Goal: Task Accomplishment & Management: Use online tool/utility

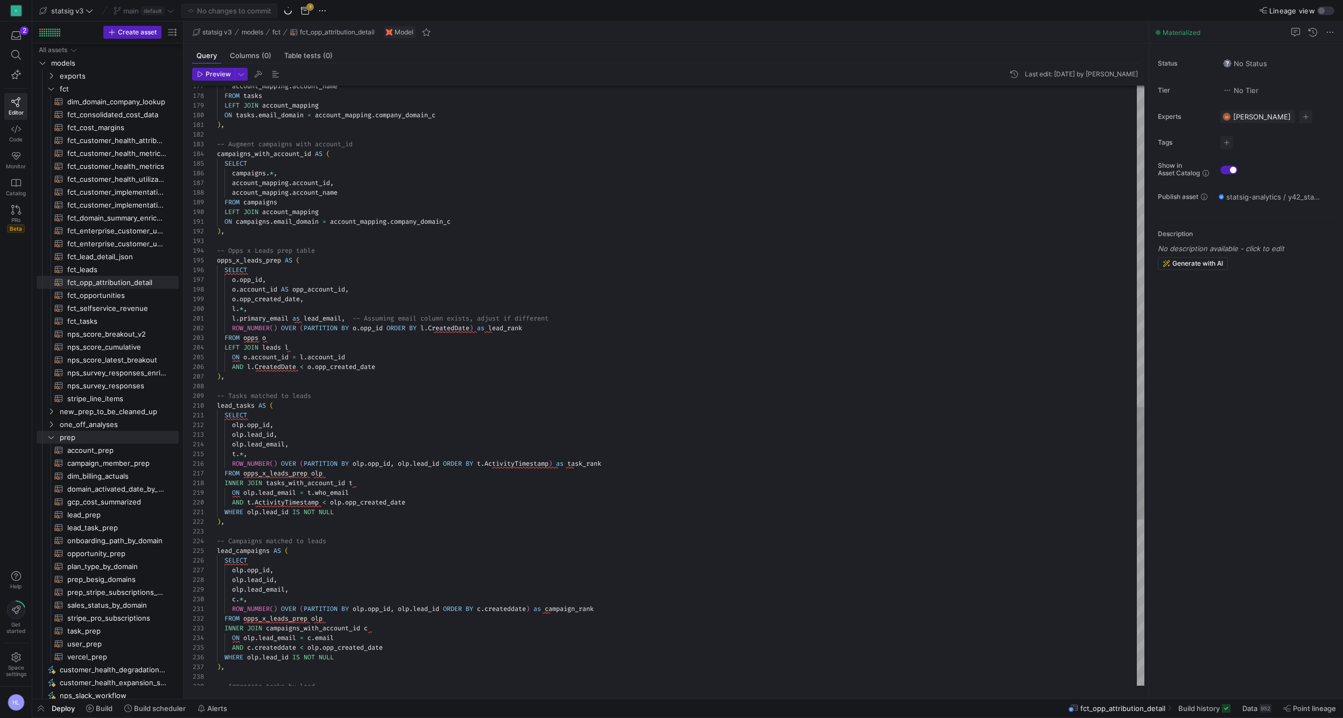
scroll to position [87, 8]
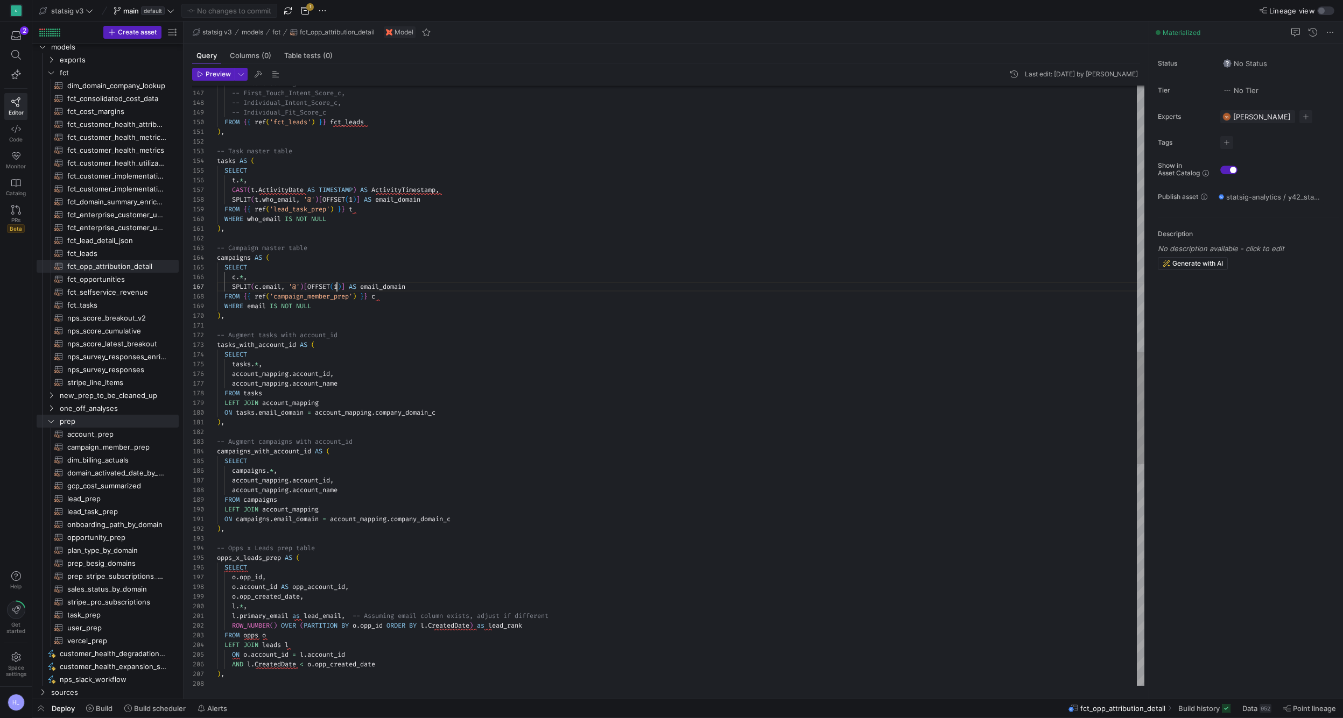
click at [337, 287] on span "1" at bounding box center [336, 287] width 4 height 9
click at [304, 294] on div at bounding box center [671, 359] width 1343 height 718
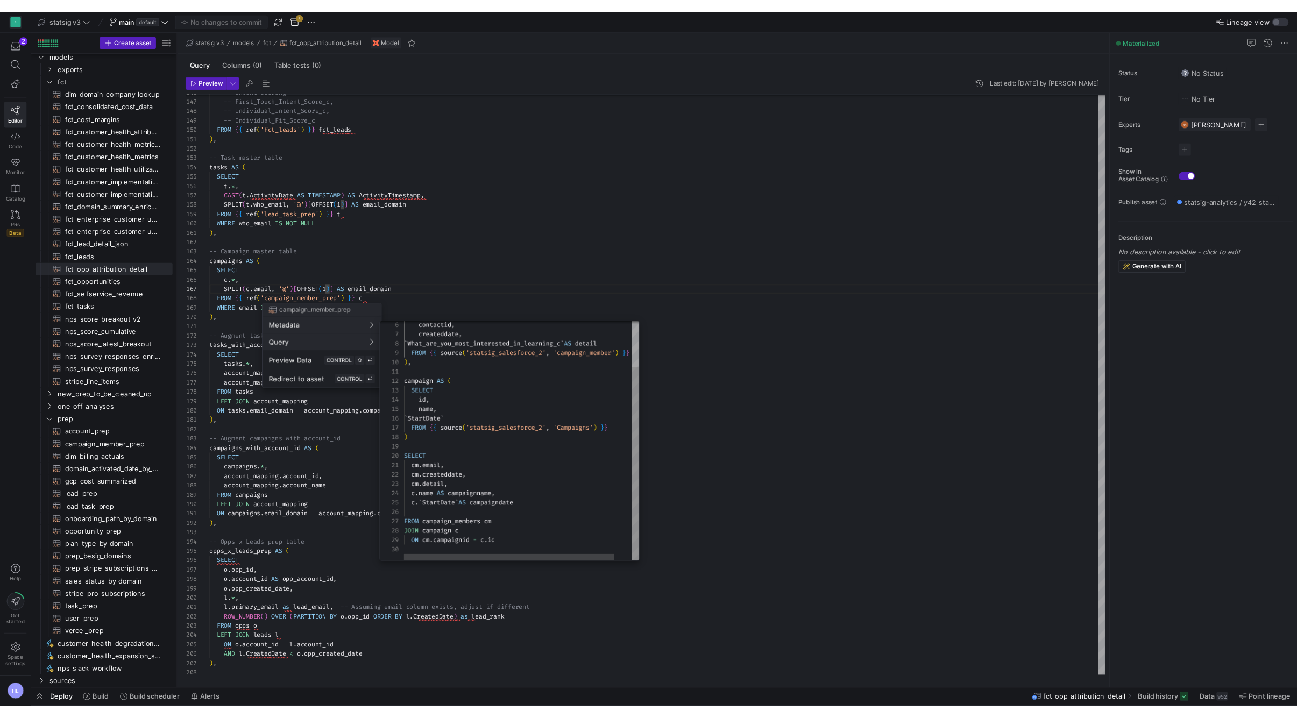
scroll to position [0, 0]
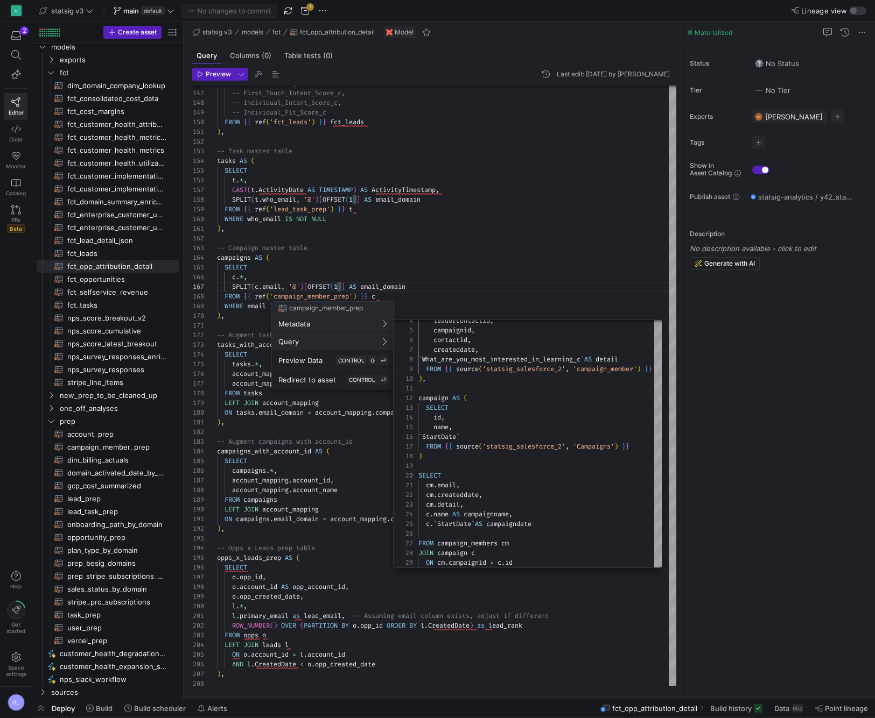
click at [250, 294] on div at bounding box center [437, 359] width 875 height 718
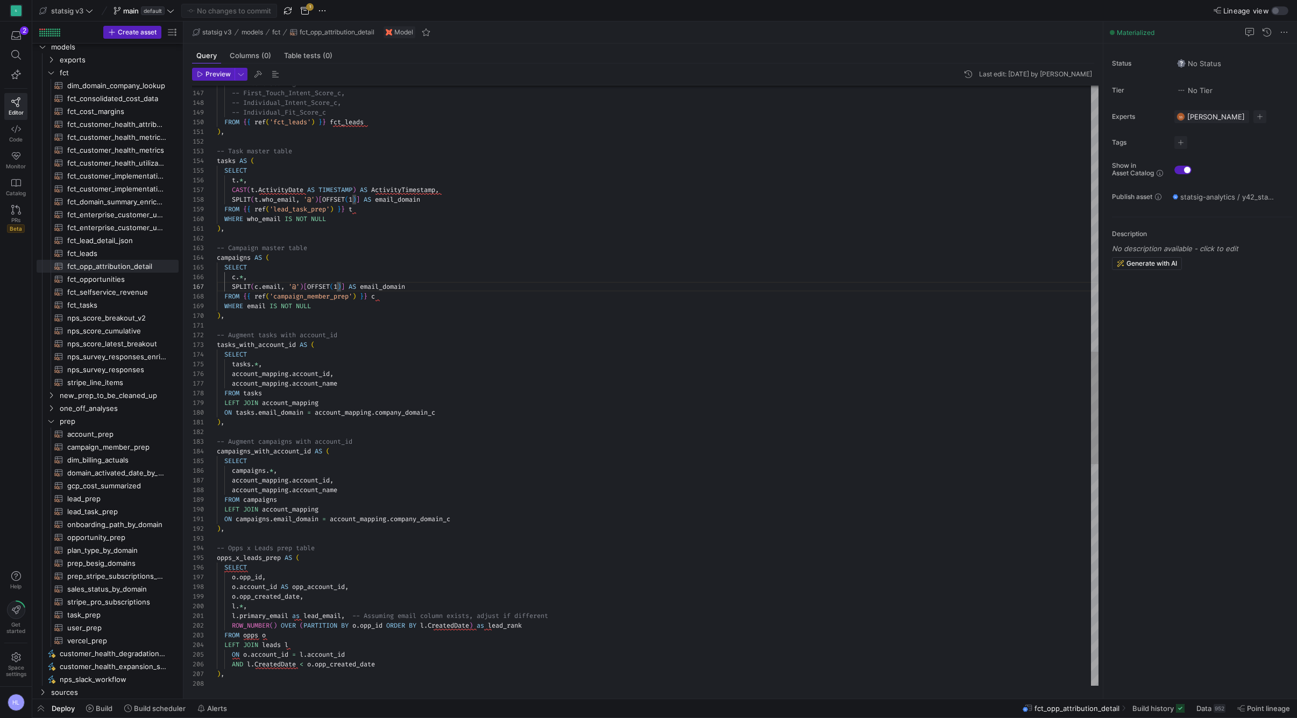
click at [327, 304] on div "WHERE email IS NOT NULL" at bounding box center [658, 306] width 882 height 10
click at [320, 298] on span "'campaign_member_prep'" at bounding box center [311, 296] width 83 height 9
click at [320, 298] on span "campaign_member_prep" at bounding box center [310, 296] width 75 height 9
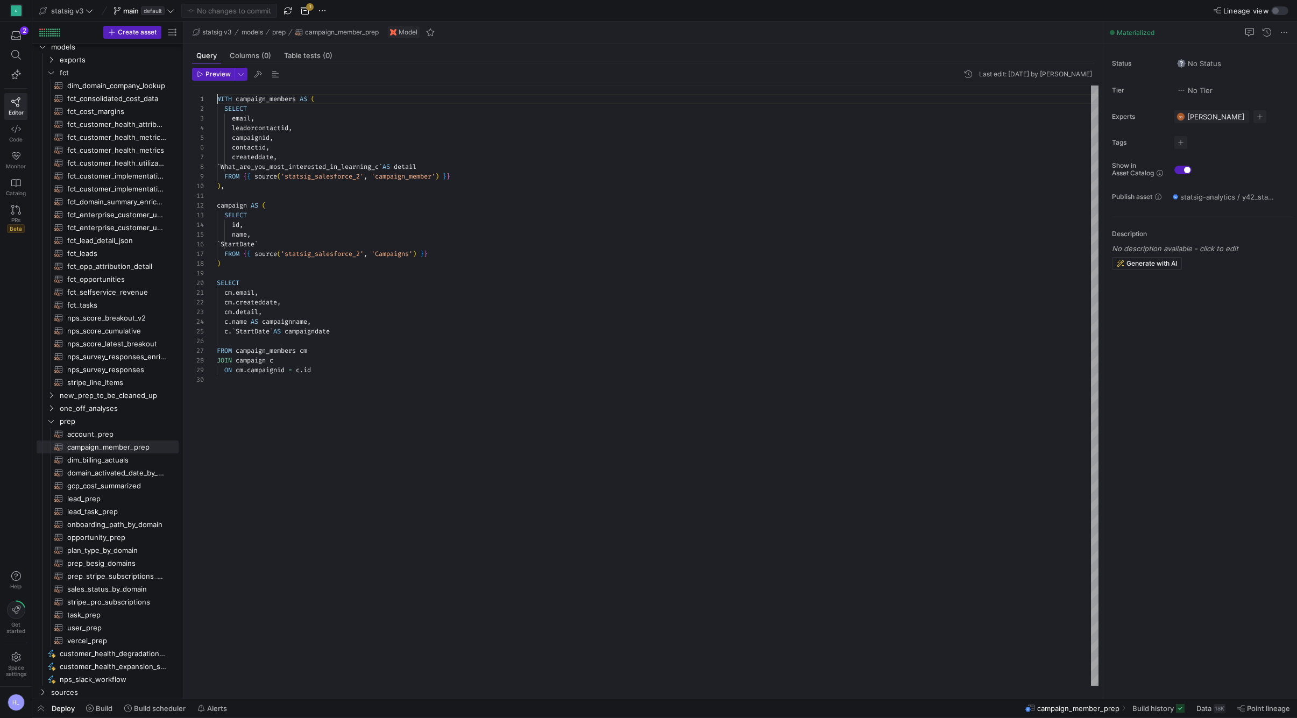
click at [299, 217] on div "SELECT" at bounding box center [658, 215] width 882 height 10
click at [311, 149] on div "contactid ," at bounding box center [658, 148] width 882 height 10
click at [284, 128] on span "leadorcontactid" at bounding box center [260, 128] width 57 height 9
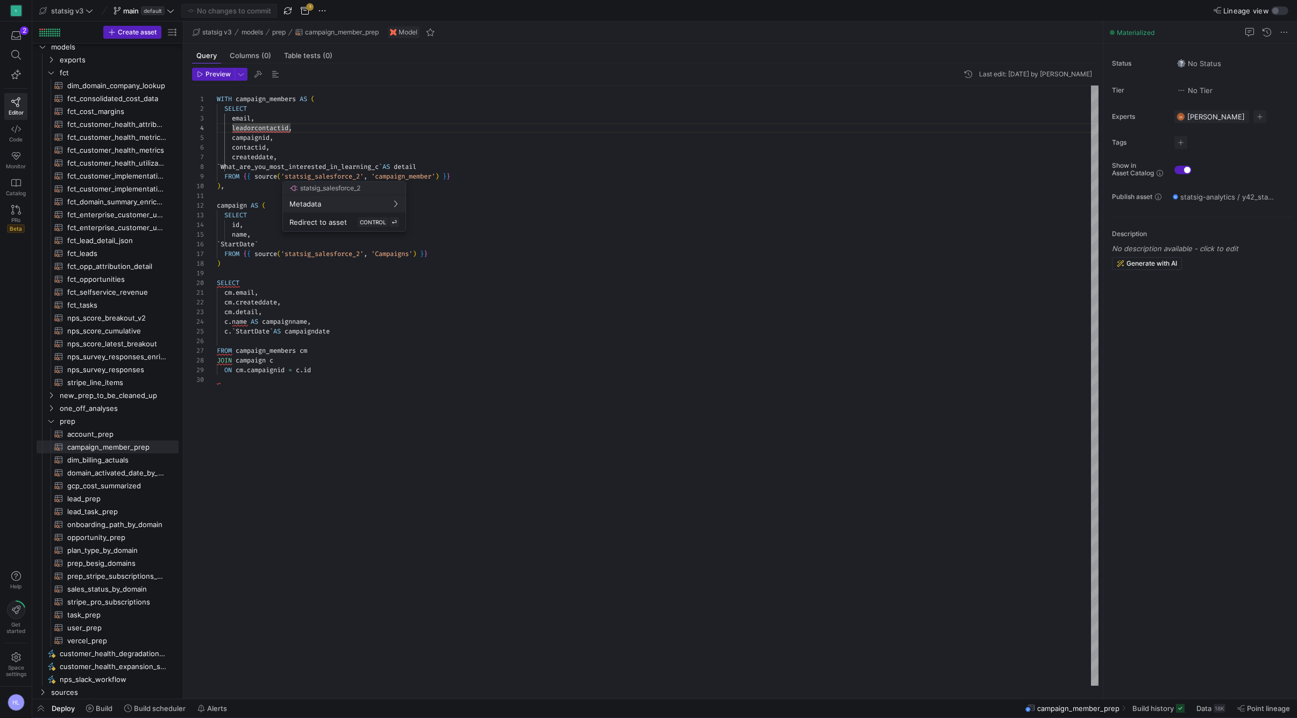
click at [406, 253] on div at bounding box center [648, 359] width 1297 height 718
click at [335, 255] on div at bounding box center [648, 359] width 1297 height 718
click at [333, 253] on div at bounding box center [648, 359] width 1297 height 718
click at [308, 238] on div "name ," at bounding box center [658, 235] width 882 height 10
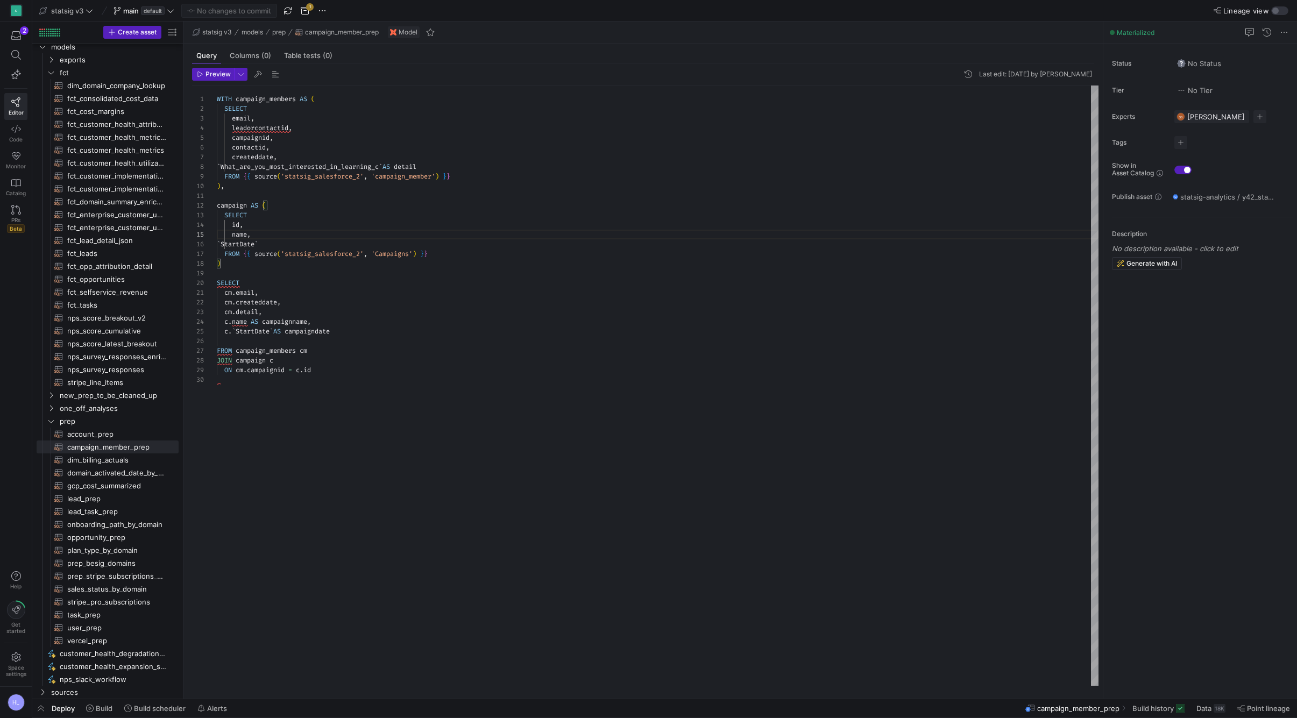
click at [335, 232] on div "name ," at bounding box center [658, 235] width 882 height 10
click at [396, 149] on div at bounding box center [648, 359] width 1297 height 718
click at [386, 174] on span "'campaign_member'" at bounding box center [403, 176] width 64 height 9
click at [397, 153] on div at bounding box center [648, 359] width 1297 height 718
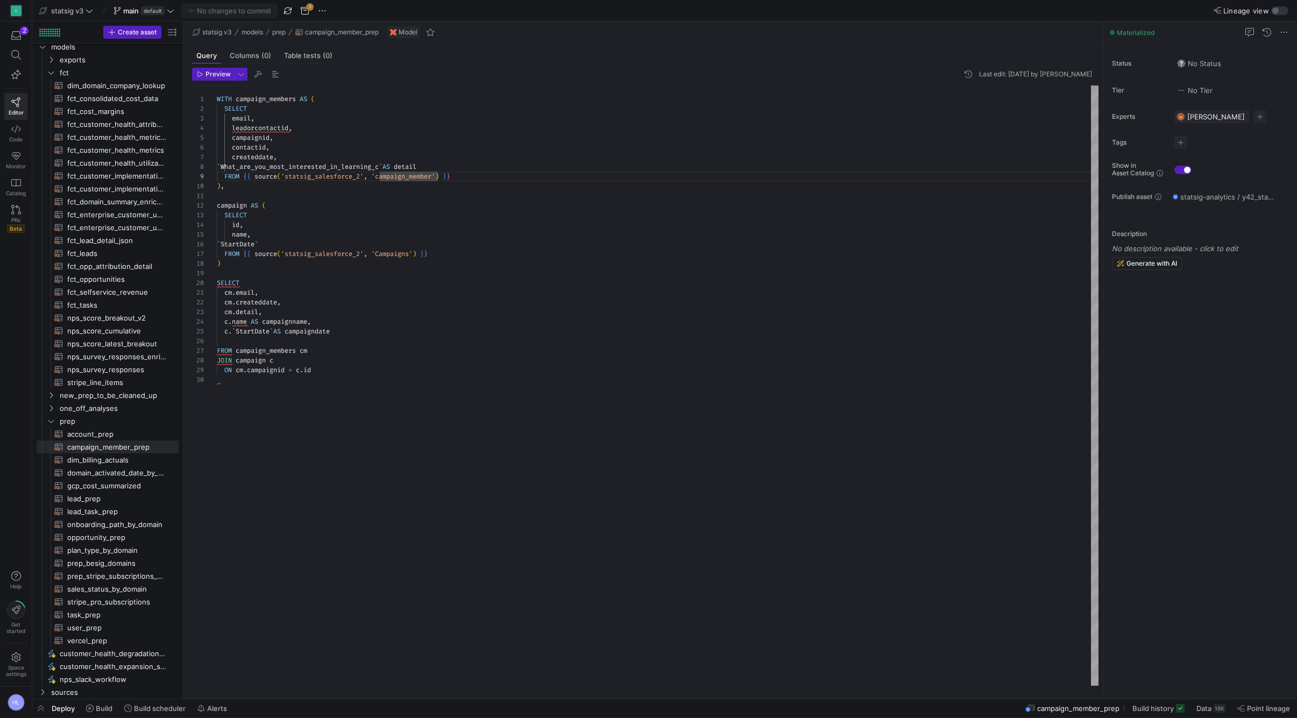
click at [378, 163] on span "What_are_you_most_interested_in_learning_c" at bounding box center [300, 167] width 158 height 9
click at [288, 124] on span "leadorcontactid" at bounding box center [260, 128] width 57 height 9
click at [267, 216] on div "SELECT" at bounding box center [658, 215] width 882 height 10
click at [272, 238] on div "name ," at bounding box center [658, 235] width 882 height 10
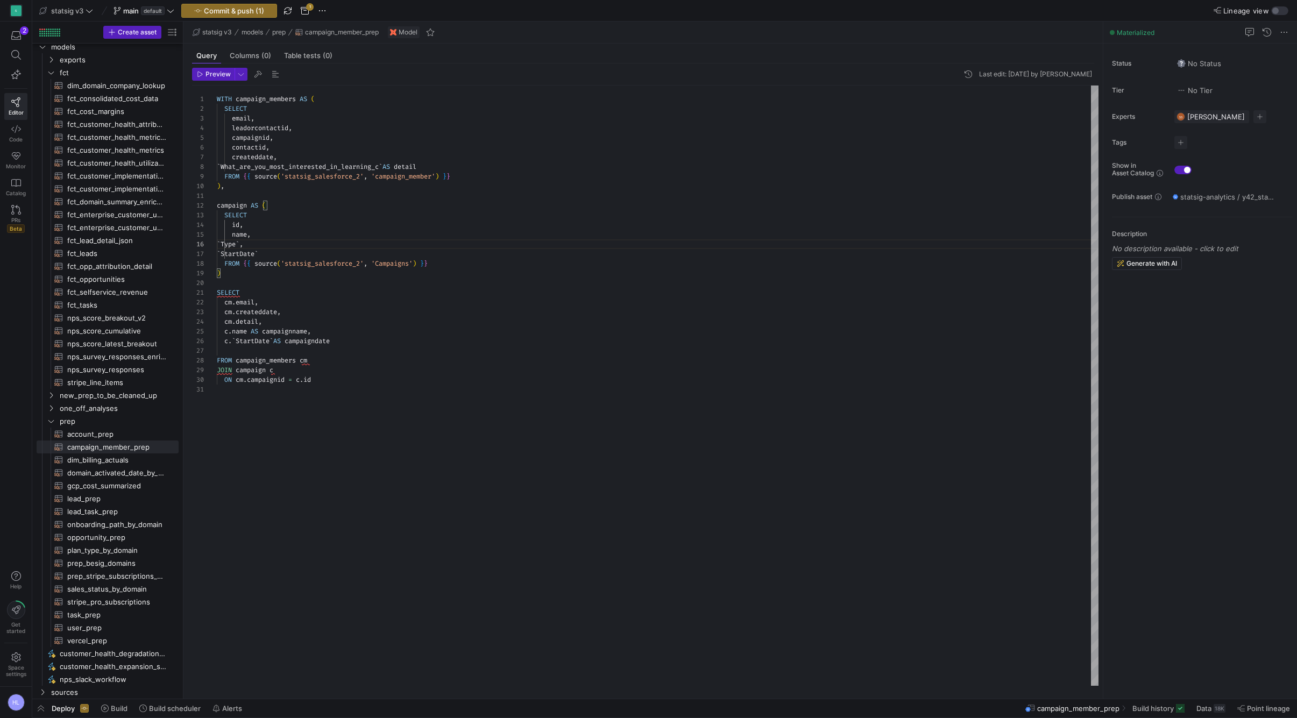
scroll to position [68, 39]
click at [255, 168] on span "What_are_you_most_interested_in_learning_c" at bounding box center [300, 167] width 158 height 9
click at [214, 67] on div "Preview Last edit: [DATE] by [PERSON_NAME] 1 2 3 4 5 6 7 8 9 10 11 12 13 14 15 …" at bounding box center [644, 377] width 920 height 627
click at [213, 74] on span "Preview" at bounding box center [218, 74] width 25 height 8
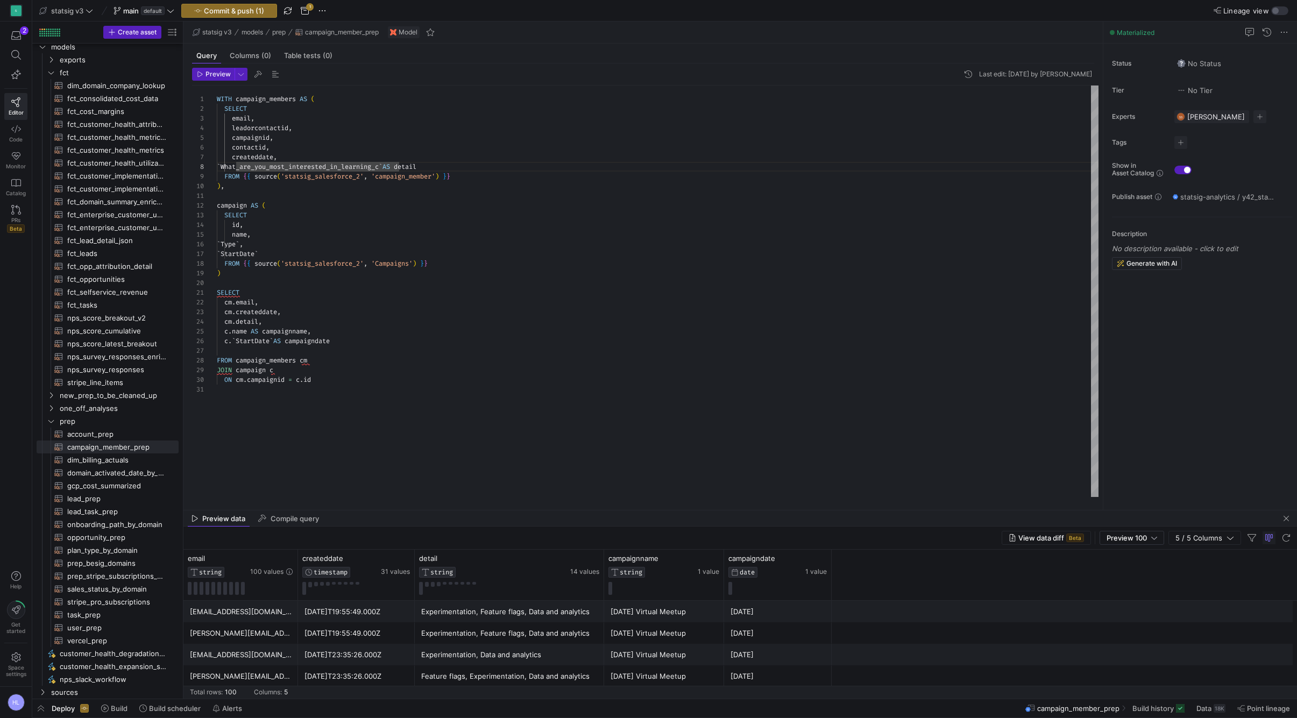
click at [279, 220] on div "SELECT" at bounding box center [658, 215] width 882 height 10
click at [404, 179] on div at bounding box center [648, 359] width 1297 height 718
click at [239, 187] on div ") ," at bounding box center [658, 186] width 882 height 10
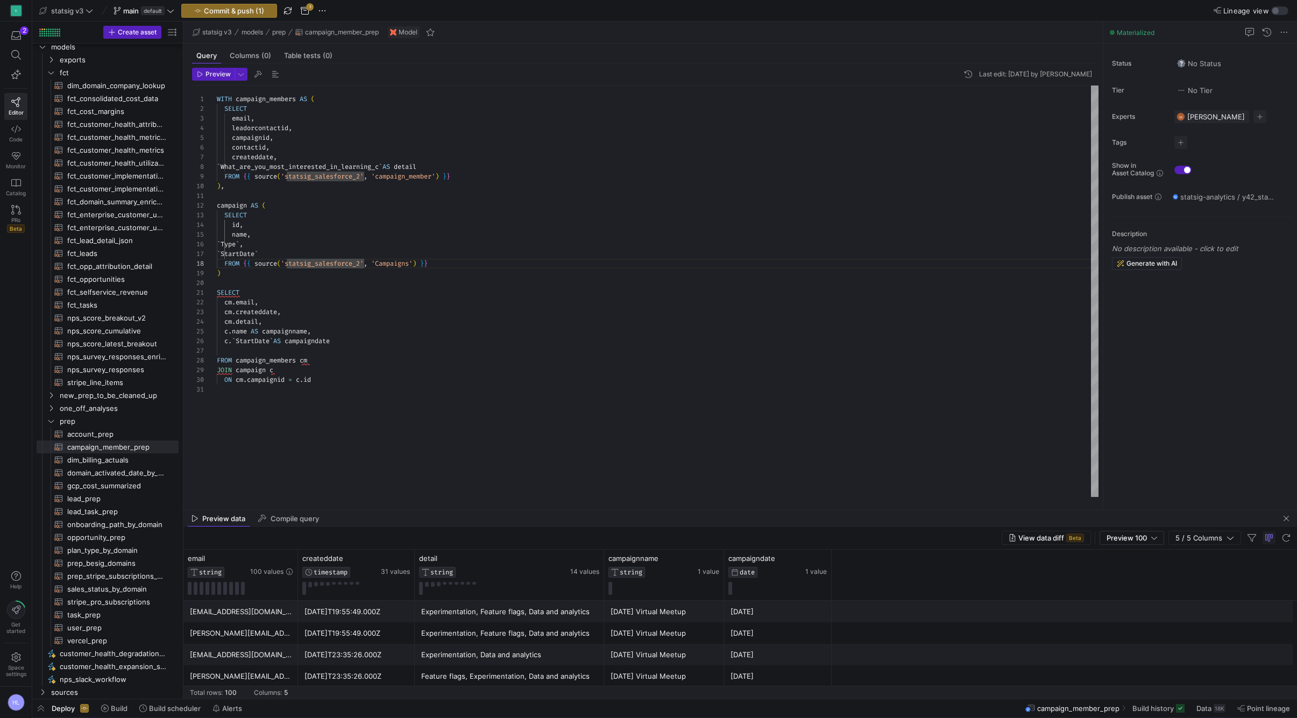
scroll to position [87, 8]
click at [283, 290] on div "SELECT" at bounding box center [658, 293] width 882 height 10
click at [285, 326] on div "cm . detail ," at bounding box center [658, 322] width 882 height 10
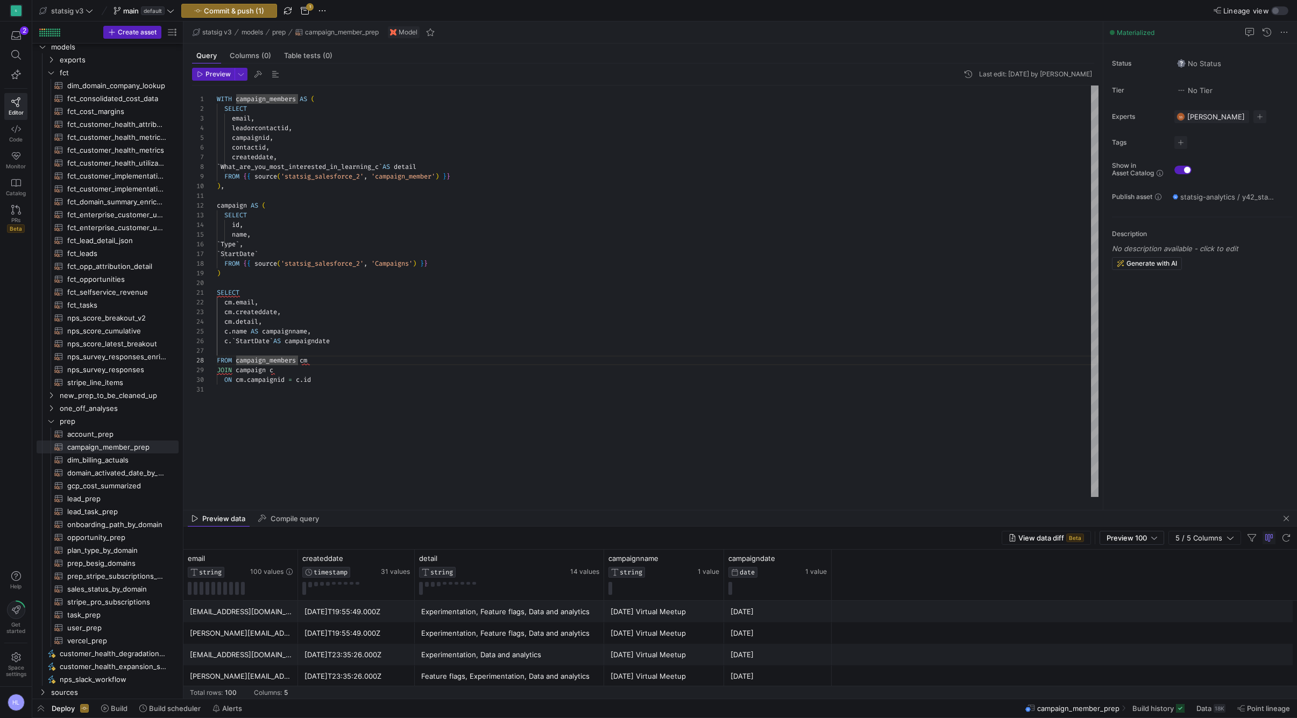
click at [340, 335] on div "c . name AS campaignname ," at bounding box center [658, 332] width 882 height 10
click at [350, 340] on div "c . ` StartDate ` AS campaigndate" at bounding box center [658, 341] width 882 height 10
click at [395, 303] on div "cm . email ," at bounding box center [658, 303] width 882 height 10
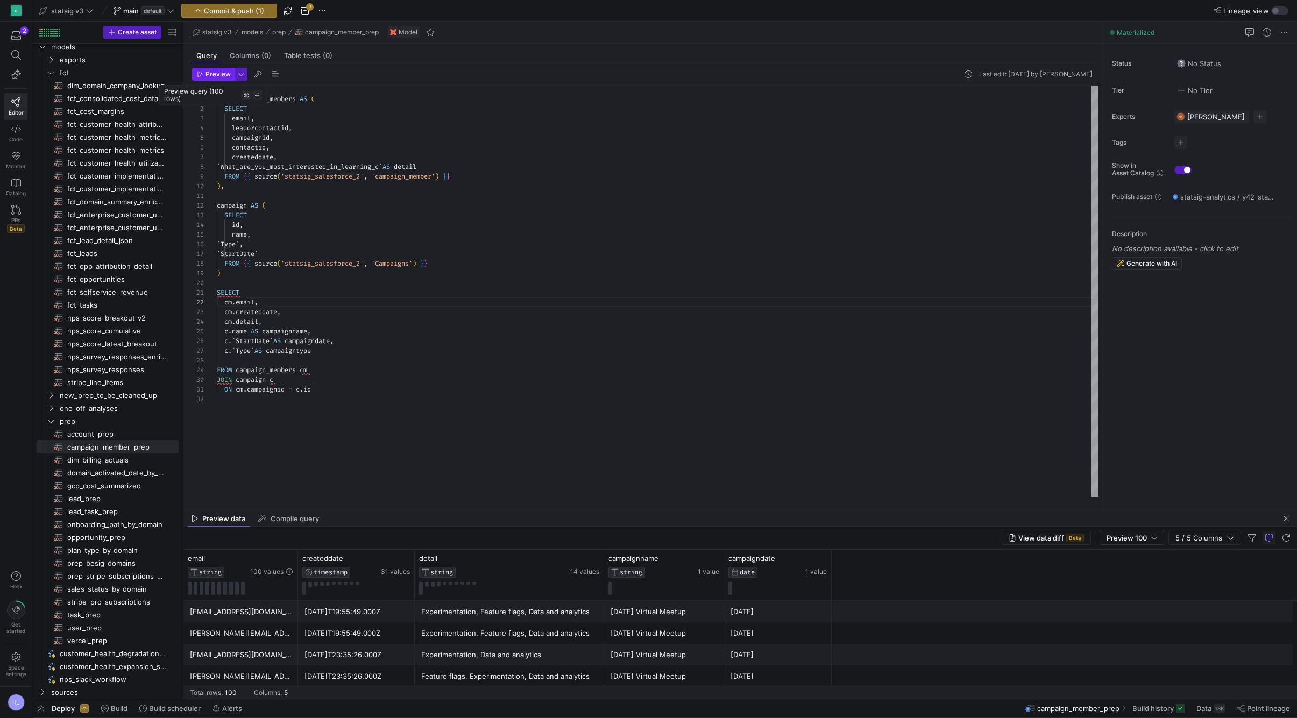
click at [208, 74] on span "Preview" at bounding box center [218, 74] width 25 height 8
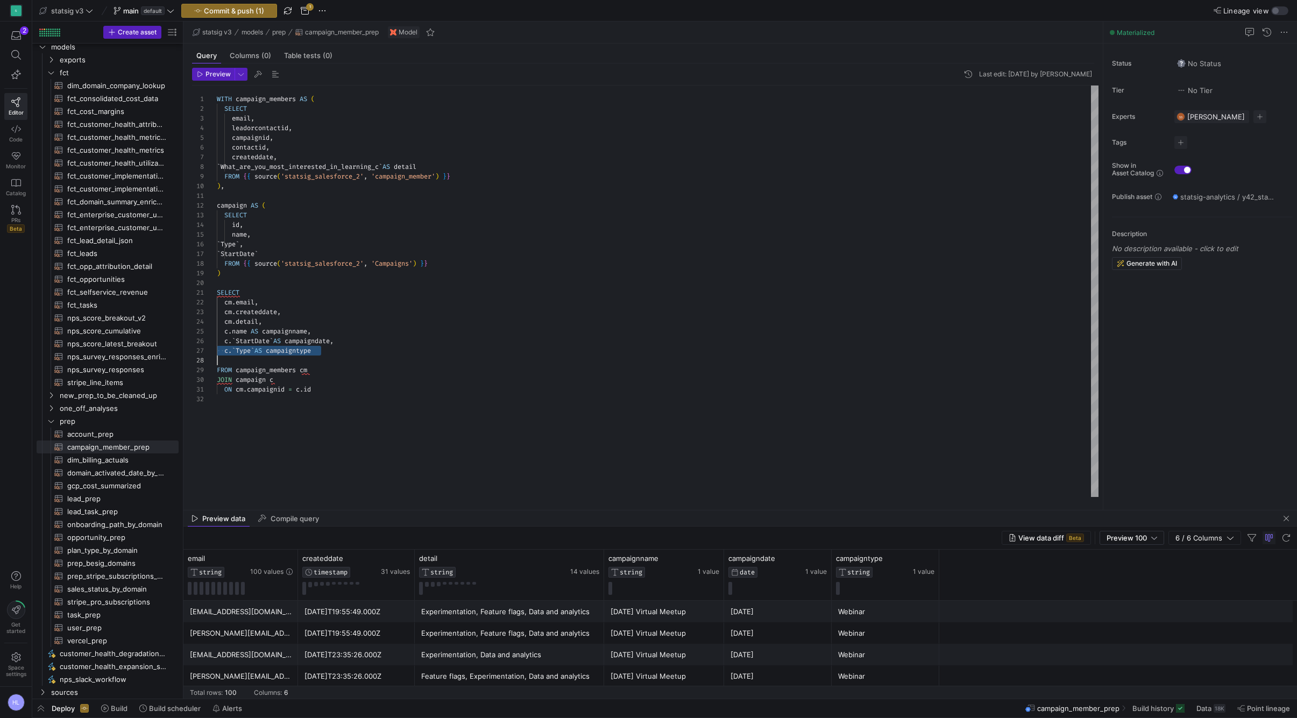
click at [301, 350] on span "campaigntype" at bounding box center [288, 351] width 45 height 9
click at [321, 333] on div "c . name AS campaignname ," at bounding box center [658, 332] width 882 height 10
click at [231, 345] on div "c . ` Type ` AS campaigntype" at bounding box center [658, 341] width 882 height 10
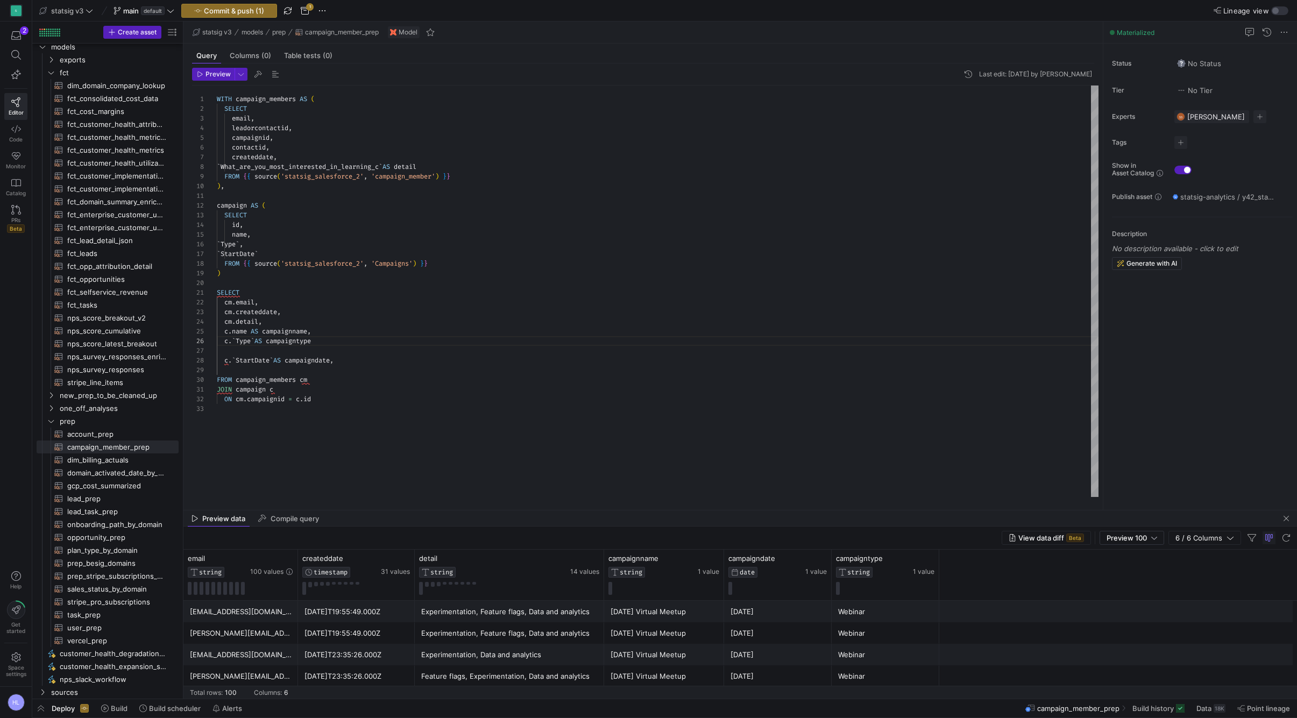
click at [240, 352] on div at bounding box center [658, 351] width 882 height 10
click at [321, 156] on div at bounding box center [648, 359] width 1297 height 718
click at [304, 157] on div "createddate ," at bounding box center [658, 157] width 882 height 10
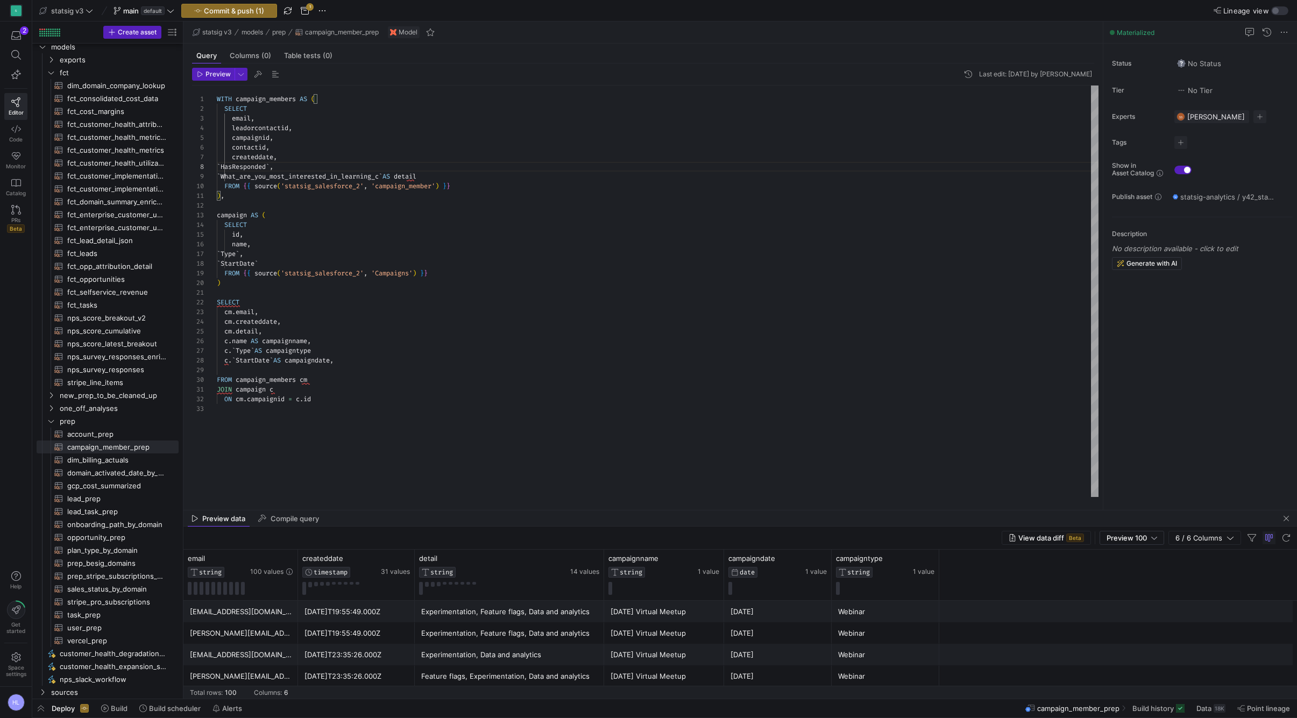
click at [392, 204] on div at bounding box center [658, 206] width 882 height 10
click at [346, 277] on span "'statsig_salesforce_2'" at bounding box center [322, 273] width 83 height 9
click at [295, 241] on div "name ," at bounding box center [658, 244] width 882 height 10
click at [313, 318] on div "cm . createddate ," at bounding box center [658, 322] width 882 height 10
click at [348, 361] on div "c . ` StartDate ` AS campaigndate ," at bounding box center [658, 361] width 882 height 10
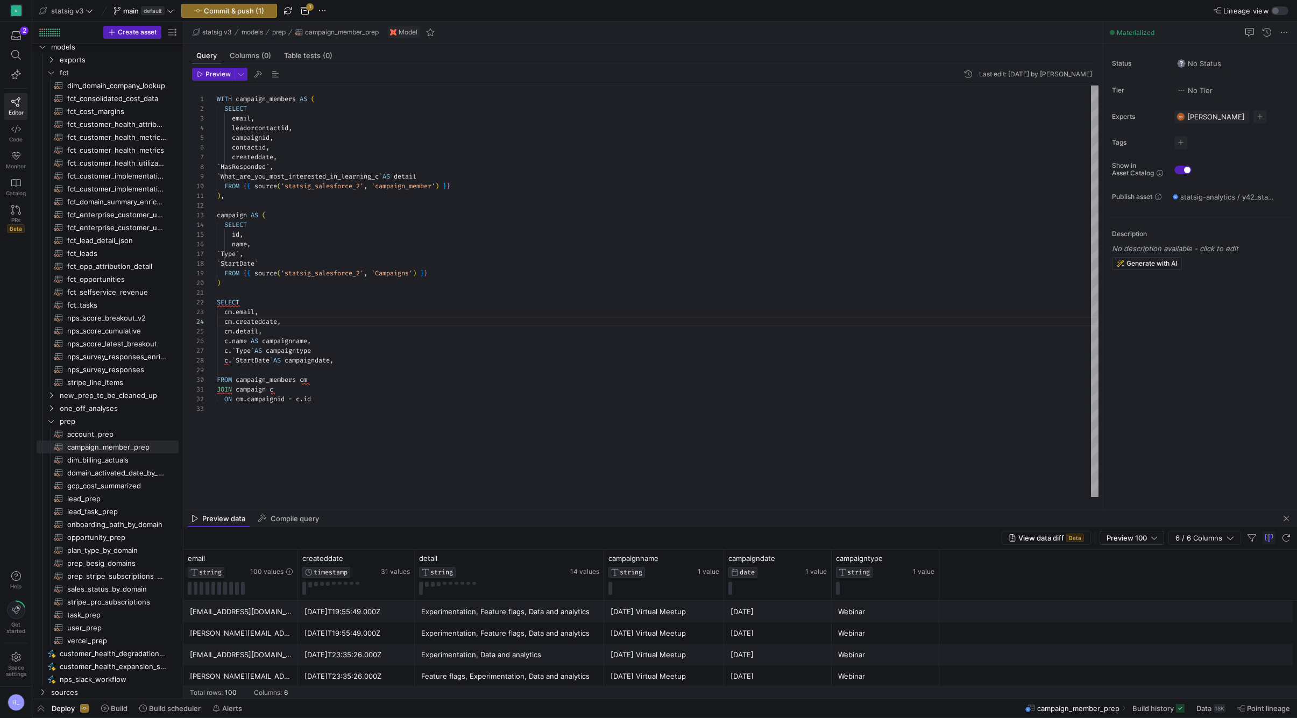
scroll to position [68, 123]
click at [308, 336] on div "cm . detail ," at bounding box center [658, 332] width 882 height 10
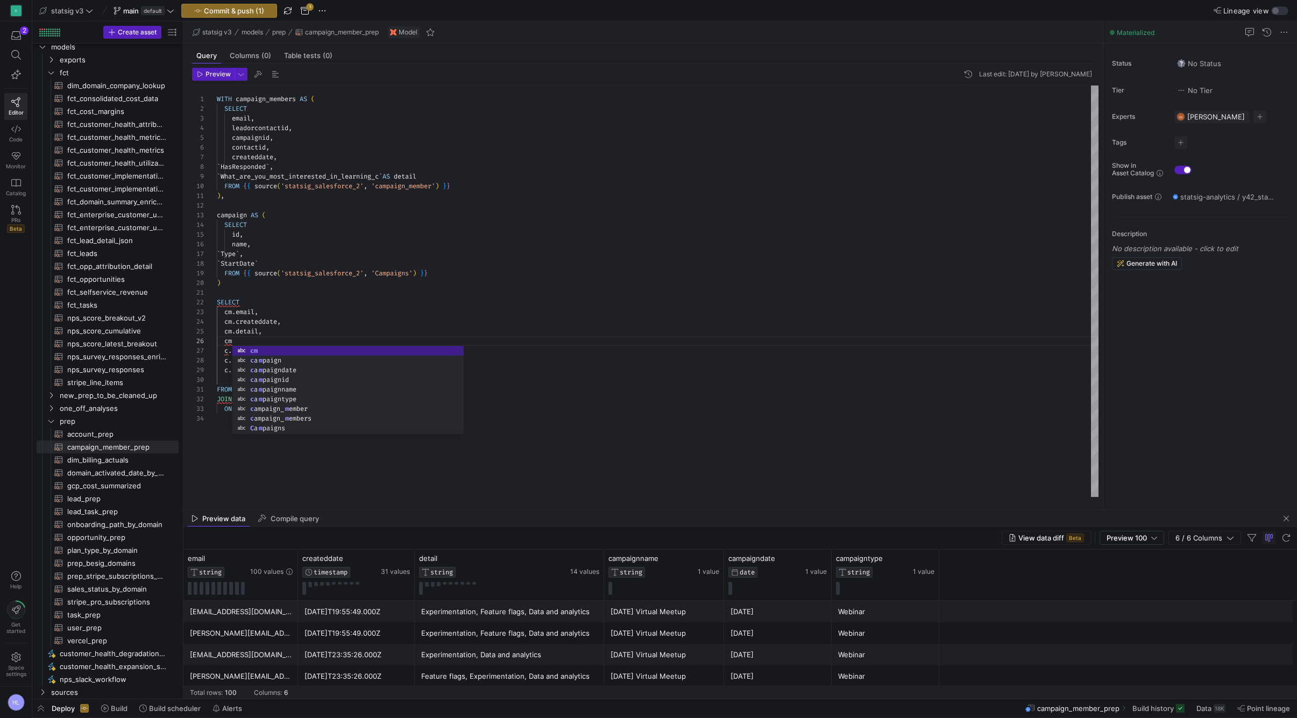
click at [303, 164] on div "` HasResponded ` ," at bounding box center [658, 167] width 882 height 10
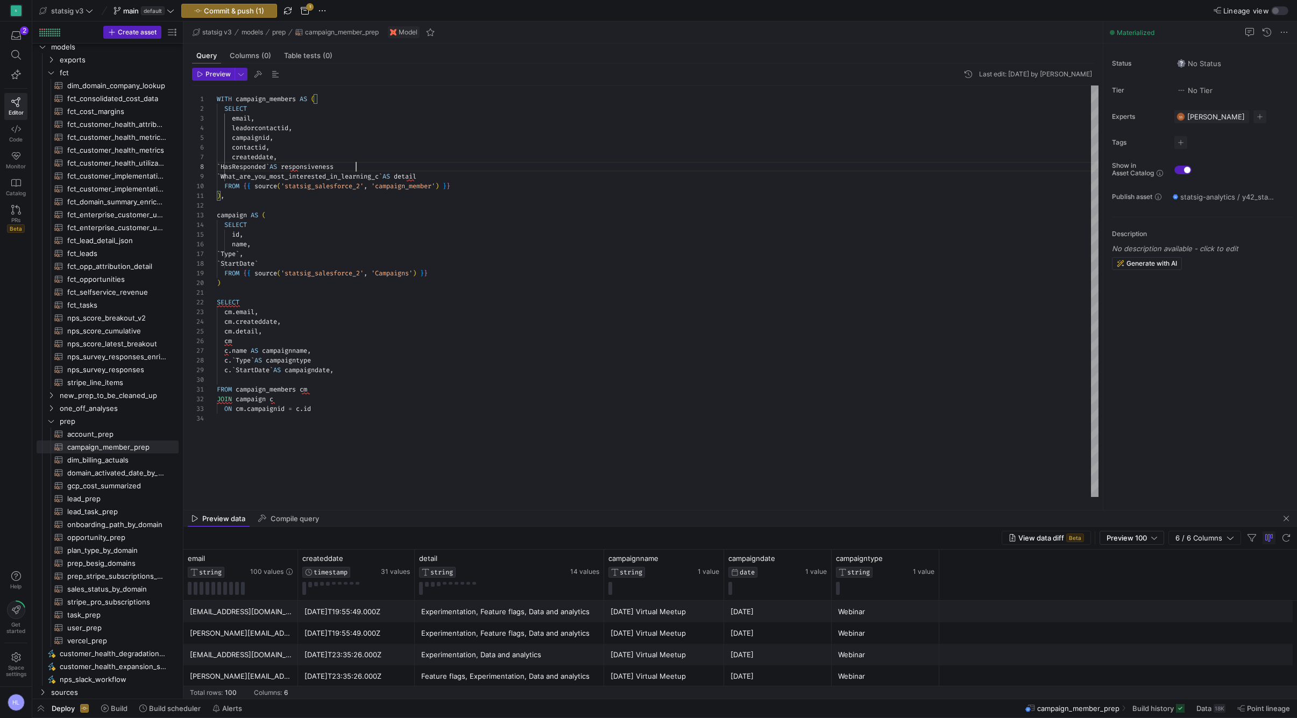
scroll to position [68, 144]
click at [311, 169] on span "responsiveness" at bounding box center [307, 167] width 53 height 9
click at [250, 293] on div at bounding box center [658, 293] width 882 height 10
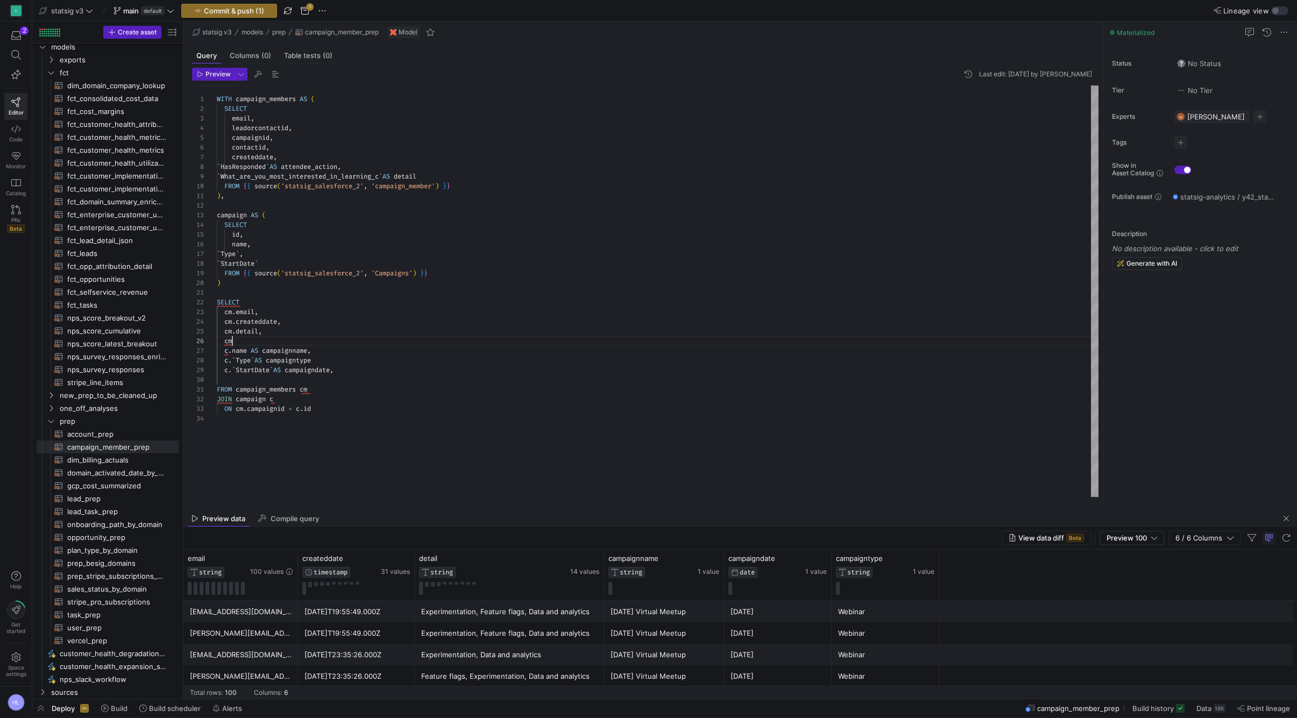
click at [265, 340] on div "cm" at bounding box center [658, 341] width 882 height 10
click at [272, 403] on span "c" at bounding box center [272, 399] width 4 height 9
click at [215, 71] on span "Preview" at bounding box center [218, 74] width 25 height 8
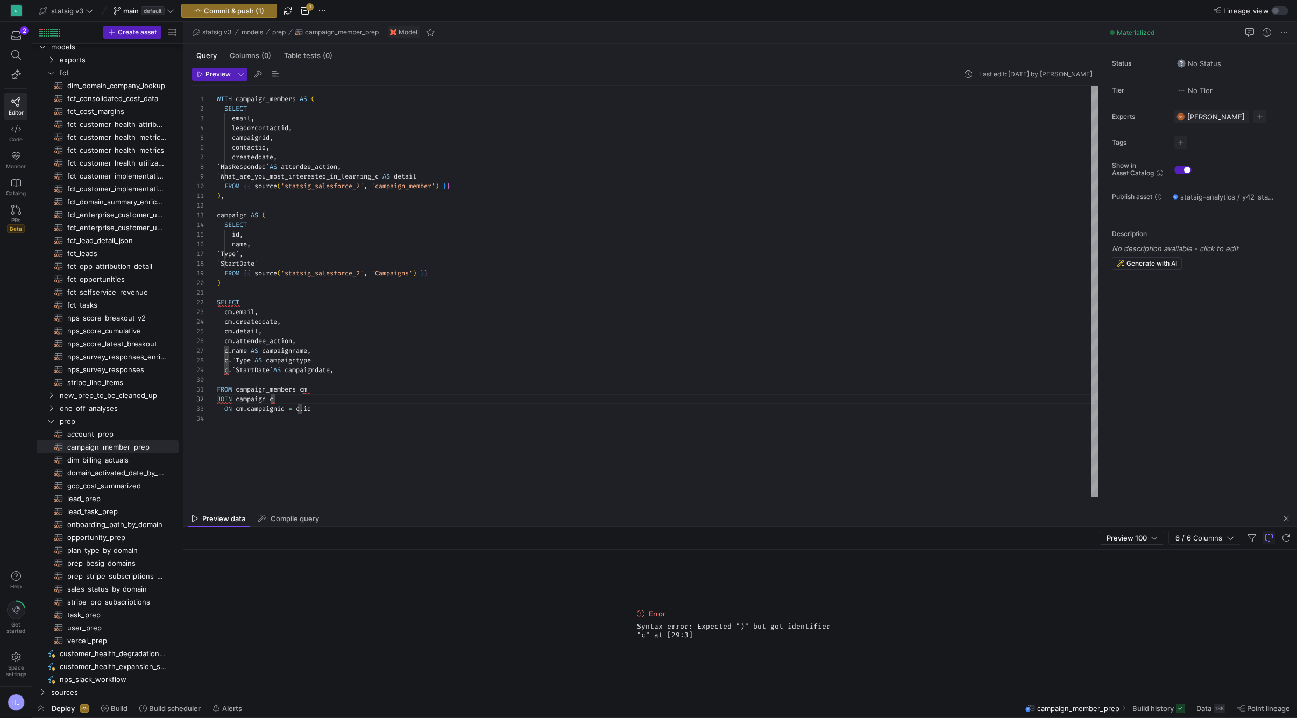
click at [280, 373] on span "AS" at bounding box center [277, 370] width 8 height 9
click at [321, 363] on div "c . ` Type ` AS campaigntype" at bounding box center [658, 361] width 882 height 10
click at [220, 76] on span "Preview" at bounding box center [218, 74] width 25 height 8
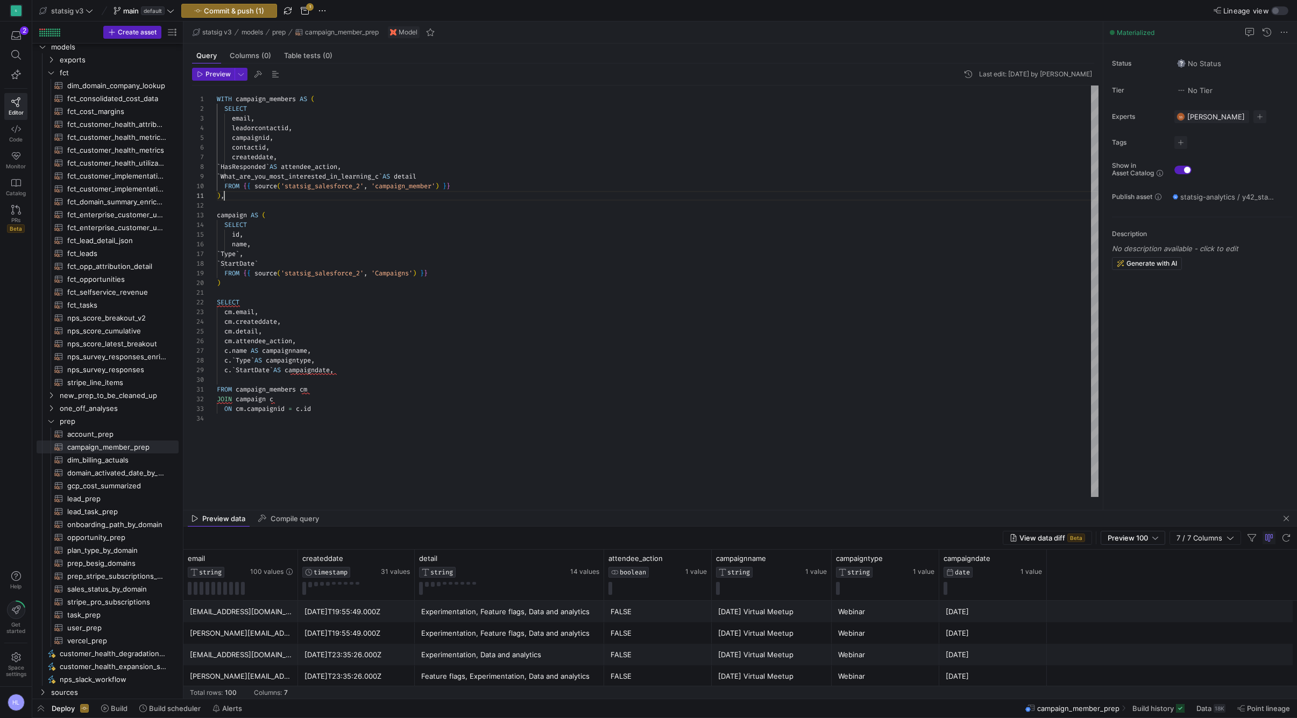
scroll to position [0, 8]
click at [338, 199] on div ") ," at bounding box center [658, 196] width 882 height 10
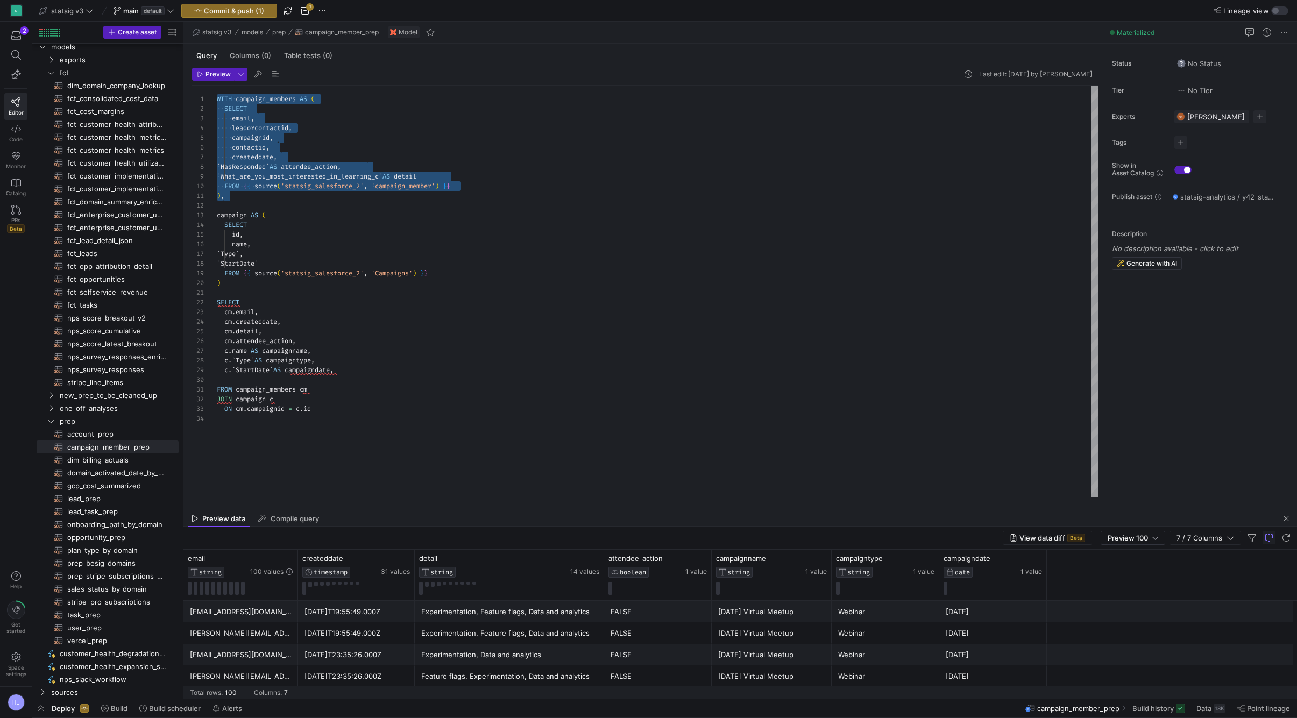
drag, startPoint x: 238, startPoint y: 200, endPoint x: 207, endPoint y: 93, distance: 112.2
click at [207, 93] on div "1 2 3 4 5 6 7 9 10 11 12 13 14 15 16 18 19 20 21 22 23 24 25 27 29 31 32 33 17 …" at bounding box center [645, 292] width 907 height 412
click at [293, 201] on div at bounding box center [658, 206] width 882 height 10
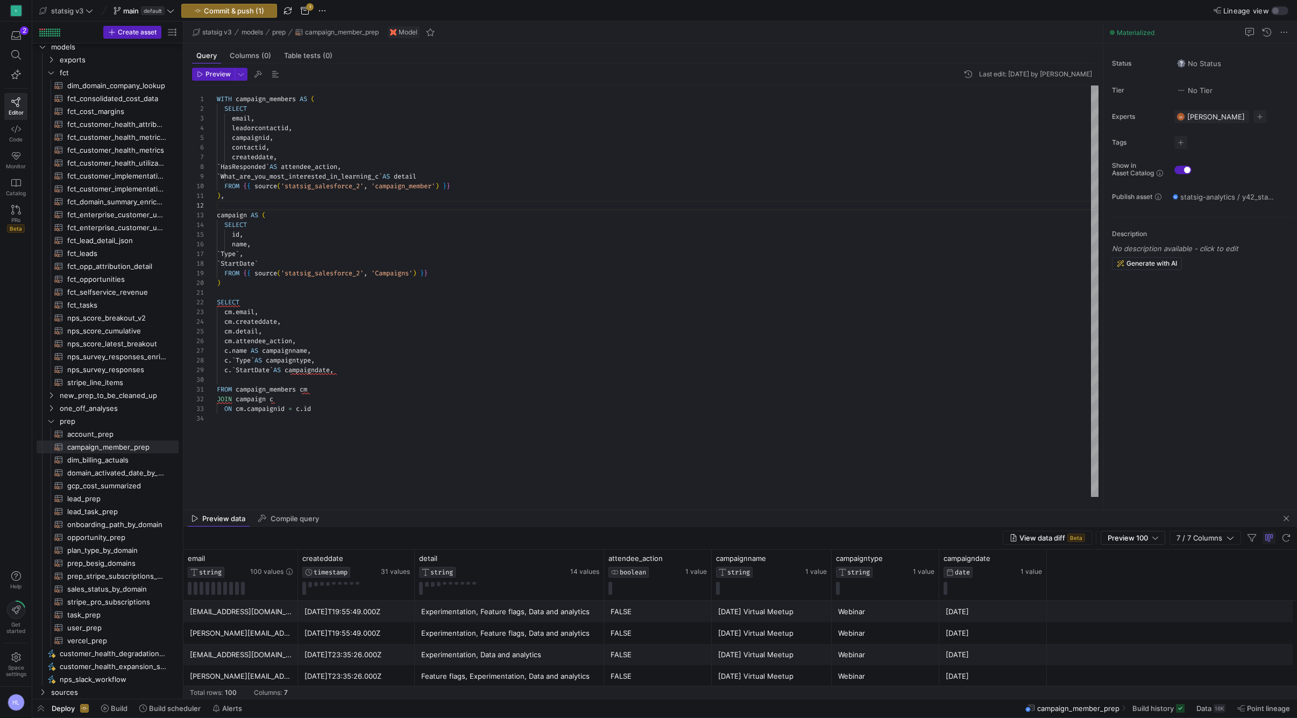
click at [378, 167] on div "` HasResponded ` AS attendee_action ," at bounding box center [658, 167] width 882 height 10
click at [337, 167] on span "attendee_action" at bounding box center [309, 167] width 57 height 9
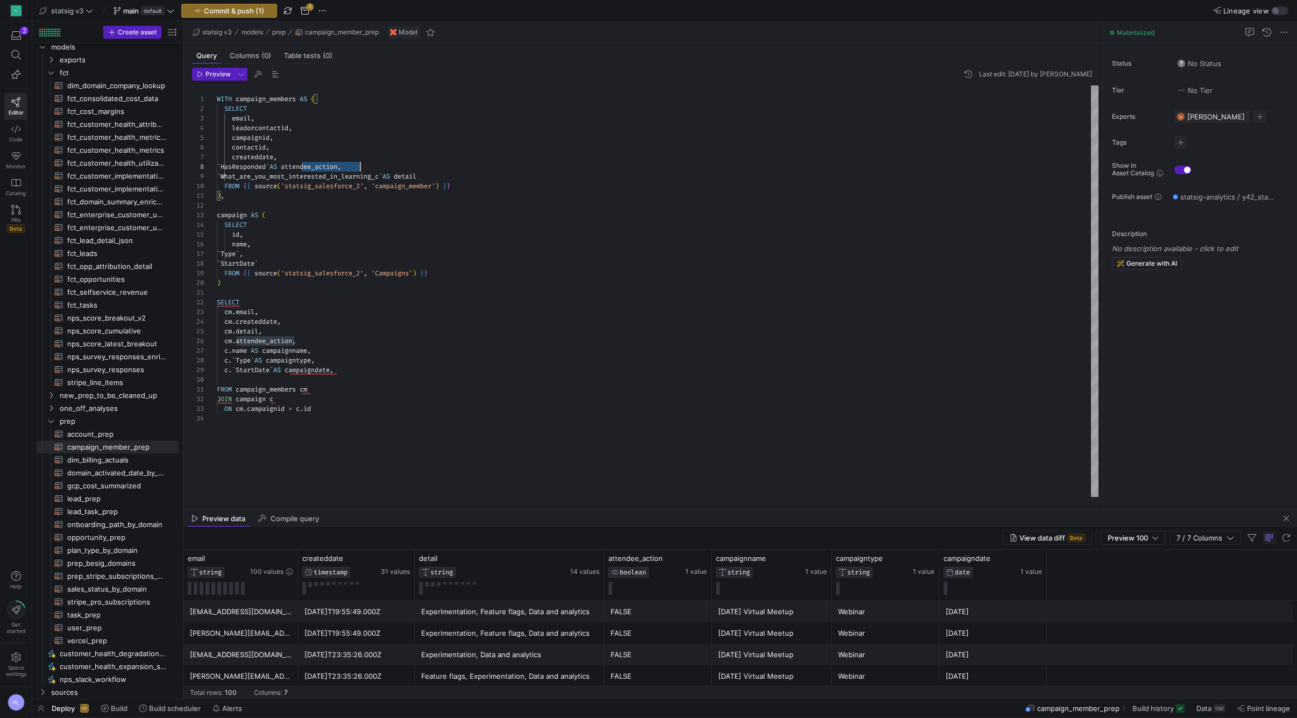
scroll to position [68, 144]
click at [322, 365] on div "c . ` StartDate ` AS campaigndate ," at bounding box center [658, 370] width 882 height 10
click at [304, 356] on div "c . ` Type ` AS campaigntype ," at bounding box center [658, 361] width 882 height 10
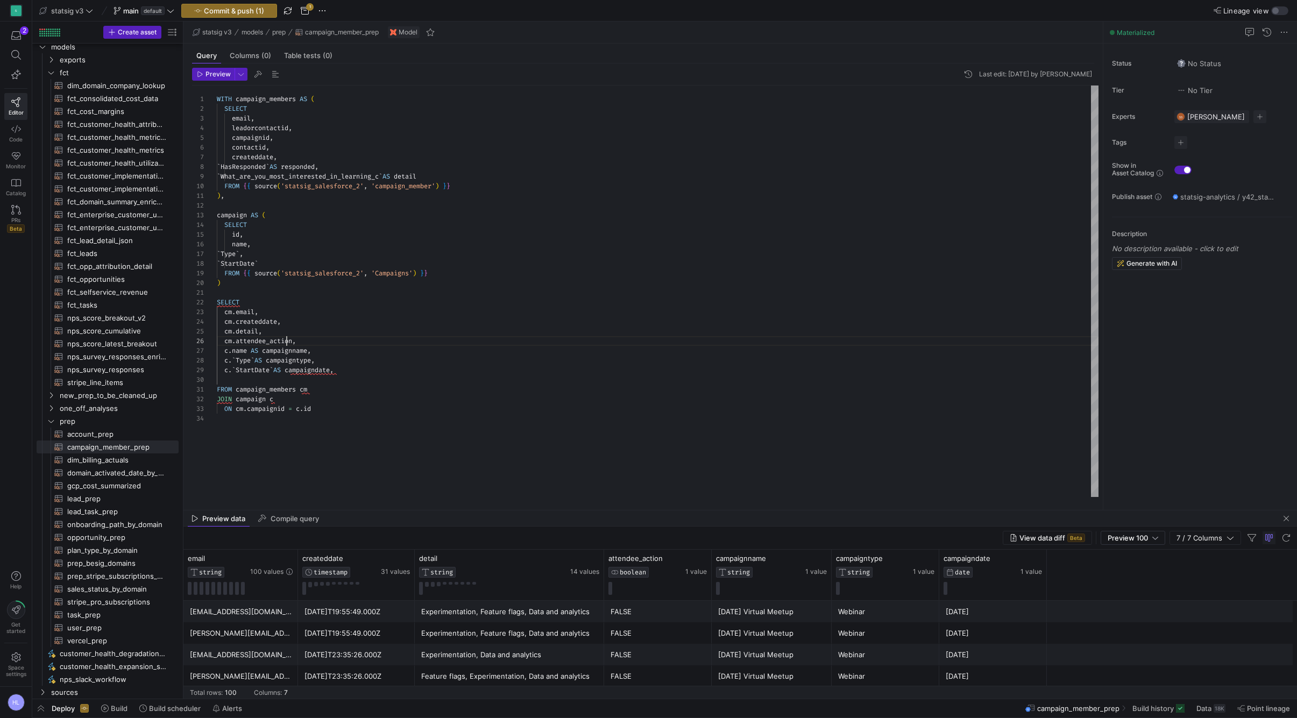
click at [326, 153] on div "createddate ," at bounding box center [658, 157] width 882 height 10
click at [351, 167] on div "` HasResponded ` AS responded ," at bounding box center [658, 167] width 882 height 10
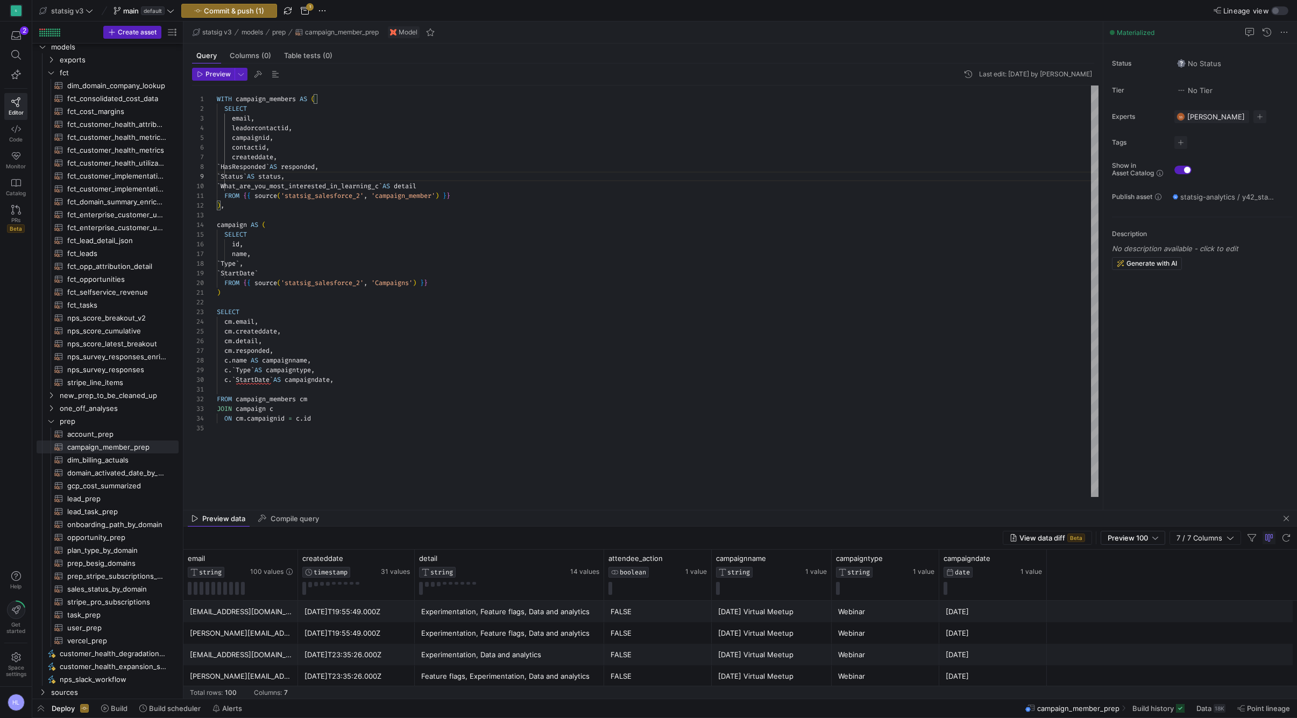
click at [315, 361] on div "c . name AS campaignname ," at bounding box center [658, 361] width 882 height 10
click at [317, 350] on div "cm . responded ," at bounding box center [658, 351] width 882 height 10
click at [220, 74] on span "Preview" at bounding box center [218, 74] width 25 height 8
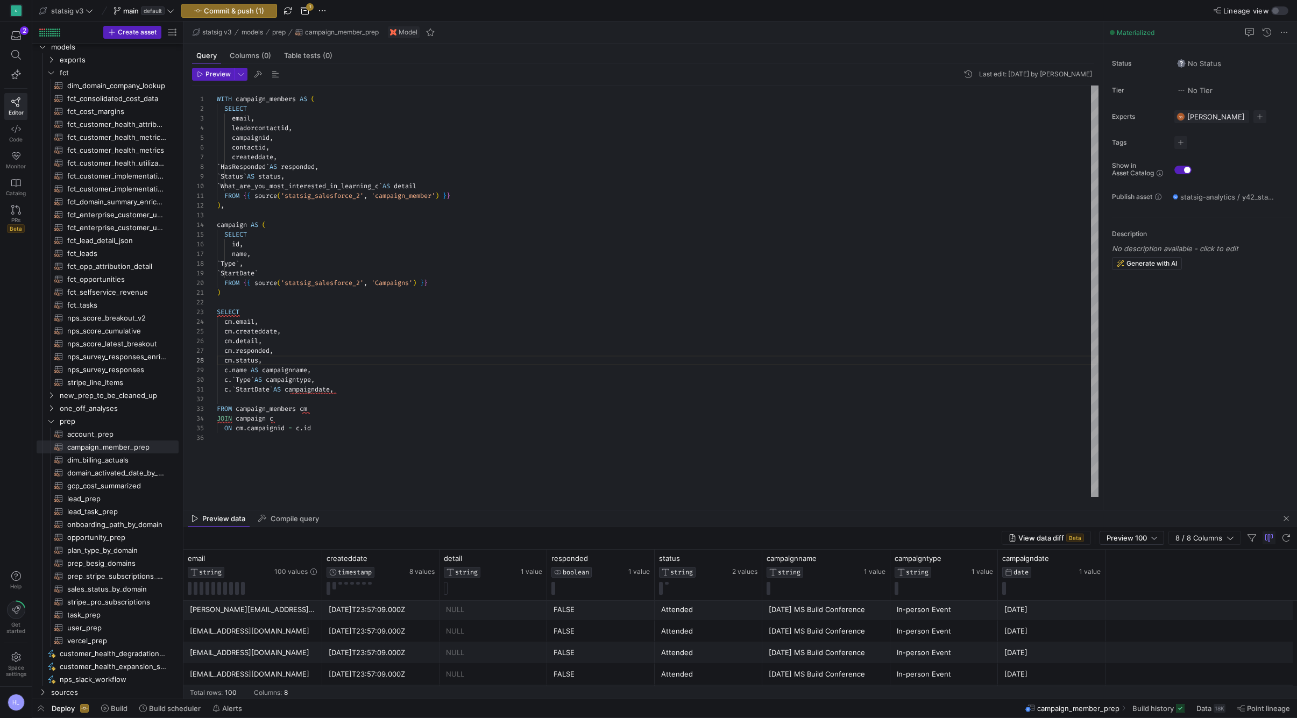
scroll to position [0, 0]
click at [305, 202] on div ") ," at bounding box center [658, 206] width 882 height 10
click at [270, 167] on span "`" at bounding box center [268, 167] width 4 height 9
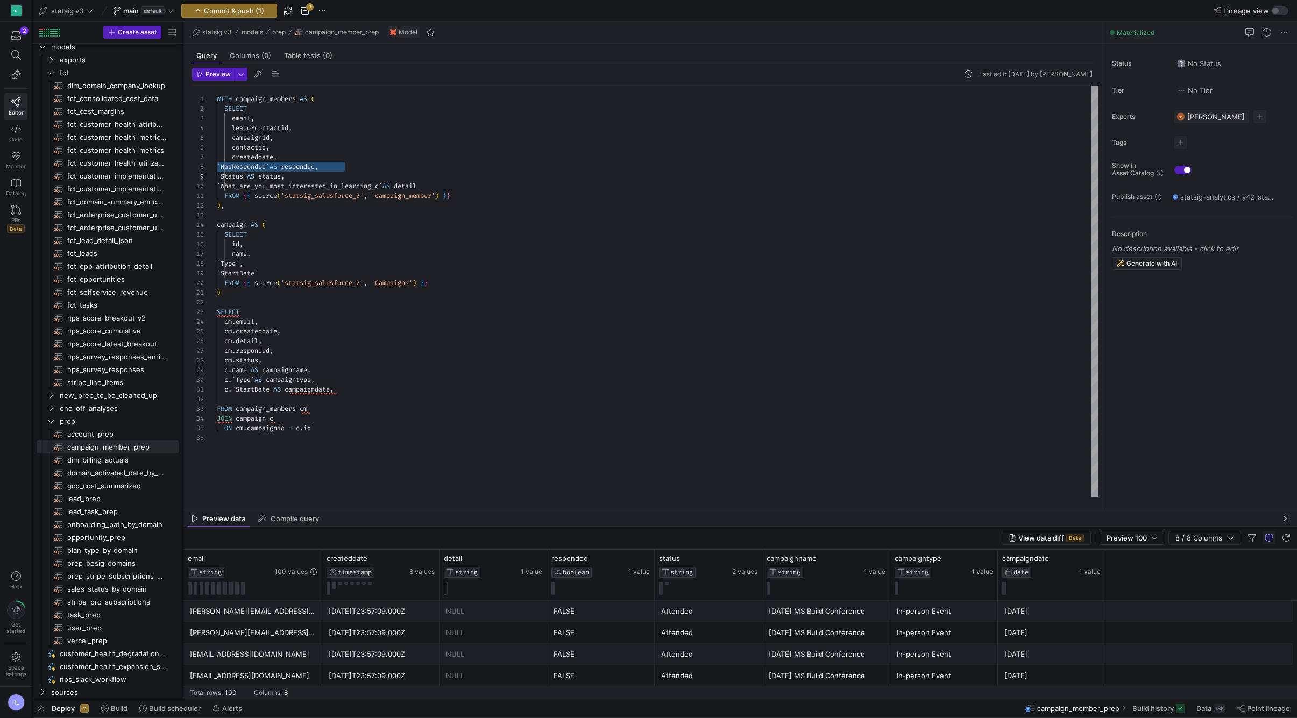
scroll to position [745, 0]
click at [288, 155] on div "createddate ," at bounding box center [658, 157] width 882 height 10
click at [281, 170] on span "status" at bounding box center [269, 167] width 23 height 9
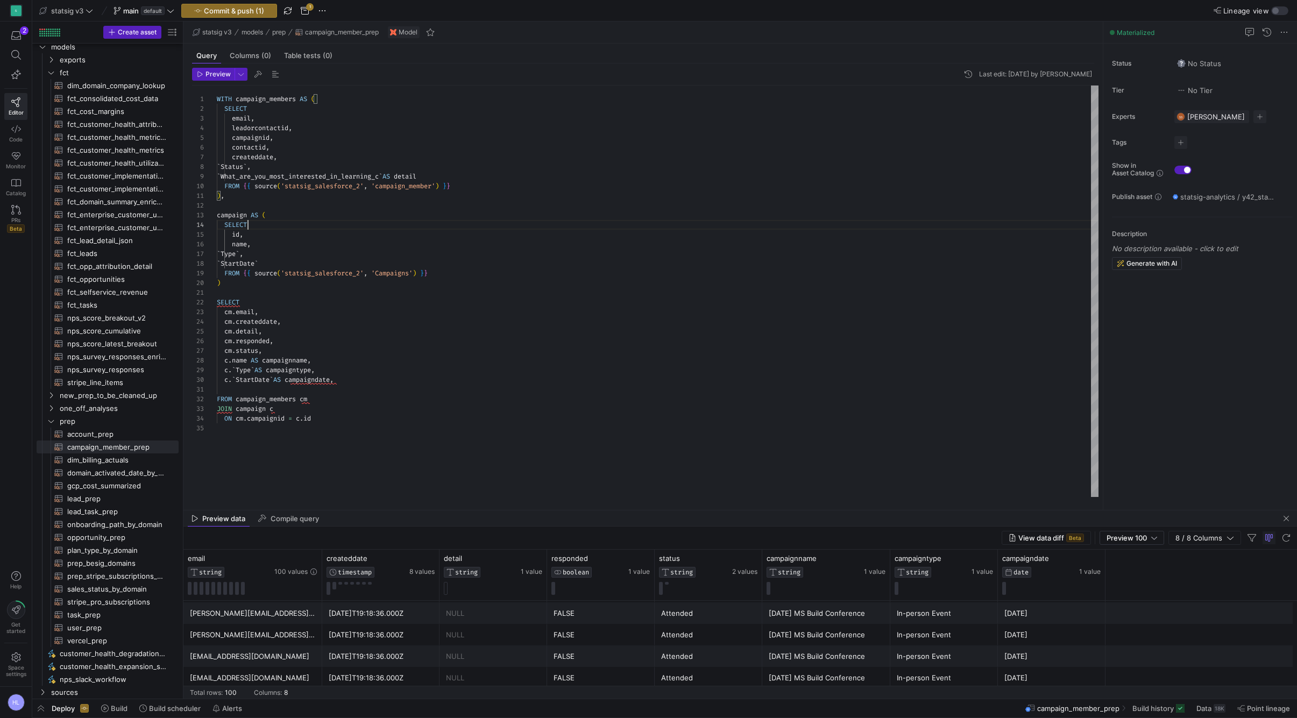
click at [281, 226] on div "SELECT" at bounding box center [658, 225] width 882 height 10
click at [296, 172] on div "` What_are_you_most_interested_in_learning_c ` AS detail" at bounding box center [658, 177] width 882 height 10
click at [268, 250] on div "` Type ` ," at bounding box center [658, 254] width 882 height 10
click at [255, 266] on span "StartDate" at bounding box center [238, 263] width 34 height 9
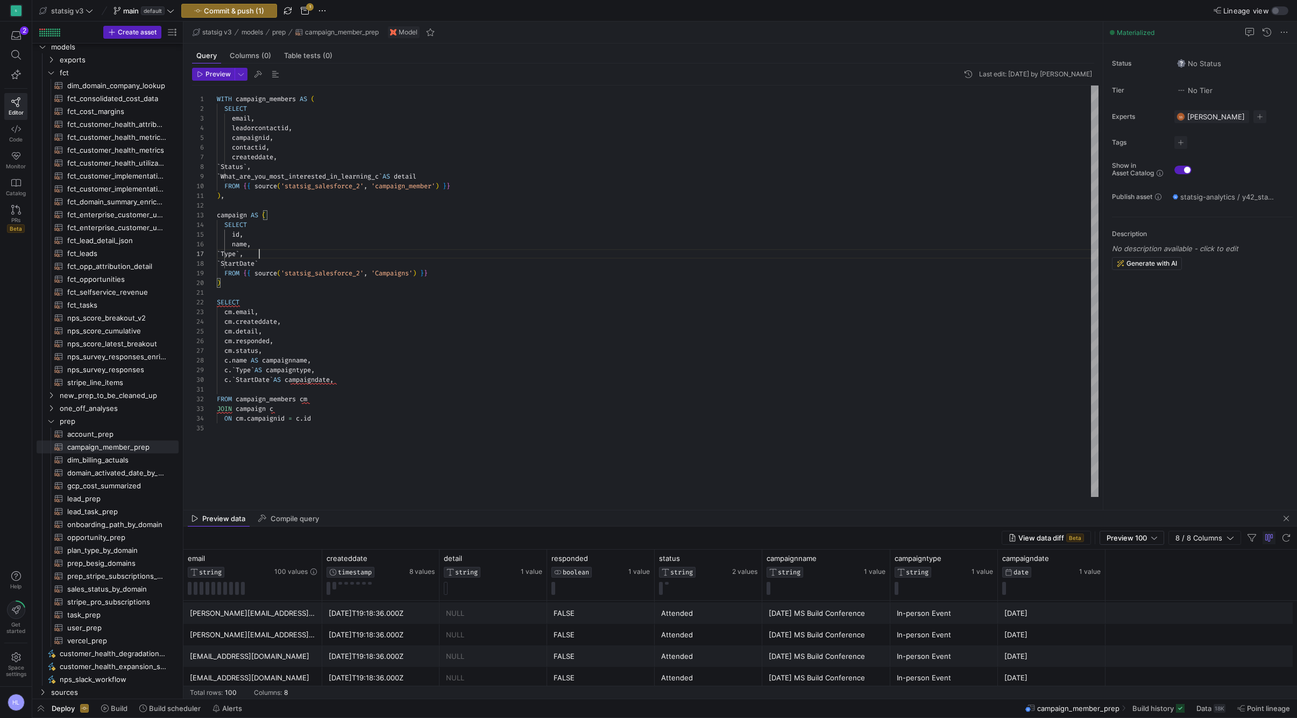
scroll to position [68, 46]
click at [255, 341] on span "responded" at bounding box center [253, 341] width 34 height 9
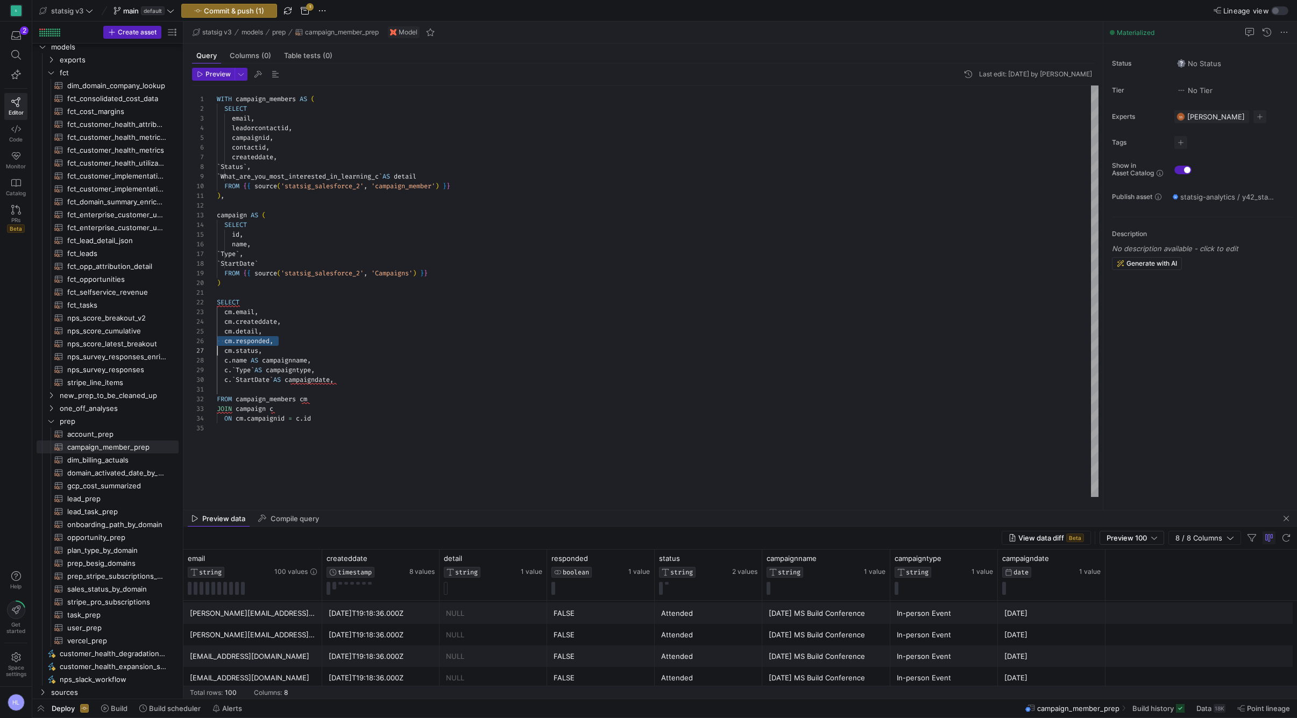
scroll to position [48, 0]
click at [215, 73] on span "Preview" at bounding box center [218, 74] width 25 height 8
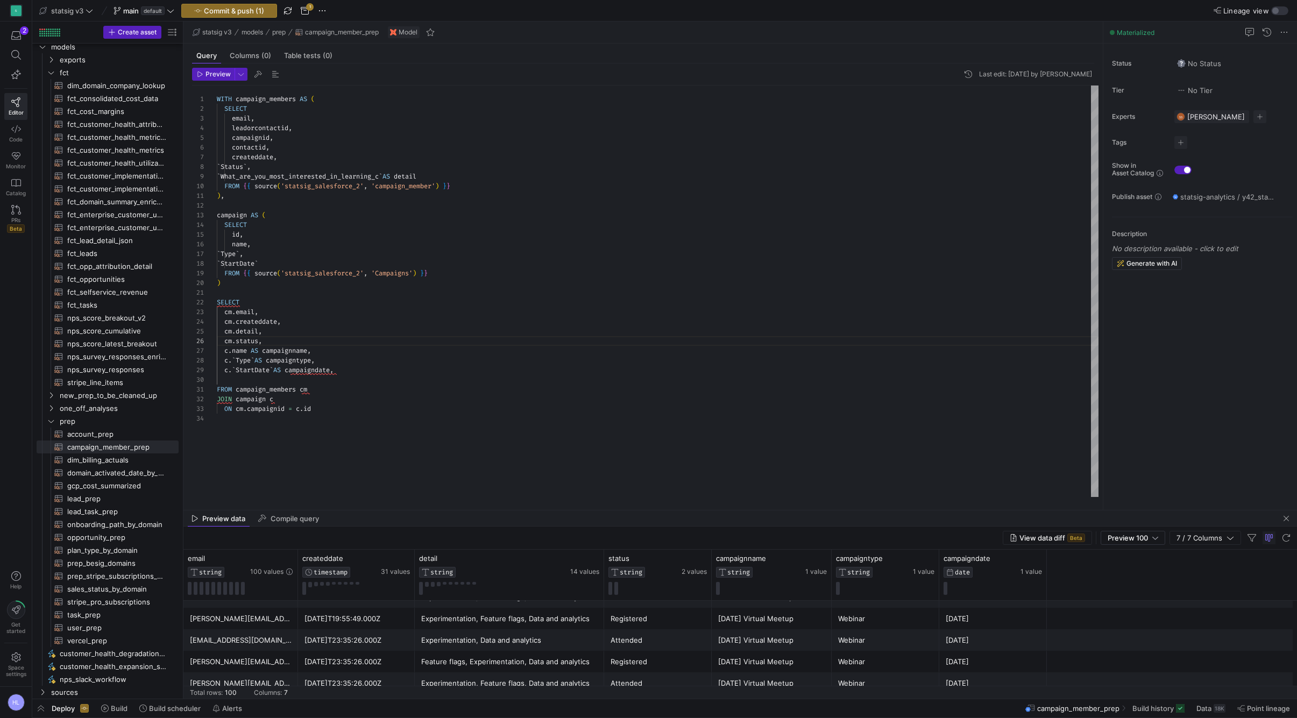
scroll to position [-1, 0]
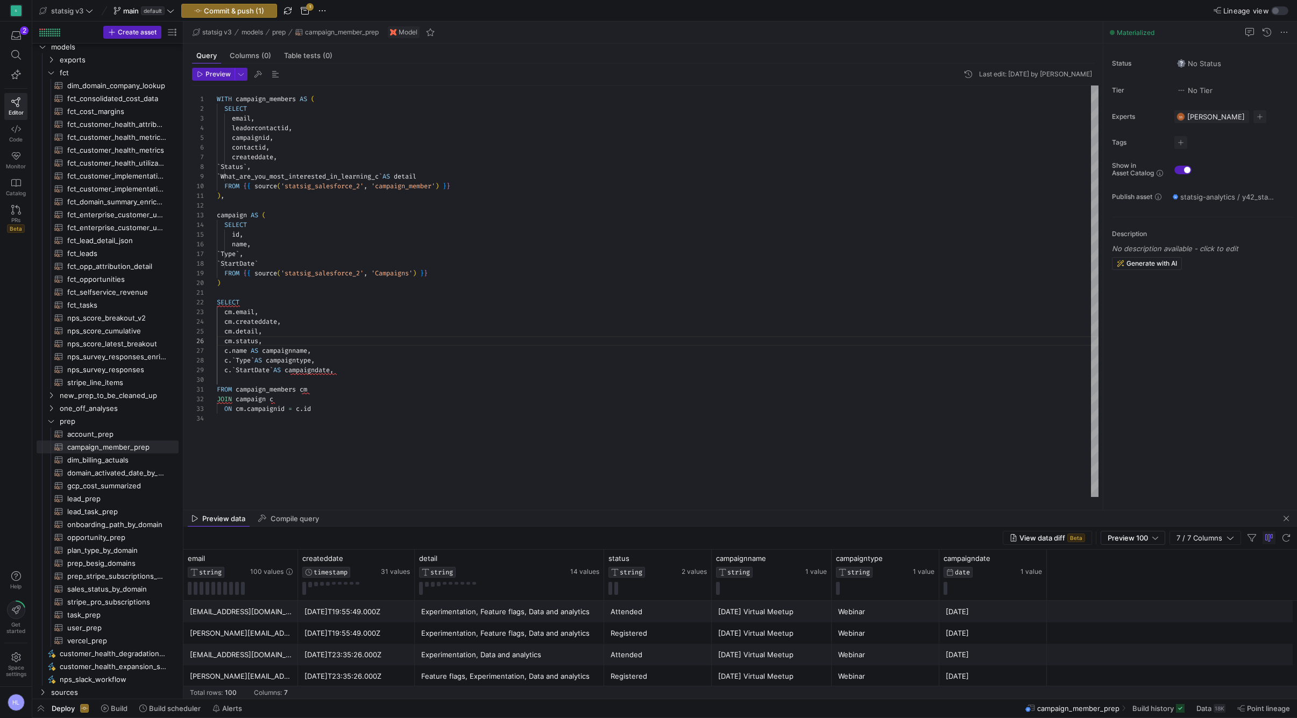
type textarea "FROM campaign_members cm JOIN campaign c ON cm.campaignid = [DOMAIN_NAME]"
click at [371, 462] on div "WITH campaign_members AS ( SELECT email , leadorcontactid , campaignid , contac…" at bounding box center [658, 292] width 882 height 412
click at [262, 7] on span "Commit & push (1)" at bounding box center [234, 10] width 60 height 9
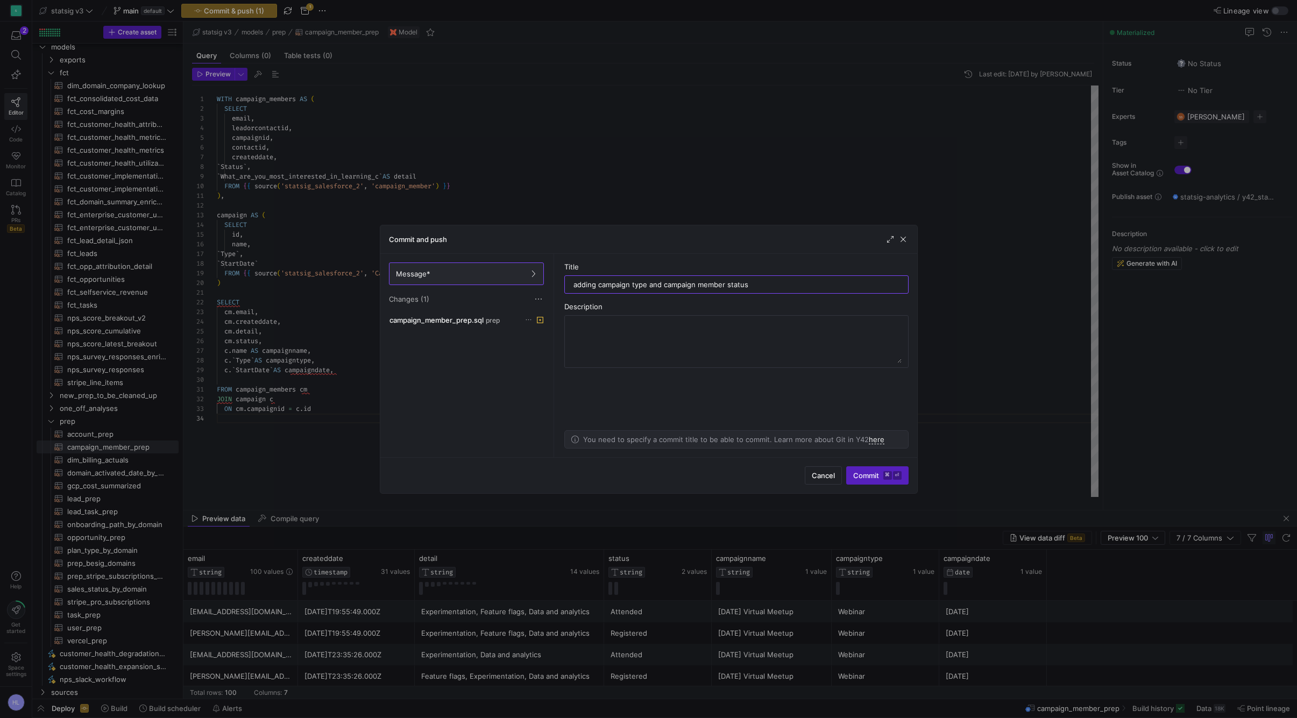
type input "adding campaign type and campaign member status"
click at [893, 472] on kbd "⏎" at bounding box center [897, 475] width 9 height 9
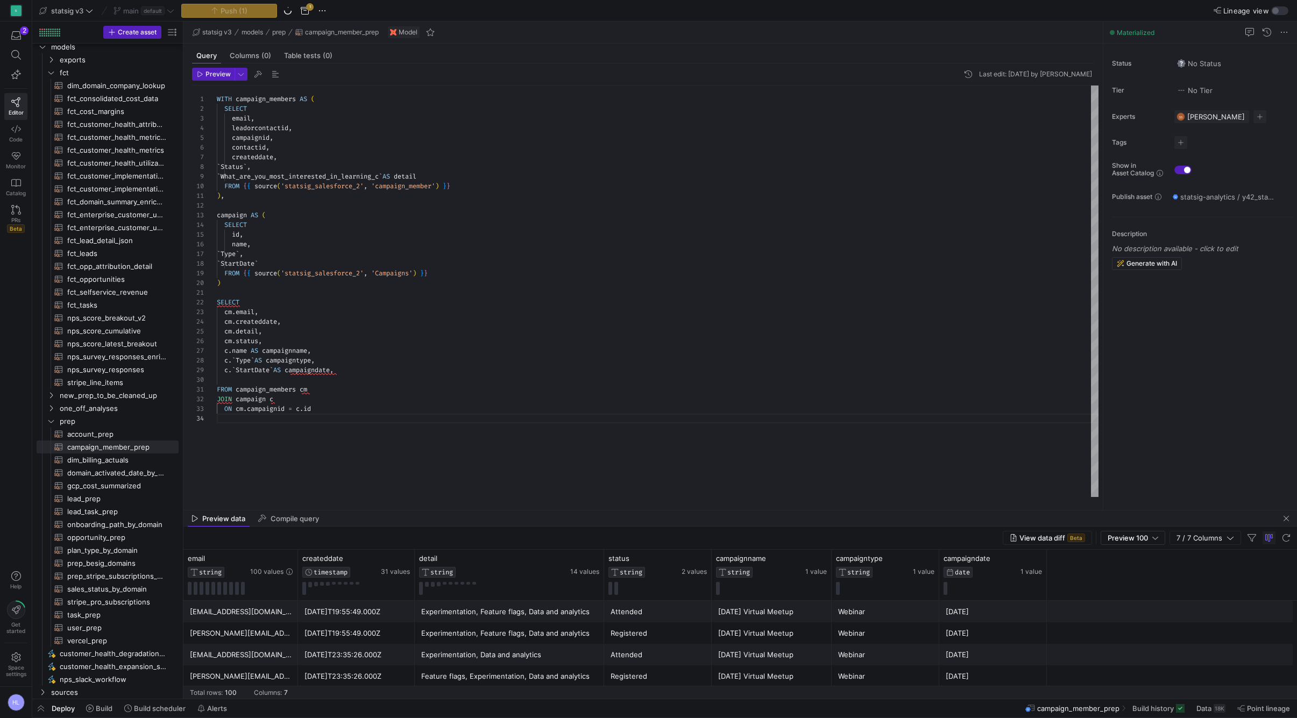
click at [659, 257] on div "` Type ` ," at bounding box center [658, 254] width 882 height 10
click at [634, 342] on div "cm . status ," at bounding box center [658, 341] width 882 height 10
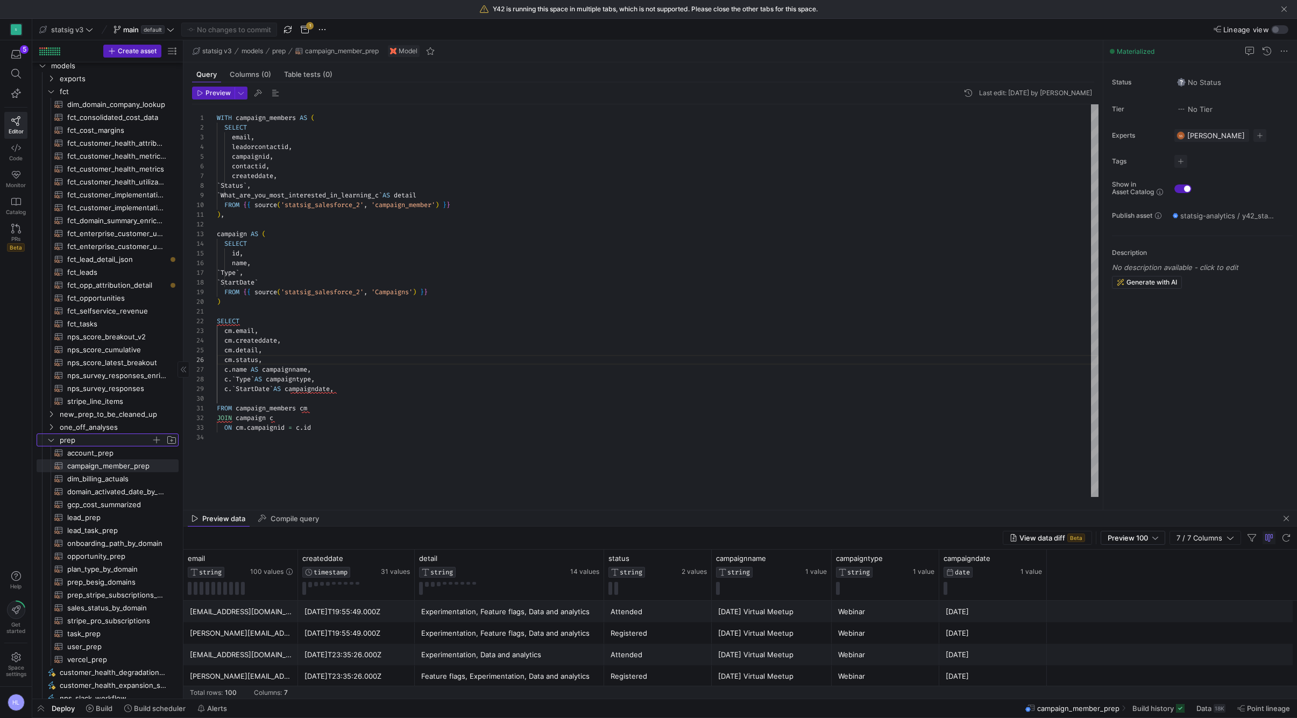
click at [52, 440] on icon "Press SPACE to select this row." at bounding box center [51, 440] width 8 height 6
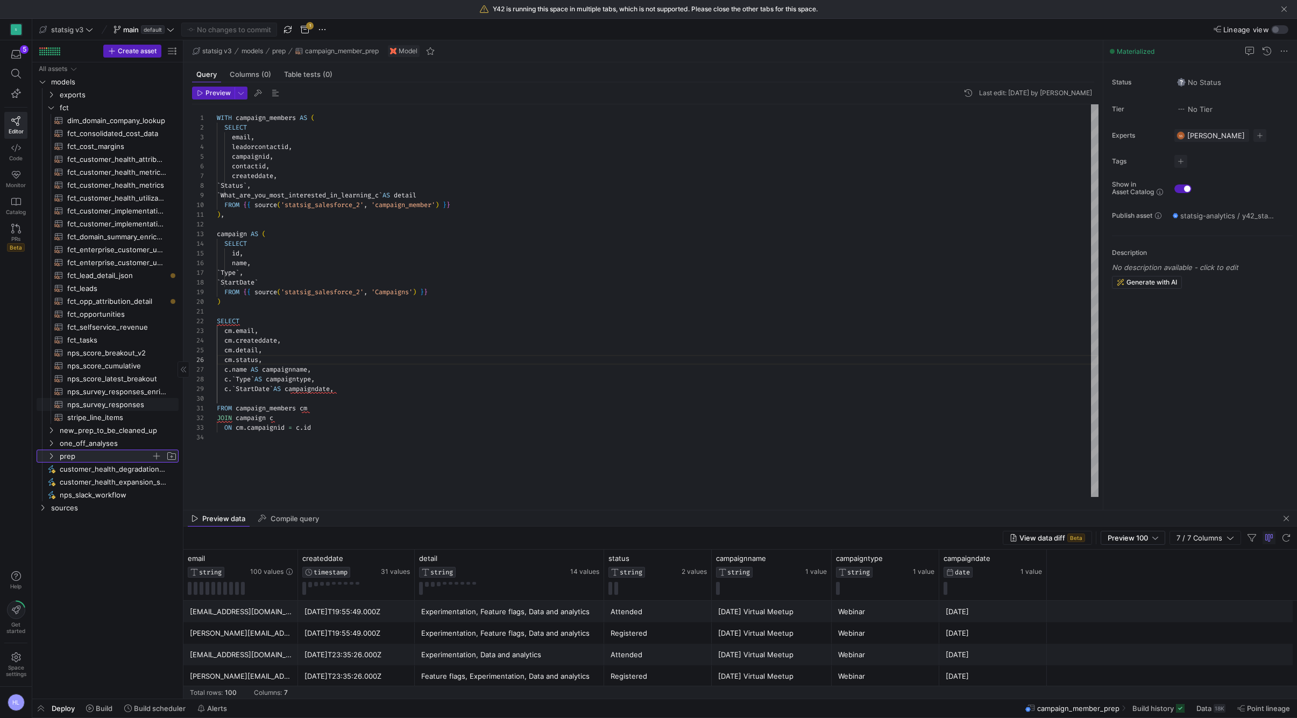
scroll to position [0, 0]
click at [109, 298] on span "fct_opp_attribution_detail​​​​​​​​​​" at bounding box center [116, 301] width 99 height 12
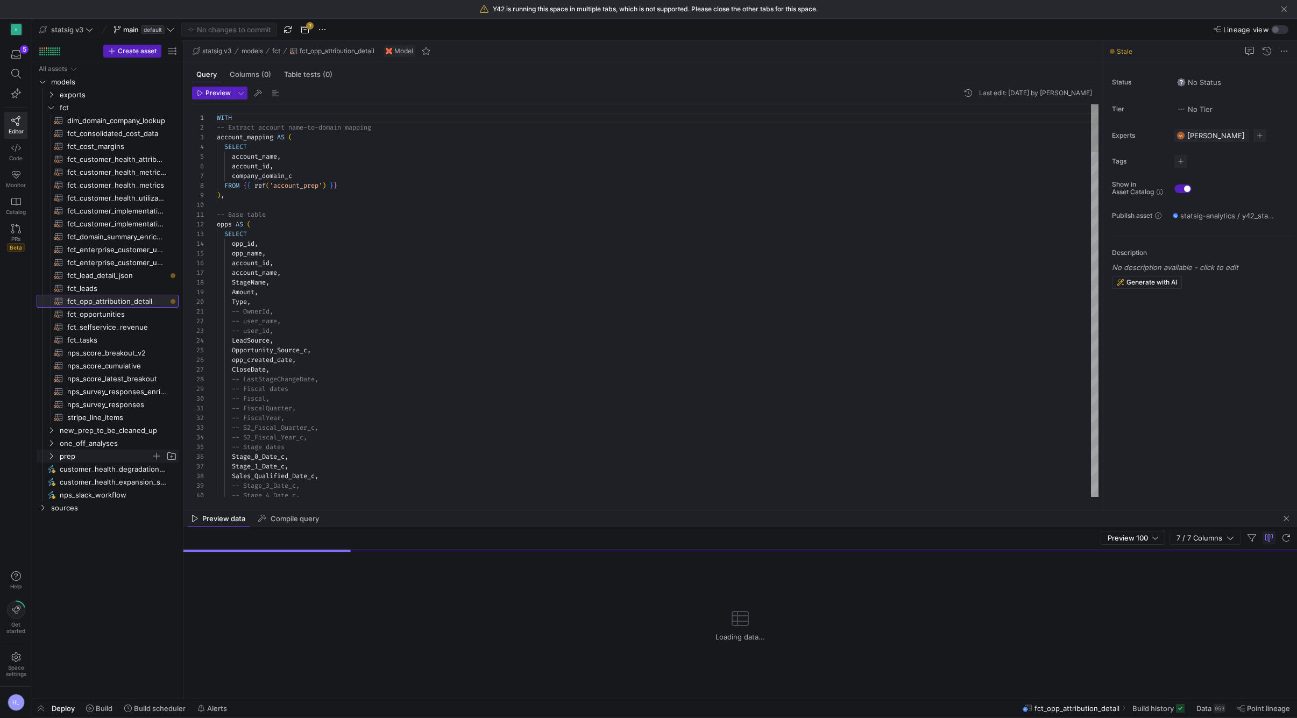
scroll to position [97, 0]
click at [301, 354] on span "Opportunity_Source_c" at bounding box center [269, 350] width 75 height 9
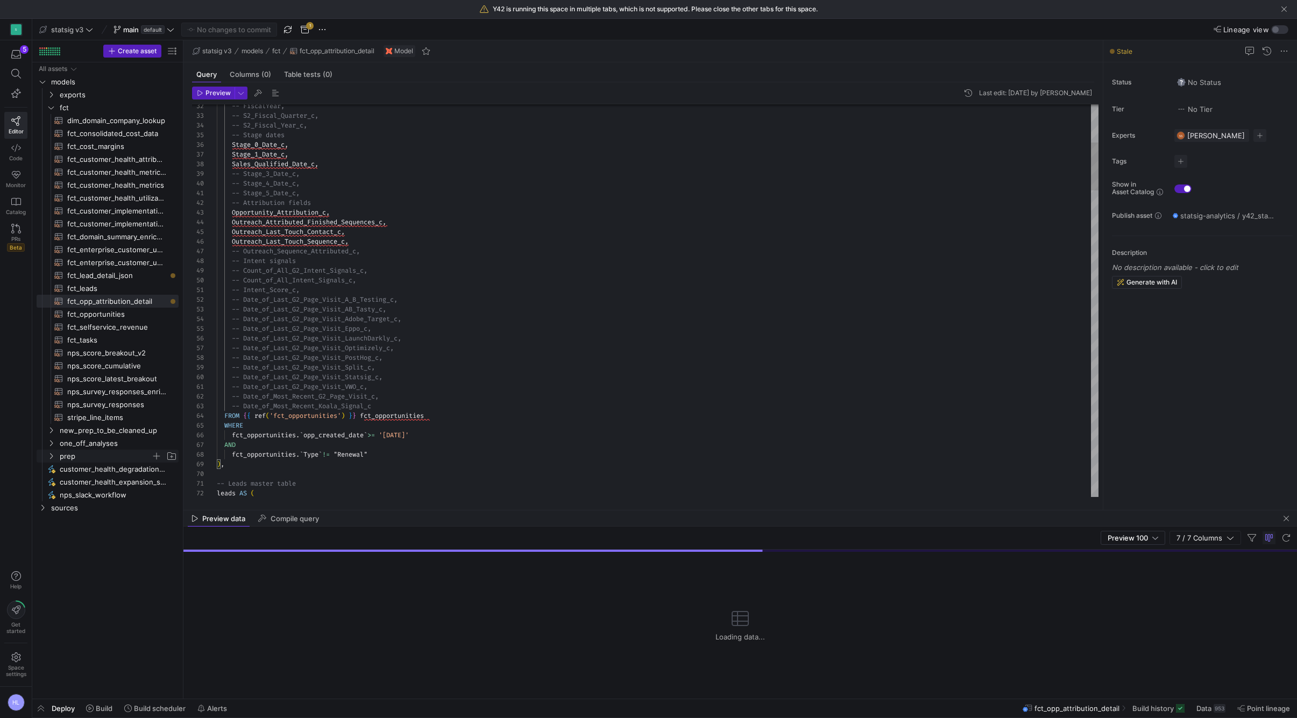
click at [316, 264] on div "-- Intent signals" at bounding box center [658, 261] width 882 height 10
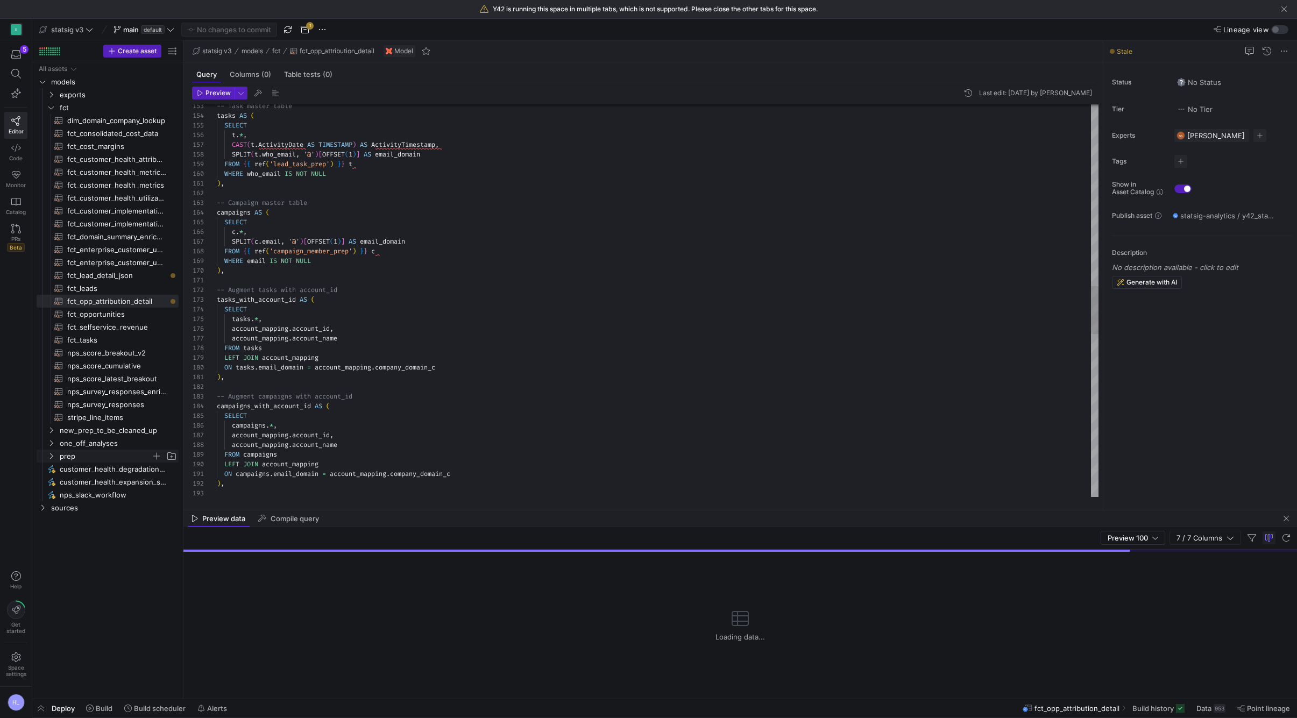
click at [282, 232] on div "c . * ," at bounding box center [658, 232] width 882 height 10
click at [293, 295] on span "tasks_with_account_id" at bounding box center [256, 299] width 79 height 9
click at [304, 350] on div "FROM tasks" at bounding box center [658, 348] width 882 height 10
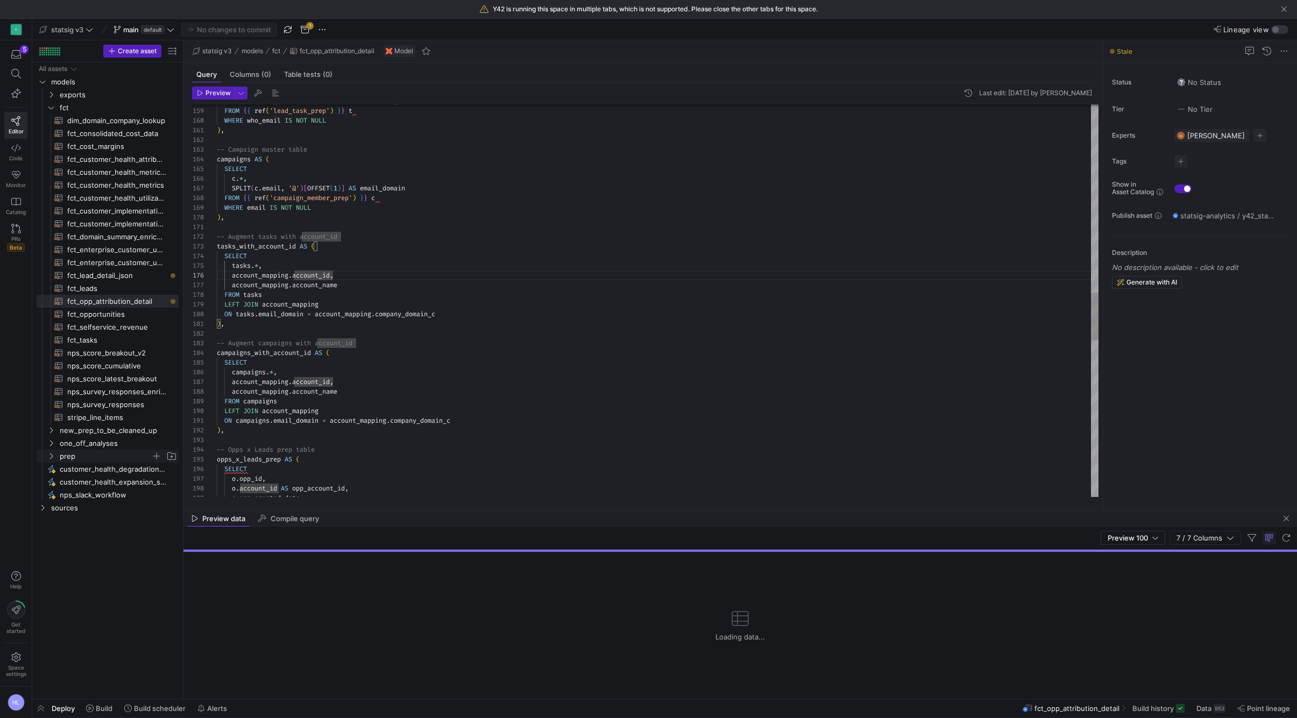
click at [283, 365] on div "SELECT" at bounding box center [658, 363] width 882 height 10
click at [285, 383] on span "account_mapping" at bounding box center [260, 382] width 57 height 9
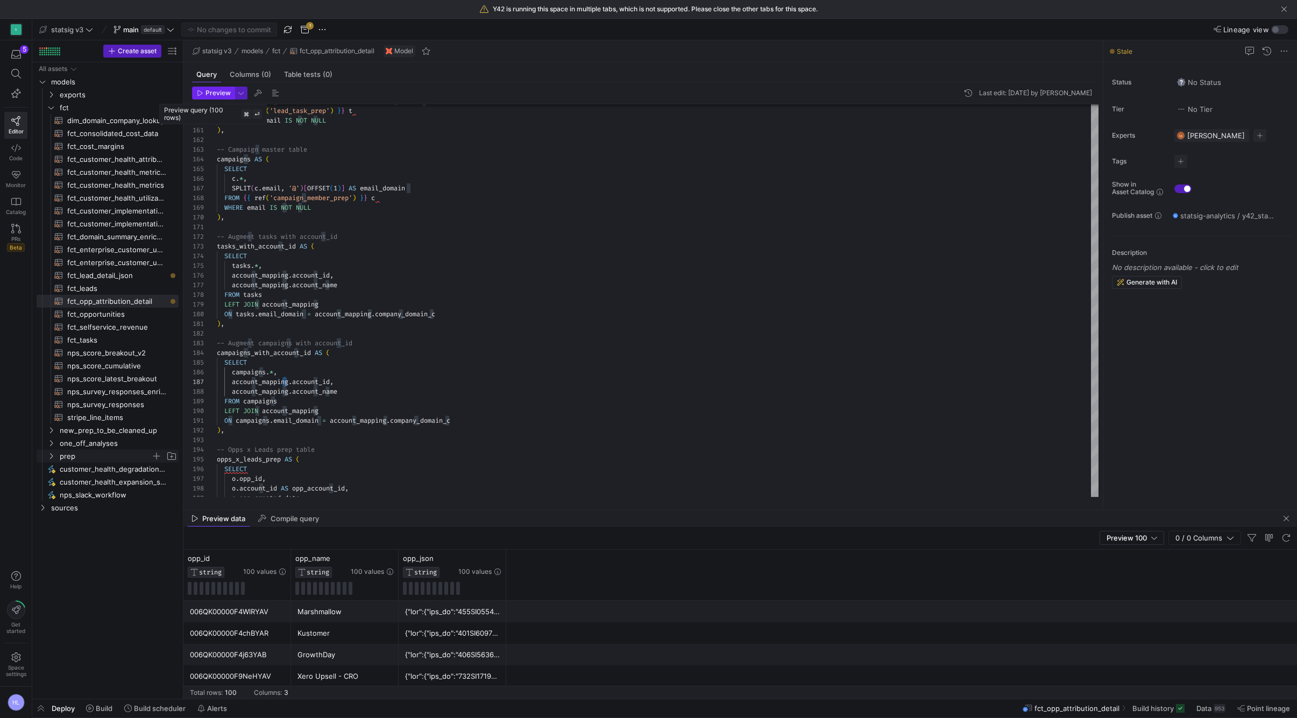
click at [220, 92] on span "Preview" at bounding box center [218, 93] width 25 height 8
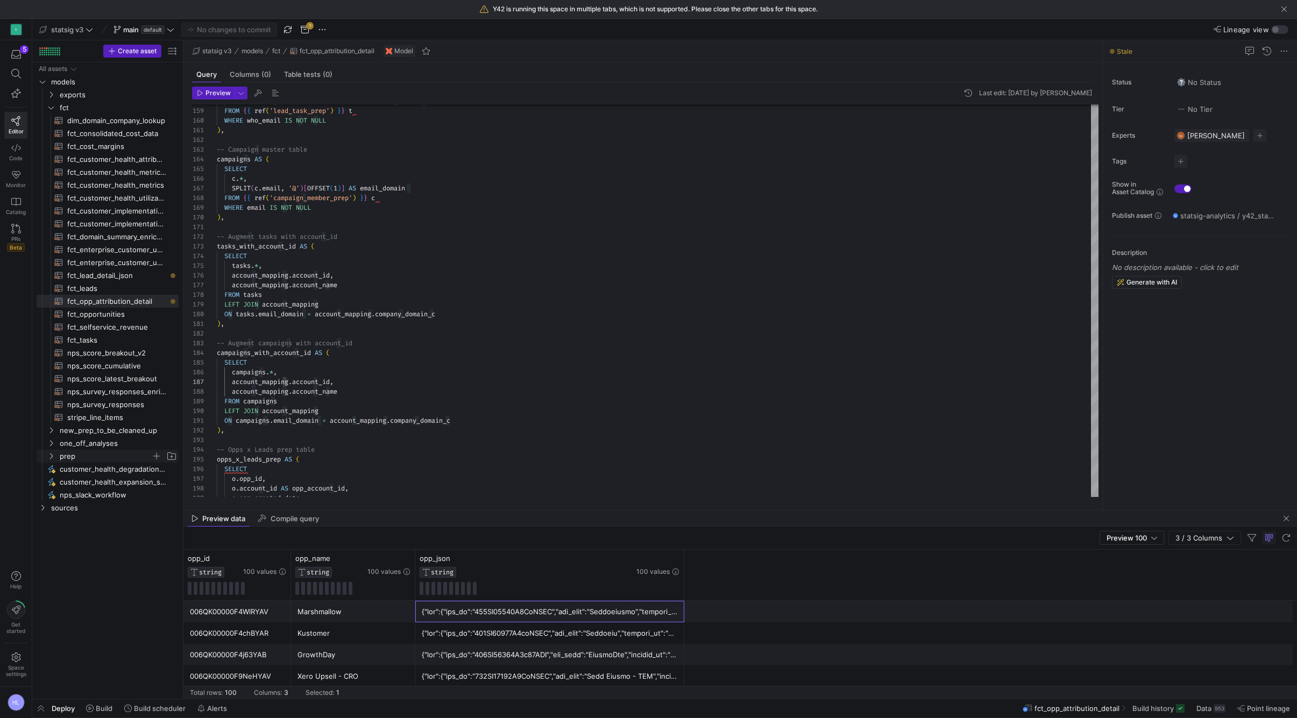
click at [462, 614] on div at bounding box center [550, 612] width 256 height 21
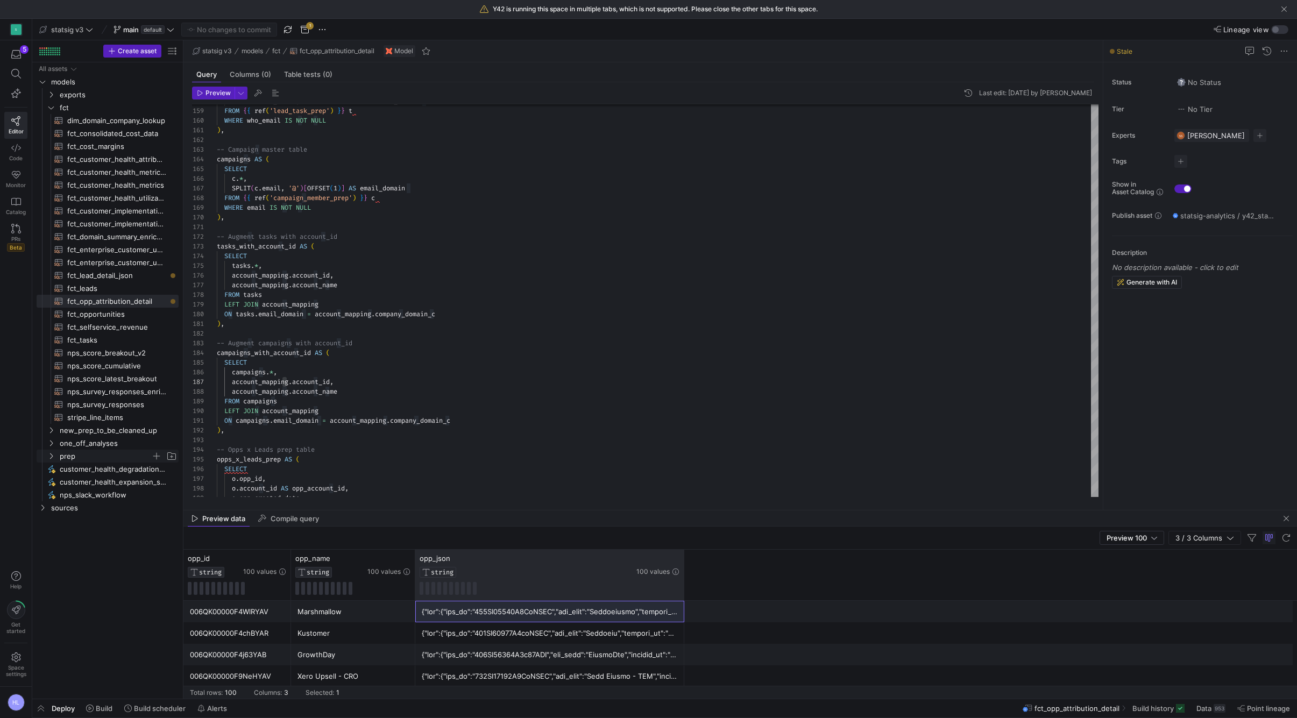
drag, startPoint x: 682, startPoint y: 572, endPoint x: 894, endPoint y: 574, distance: 211.5
click at [894, 574] on div "opp_id STRING 100 values opp_name STRING 100 values opp_json STRING 100 values" at bounding box center [741, 575] width 1114 height 51
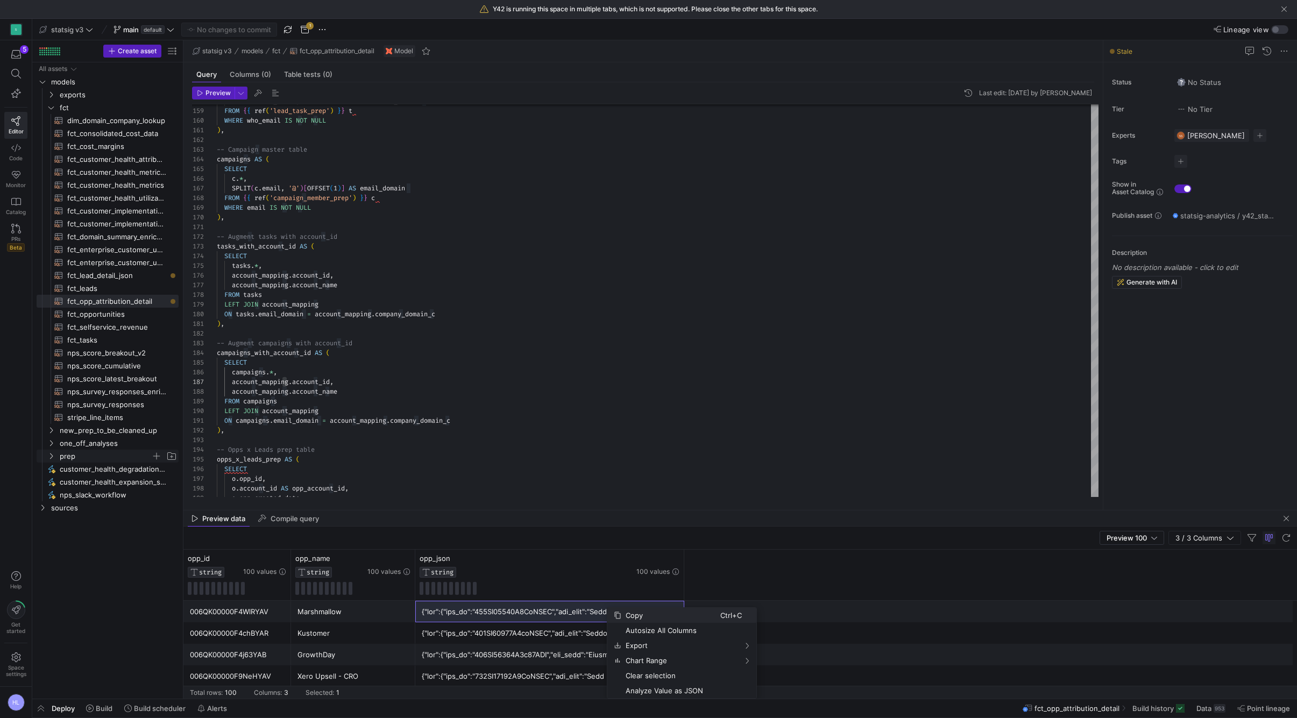
click at [624, 617] on span "Copy" at bounding box center [671, 615] width 99 height 15
click at [683, 210] on div "WHERE email IS NOT NULL" at bounding box center [658, 208] width 882 height 10
click at [583, 636] on div at bounding box center [550, 633] width 256 height 21
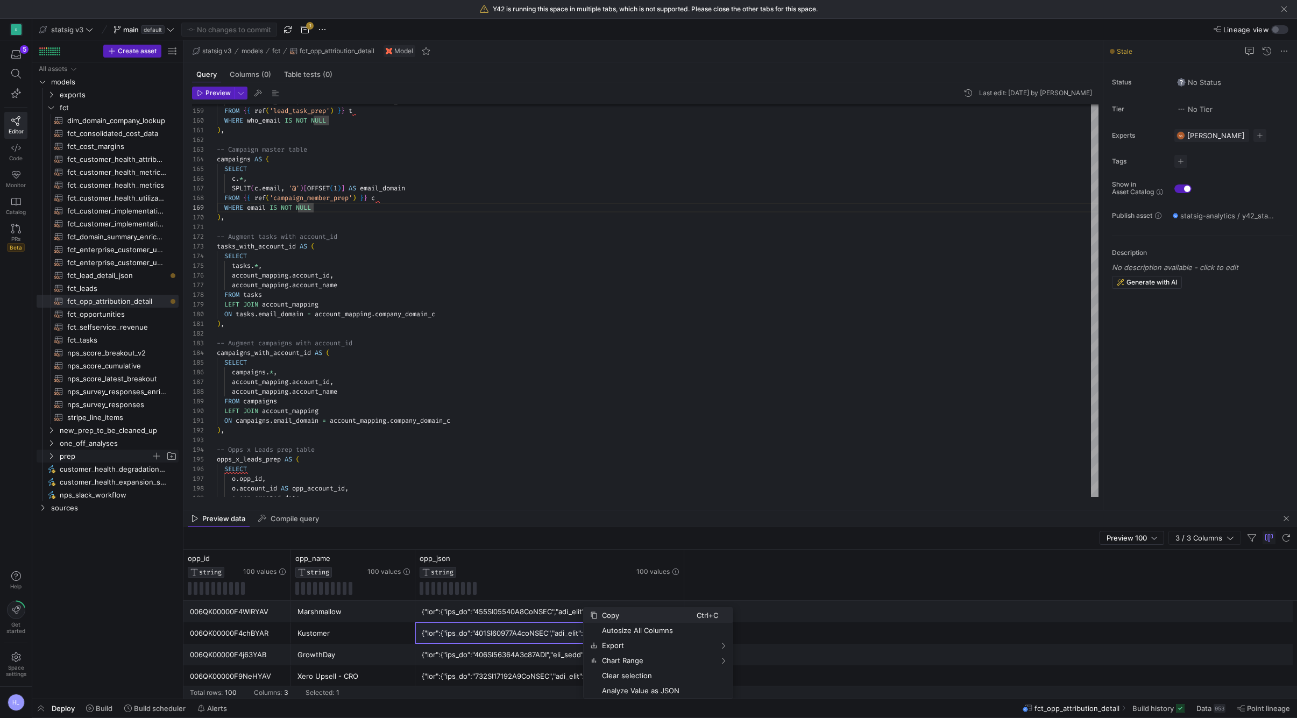
click at [622, 612] on span "Copy" at bounding box center [647, 615] width 99 height 15
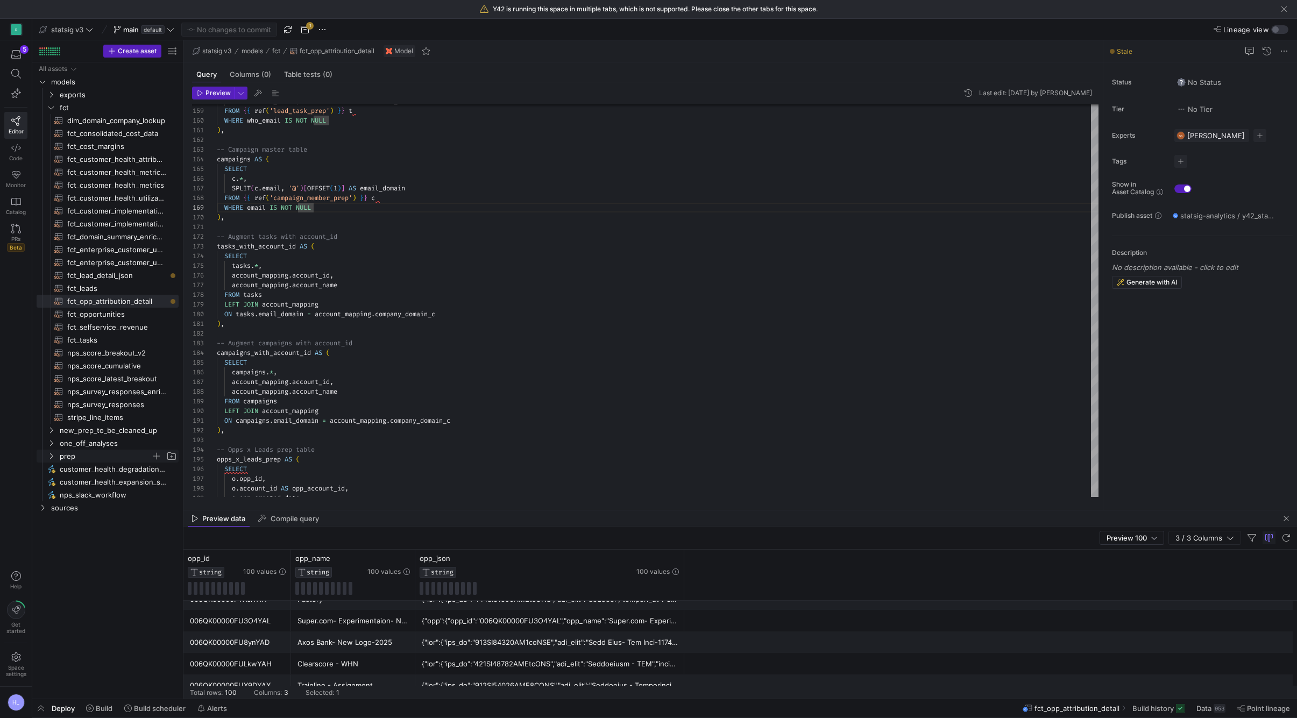
scroll to position [572, 0]
click at [588, 646] on div at bounding box center [550, 642] width 256 height 21
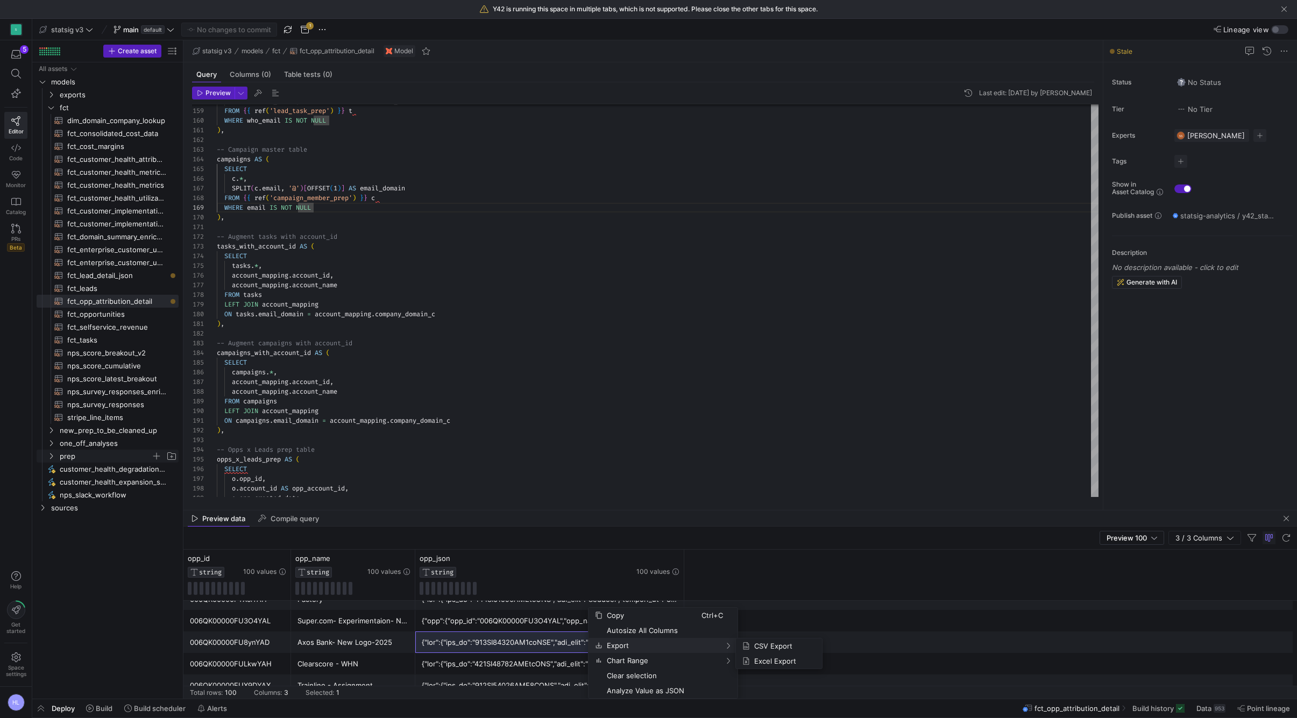
click at [618, 617] on span "Copy" at bounding box center [652, 615] width 99 height 15
click at [343, 317] on span "account_mapping" at bounding box center [343, 314] width 57 height 9
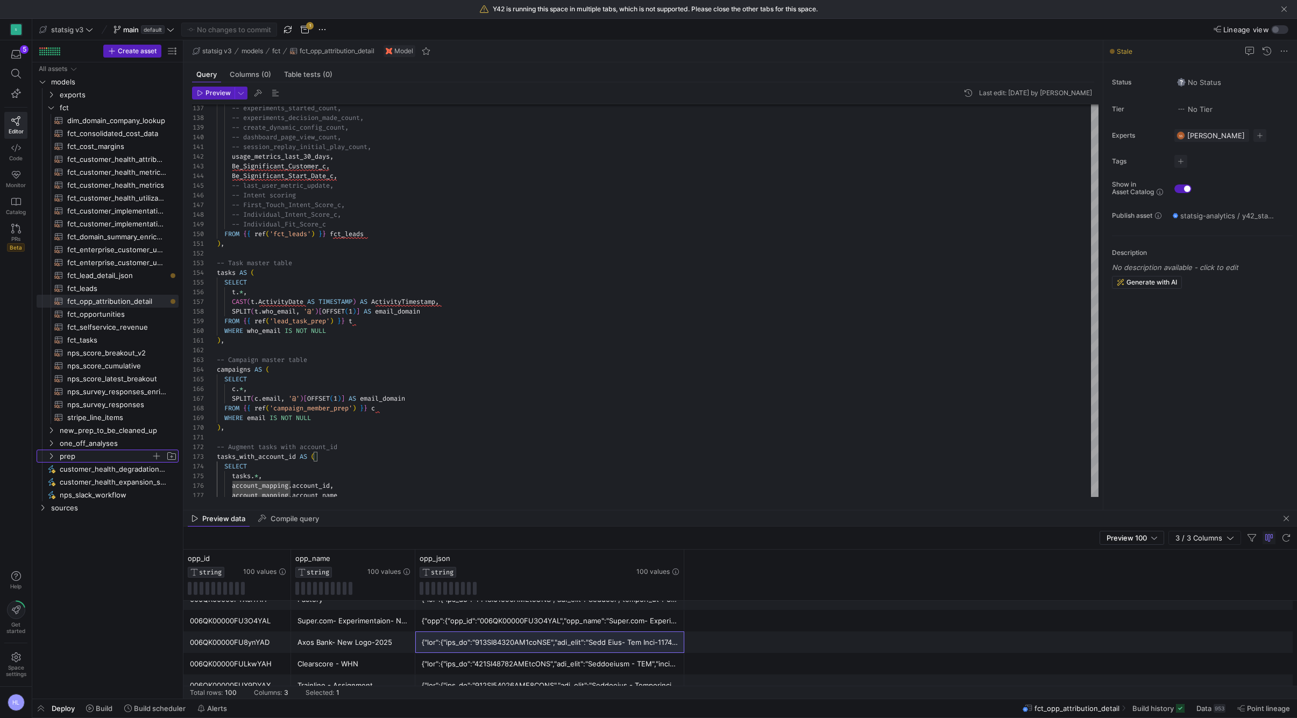
click at [52, 460] on y42-icon "Press SPACE to select this row." at bounding box center [51, 456] width 9 height 9
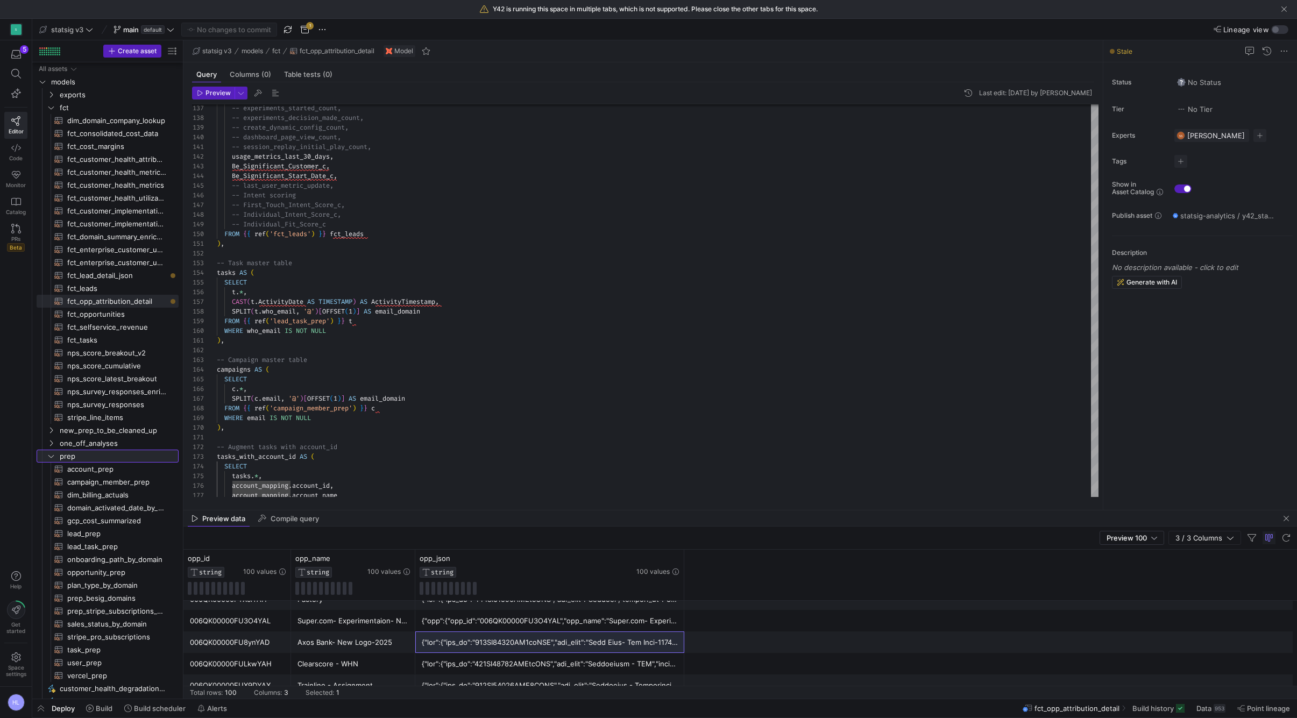
scroll to position [5, 0]
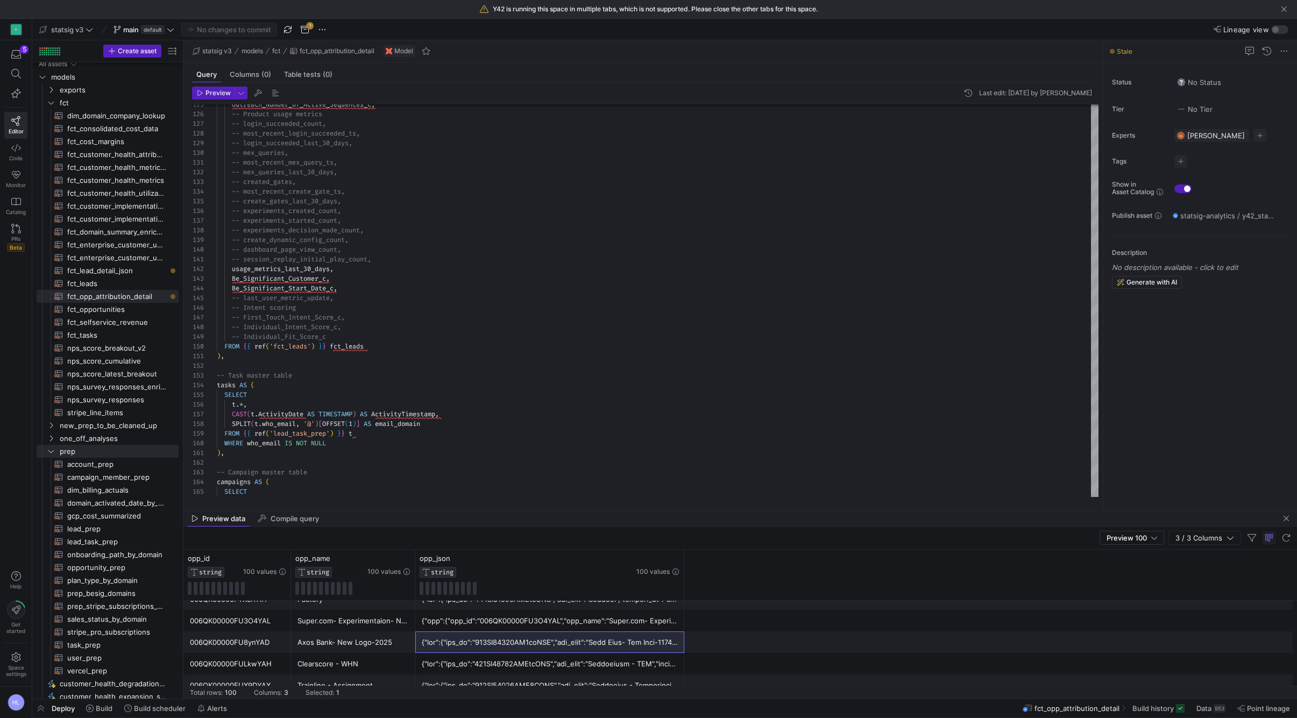
click at [323, 375] on div "-- Task master table" at bounding box center [658, 376] width 882 height 10
click at [546, 262] on div "-- session_replay_initial_play_count," at bounding box center [658, 260] width 882 height 10
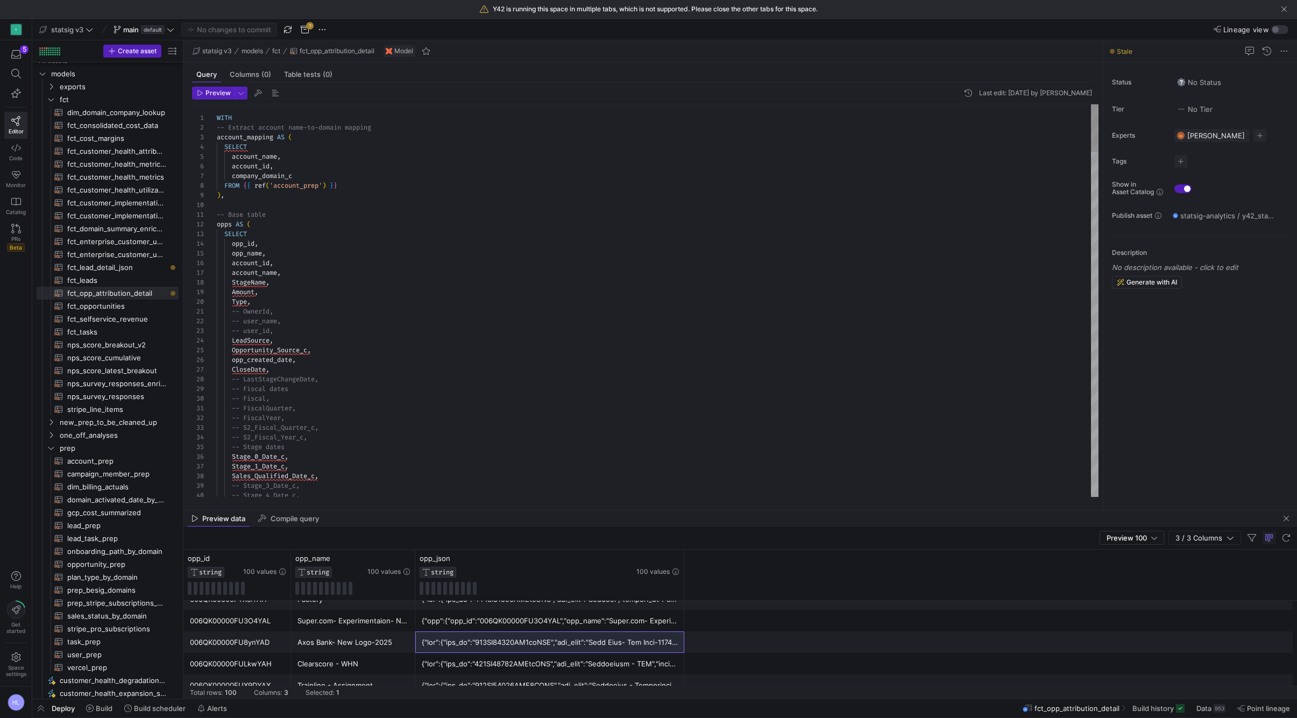
scroll to position [0, 0]
click at [252, 198] on div ") ," at bounding box center [658, 196] width 882 height 10
drag, startPoint x: 252, startPoint y: 198, endPoint x: 211, endPoint y: 119, distance: 89.1
click at [211, 119] on div "1 2 3 4 5 6 7 8 9 10 11 12 13 14 15 16 17 18 19 20 21 22 23 24 25 26 27 28 29 3…" at bounding box center [645, 300] width 907 height 393
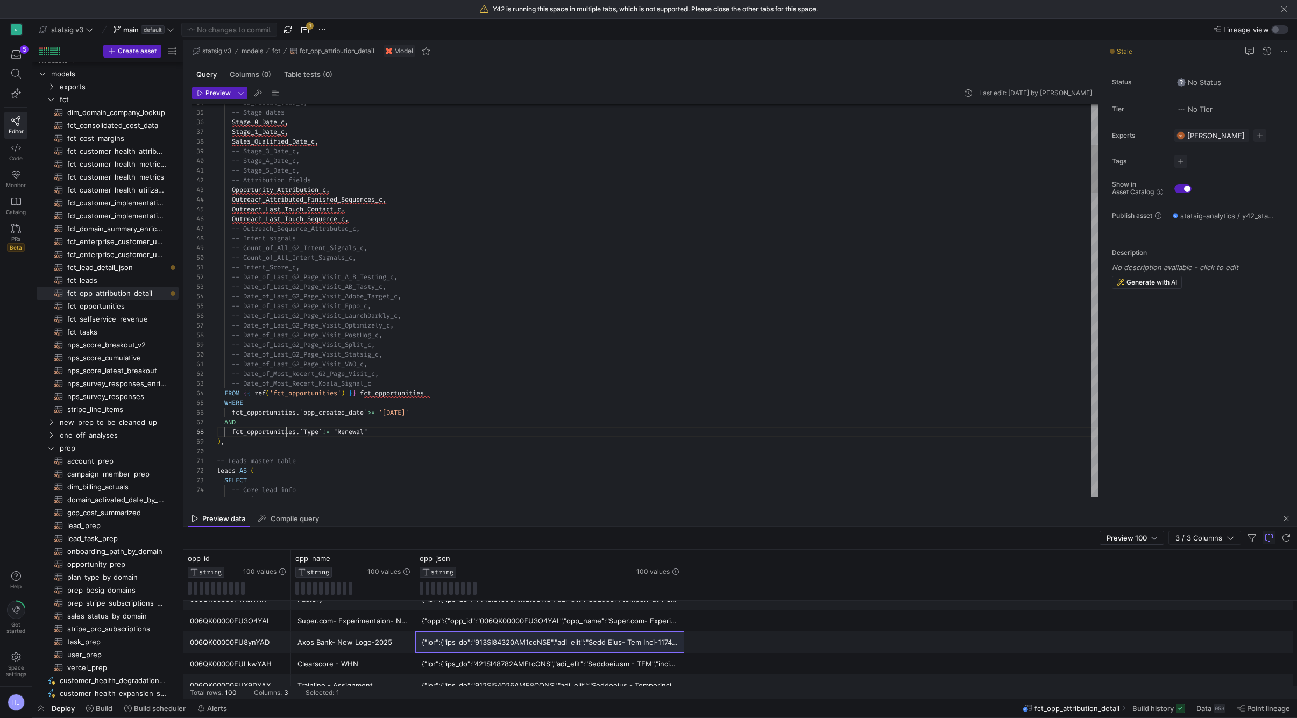
click at [285, 435] on span "fct_opportunities" at bounding box center [264, 432] width 64 height 9
click at [264, 377] on span "-- Date_of_Most_Recent_G2_Page_Visit_c," at bounding box center [305, 374] width 147 height 9
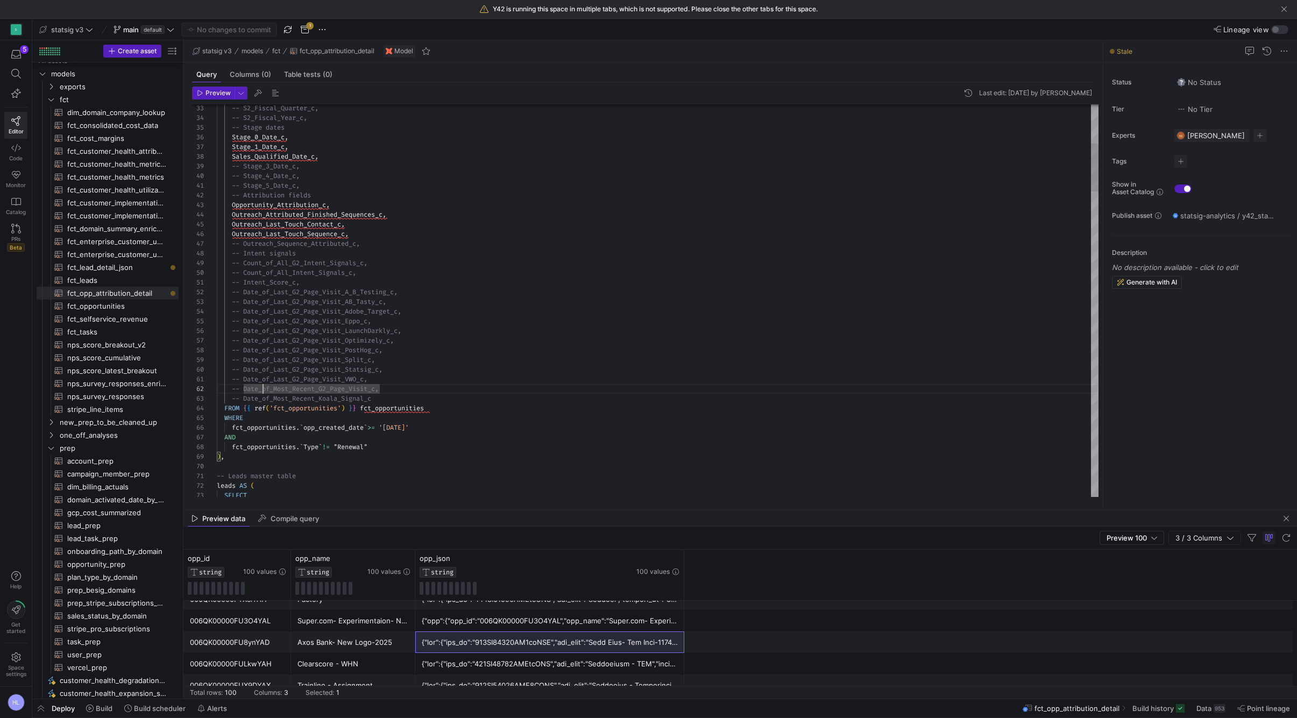
scroll to position [0, 0]
click at [343, 289] on span "-- Date_of_Last_G2_Page_Visit_A_B_Testing_c," at bounding box center [315, 292] width 166 height 9
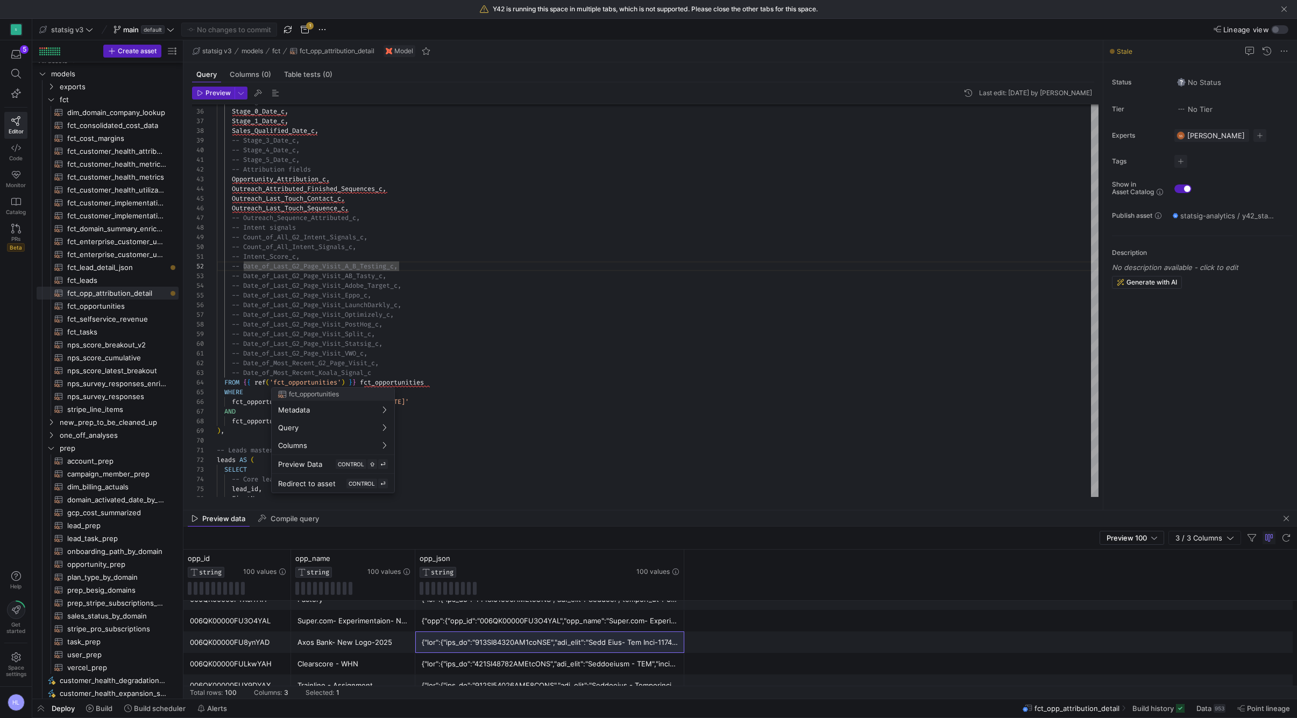
click at [280, 379] on div at bounding box center [648, 359] width 1297 height 718
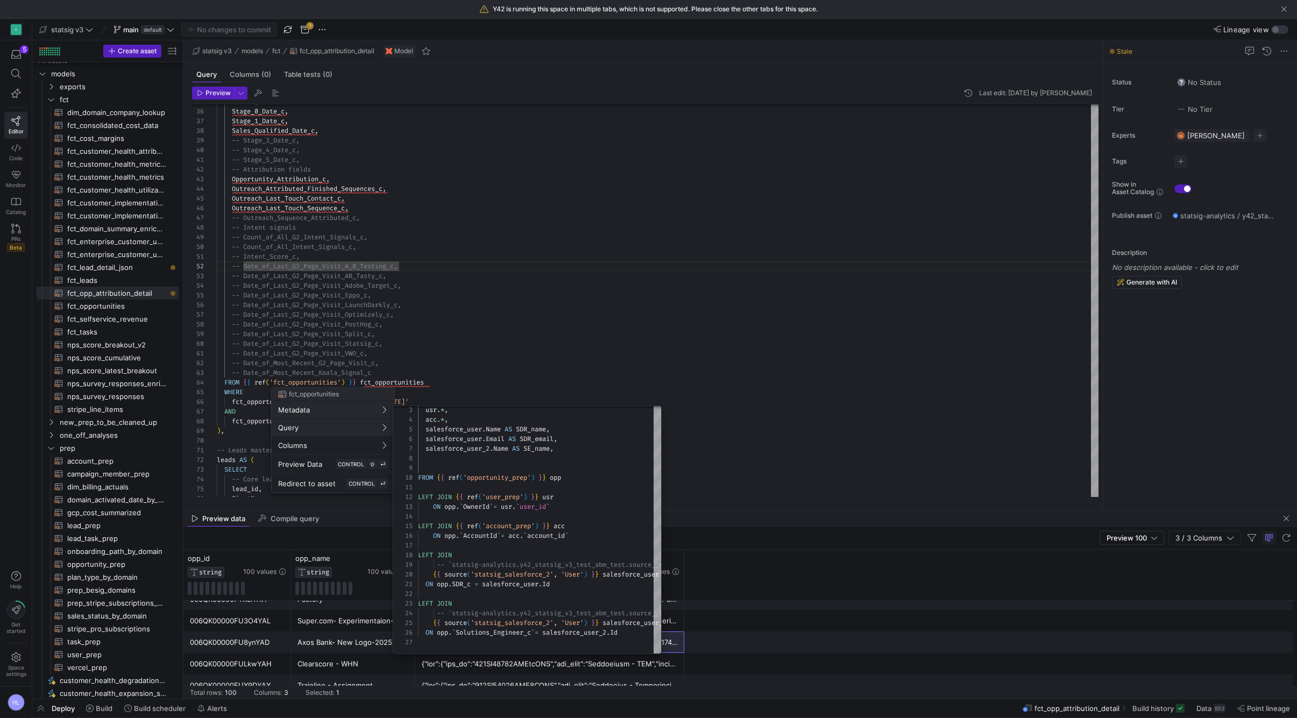
click at [396, 380] on div at bounding box center [648, 359] width 1297 height 718
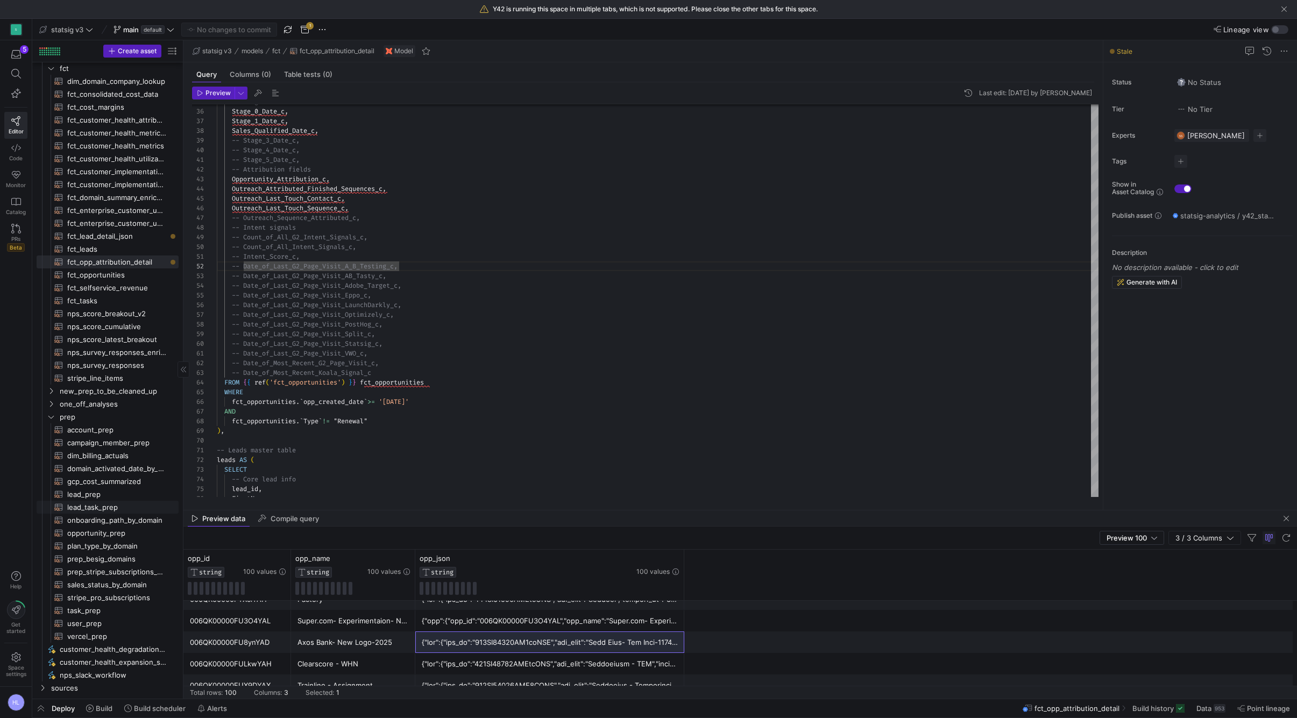
scroll to position [39, 0]
click at [280, 454] on span "-- Leads master table" at bounding box center [256, 450] width 79 height 9
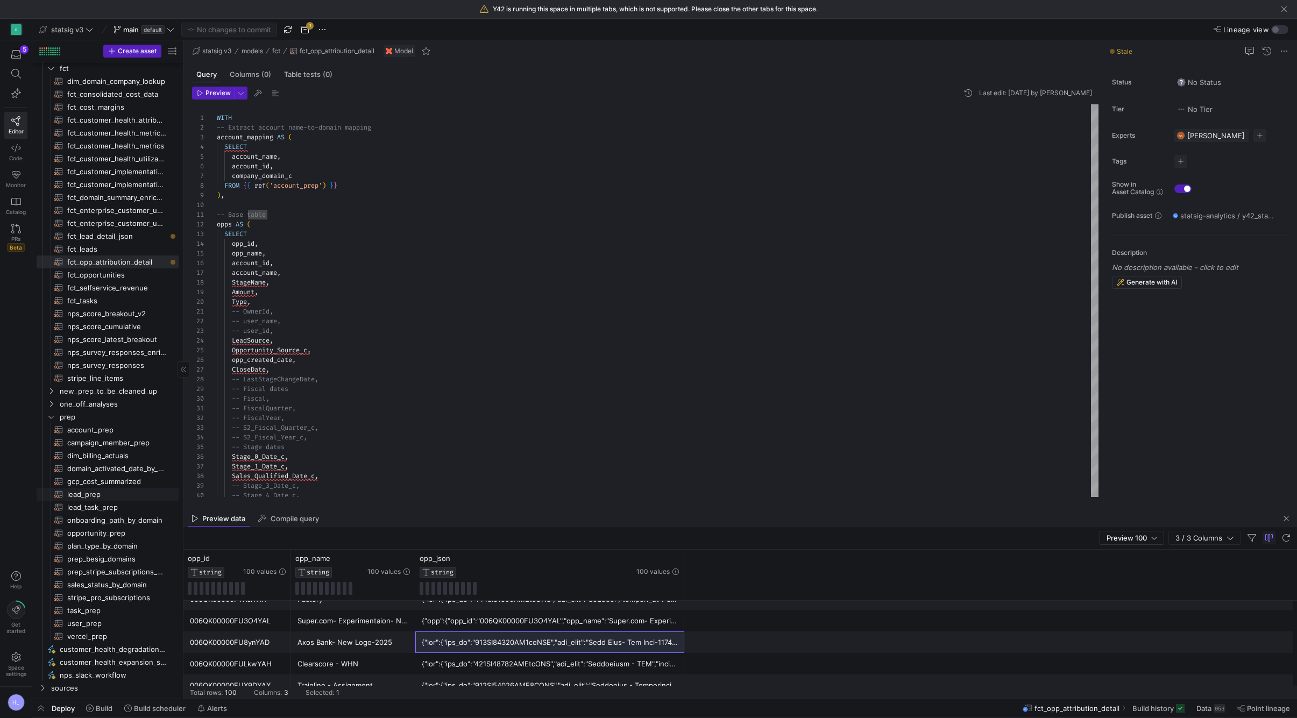
click at [101, 493] on span "lead_prep​​​​​​​​​​" at bounding box center [116, 495] width 99 height 12
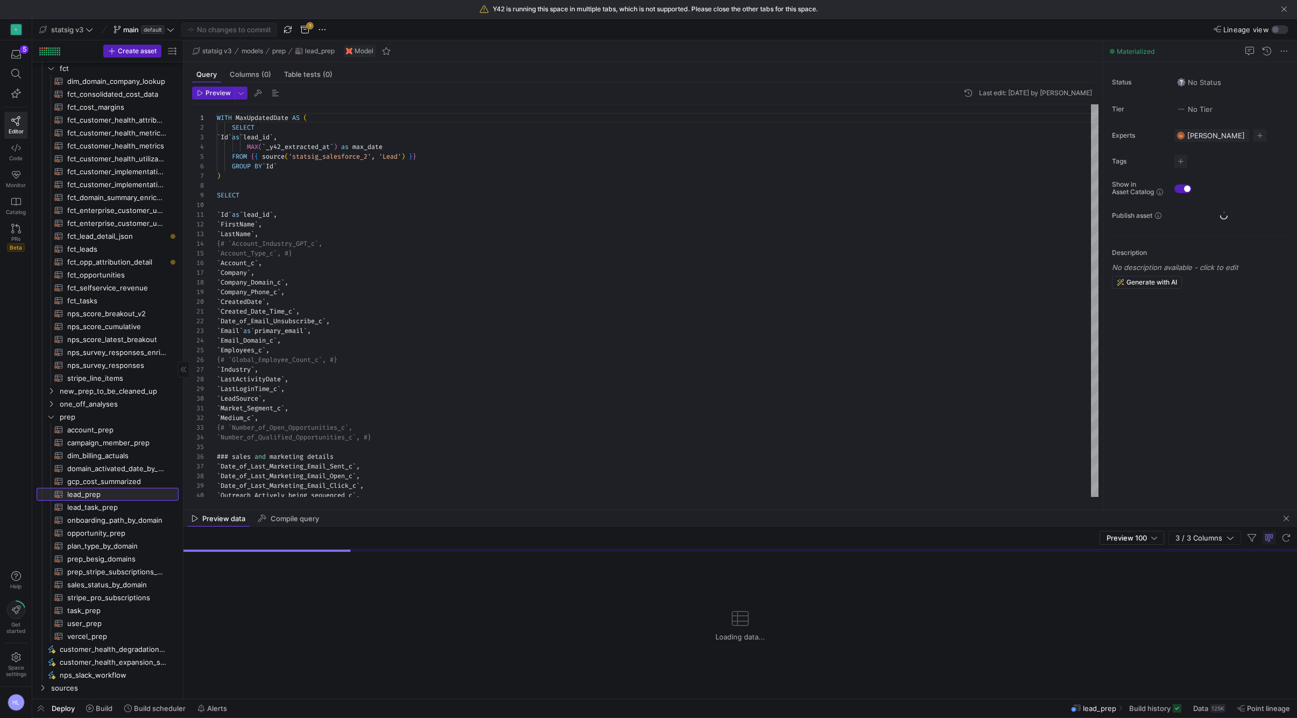
scroll to position [97, 0]
click at [311, 224] on div "` FirstName ` ," at bounding box center [658, 225] width 882 height 10
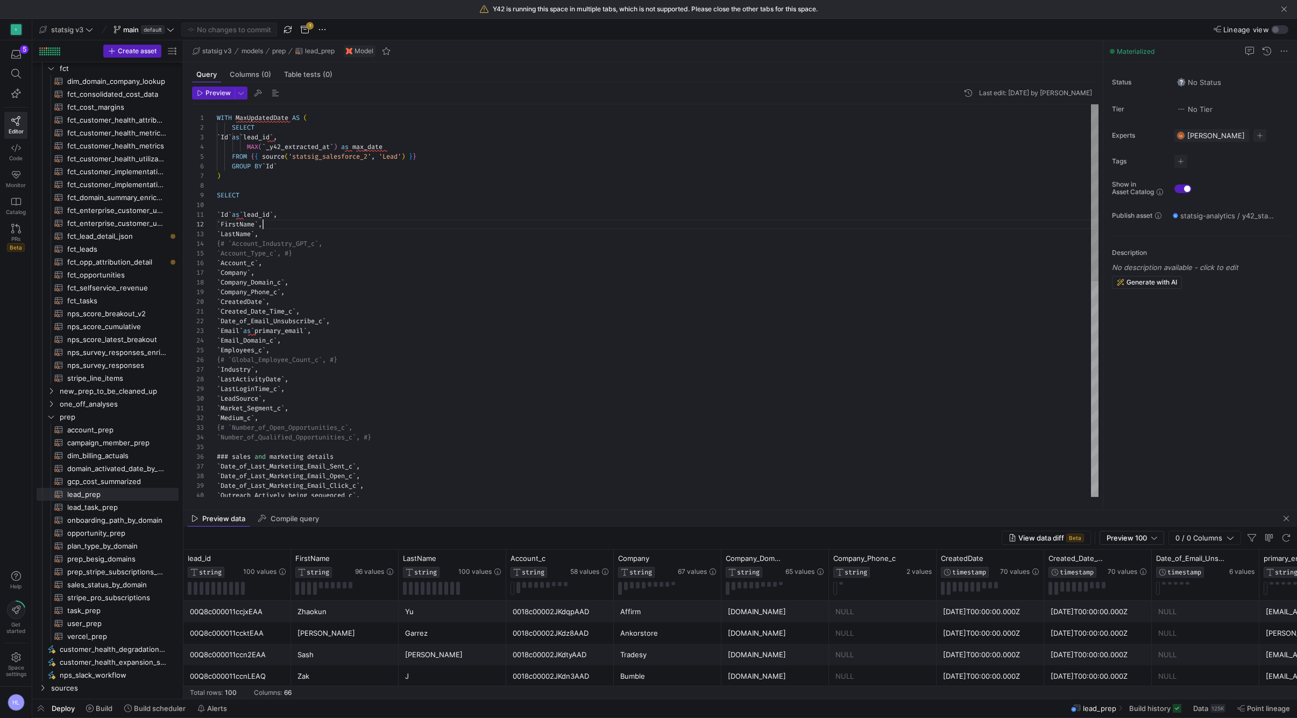
click at [308, 179] on div ")" at bounding box center [658, 176] width 882 height 10
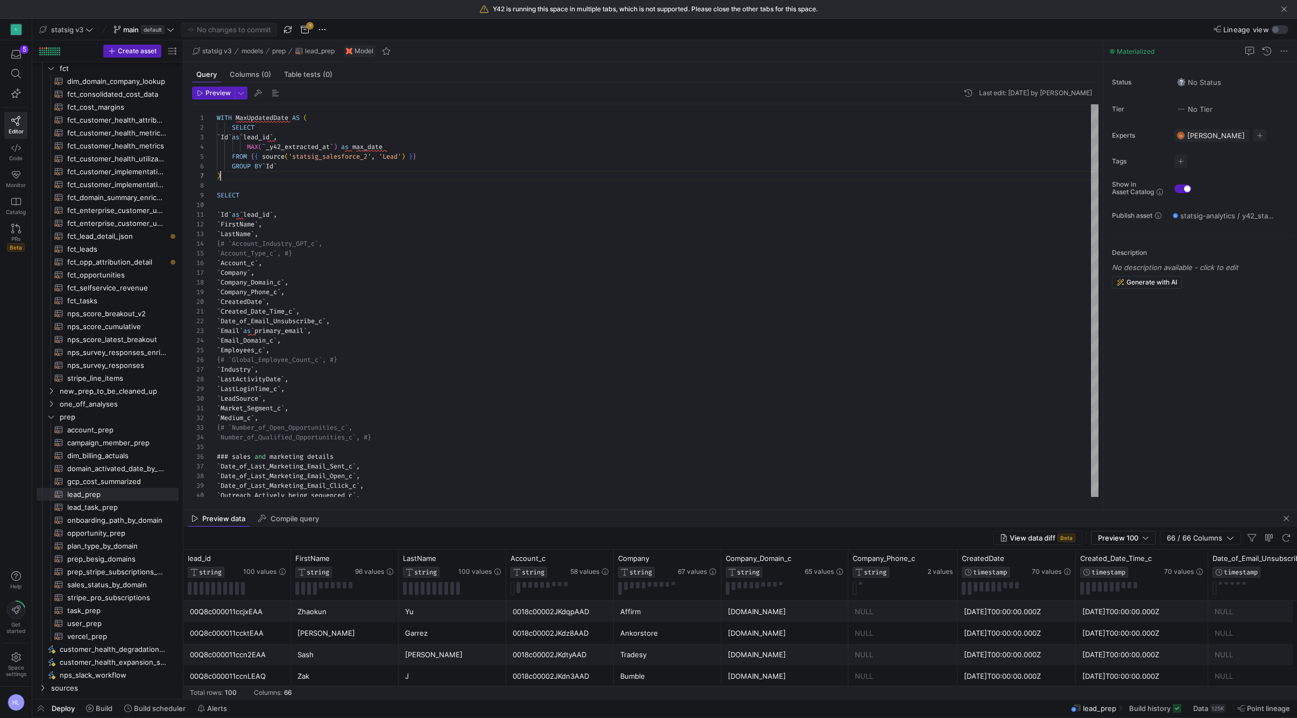
type textarea "WITH MaxUpdatedDate AS ( SELECT `Id` as `lead_id`, MAX(`_y42_extracted_at`) as …"
click at [327, 157] on span "'statsig_salesforce_2'" at bounding box center [329, 156] width 83 height 9
click at [398, 156] on div at bounding box center [648, 359] width 1297 height 718
click at [239, 175] on div at bounding box center [648, 359] width 1297 height 718
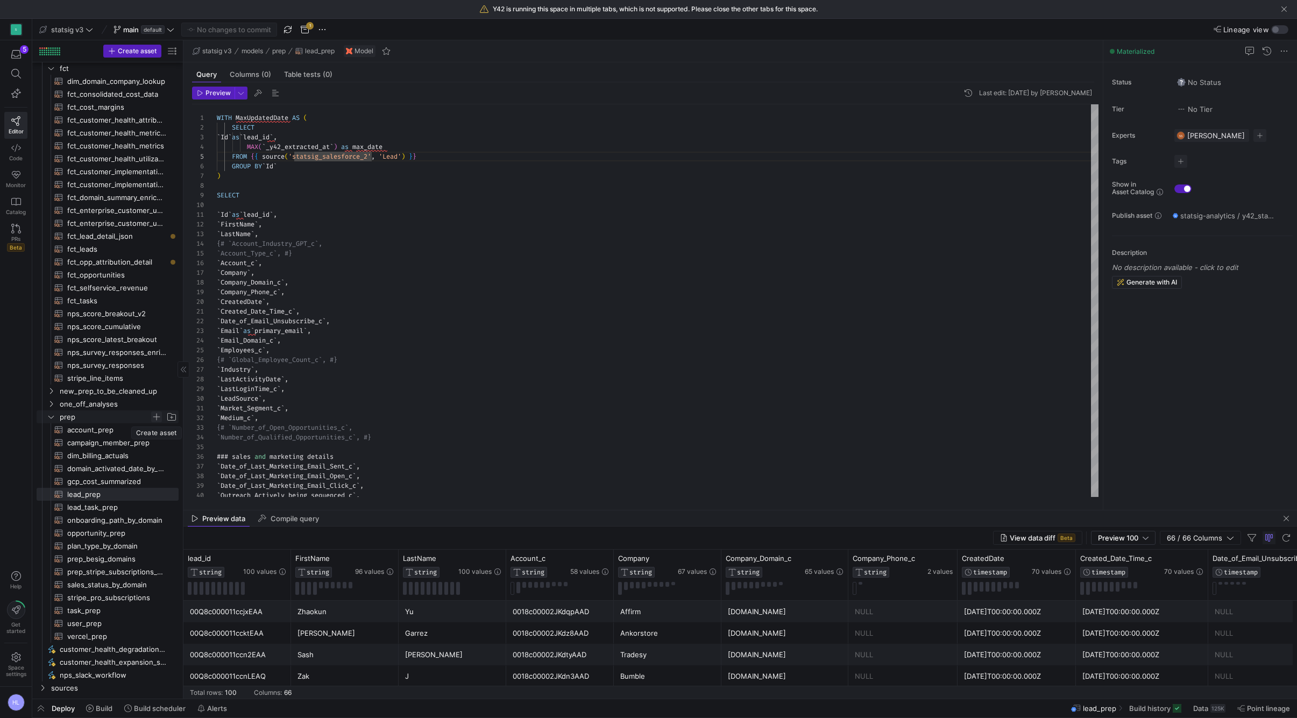
click at [157, 417] on span "Press SPACE to select this row." at bounding box center [156, 417] width 11 height 11
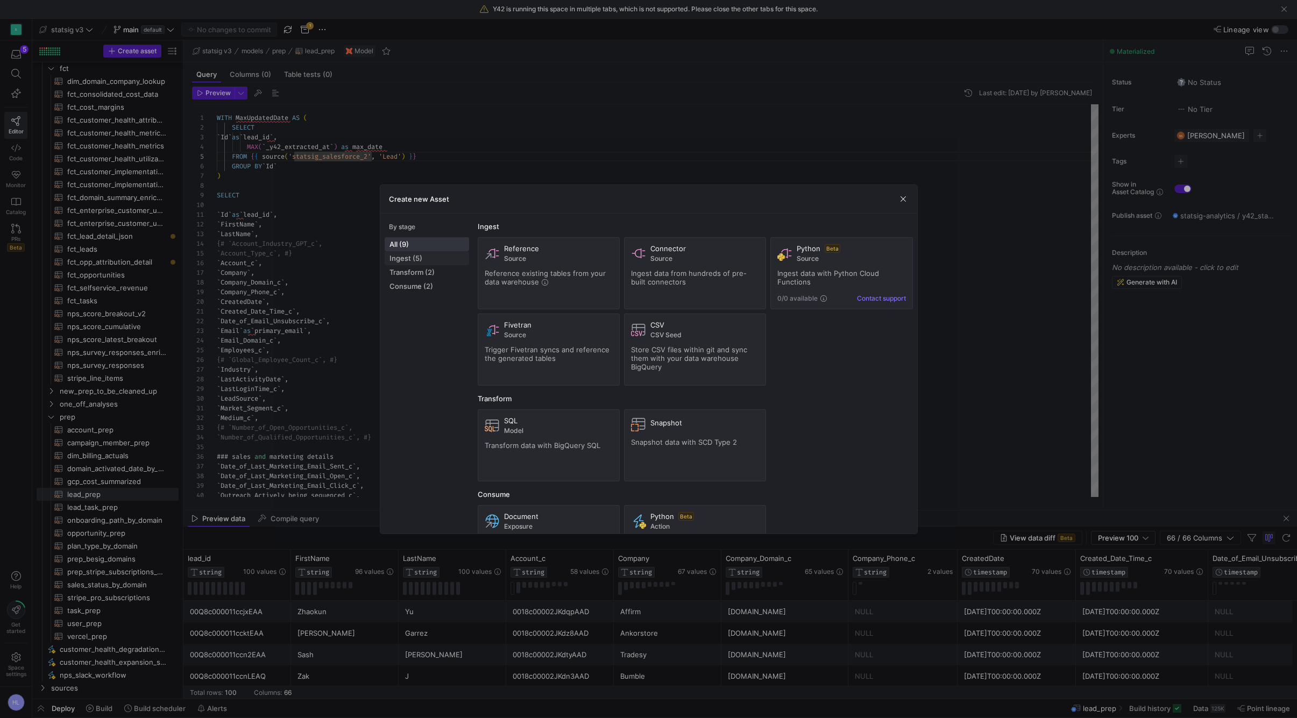
click at [436, 261] on span "Ingest (5)" at bounding box center [427, 258] width 75 height 9
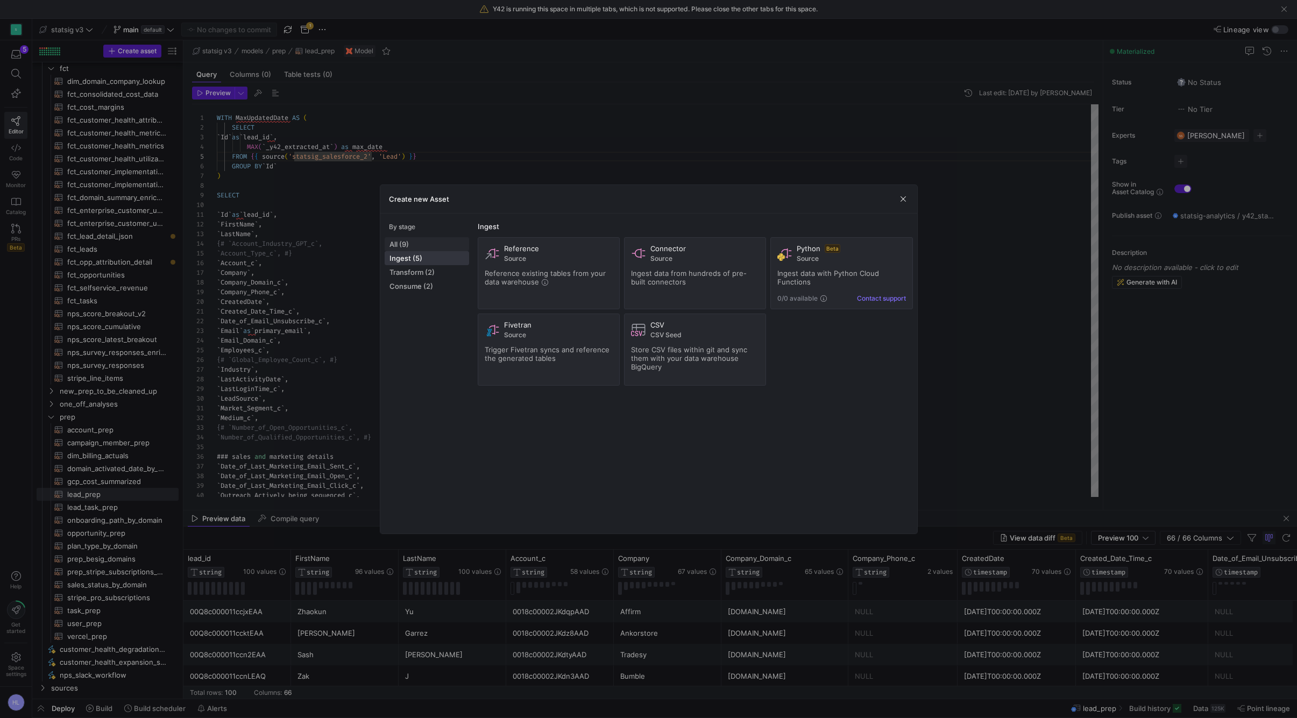
click at [412, 246] on span "All (9)" at bounding box center [427, 244] width 75 height 9
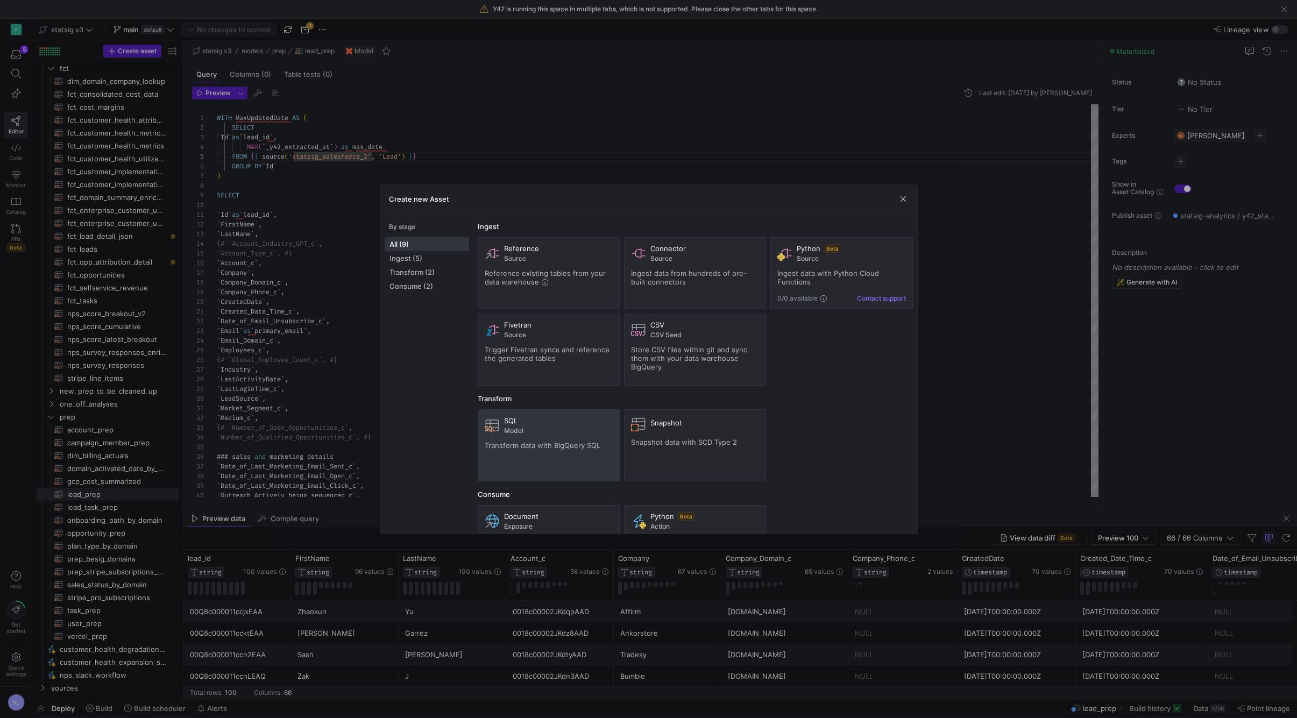
click at [545, 447] on span "Transform data with BigQuery SQL" at bounding box center [543, 445] width 116 height 9
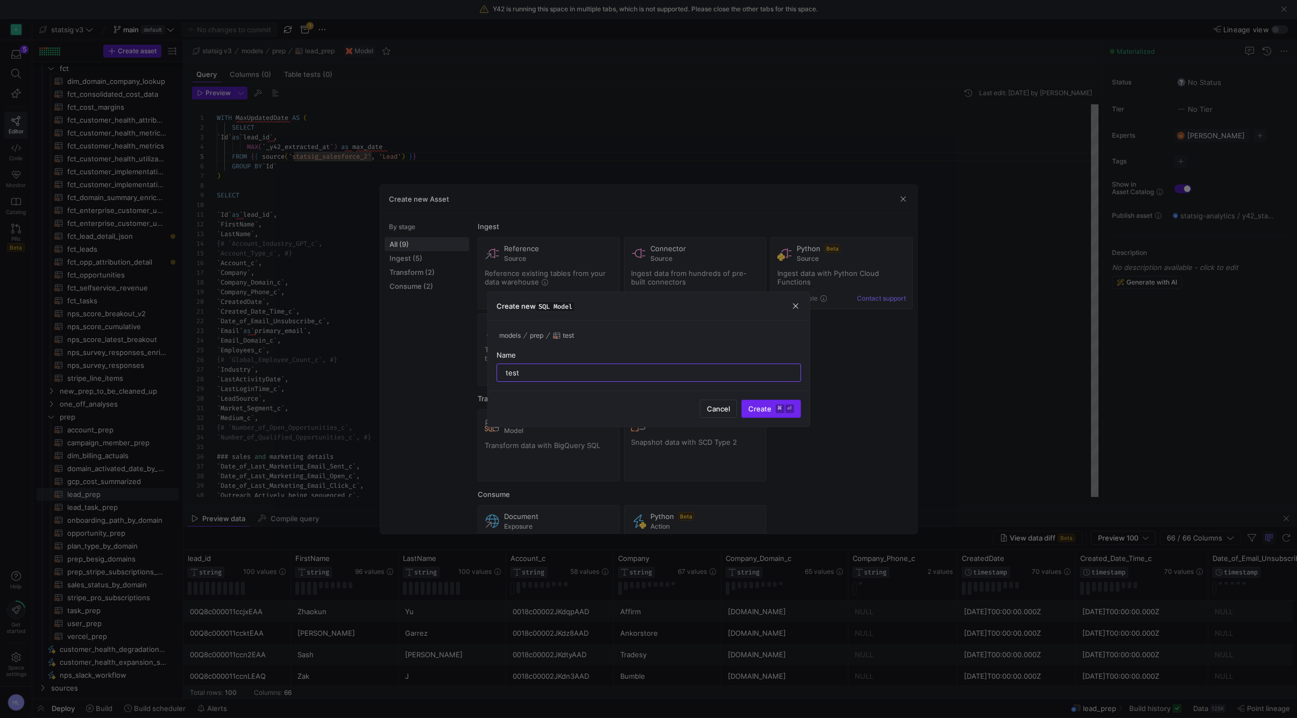
type input "test"
click at [761, 408] on span "Create ⌘ ⏎" at bounding box center [772, 409] width 46 height 9
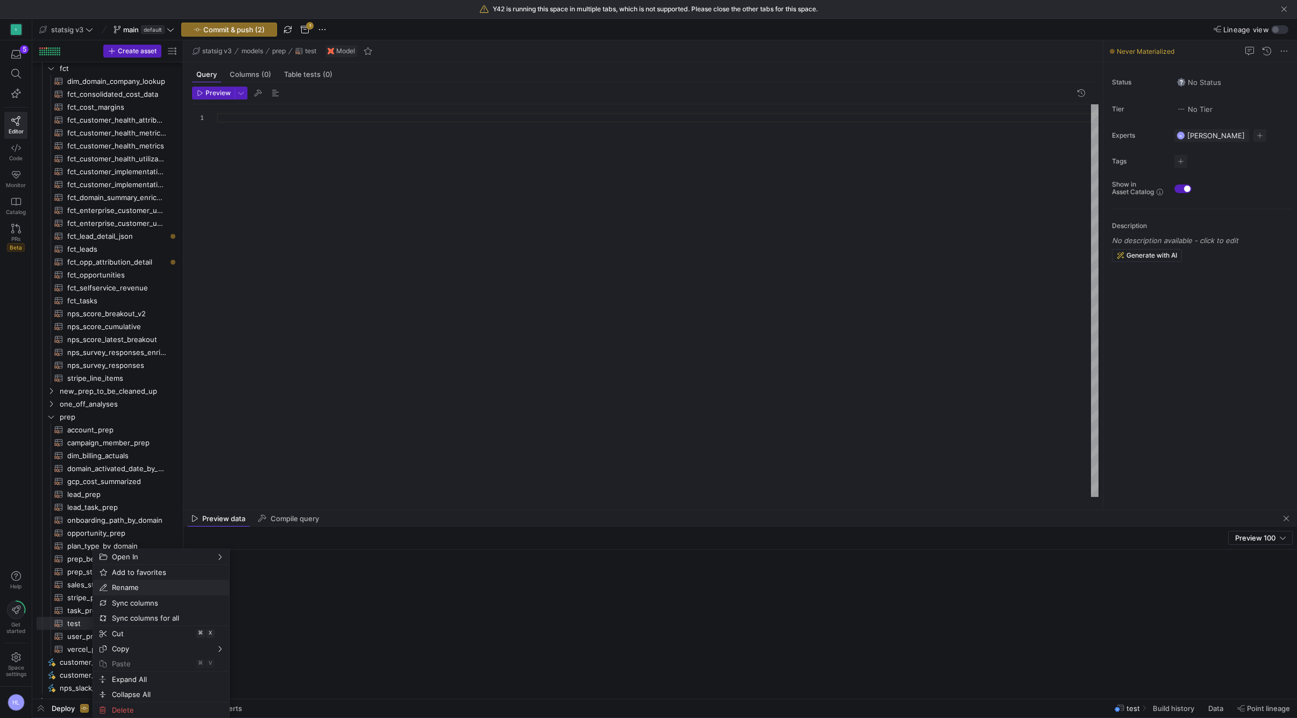
click at [117, 587] on span "Rename" at bounding box center [152, 587] width 89 height 15
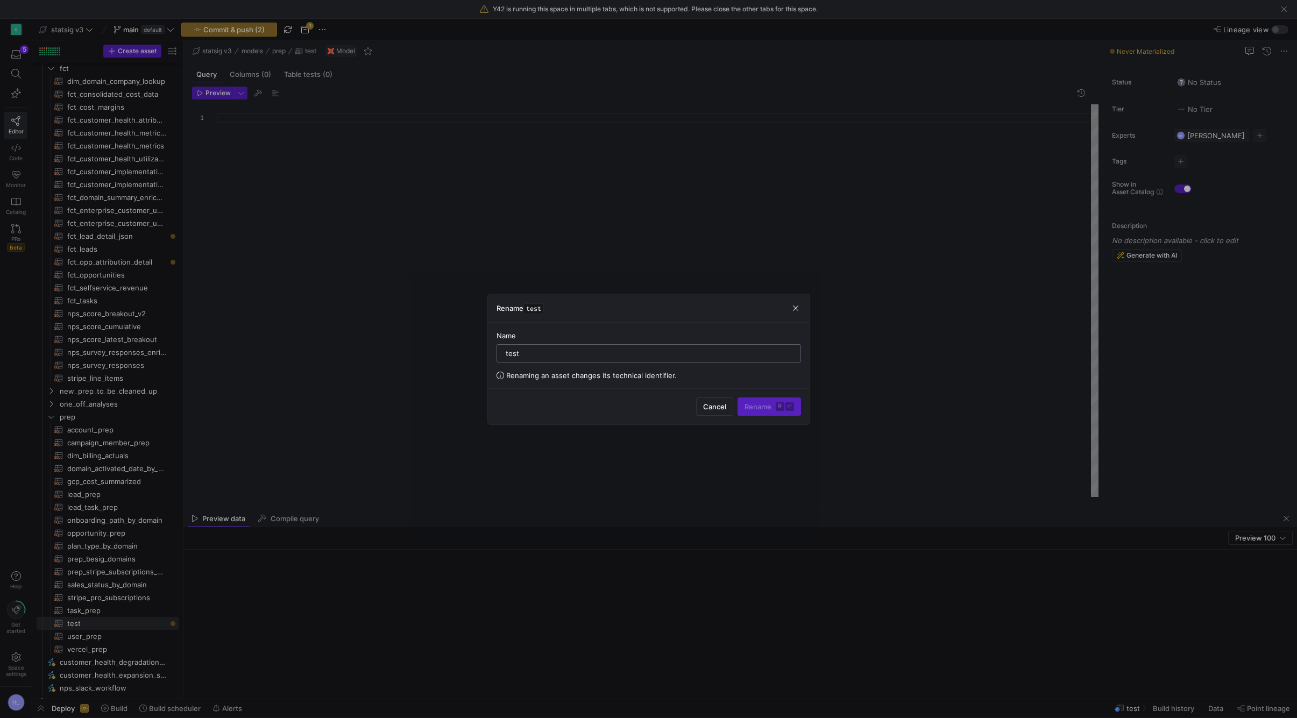
click at [505, 355] on div "test" at bounding box center [649, 353] width 291 height 17
click at [506, 355] on input "test" at bounding box center [649, 353] width 286 height 9
type input "[PERSON_NAME]"
click at [758, 406] on span "Rename ⌘ ⏎" at bounding box center [770, 407] width 50 height 9
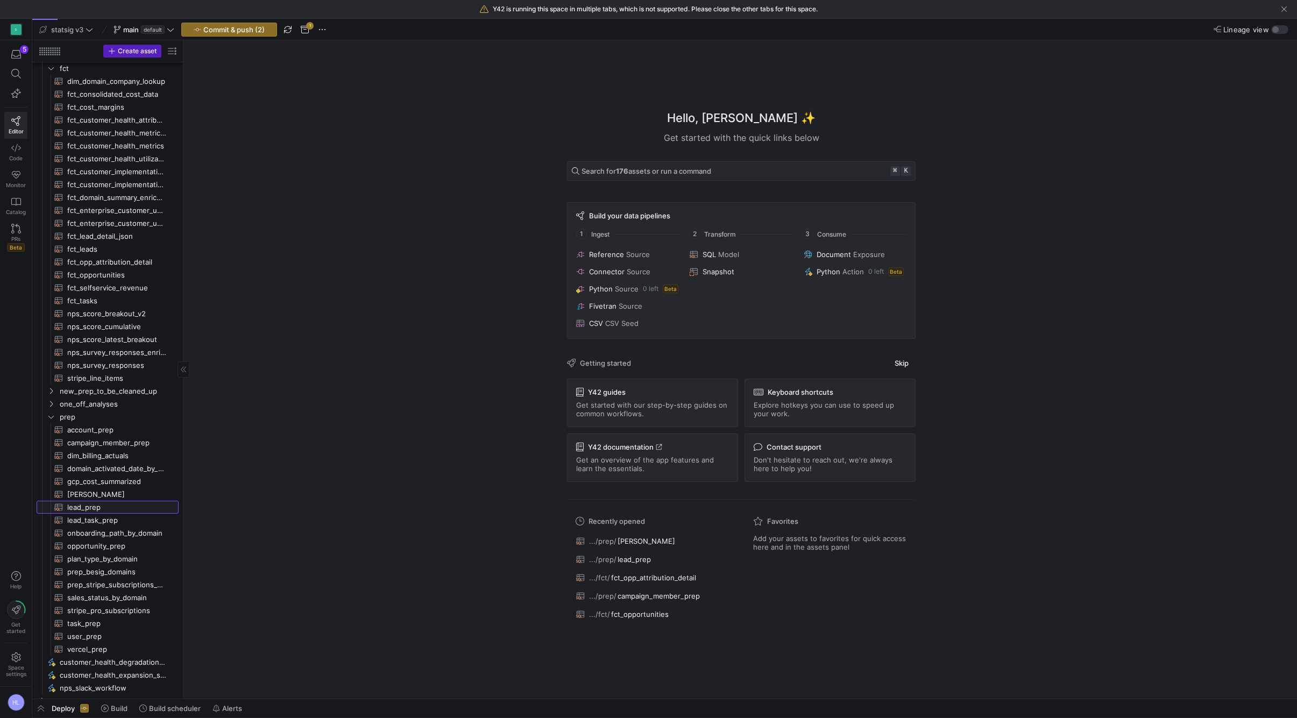
click at [100, 509] on span "lead_prep​​​​​​​​​​" at bounding box center [116, 508] width 99 height 12
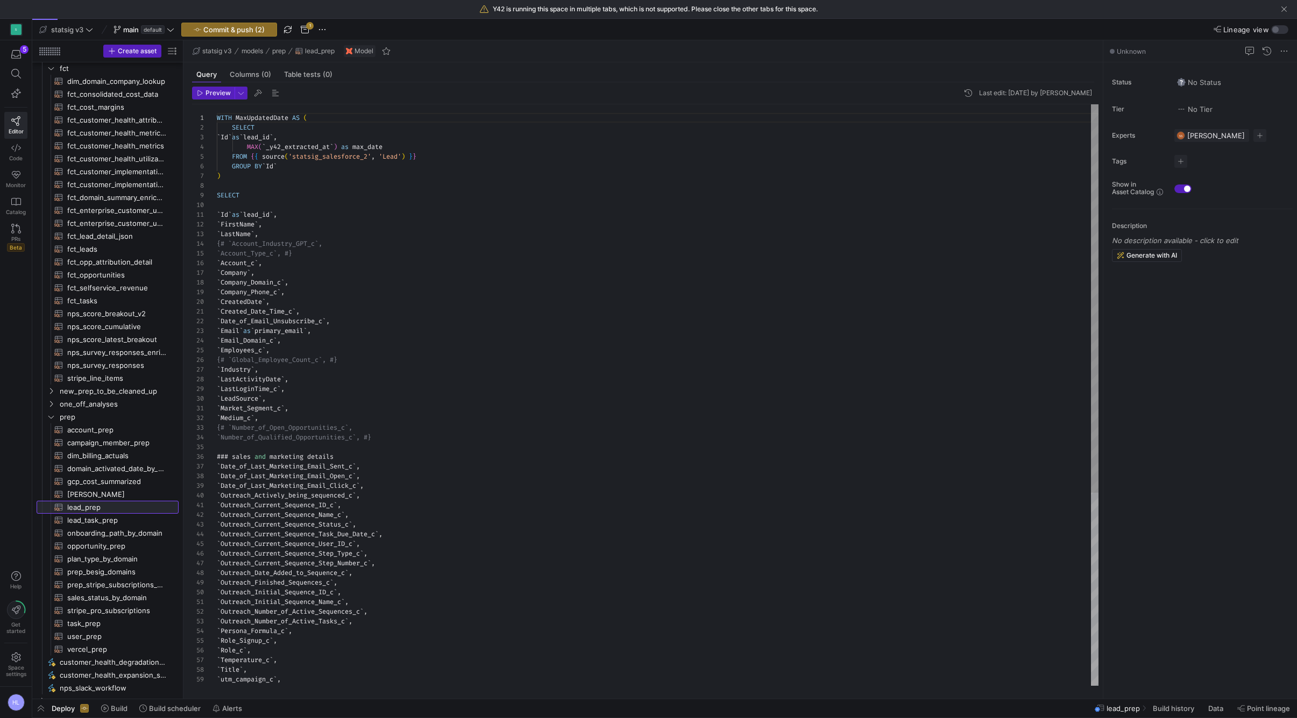
scroll to position [97, 0]
click at [287, 180] on div ")" at bounding box center [658, 176] width 882 height 10
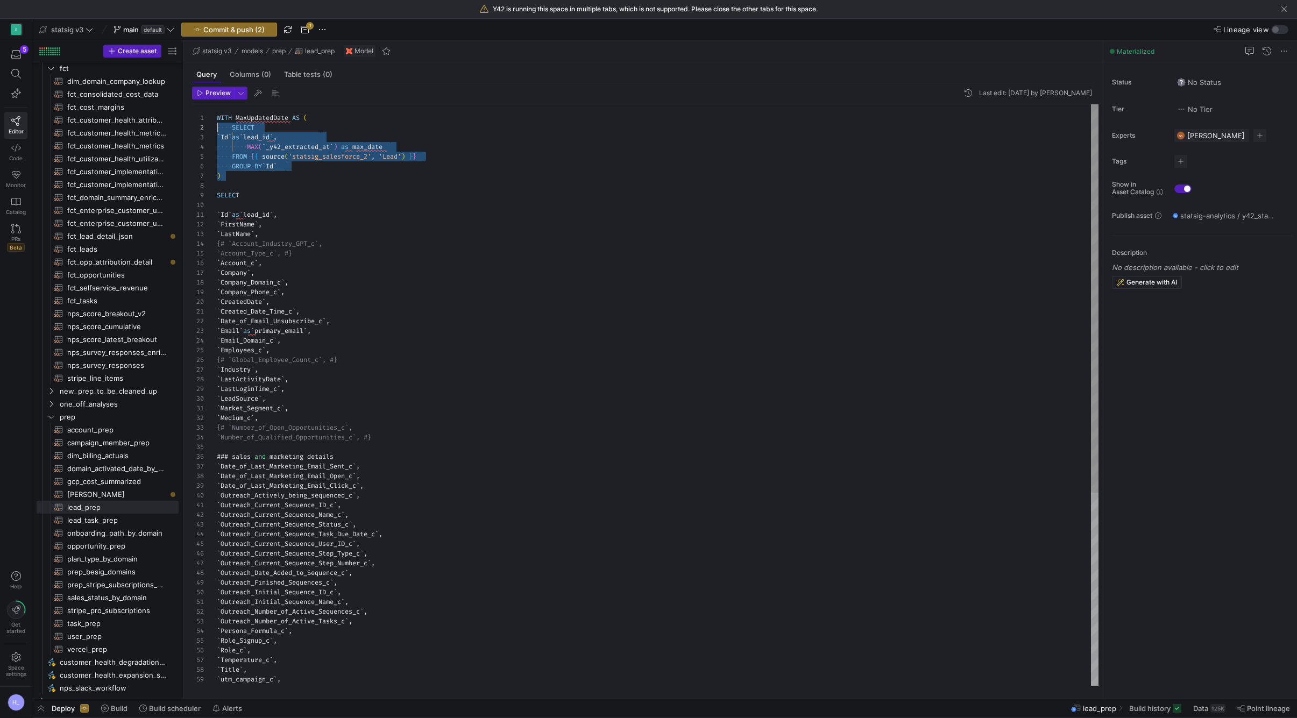
scroll to position [0, 0]
drag, startPoint x: 233, startPoint y: 175, endPoint x: 202, endPoint y: 115, distance: 67.2
click at [202, 115] on div "1 2 3 4 5 6 7 8 9 10 11 12 13 14 15 16 17 18 19 20 21 22 23 24 25 26 27 28 29 3…" at bounding box center [645, 395] width 907 height 582
click at [103, 498] on span "[PERSON_NAME]​​​​​​​​​​" at bounding box center [116, 495] width 99 height 12
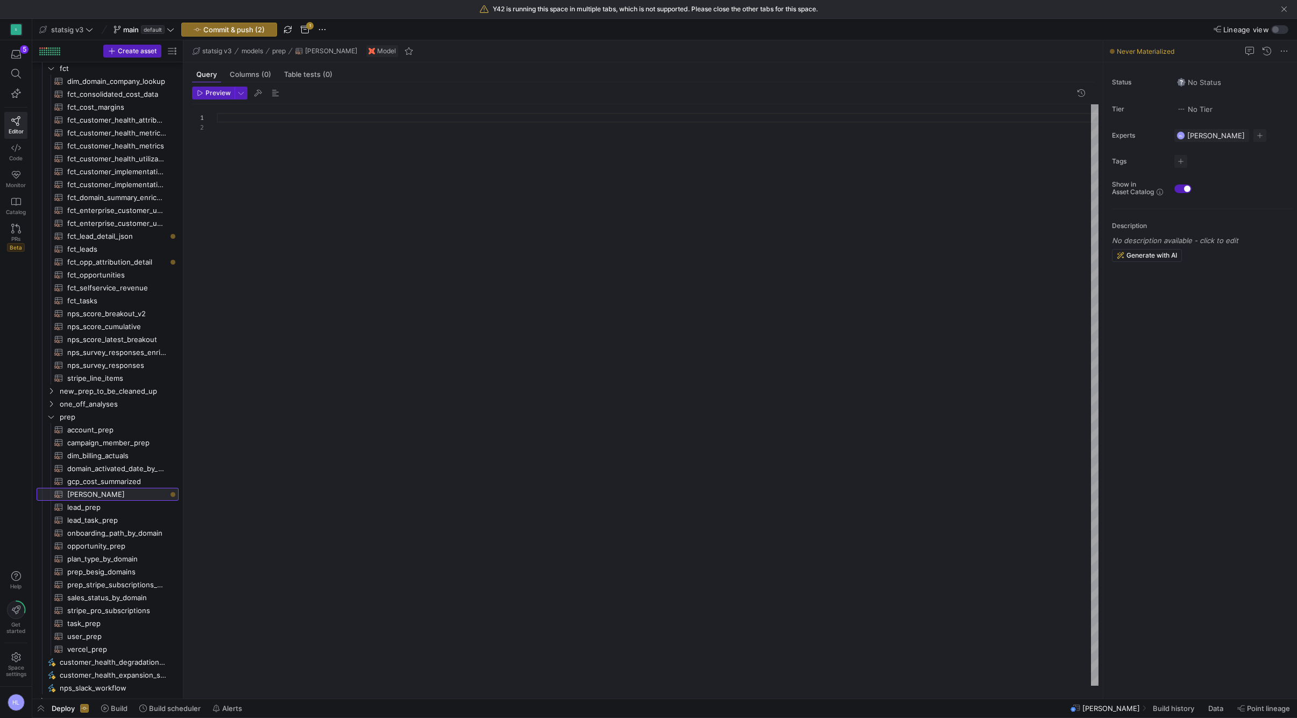
scroll to position [10, 0]
click at [259, 118] on div at bounding box center [658, 118] width 882 height 10
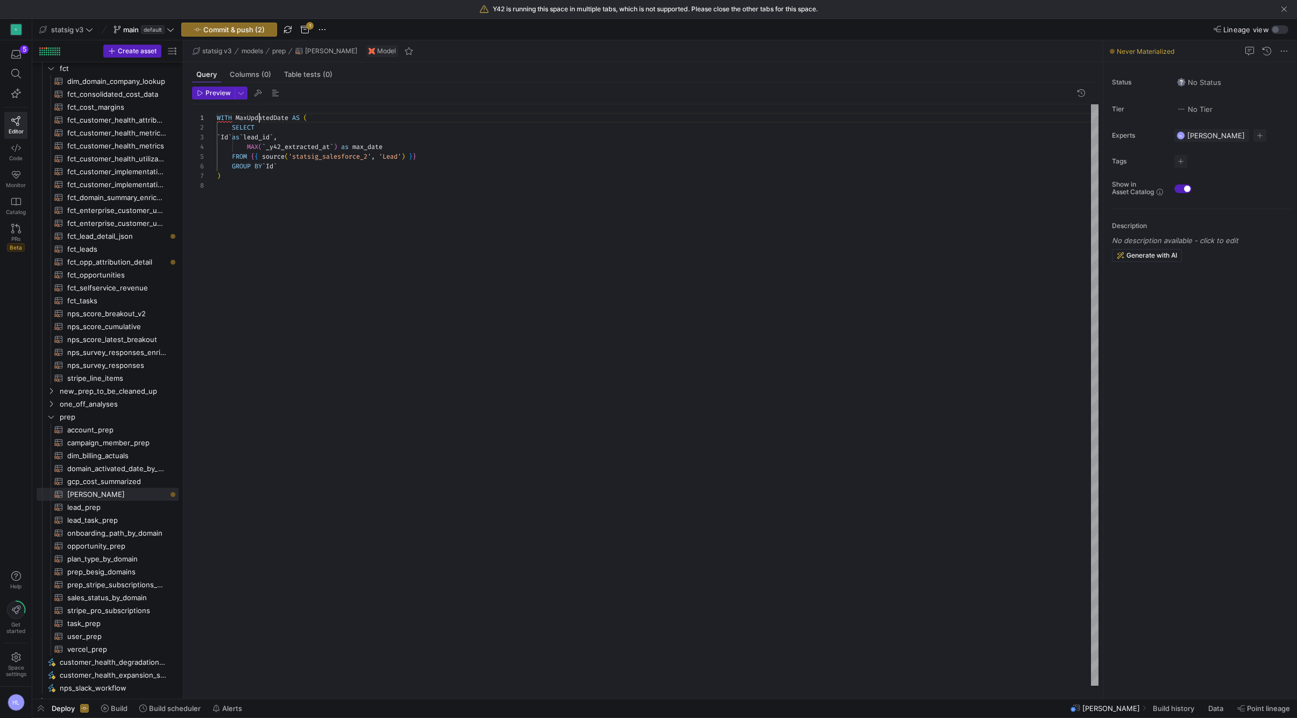
click at [256, 131] on div "SELECT" at bounding box center [658, 128] width 882 height 10
drag, startPoint x: 231, startPoint y: 129, endPoint x: 190, endPoint y: 119, distance: 42.6
click at [190, 119] on div "Preview 1 2 3 4 5 6 7 8 WITH MaxUpdatedDate AS ( SELECT ` Id ` as ` lead_id ` ,…" at bounding box center [644, 386] width 920 height 608
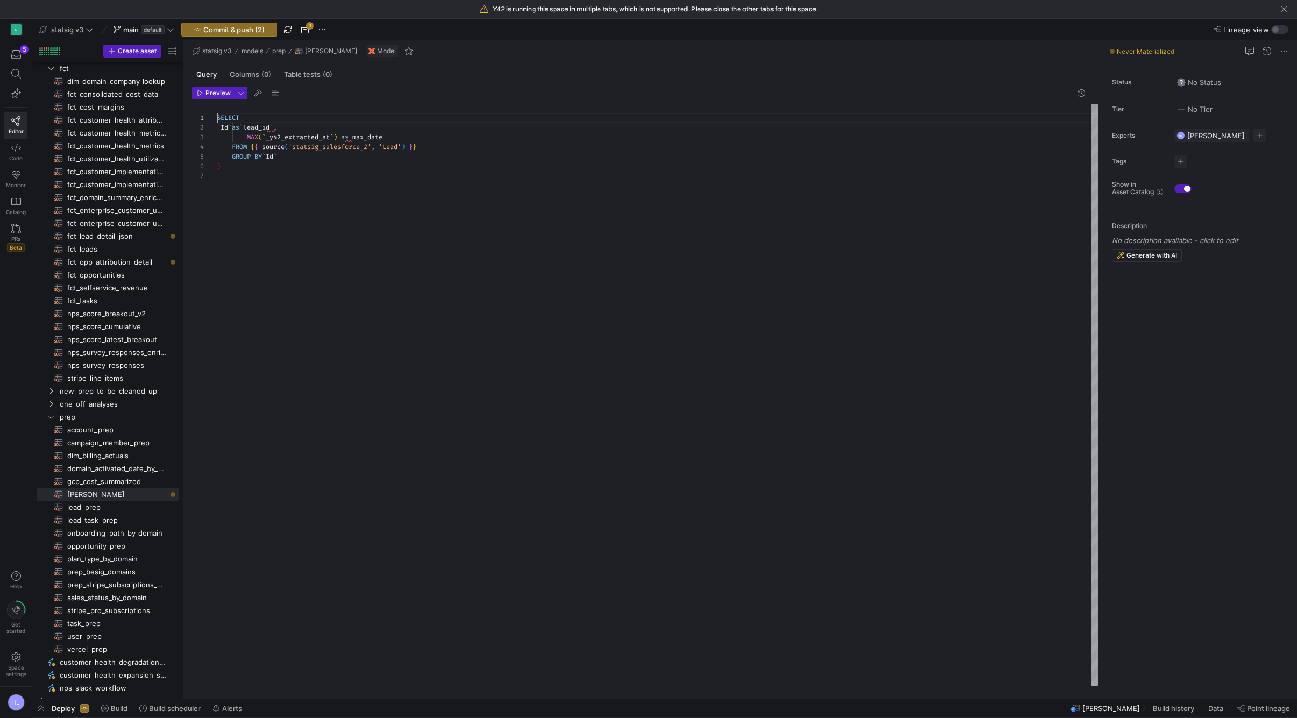
click at [253, 170] on div ")" at bounding box center [658, 166] width 882 height 10
drag, startPoint x: 248, startPoint y: 126, endPoint x: 297, endPoint y: 161, distance: 59.9
click at [297, 161] on div "SELECT ` Id ` as ` lead_id ` , MAX ( ` _y42_extracted_at ` ) as max_date FROM {…" at bounding box center [658, 395] width 882 height 582
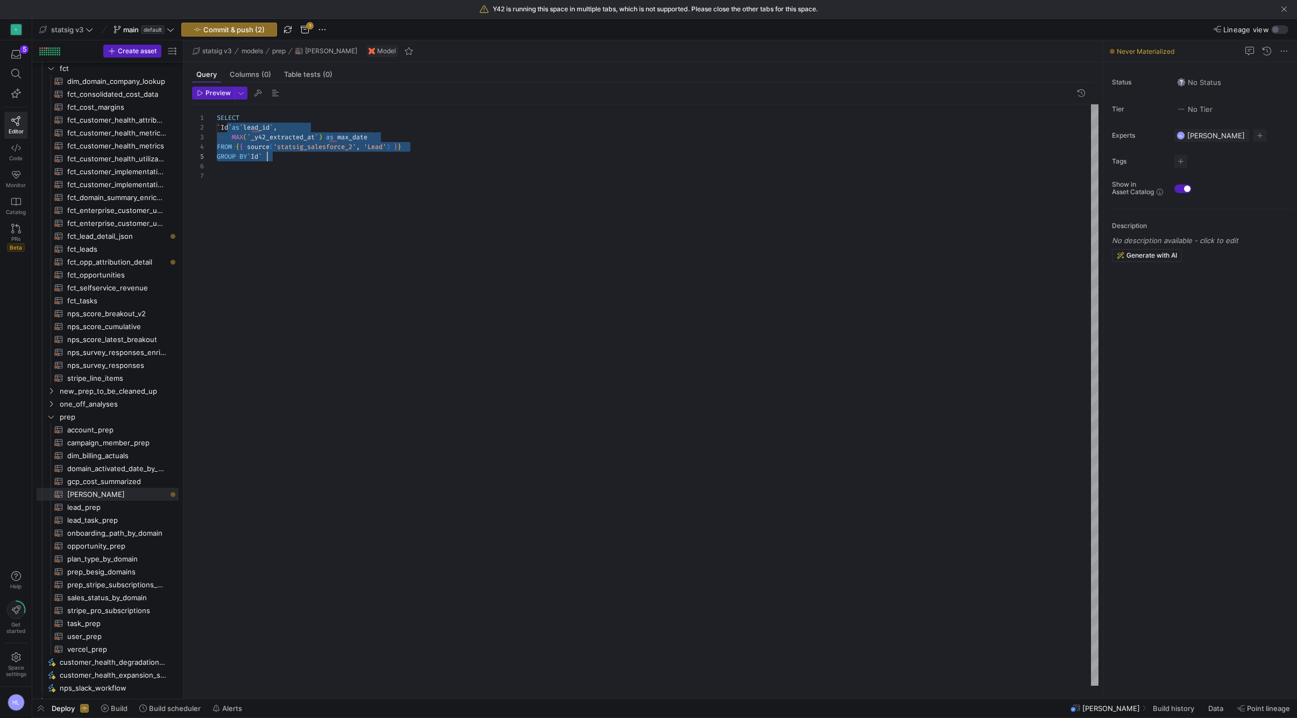
click at [285, 174] on div at bounding box center [658, 176] width 882 height 10
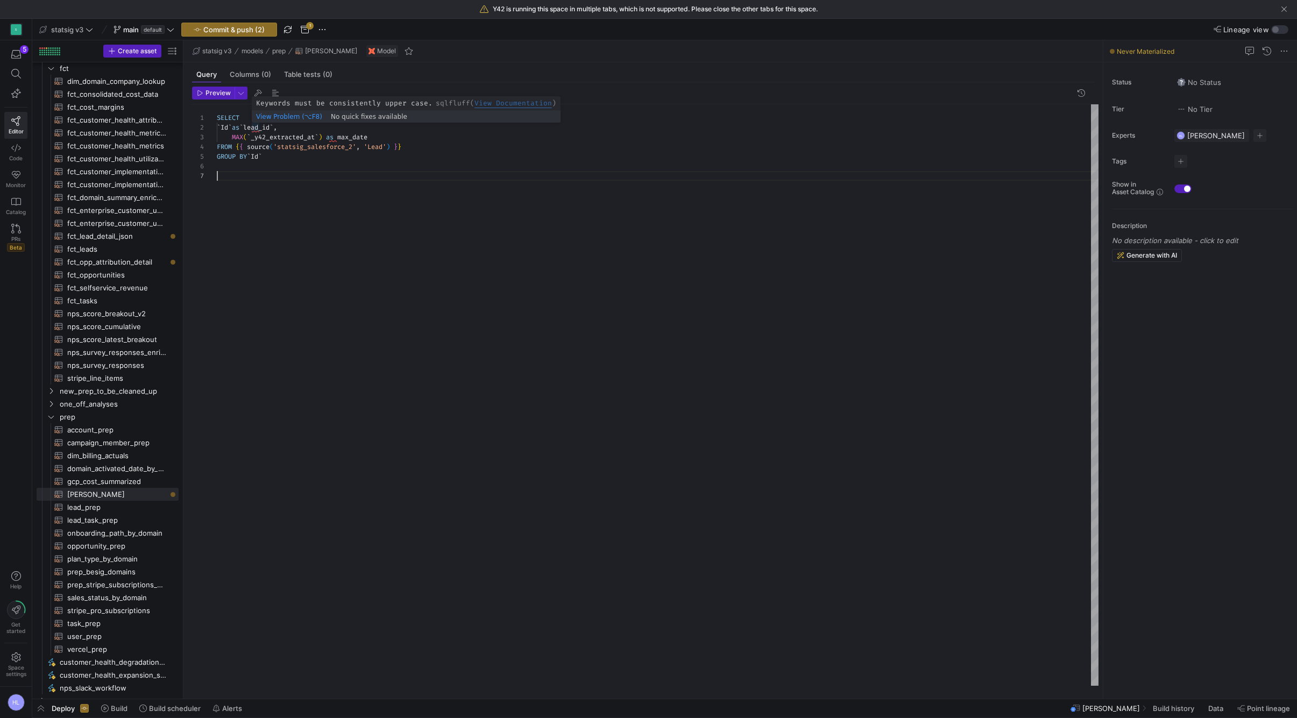
scroll to position [10, 43]
click at [243, 126] on span "`" at bounding box center [241, 127] width 4 height 9
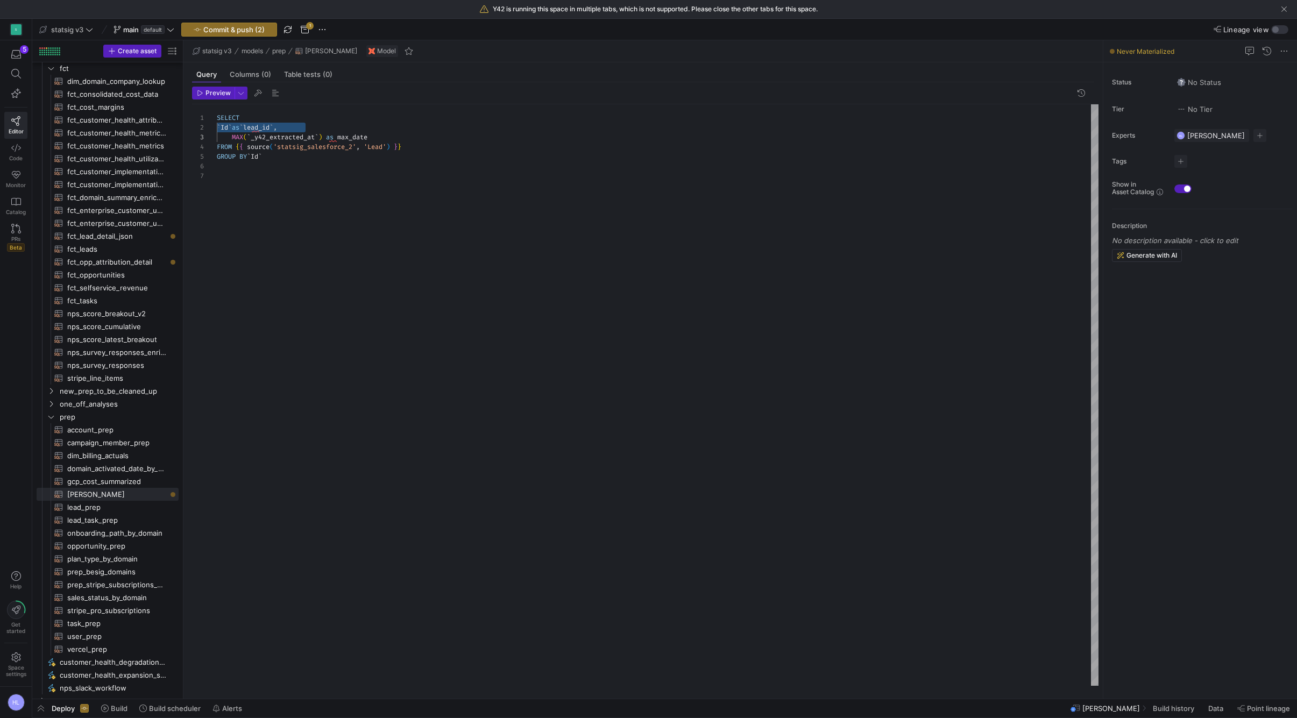
click at [370, 129] on div "` Id ` as ` lead_id ` ," at bounding box center [658, 128] width 882 height 10
drag, startPoint x: 376, startPoint y: 135, endPoint x: 234, endPoint y: 127, distance: 141.8
click at [234, 127] on div "SELECT ` Id ` as ` lead_id ` , MAX ( ` _y42_extracted_at ` ) as max_date FROM {…" at bounding box center [658, 395] width 882 height 582
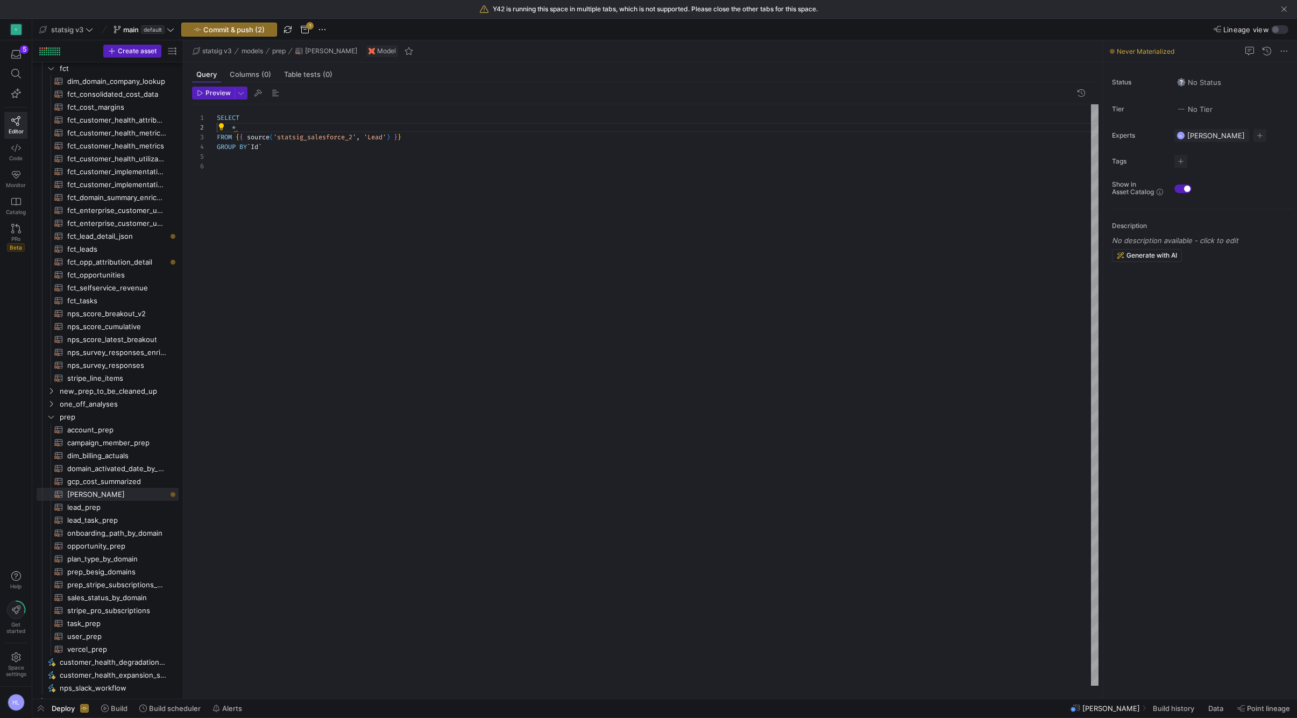
click at [276, 151] on div "GROUP BY ` Id `" at bounding box center [658, 147] width 882 height 10
click at [356, 139] on span "'statsig_salesforce_2'" at bounding box center [314, 137] width 83 height 9
type textarea "SELECT * FROM {{ source('statsig_salesforce_2', 'Lead') }} GROUP BY `Id`"
click at [378, 139] on div at bounding box center [648, 359] width 1297 height 718
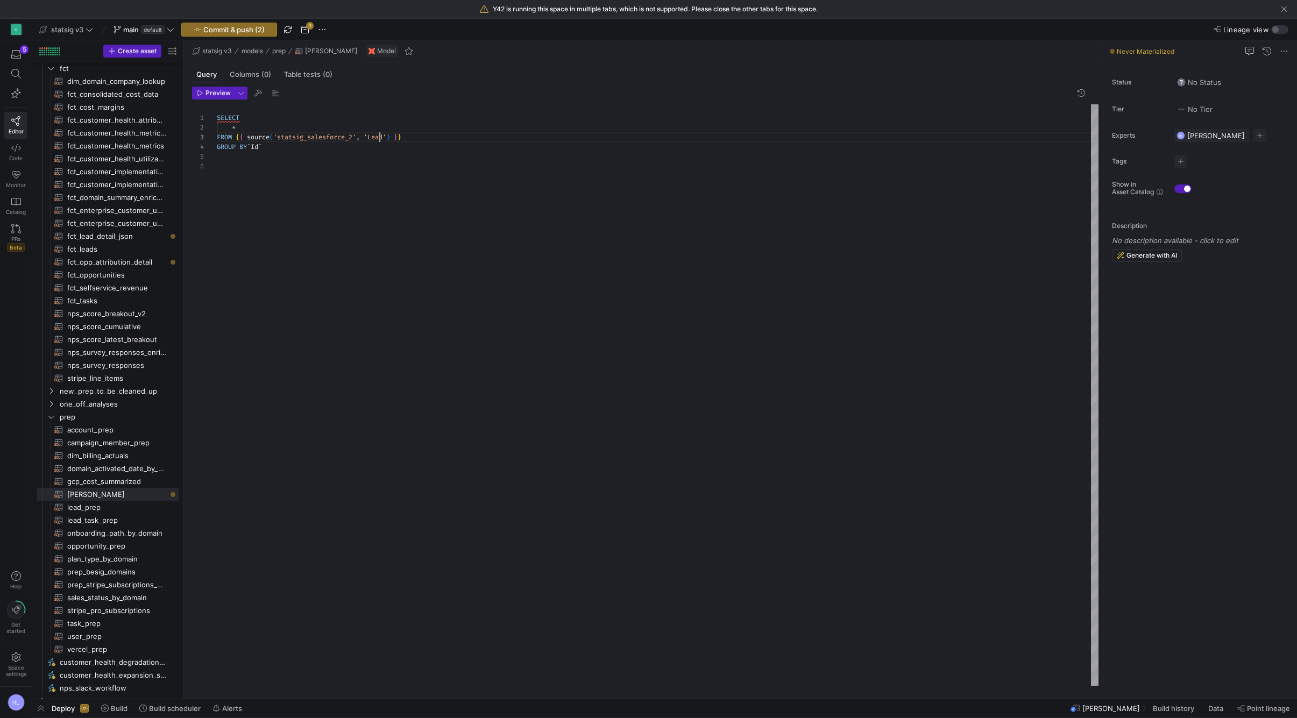
click at [378, 139] on span "'Lead'" at bounding box center [375, 137] width 23 height 9
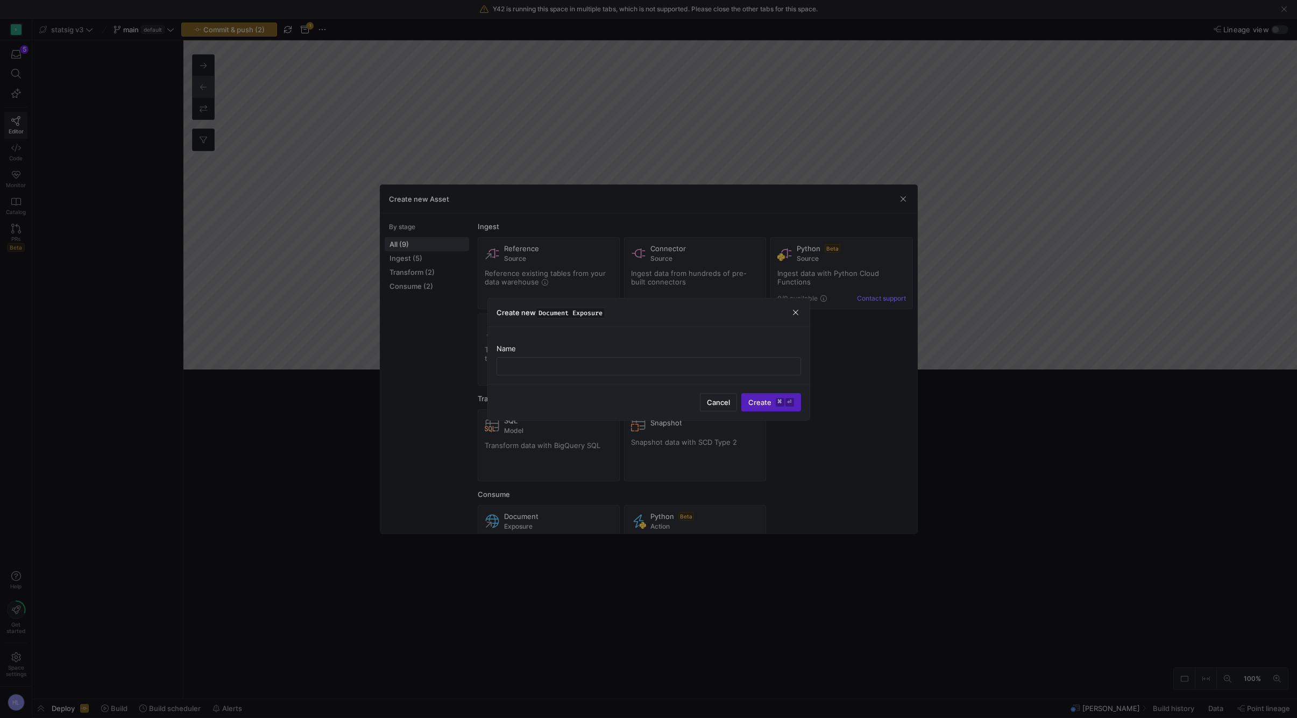
drag, startPoint x: 381, startPoint y: 138, endPoint x: 344, endPoint y: 186, distance: 60.3
click at [344, 187] on div at bounding box center [648, 359] width 1297 height 718
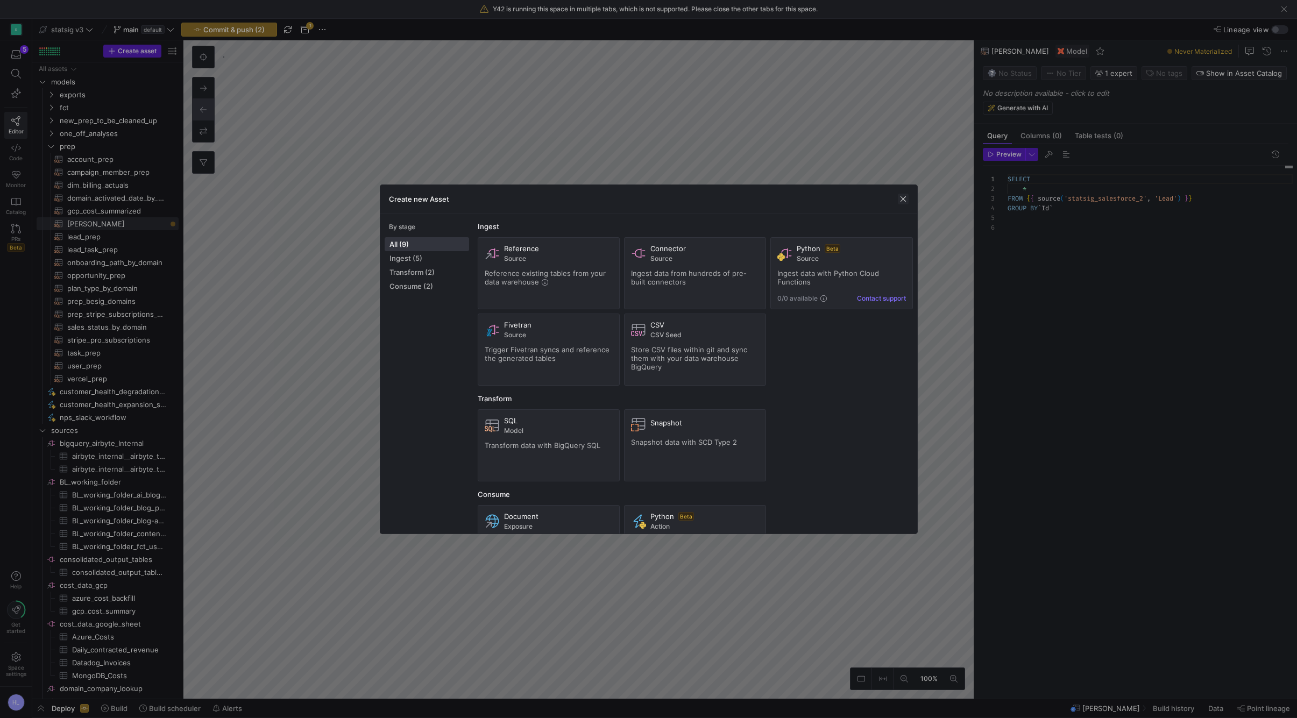
scroll to position [48, 0]
click at [906, 202] on span "button" at bounding box center [903, 199] width 11 height 11
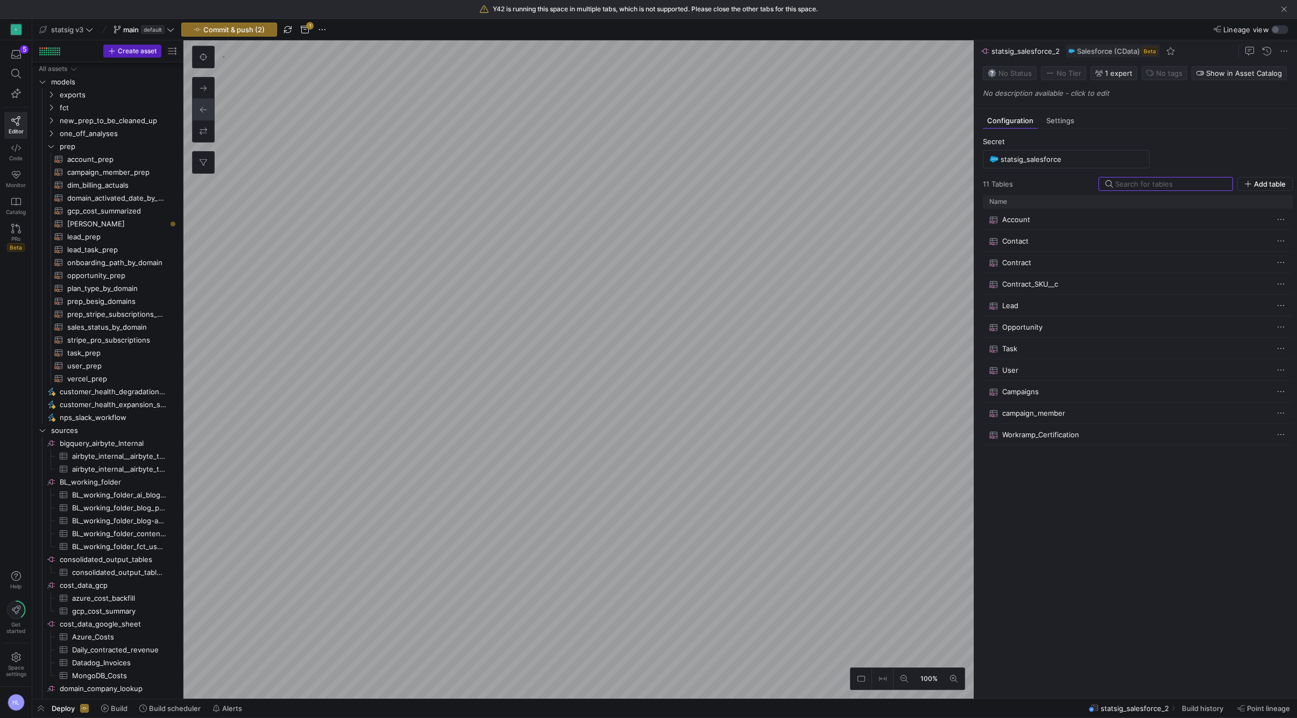
scroll to position [500, 0]
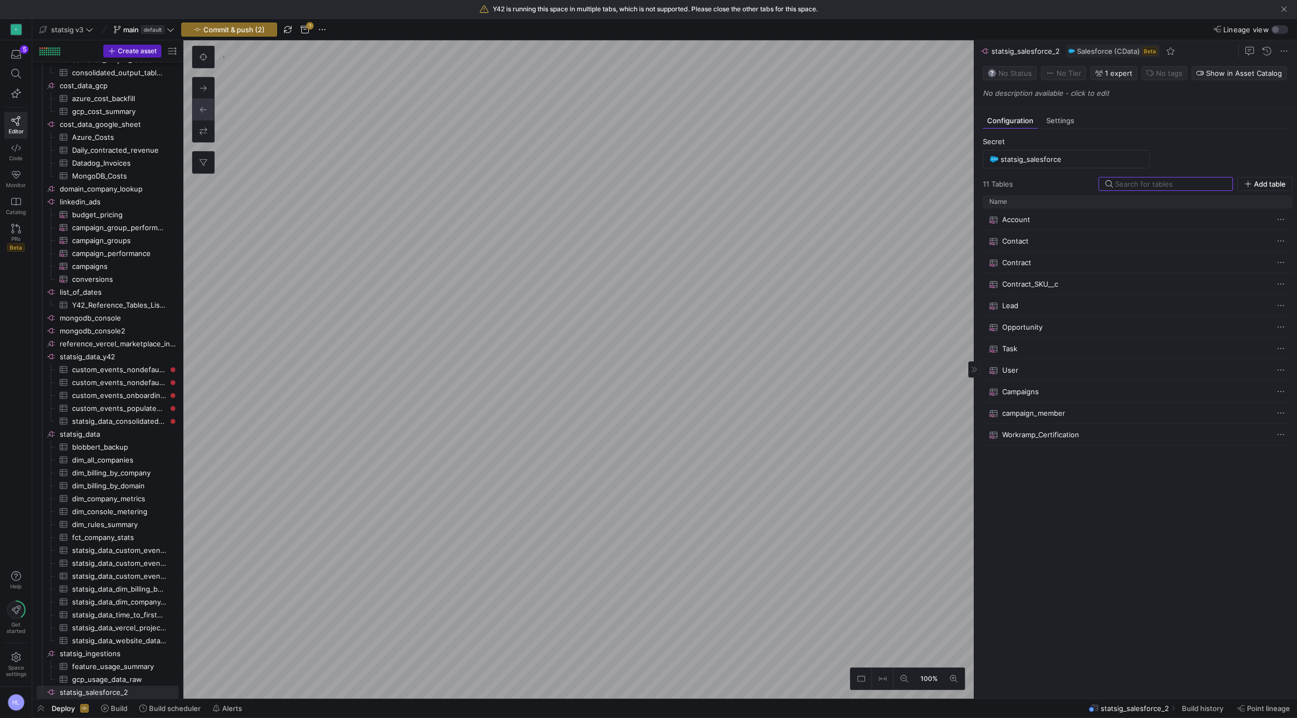
click at [1051, 468] on div "Account Contact Contract Contract_SKU__c Lead Opportunity Task User Campaigns c…" at bounding box center [1138, 450] width 310 height 482
click at [1268, 184] on span "Add table" at bounding box center [1270, 184] width 32 height 9
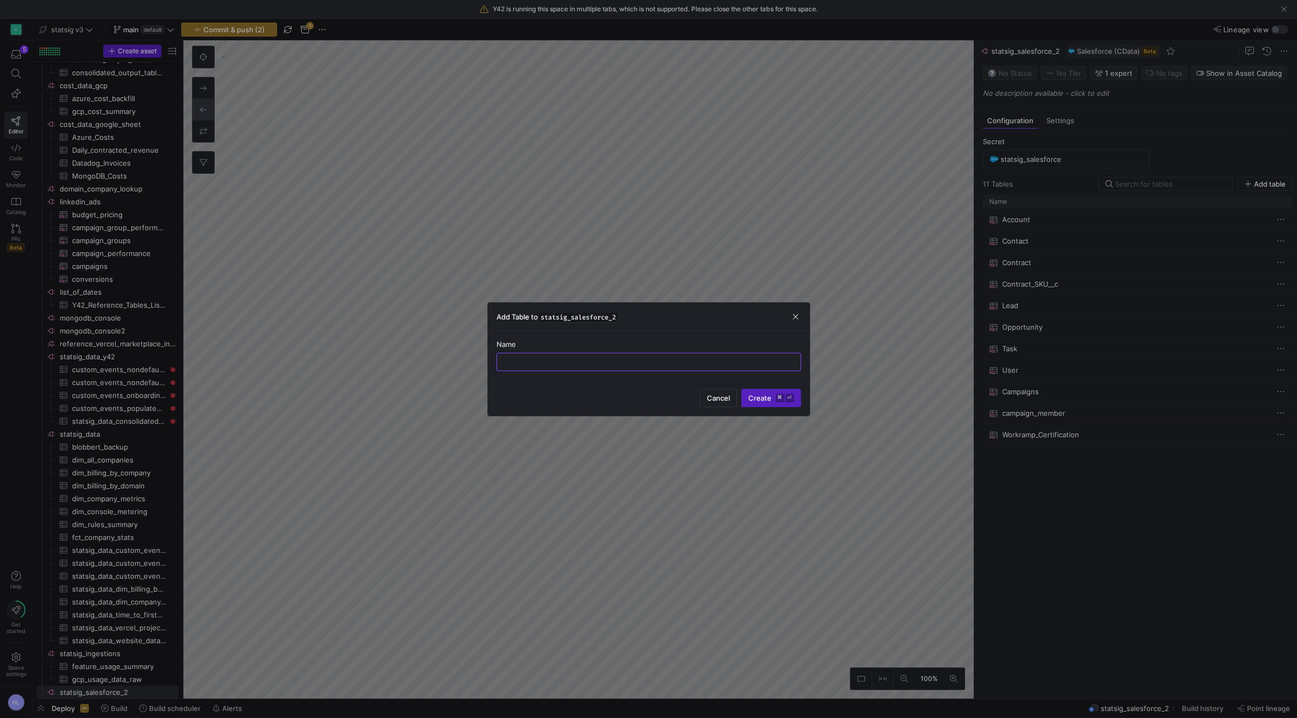
paste input "LeanData__Lead_Conversion__c"
type input "LeanData__Lead_Conversion__c"
click at [777, 394] on kbd "⌘" at bounding box center [780, 398] width 9 height 9
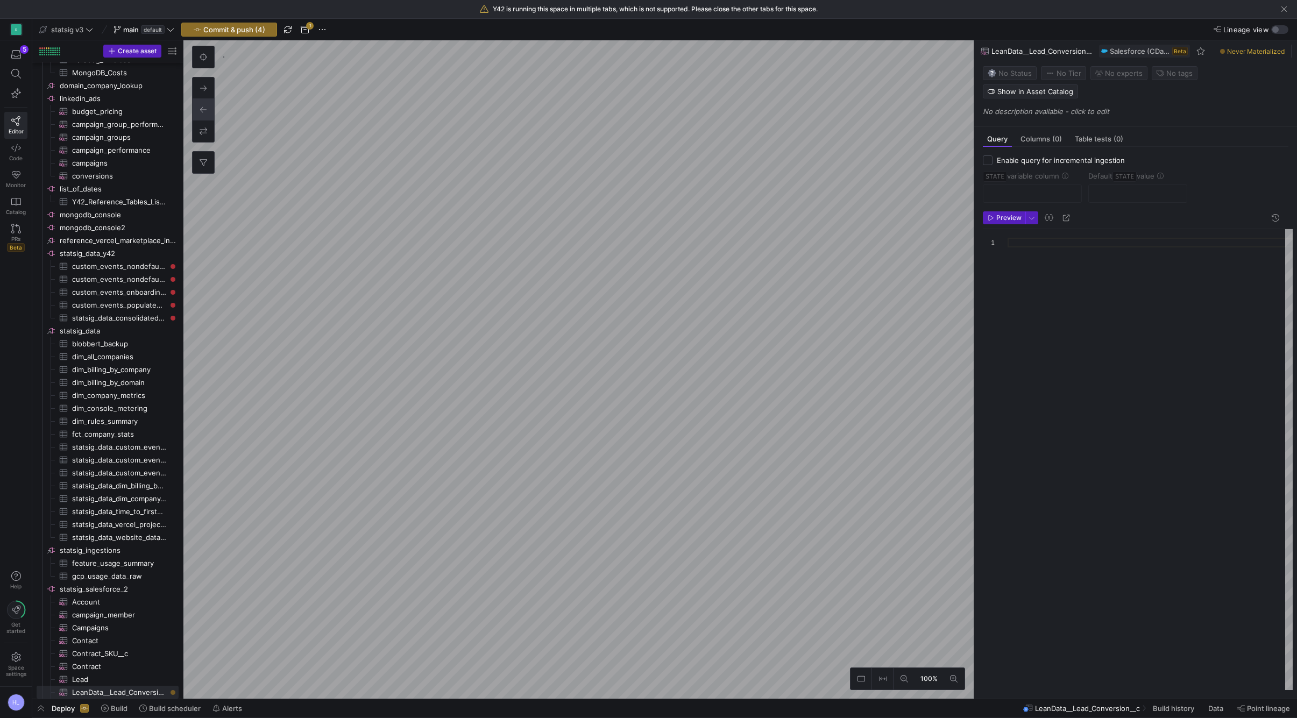
scroll to position [603, 0]
click at [1007, 214] on span "Preview" at bounding box center [1009, 218] width 25 height 8
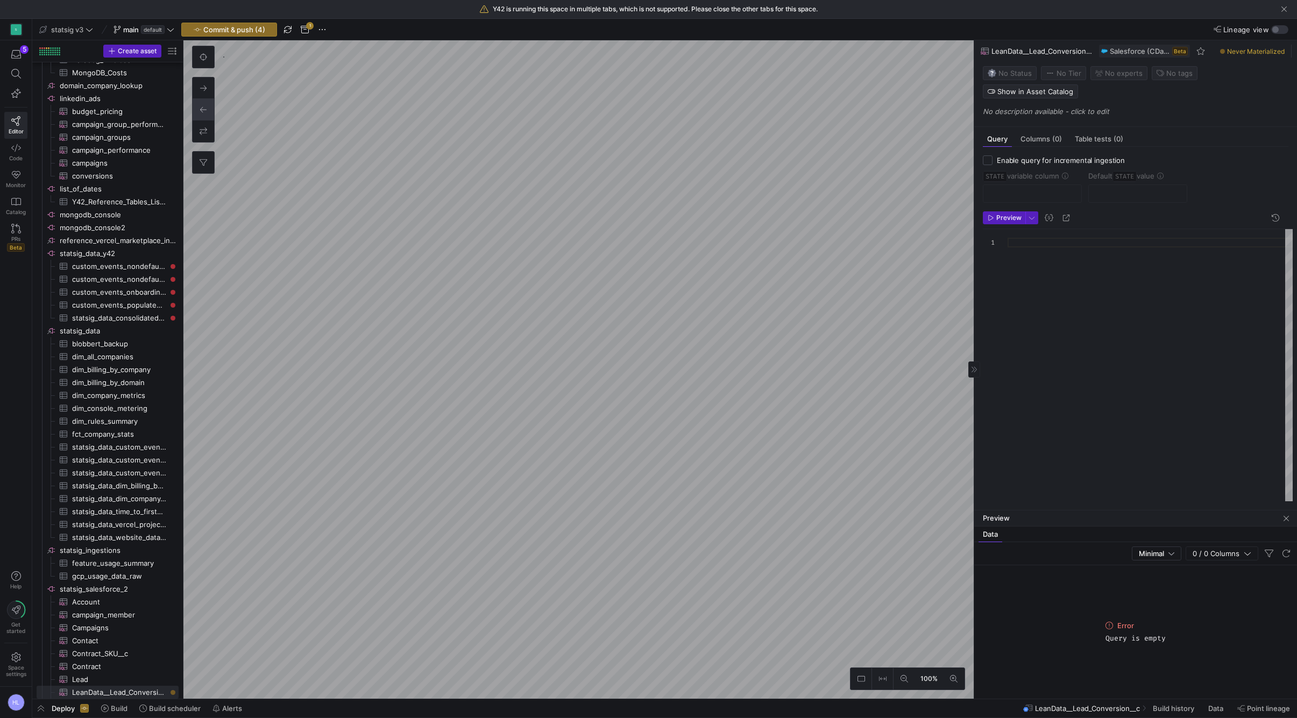
click at [1018, 236] on div at bounding box center [1150, 372] width 285 height 286
type textarea "SELECT * FROM campaignMember {# WHERE SystemModstamp>='{{var('STATE')}}' OR Cre…"
click at [1027, 238] on div at bounding box center [1150, 243] width 285 height 10
type textarea "SELECT * FROM LeanData__Lead_Conversion__c"
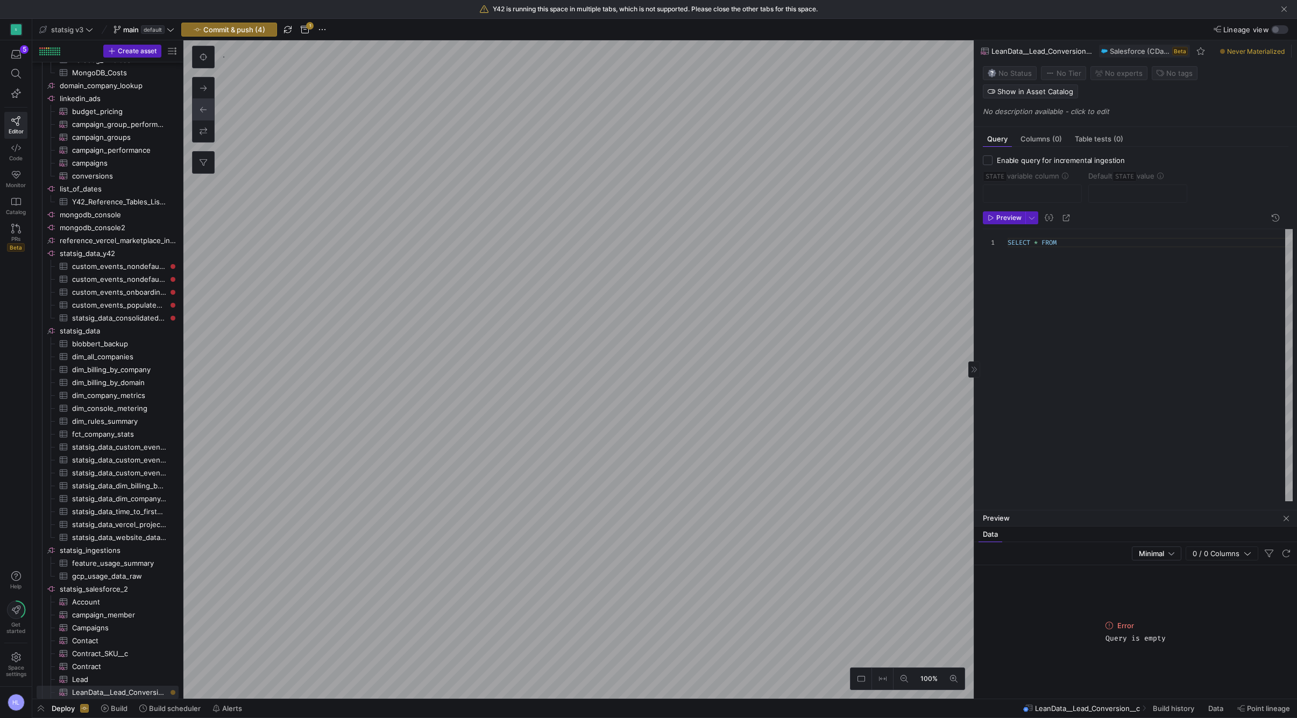
scroll to position [0, 162]
click at [1011, 212] on span "button" at bounding box center [1004, 218] width 41 height 12
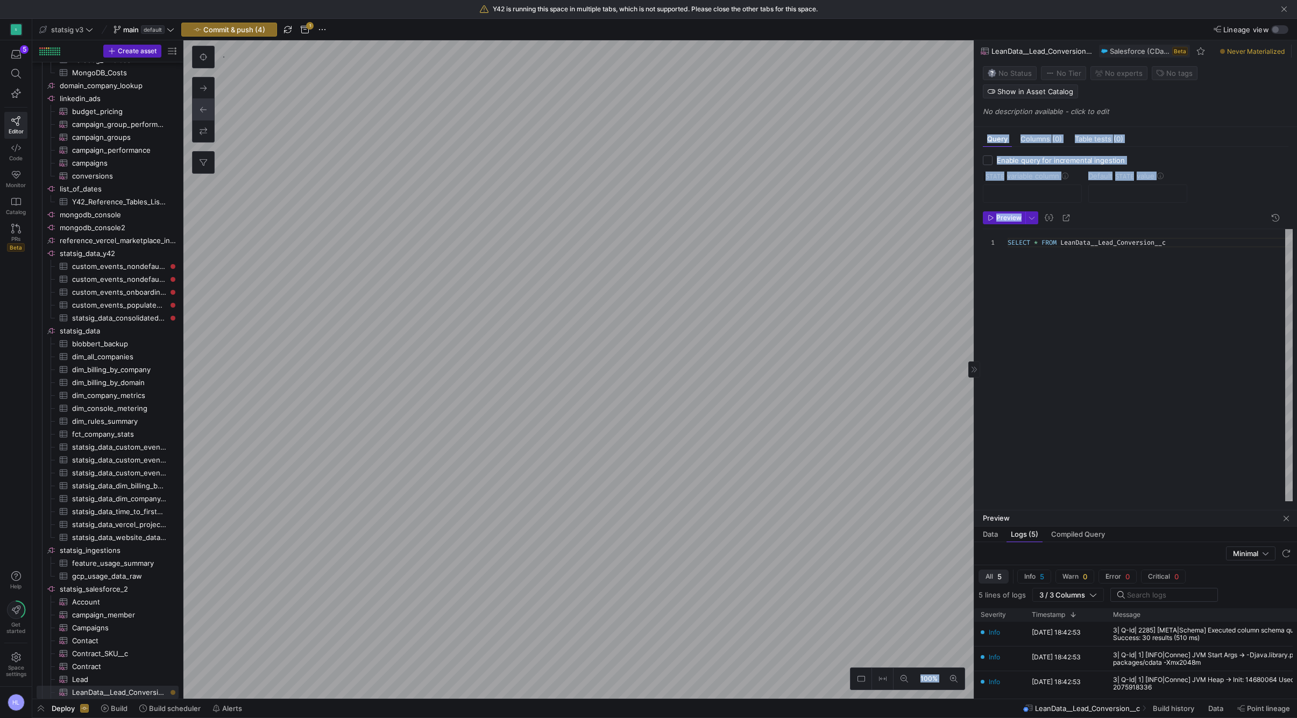
click at [715, 368] on as-split "100% 0 Query Columns (0) Table tests (0) Enable query for incremental ingestion…" at bounding box center [741, 369] width 1114 height 659
click at [918, 335] on as-split "100% 0 Query Columns (0) Table tests (0) Enable query for incremental ingestion…" at bounding box center [741, 369] width 1114 height 659
click at [1149, 534] on div "Data Logs (5) Compiled Query" at bounding box center [1136, 535] width 323 height 16
click at [989, 536] on span "Data" at bounding box center [990, 534] width 15 height 7
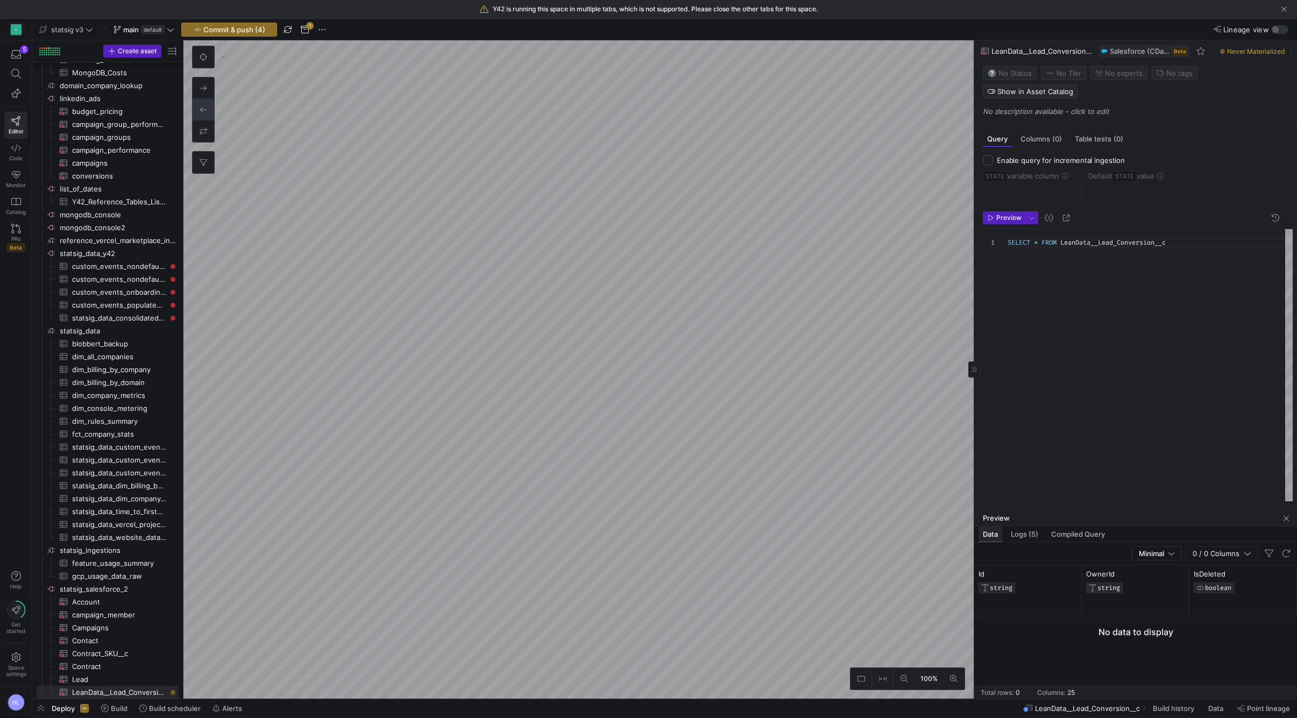
click at [993, 531] on span "Data" at bounding box center [990, 534] width 15 height 7
click at [1156, 551] on span "Minimal" at bounding box center [1143, 553] width 25 height 9
click at [1143, 594] on mat-option "Normal" at bounding box center [1149, 588] width 49 height 17
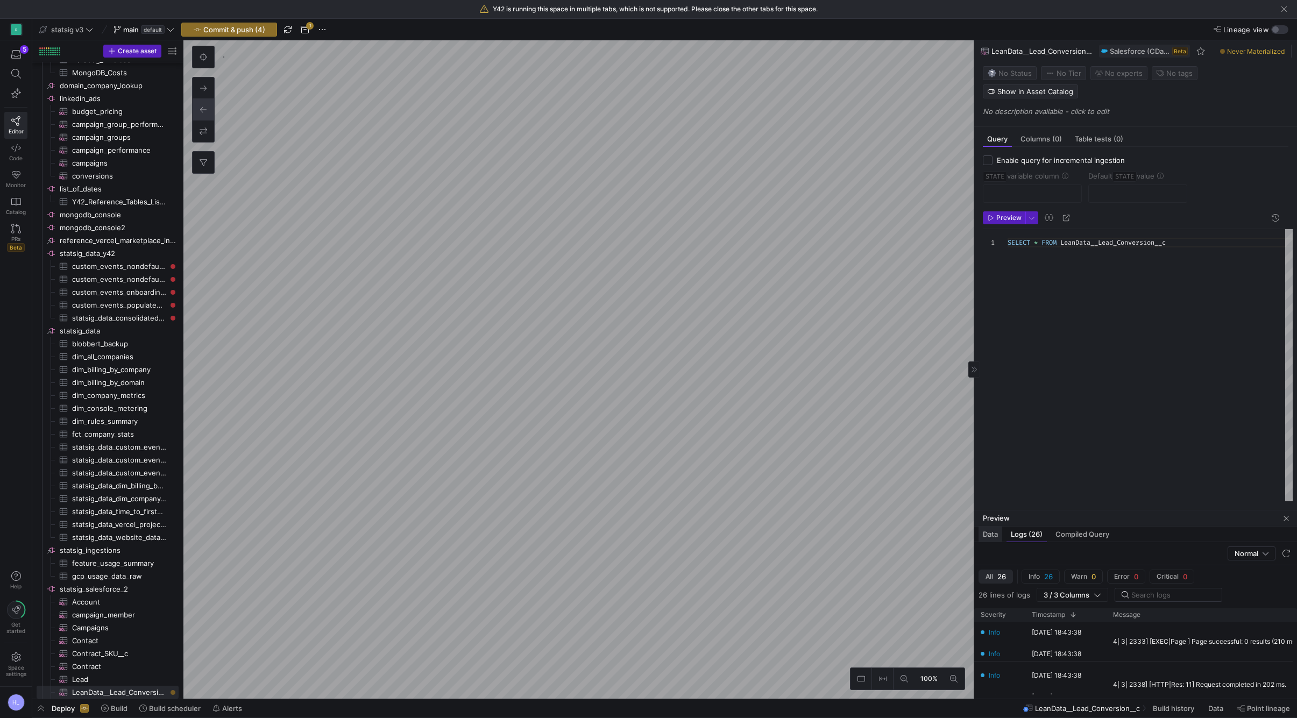
click at [989, 534] on span "Data" at bounding box center [990, 534] width 15 height 7
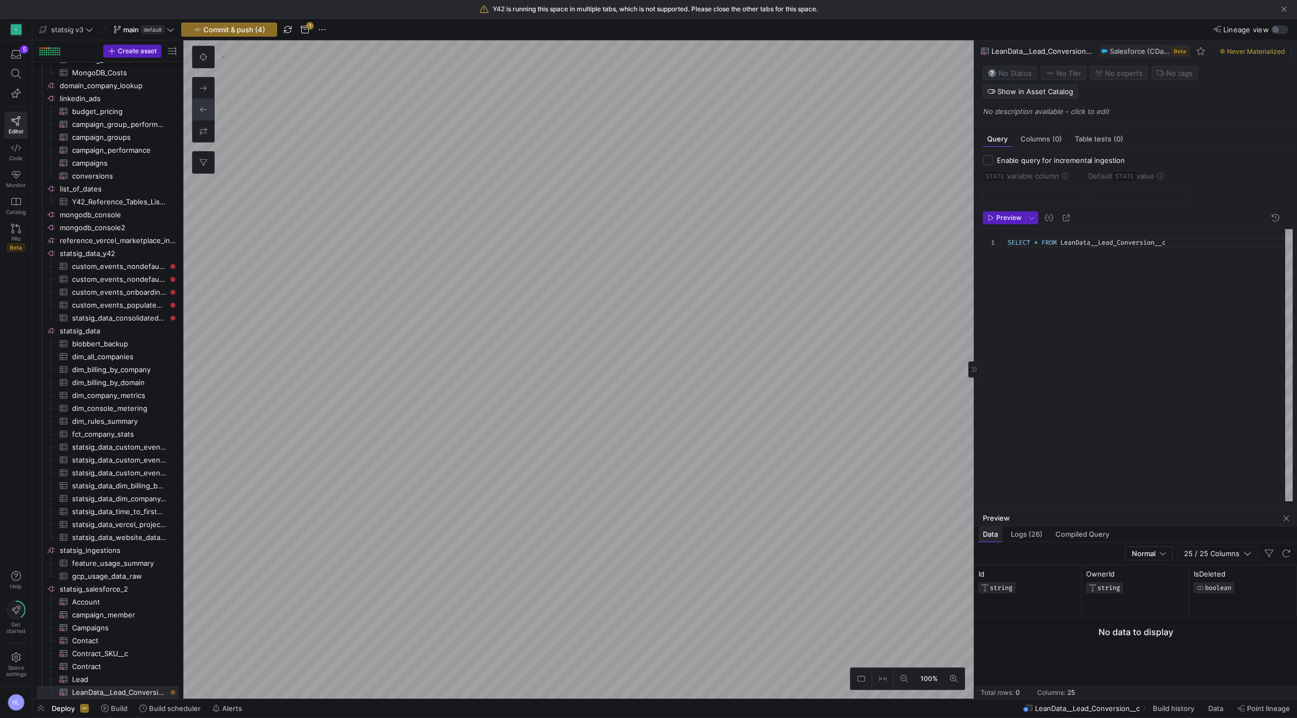
click at [994, 535] on span "Data" at bounding box center [990, 534] width 15 height 7
click at [991, 536] on span "Data" at bounding box center [990, 534] width 15 height 7
click at [997, 534] on span "Data" at bounding box center [990, 534] width 15 height 7
click at [994, 540] on div "Data" at bounding box center [991, 535] width 24 height 16
click at [1224, 555] on span "25 / 25 Columns" at bounding box center [1214, 553] width 60 height 9
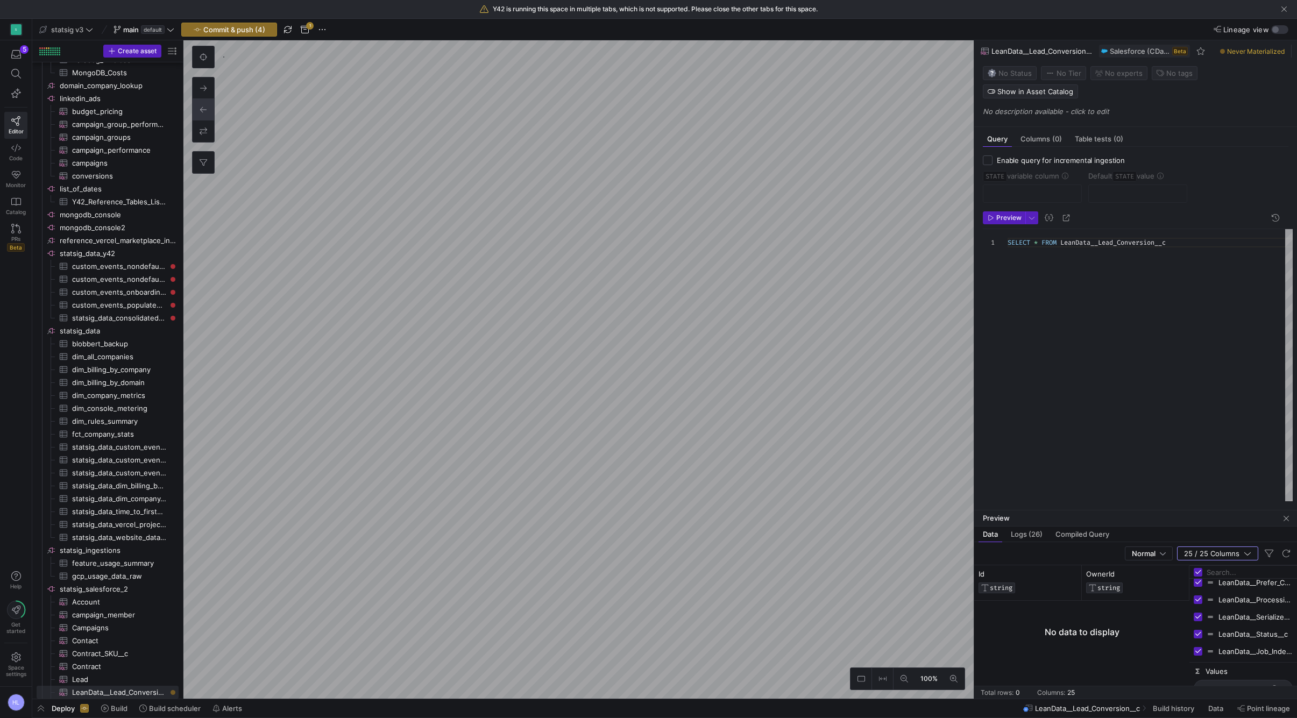
click at [1097, 307] on div "SELECT * FROM LeanData__Lead_Conversion__c" at bounding box center [1150, 372] width 285 height 286
click at [1074, 259] on div "SELECT * FROM LeanData__Lead_Conversion__c" at bounding box center [1150, 372] width 285 height 286
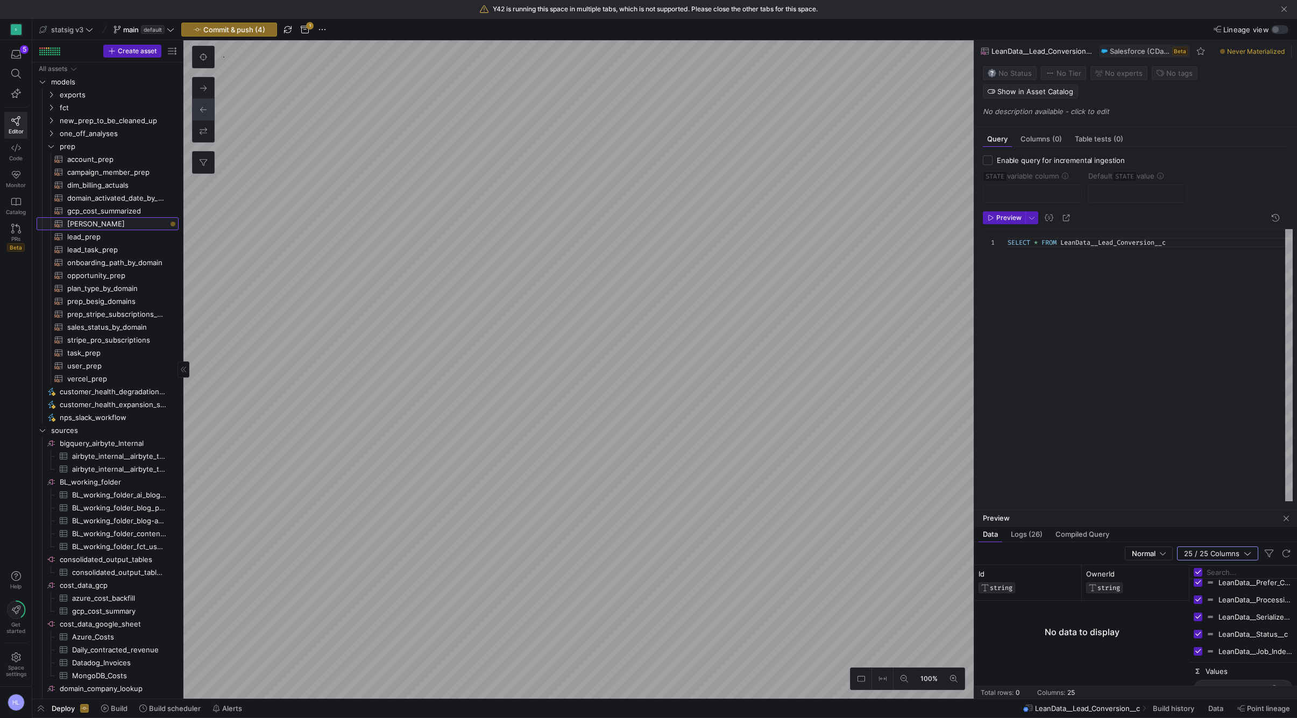
click at [105, 227] on span "[PERSON_NAME]​​​​​​​​​​" at bounding box center [116, 224] width 99 height 12
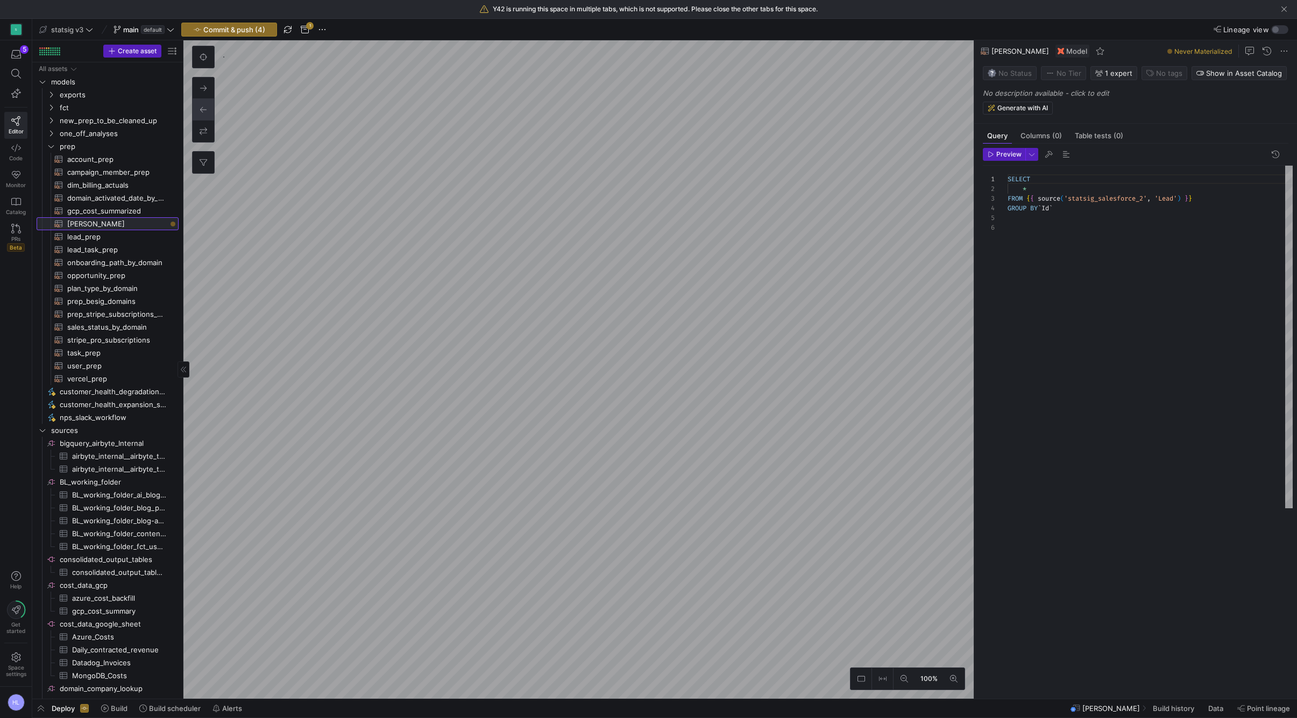
scroll to position [48, 0]
click at [101, 222] on span "[PERSON_NAME]​​​​​​​​​​" at bounding box center [116, 224] width 99 height 12
click at [16, 147] on icon at bounding box center [16, 148] width 10 height 8
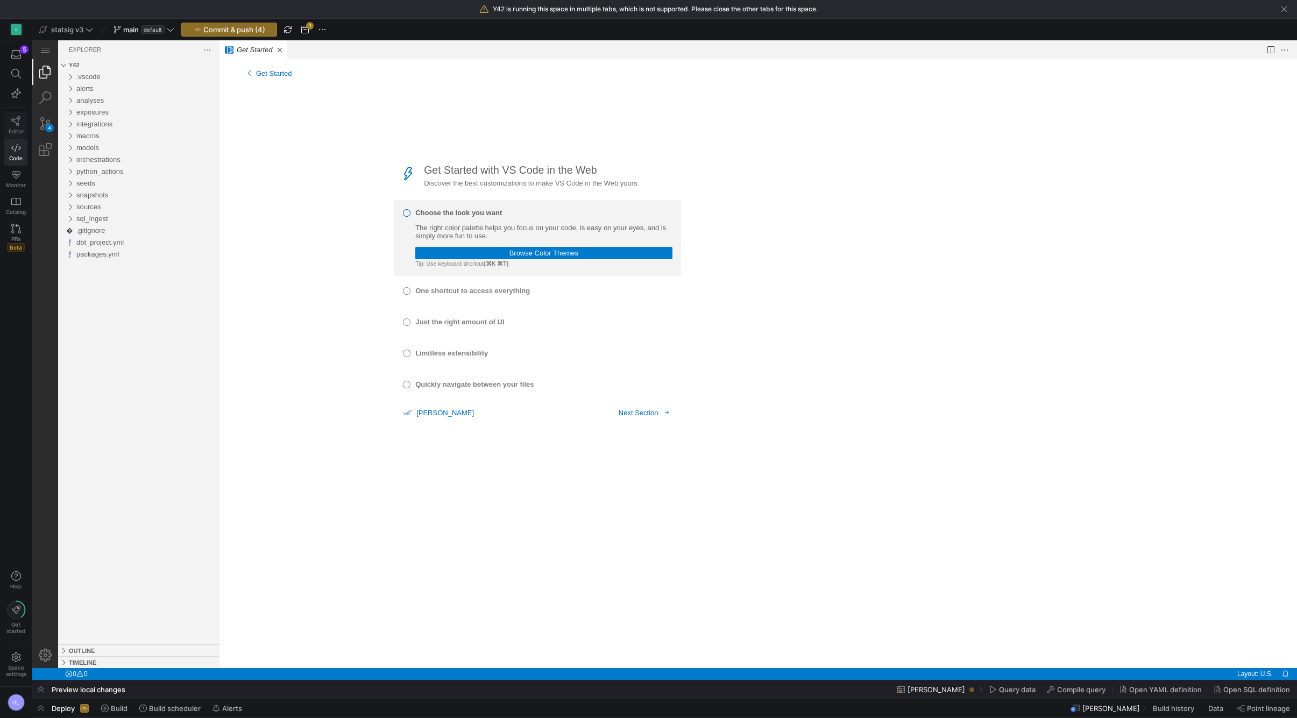
click at [19, 125] on icon at bounding box center [16, 121] width 10 height 10
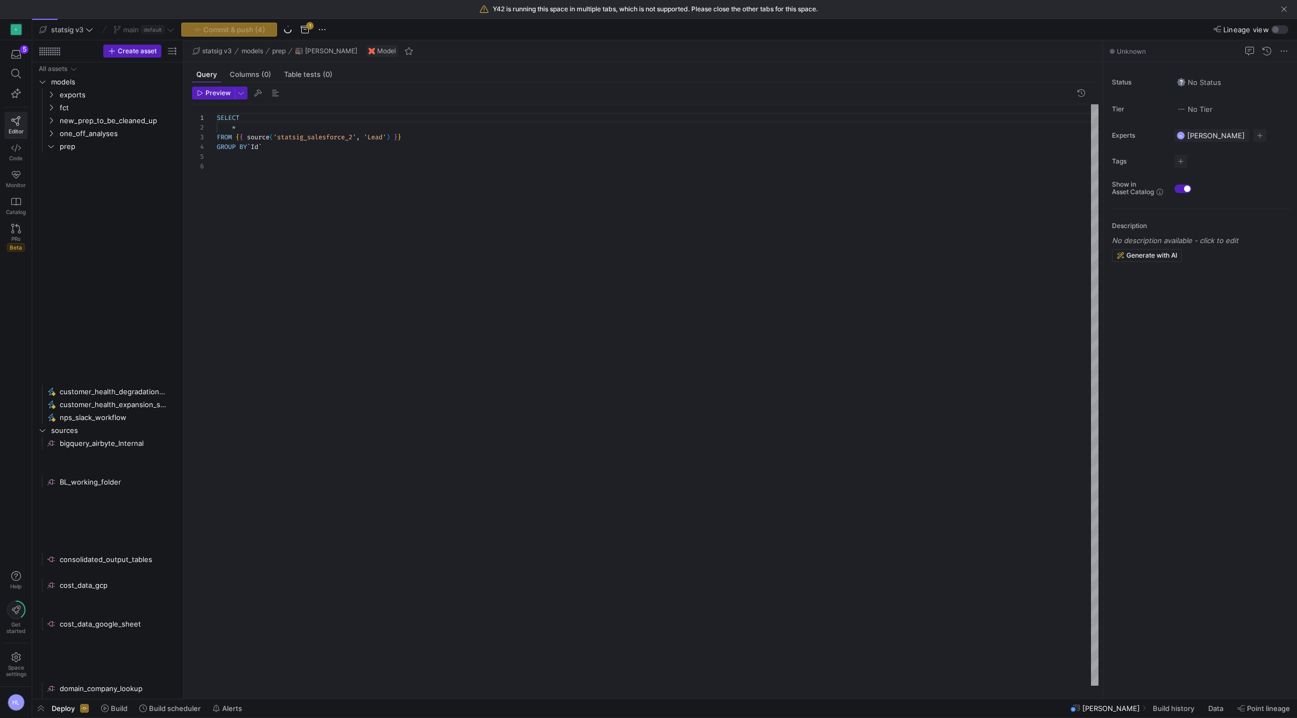
scroll to position [48, 0]
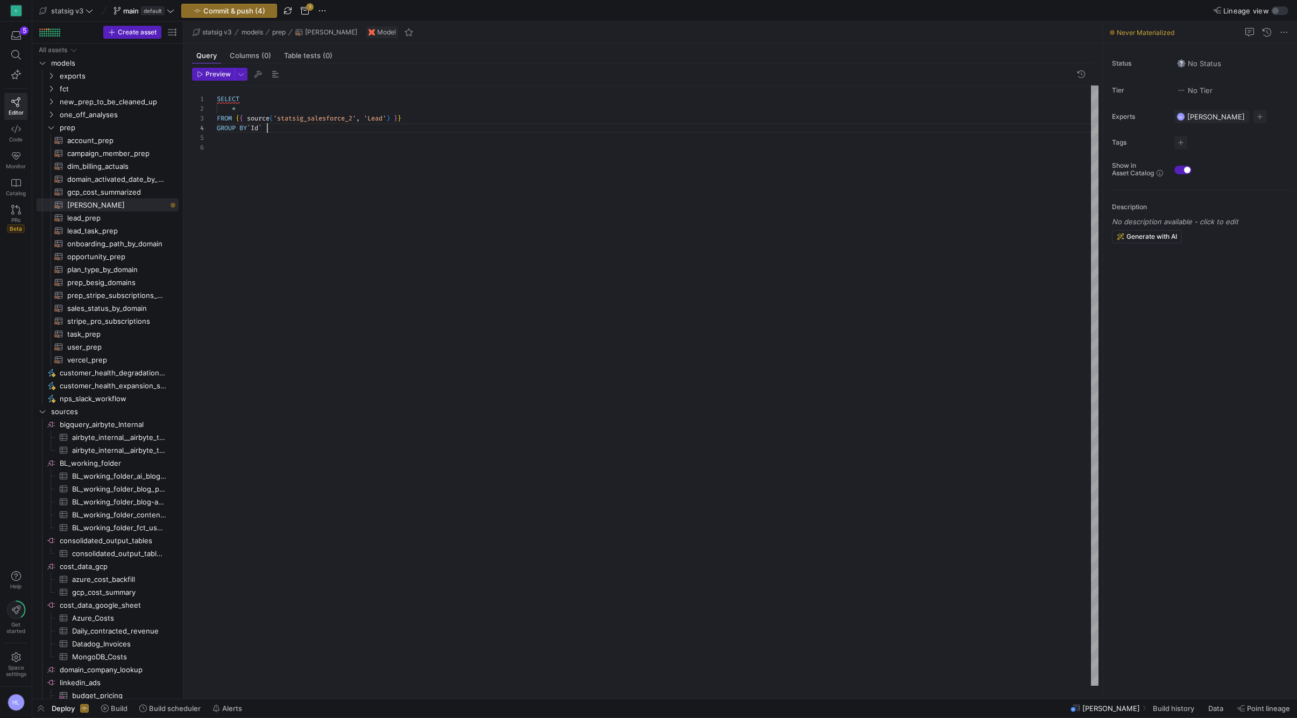
click at [295, 129] on div "GROUP BY ` Id `" at bounding box center [658, 128] width 882 height 10
click at [381, 119] on span "'Lead'" at bounding box center [375, 118] width 23 height 9
click at [324, 136] on div at bounding box center [658, 138] width 882 height 10
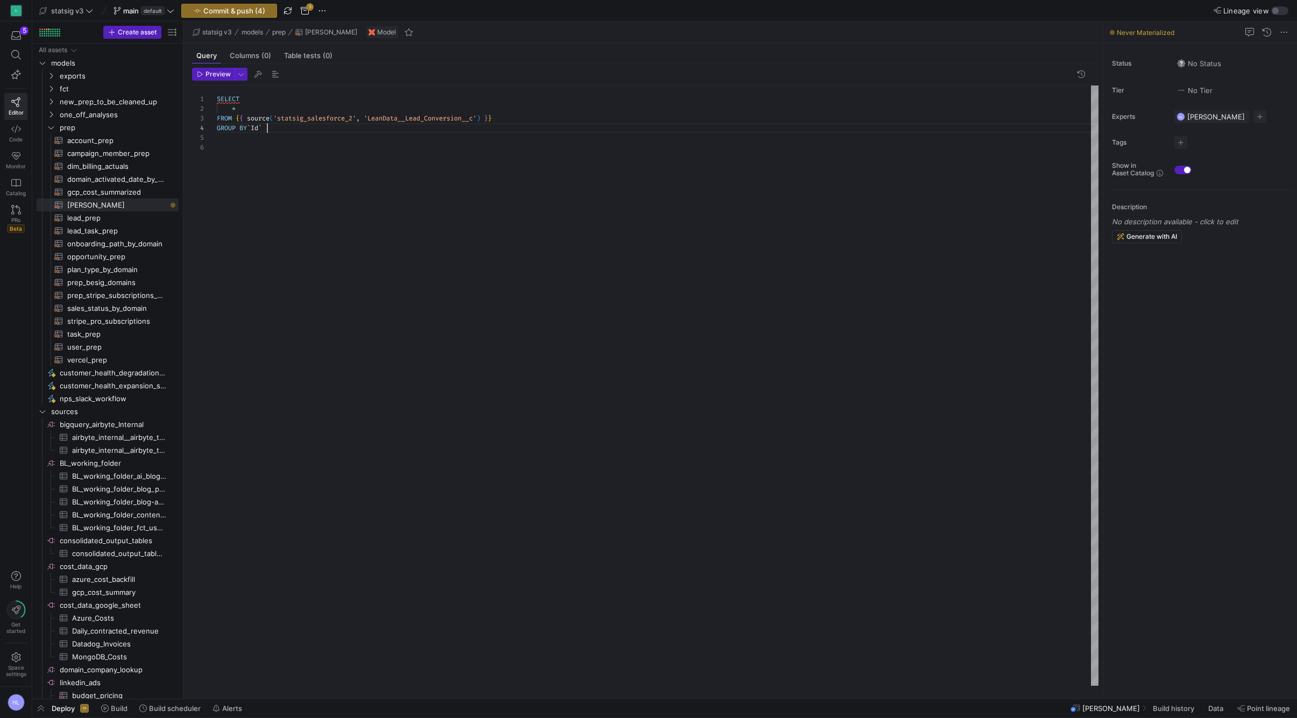
scroll to position [29, 0]
drag, startPoint x: 283, startPoint y: 126, endPoint x: 209, endPoint y: 126, distance: 74.3
click at [209, 126] on div "1 2 3 4 5 6 SELECT * FROM { { source ( 'statsig_salesforce_2' , 'LeanData__Lead…" at bounding box center [645, 386] width 907 height 601
type textarea "SELECT * FROM {{ source('statsig_salesforce_2', 'LeanData__Lead_Conversion__c')…"
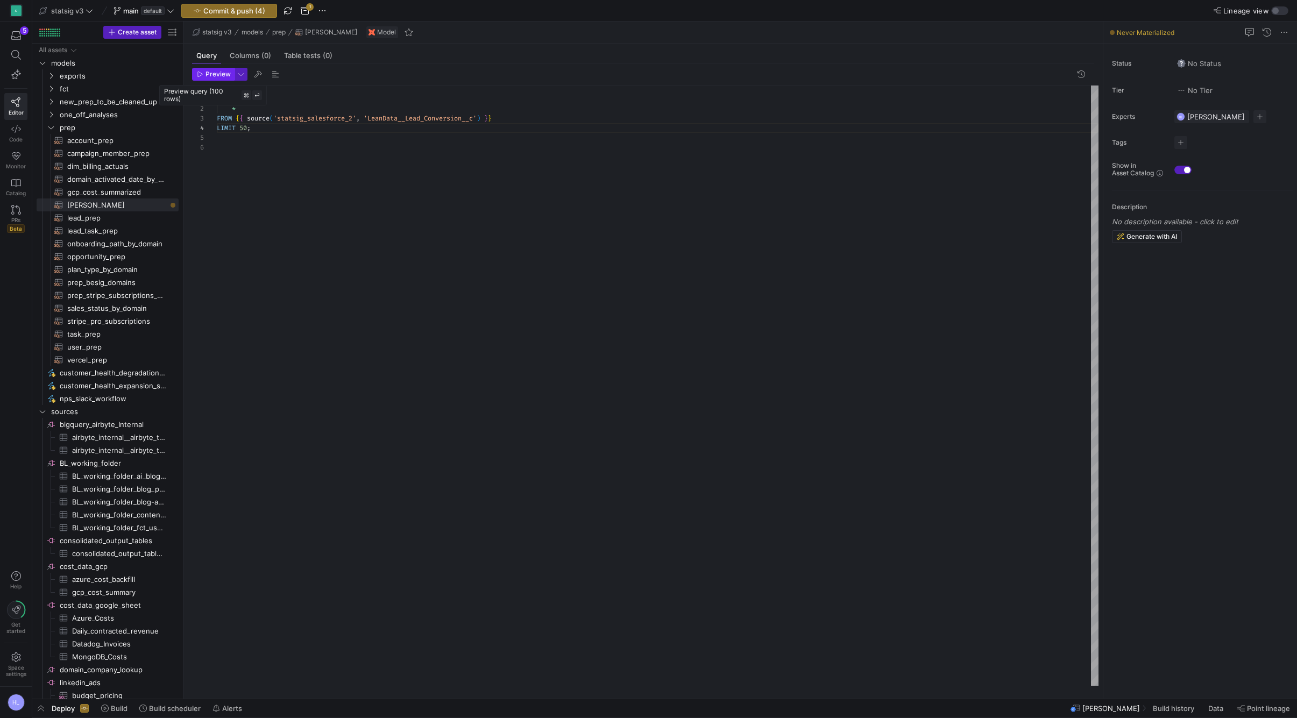
click at [209, 70] on span "Preview" at bounding box center [218, 74] width 25 height 8
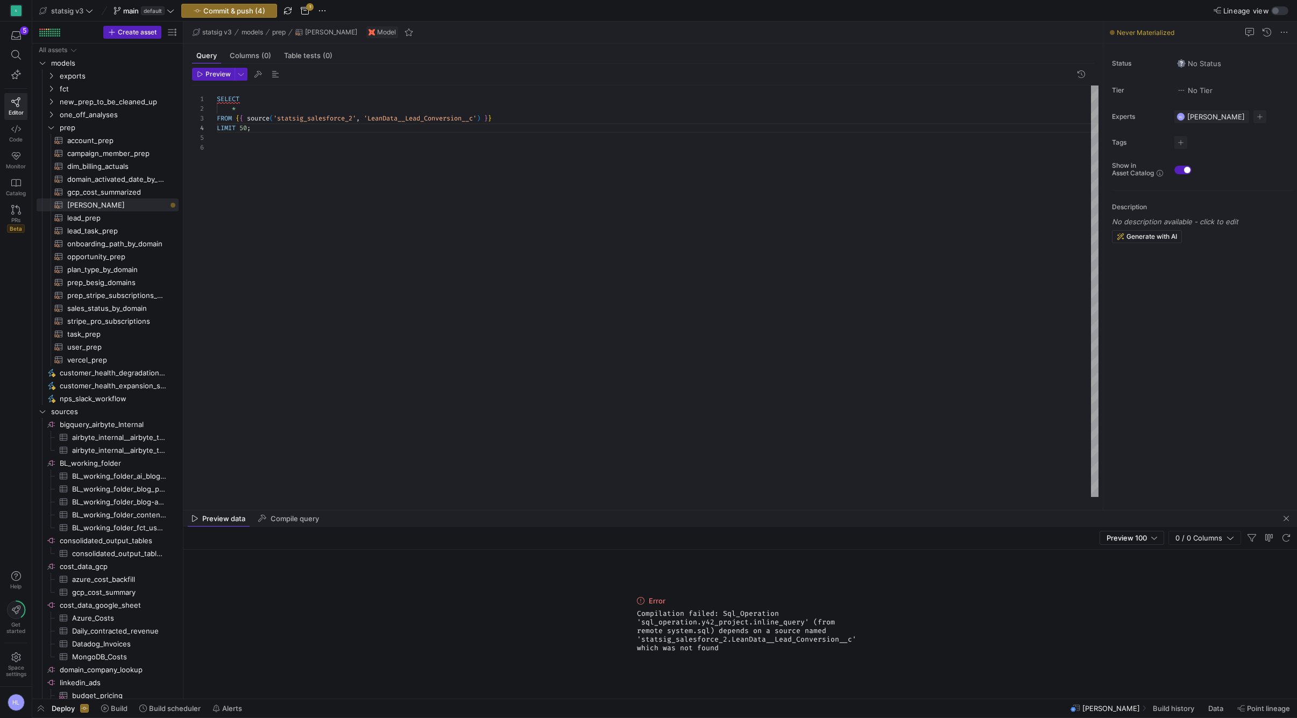
click at [243, 269] on div "SELECT * FROM { { source ( 'statsig_salesforce_2' , 'LeanData__Lead_Conversion_…" at bounding box center [658, 292] width 882 height 412
click at [687, 624] on span "Compilation failed: Sql_Operation 'sql_operation.y42_project.inline_query' (fro…" at bounding box center [740, 631] width 207 height 43
drag, startPoint x: 701, startPoint y: 630, endPoint x: 721, endPoint y: 645, distance: 25.0
click at [721, 645] on span "Compilation failed: Sql_Operation 'sql_operation.y42_project.inline_query' (fro…" at bounding box center [740, 631] width 207 height 43
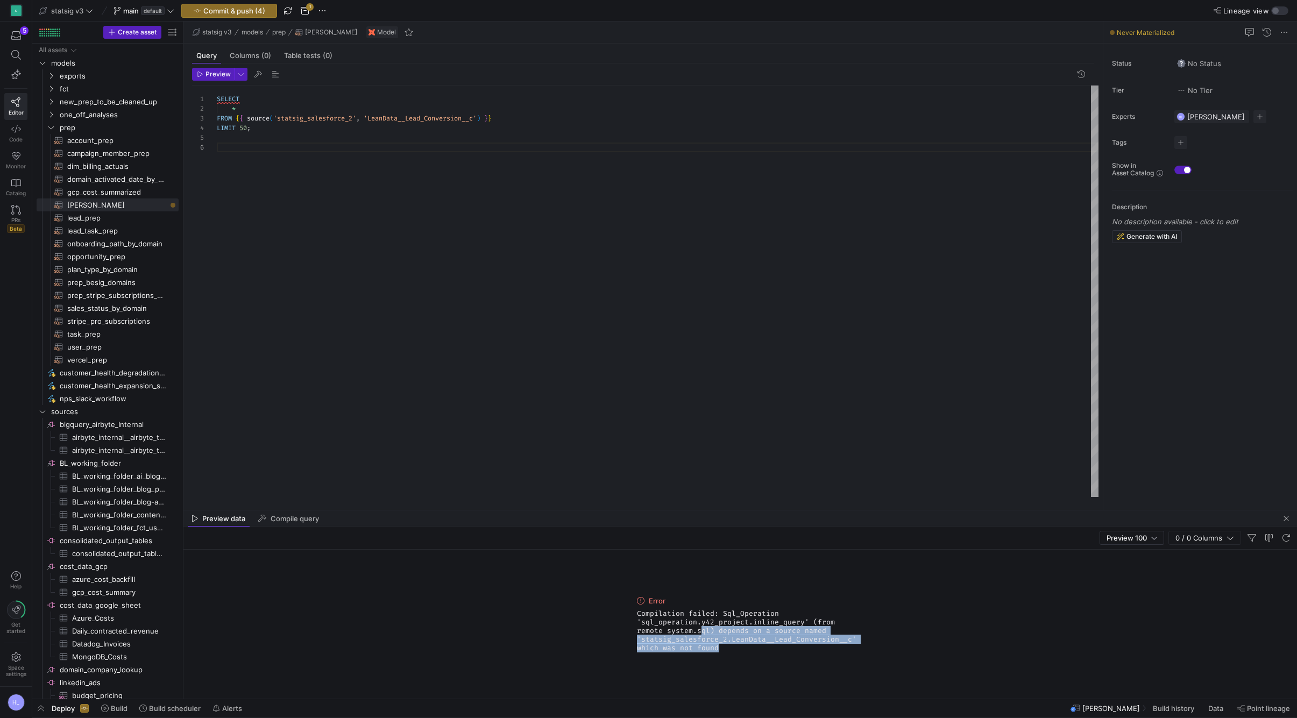
click at [721, 645] on span "Compilation failed: Sql_Operation 'sql_operation.y42_project.inline_query' (fro…" at bounding box center [740, 631] width 207 height 43
drag, startPoint x: 722, startPoint y: 648, endPoint x: 595, endPoint y: 593, distance: 139.3
click at [595, 593] on div "Error Compilation failed: Sql_Operation 'sql_operation.y42_project.inline_query…" at bounding box center [741, 624] width 1114 height 149
click at [431, 261] on div "SELECT * FROM { { source ( 'statsig_salesforce_2' , 'LeanData__Lead_Conversion_…" at bounding box center [658, 292] width 882 height 412
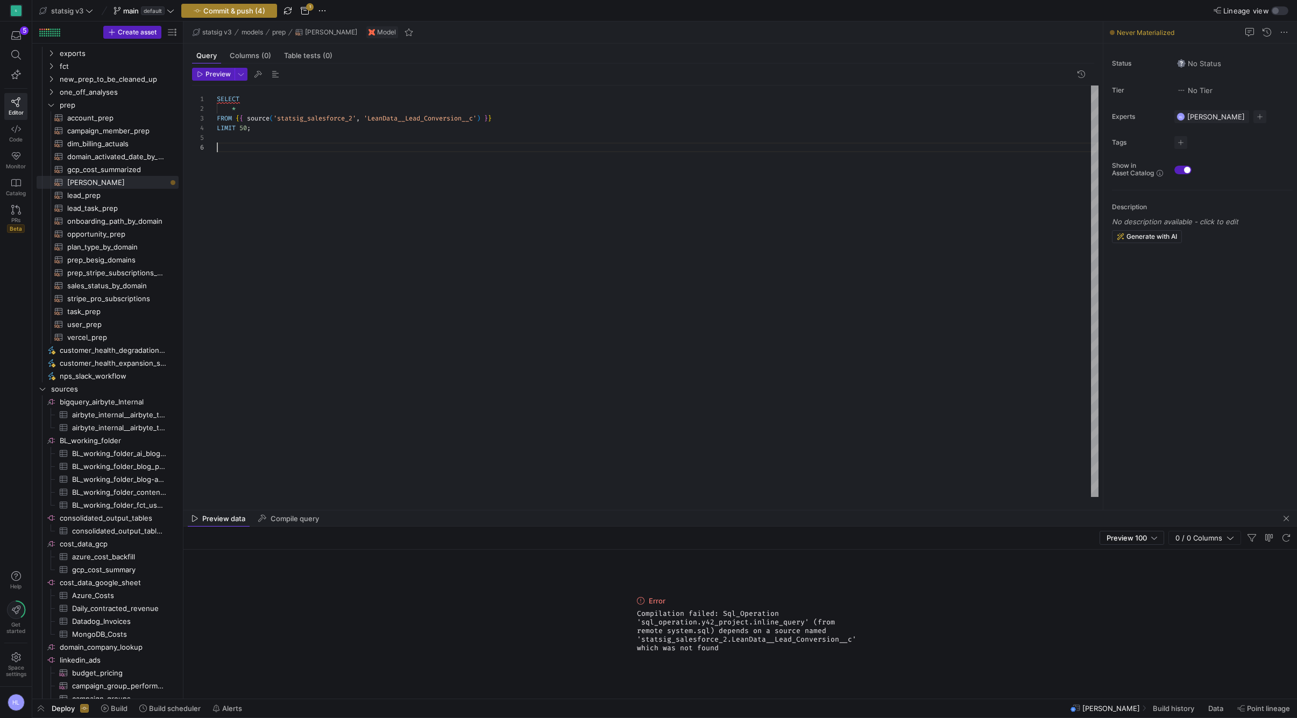
scroll to position [0, 0]
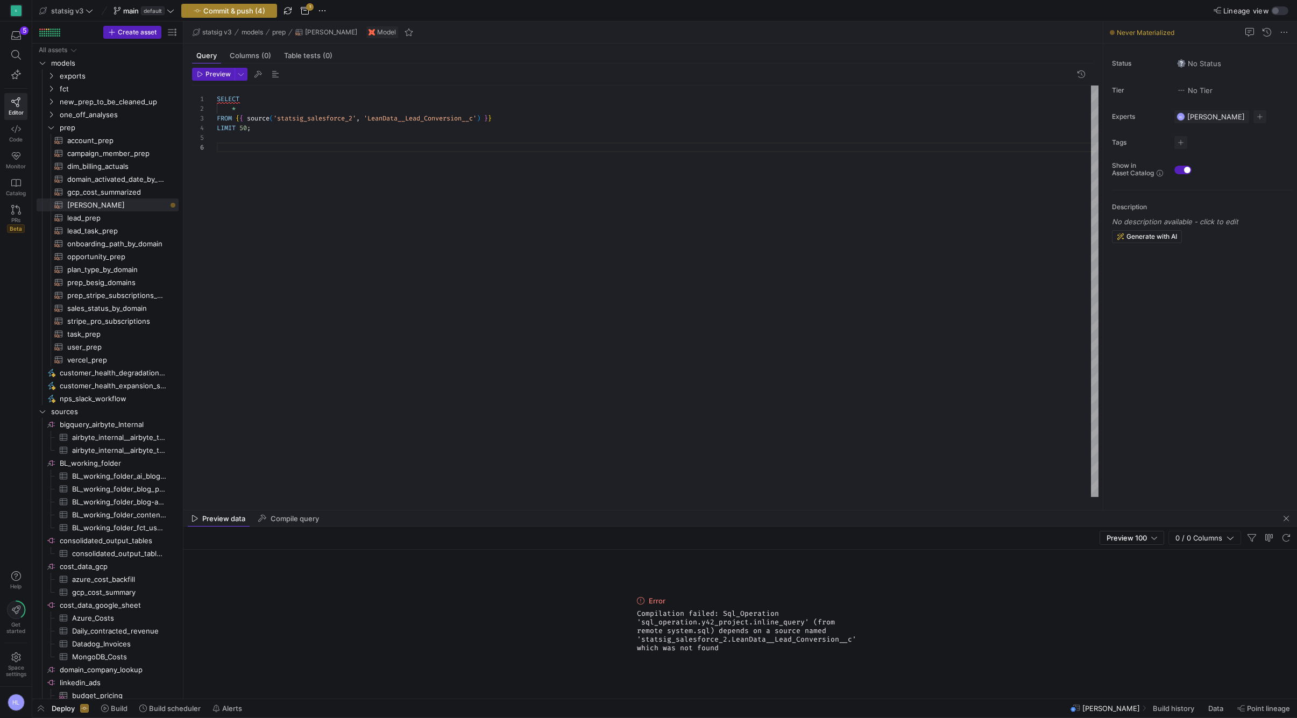
click at [222, 8] on span "Commit & push (4)" at bounding box center [234, 10] width 62 height 9
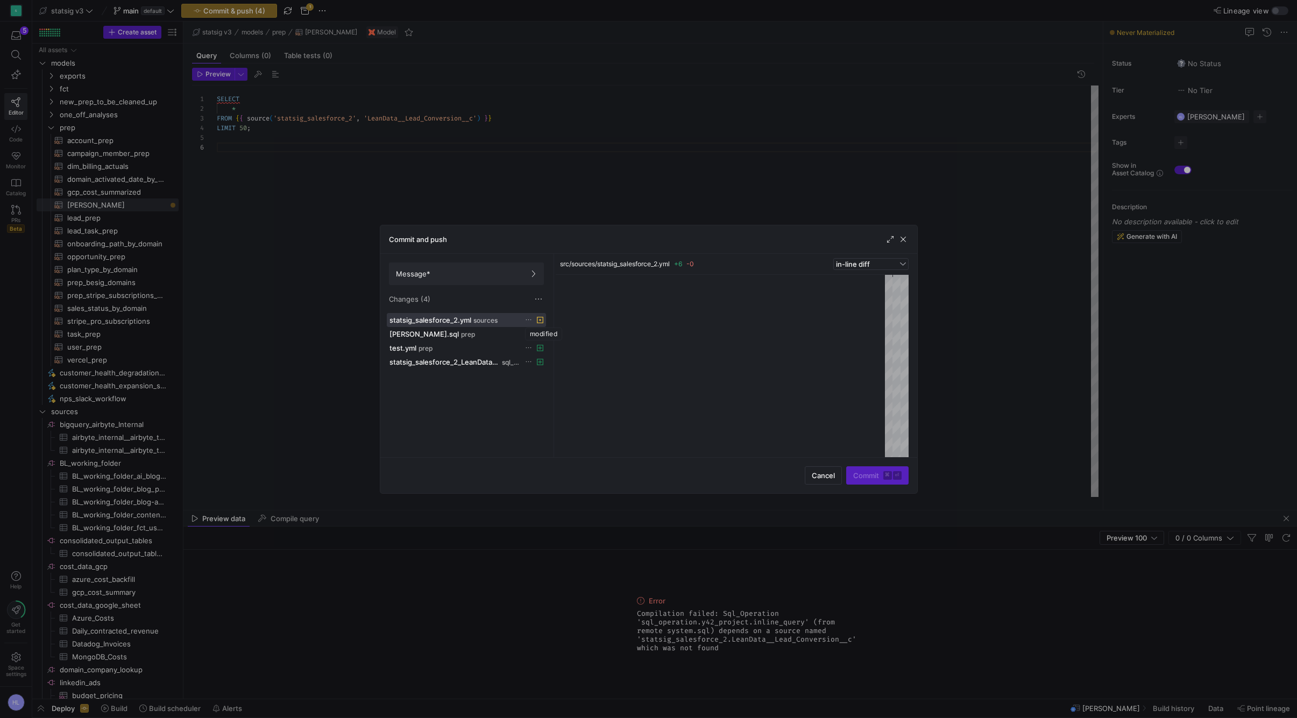
click at [544, 321] on icon at bounding box center [540, 320] width 6 height 6
click at [493, 365] on span "statsig_salesforce_2_LeanData__Lead_Conversion__c.sql" at bounding box center [445, 362] width 110 height 9
click at [906, 239] on span "button" at bounding box center [903, 239] width 11 height 11
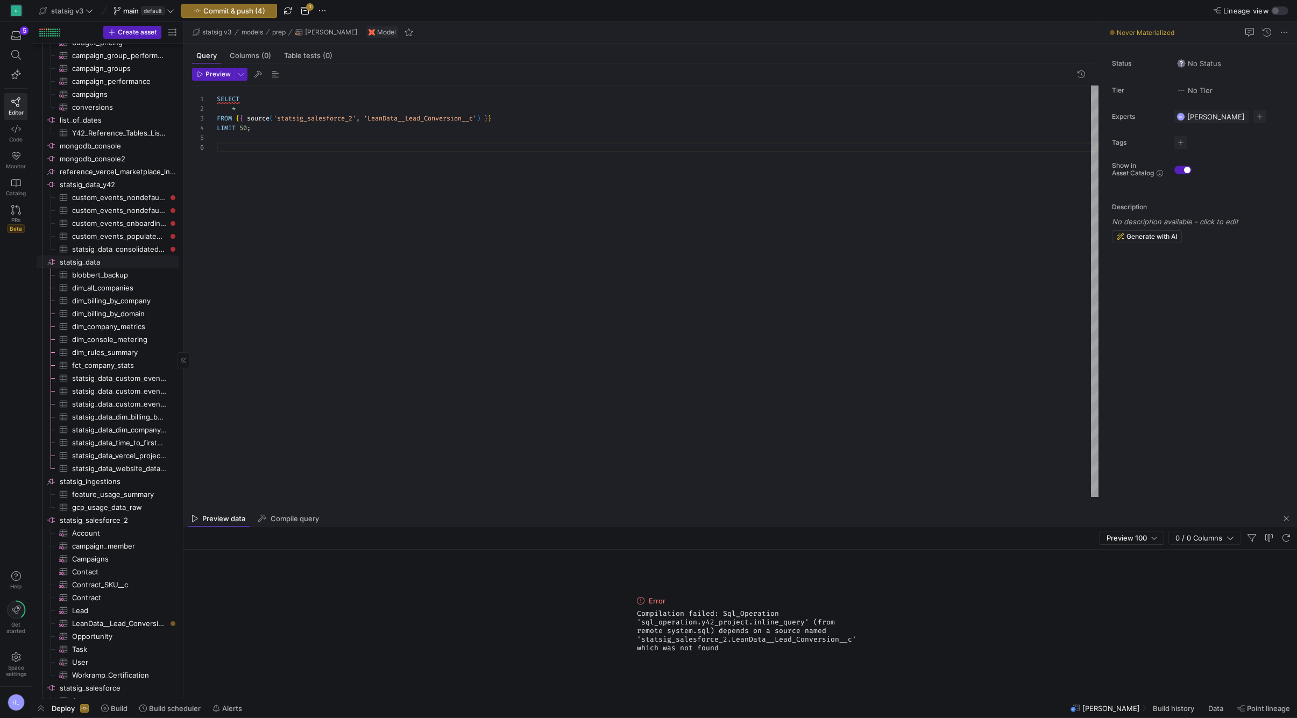
scroll to position [711, 0]
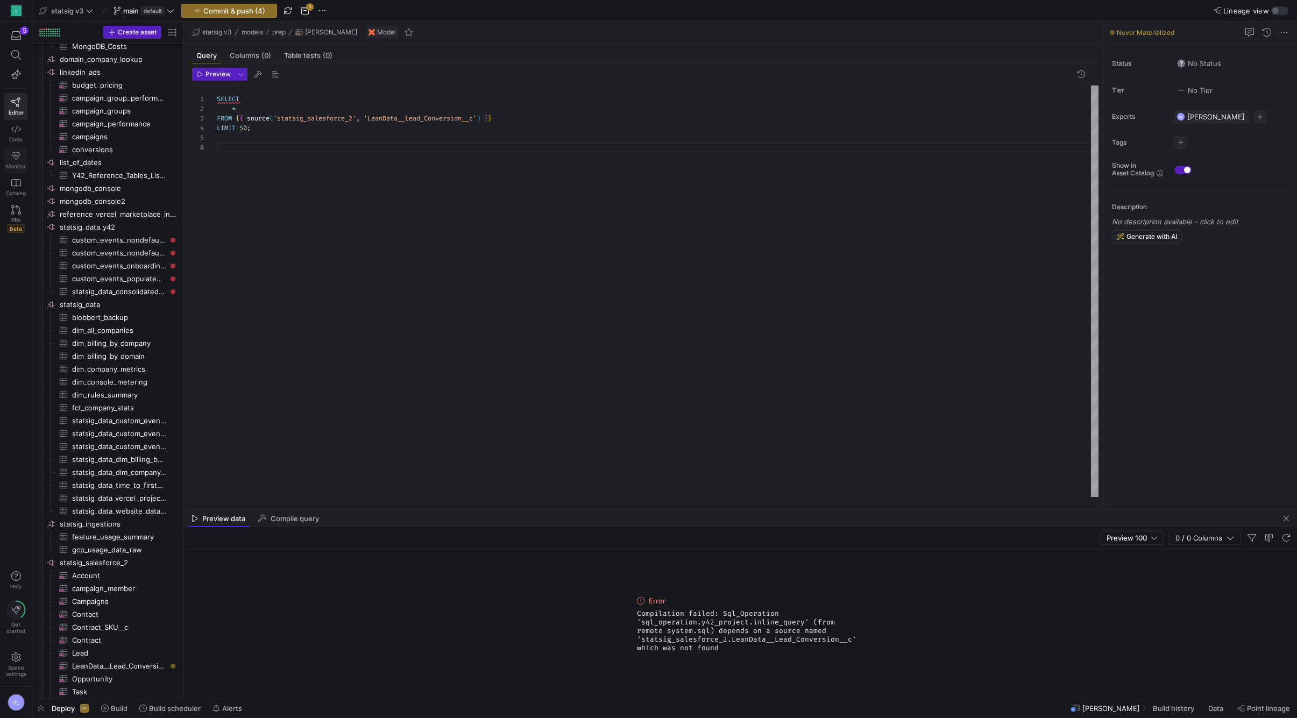
click at [15, 161] on link "Monitor" at bounding box center [15, 160] width 23 height 27
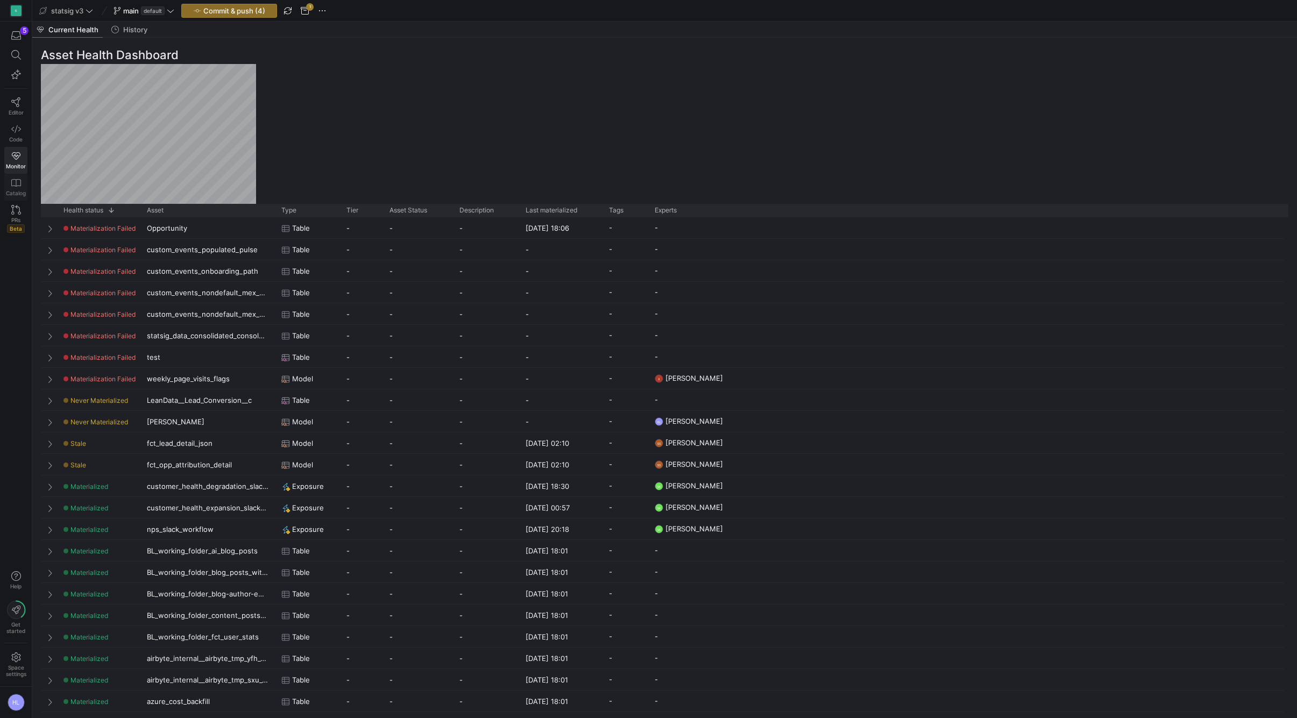
click at [19, 186] on icon at bounding box center [16, 183] width 10 height 10
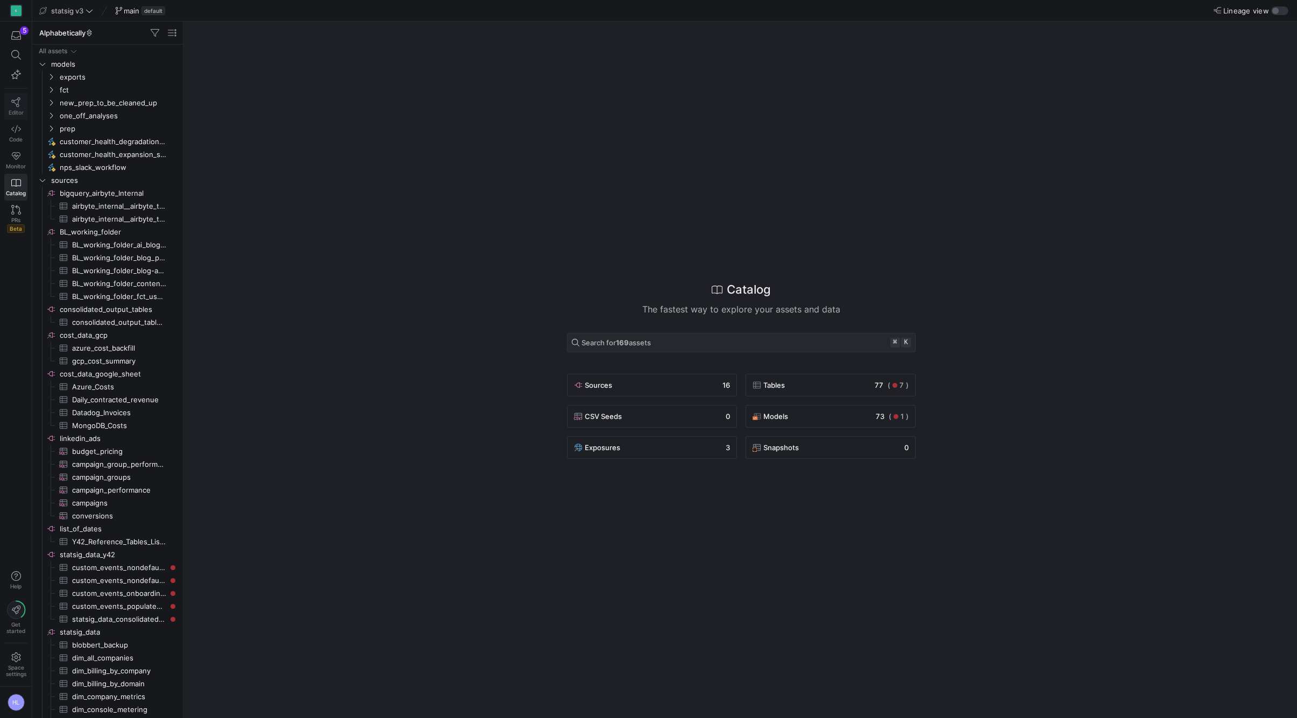
click at [22, 100] on link "Editor" at bounding box center [15, 106] width 23 height 27
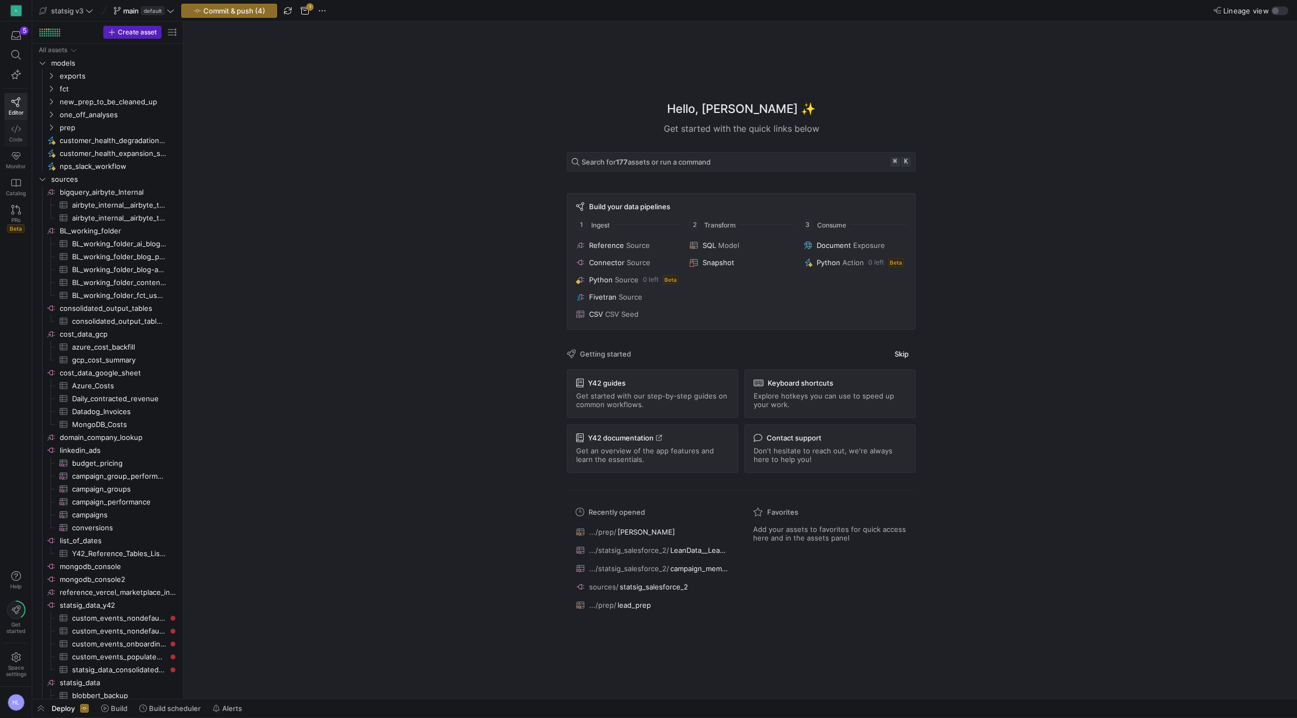
click at [10, 129] on link "Code" at bounding box center [15, 133] width 23 height 27
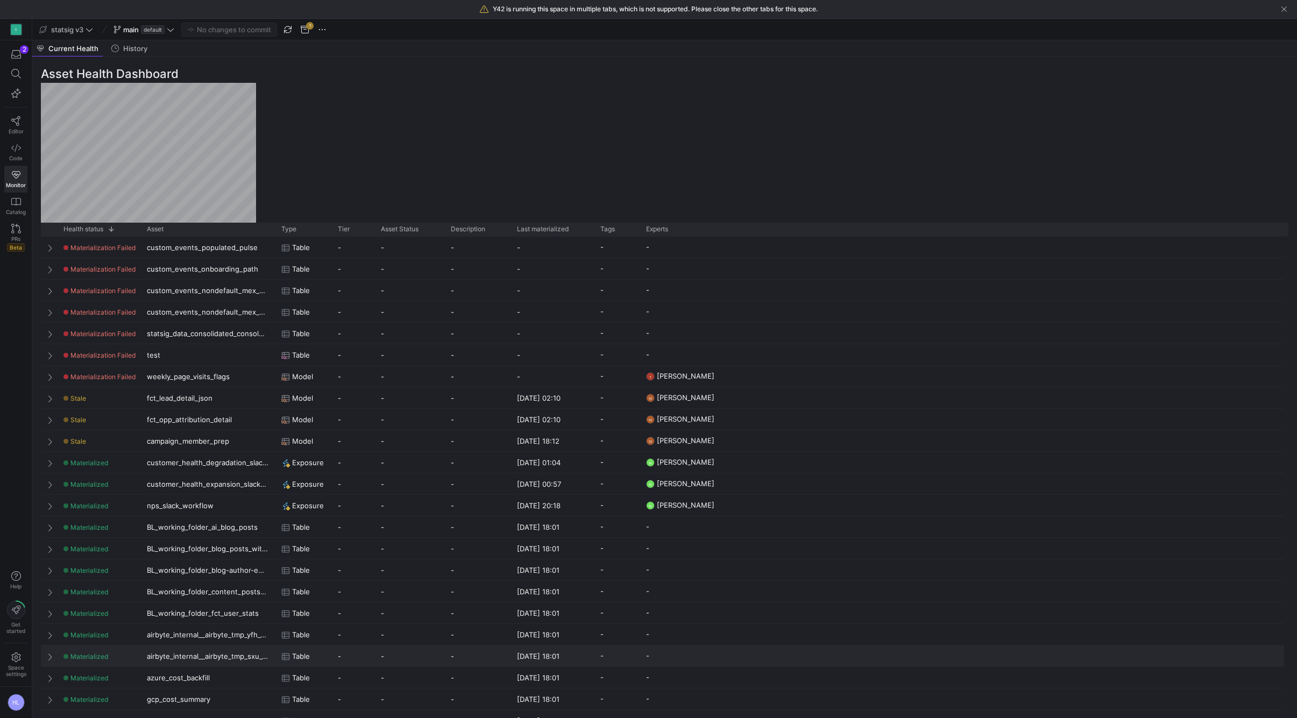
scroll to position [13, 0]
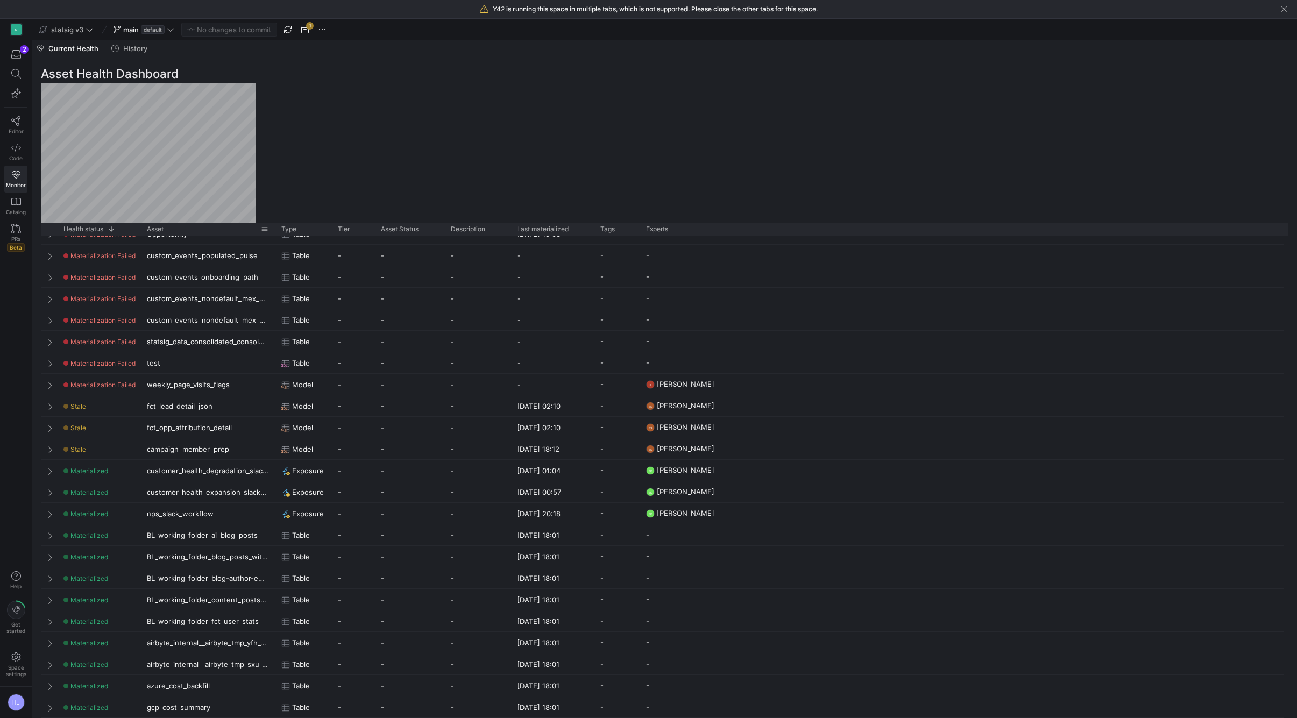
click at [259, 229] on div "Asset" at bounding box center [204, 229] width 114 height 8
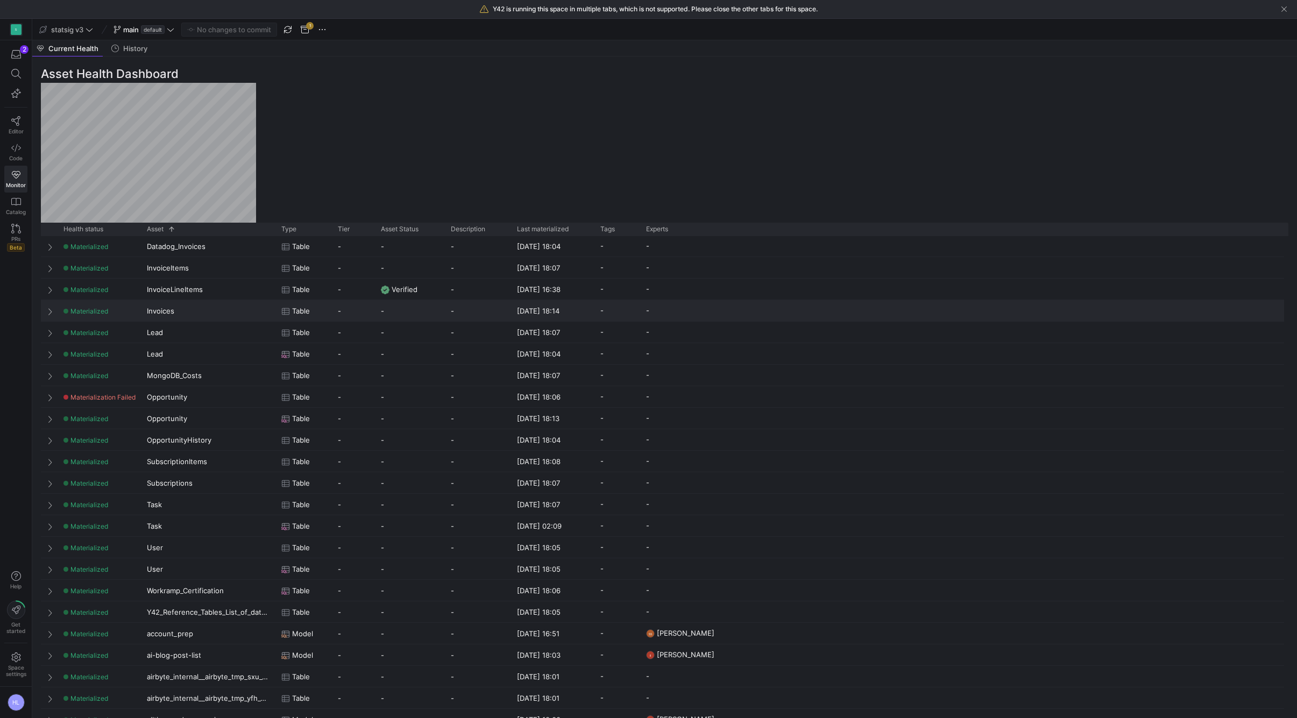
scroll to position [0, 0]
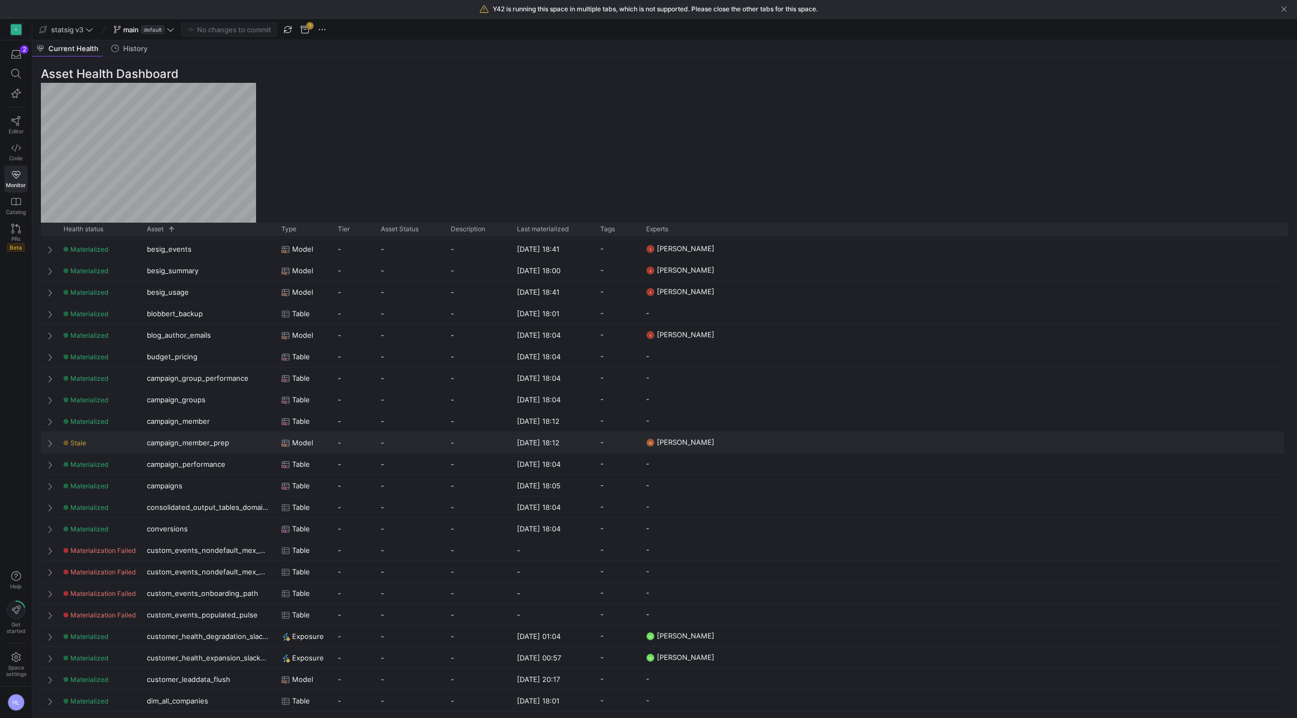
click at [50, 445] on span at bounding box center [51, 443] width 8 height 9
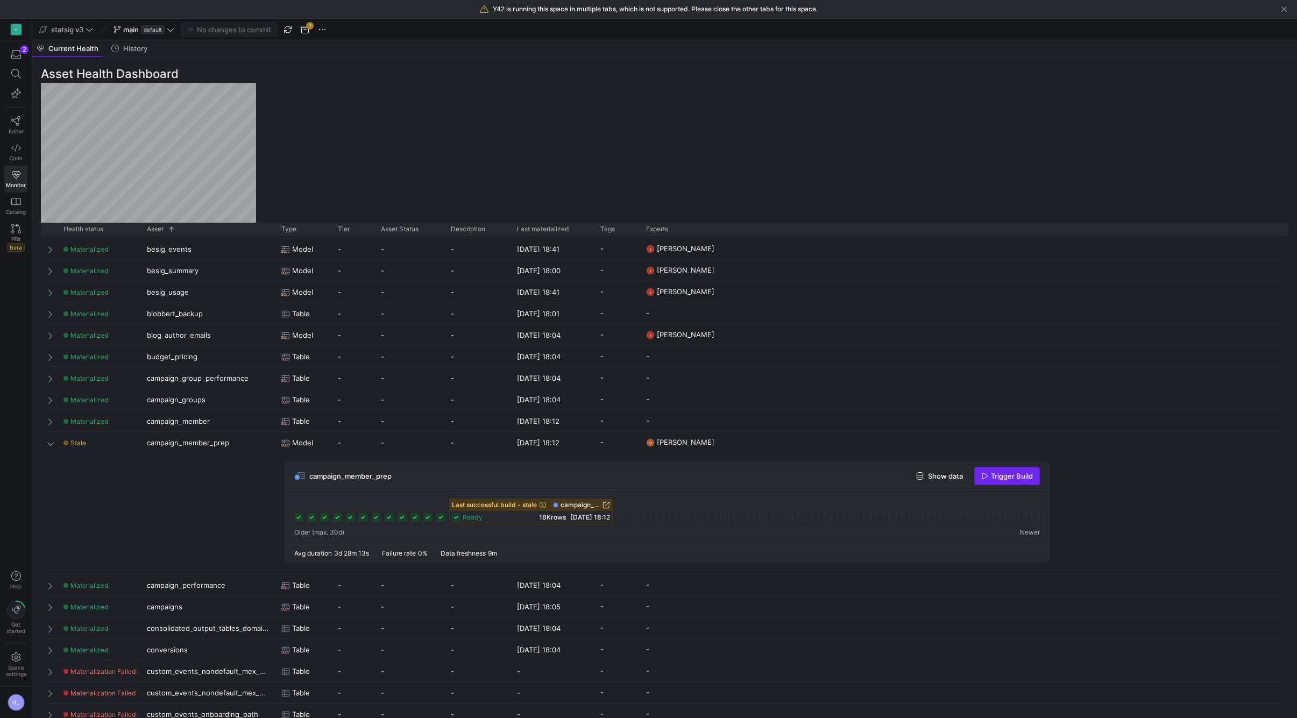
click at [1006, 480] on span "Trigger Build" at bounding box center [1012, 476] width 42 height 9
click at [1004, 478] on span "Trigger Build" at bounding box center [1012, 476] width 42 height 9
click at [622, 518] on div at bounding box center [621, 517] width 9 height 9
click at [1007, 479] on span "Trigger Build" at bounding box center [1012, 476] width 42 height 9
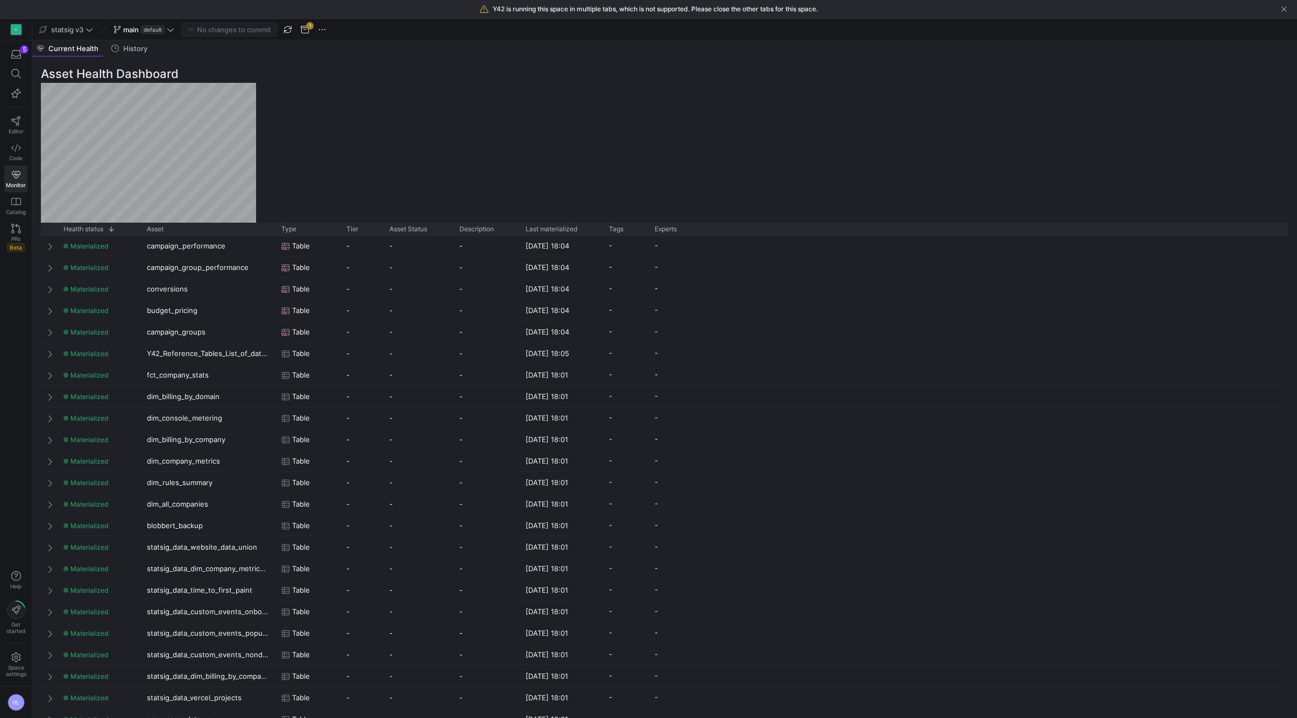
scroll to position [496, 0]
click at [208, 232] on div "Asset" at bounding box center [204, 229] width 114 height 8
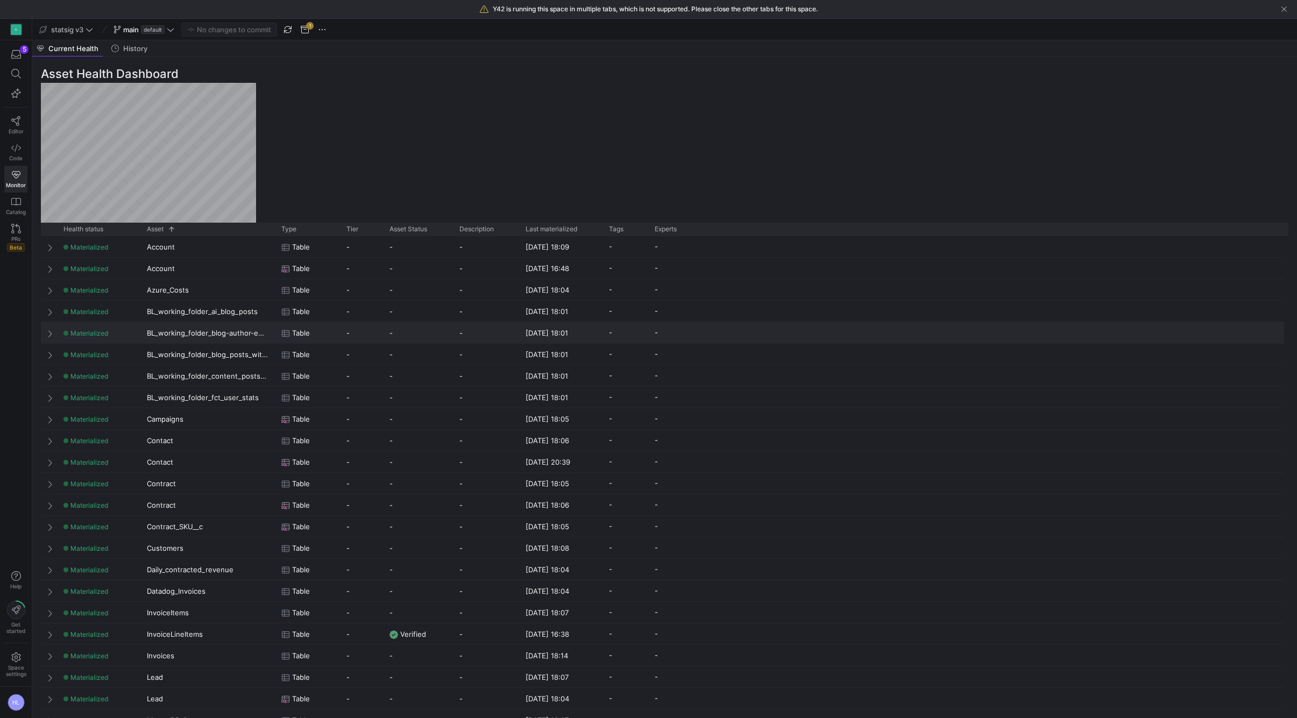
scroll to position [0, 0]
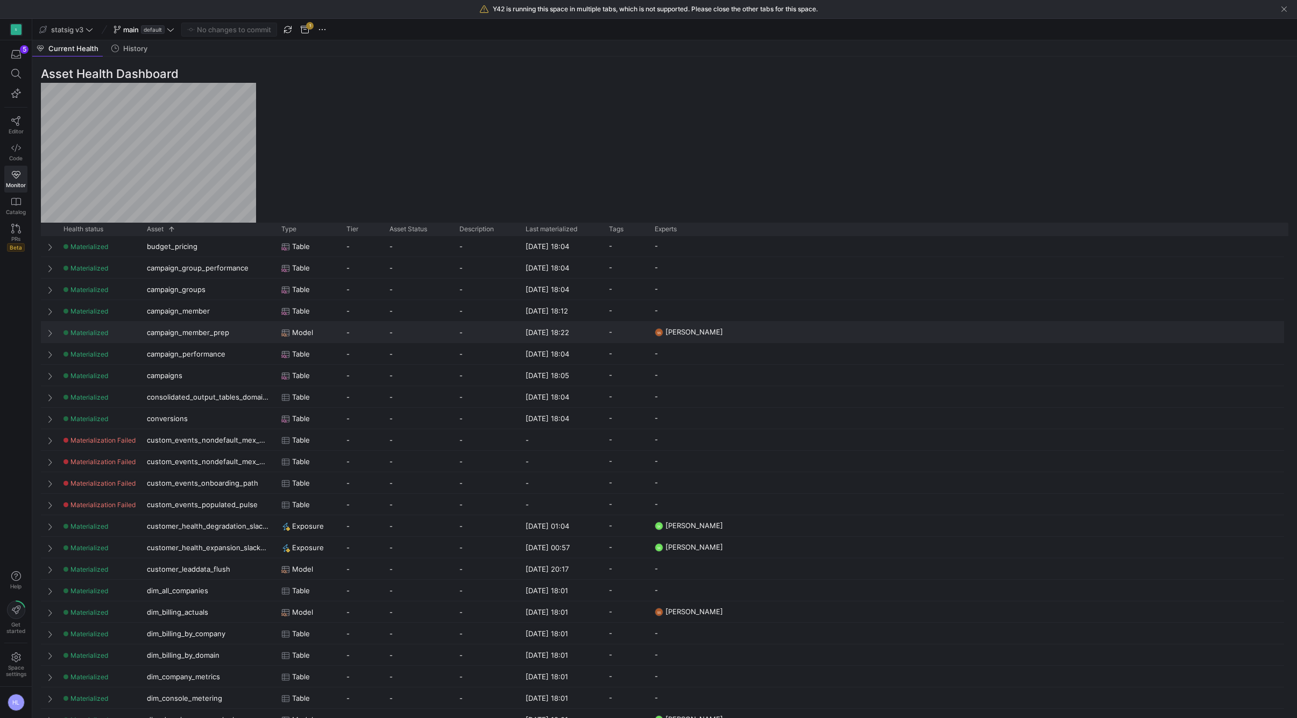
click at [52, 336] on span at bounding box center [51, 333] width 8 height 9
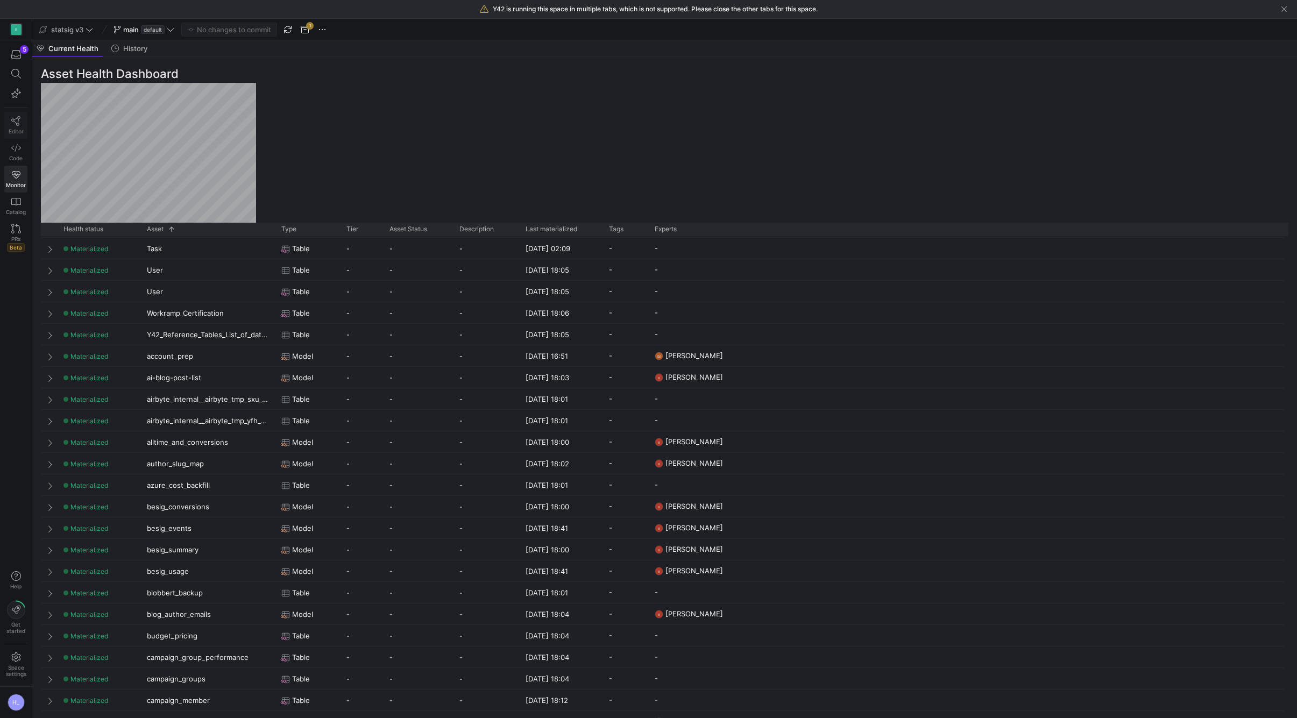
click at [18, 128] on span "Editor" at bounding box center [16, 131] width 15 height 6
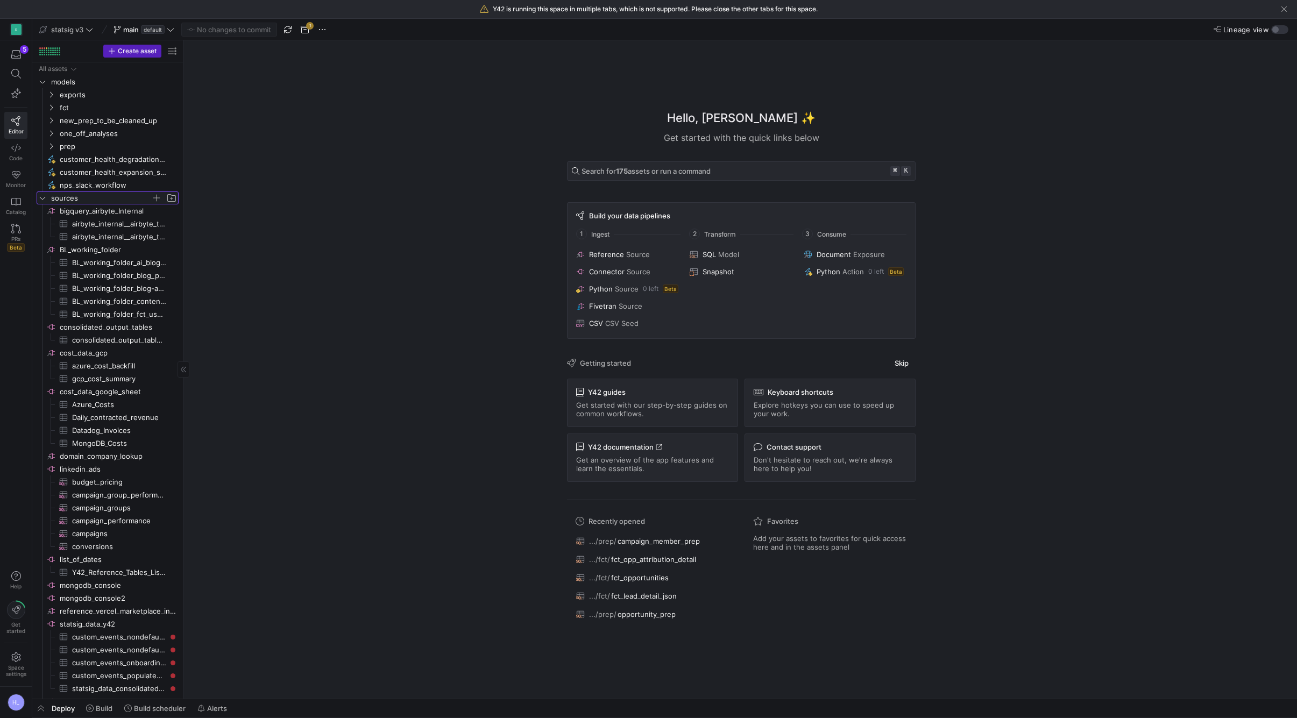
click at [43, 200] on icon "Press SPACE to select this row." at bounding box center [43, 198] width 8 height 6
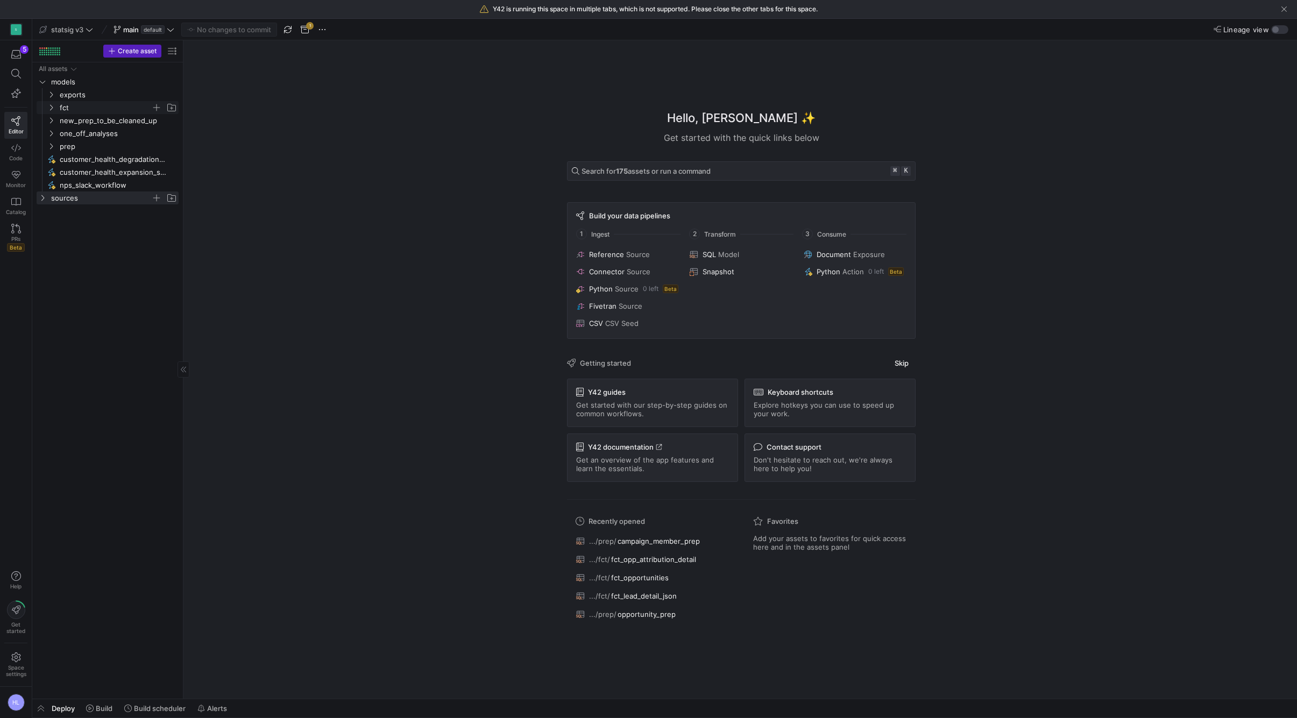
click at [52, 108] on icon "Press SPACE to select this row." at bounding box center [51, 107] width 8 height 6
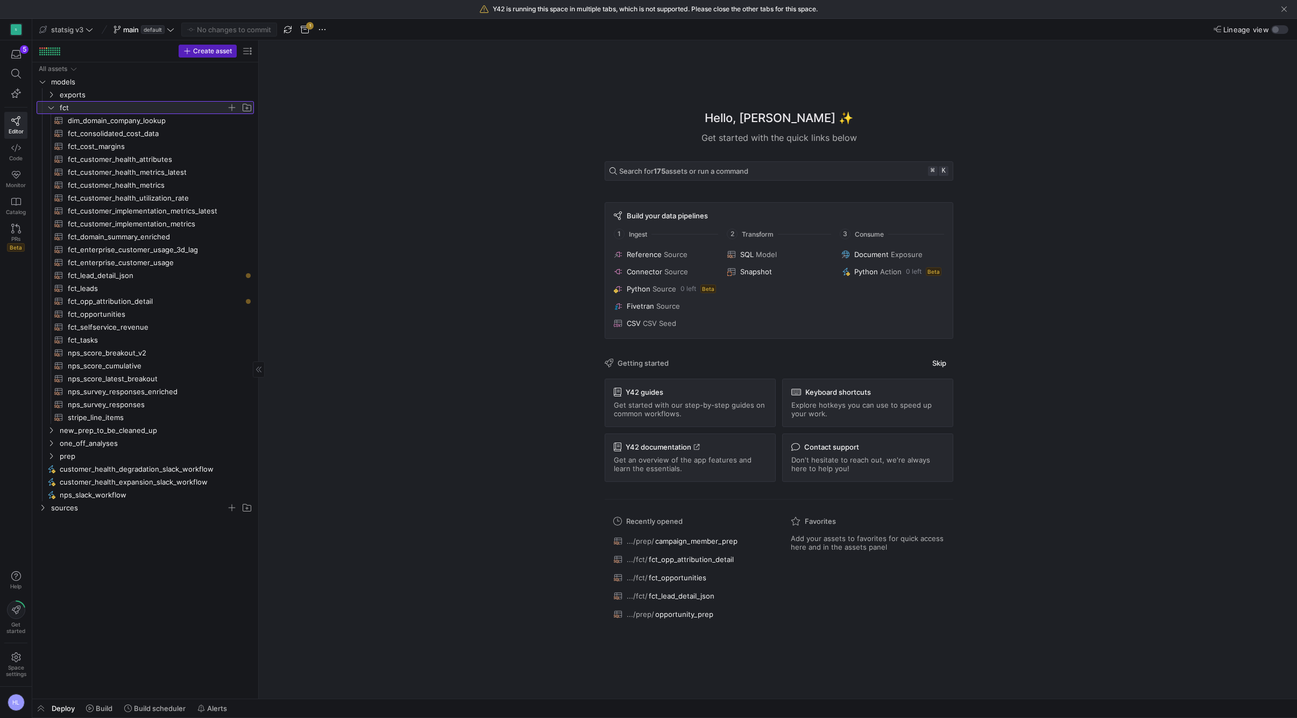
drag, startPoint x: 182, startPoint y: 224, endPoint x: 257, endPoint y: 229, distance: 75.5
click at [52, 456] on icon "Press SPACE to select this row." at bounding box center [51, 457] width 3 height 6
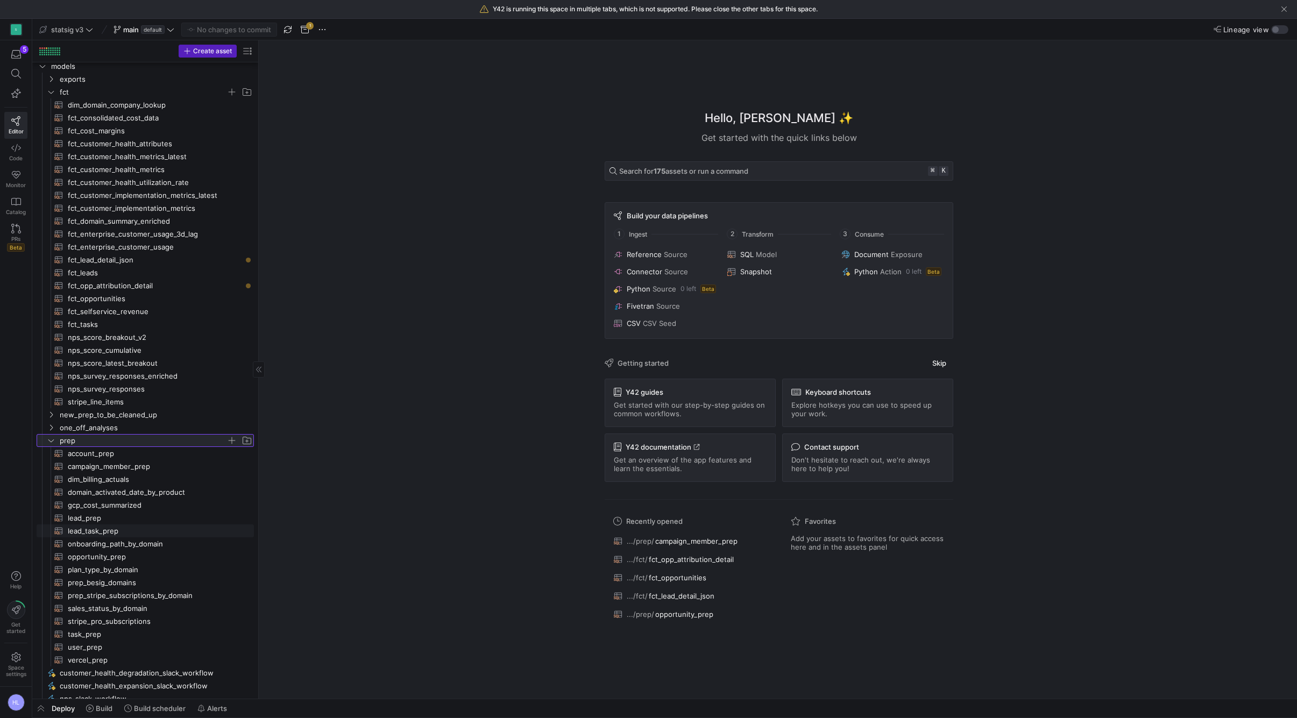
scroll to position [17, 0]
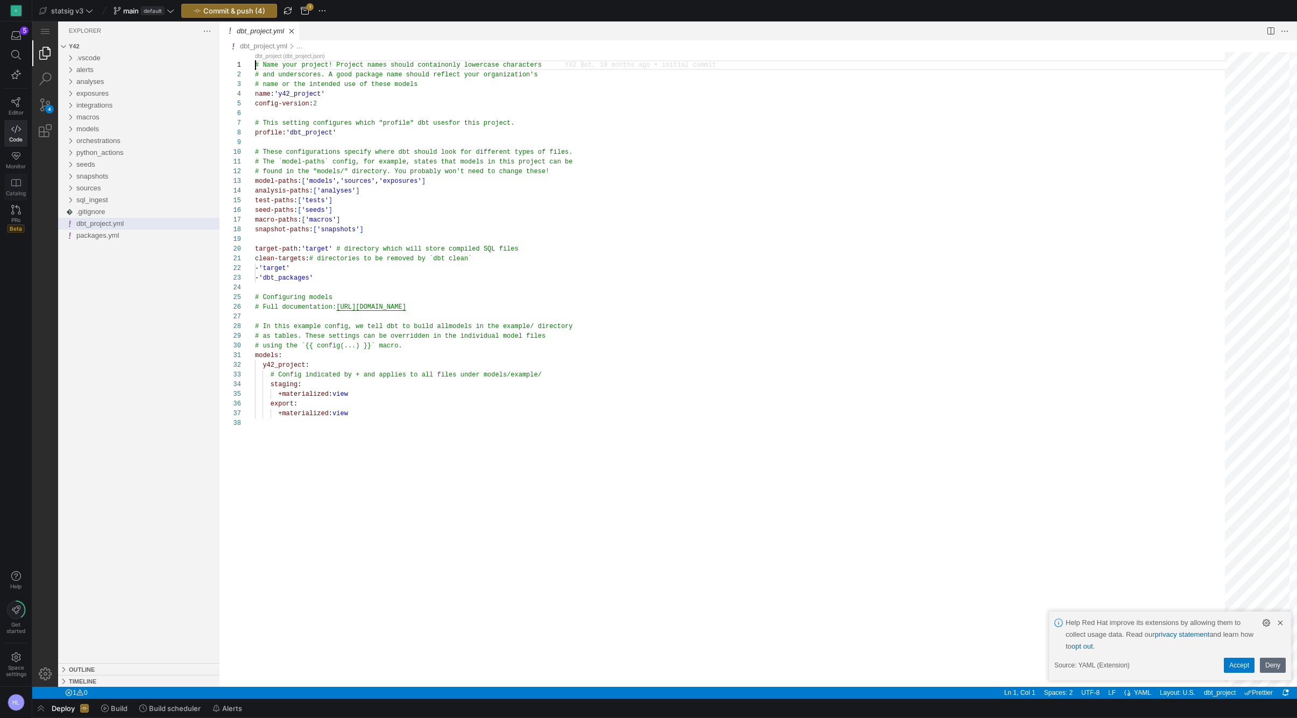
click at [16, 188] on link "Catalog" at bounding box center [15, 187] width 23 height 27
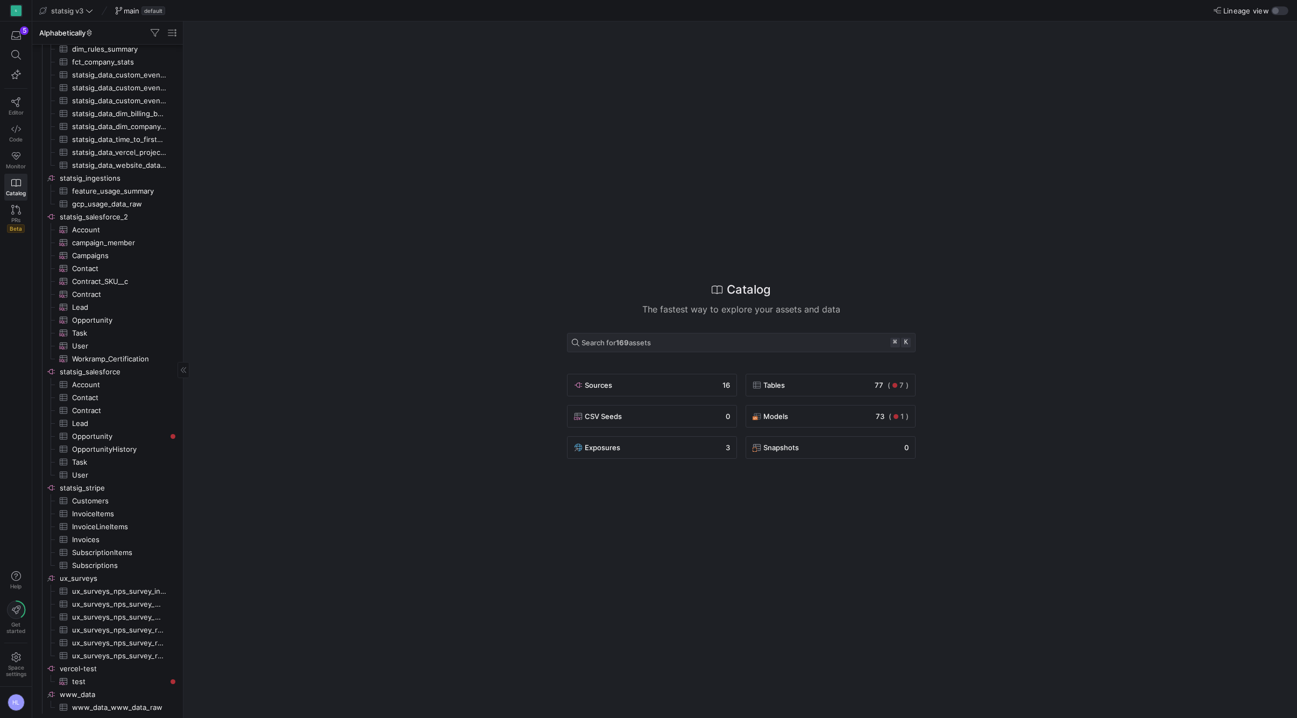
scroll to position [674, 0]
click at [126, 217] on span "statsig_salesforce_2​​​​​​​​" at bounding box center [118, 217] width 117 height 12
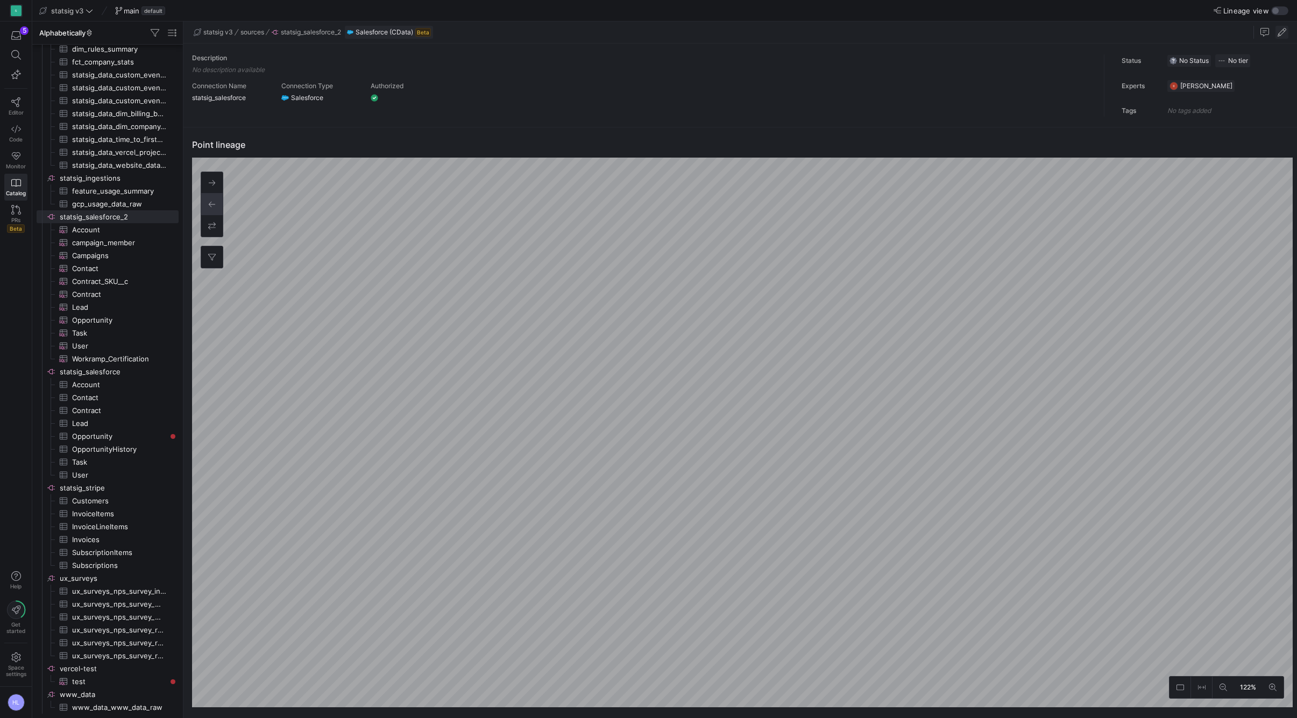
click at [1282, 33] on span "button" at bounding box center [1282, 32] width 13 height 13
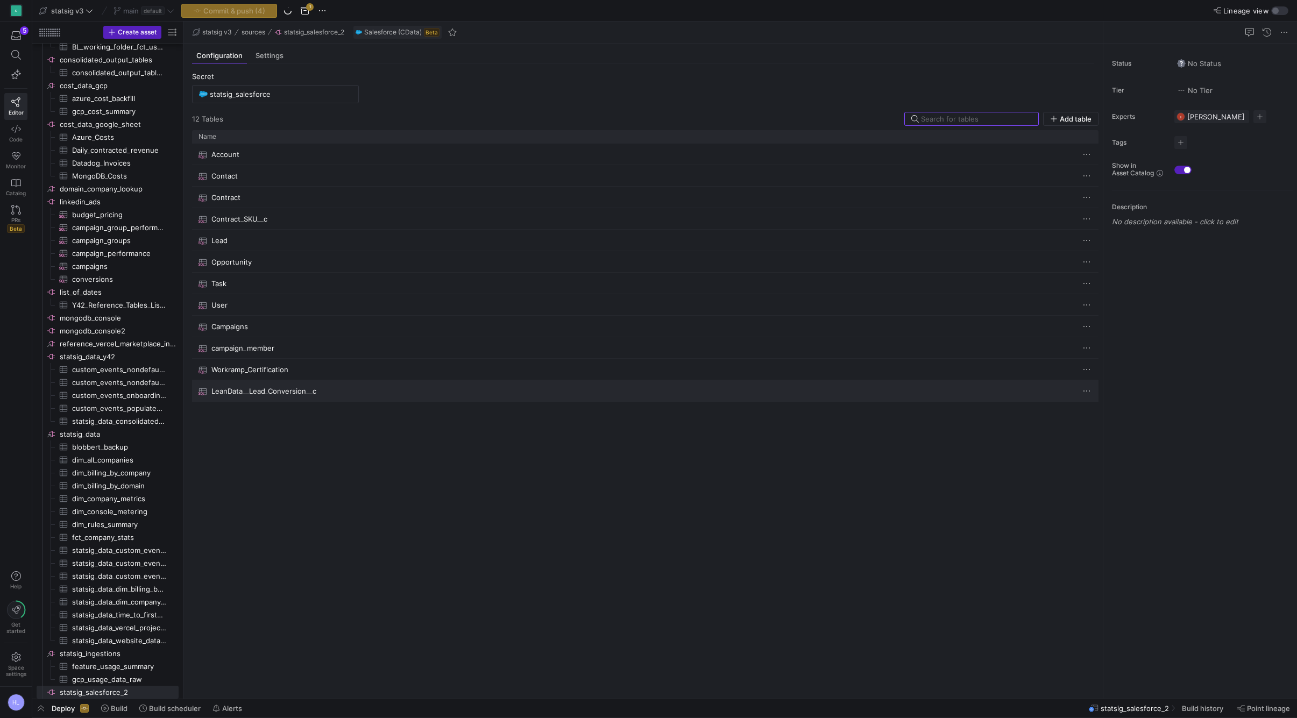
scroll to position [249, 0]
click at [259, 389] on span "LeanData__Lead_Conversion__c" at bounding box center [263, 391] width 105 height 21
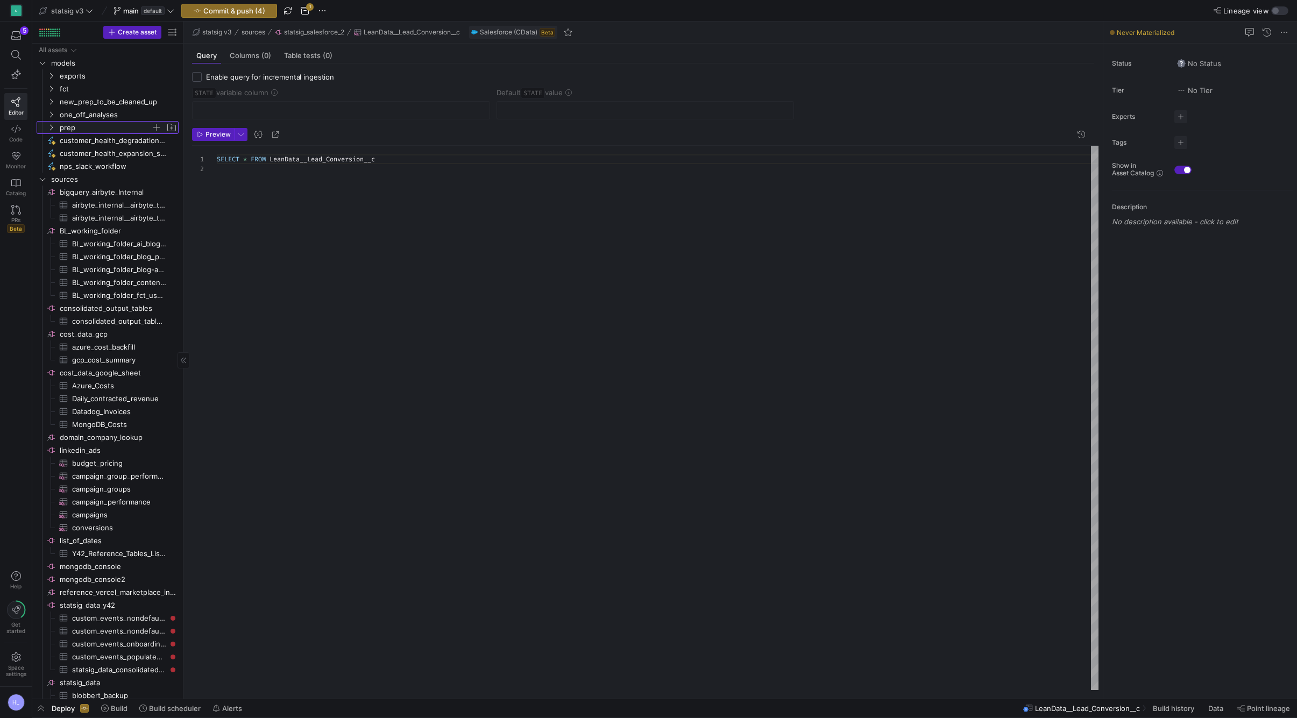
click at [51, 129] on icon "Press SPACE to select this row." at bounding box center [51, 127] width 8 height 6
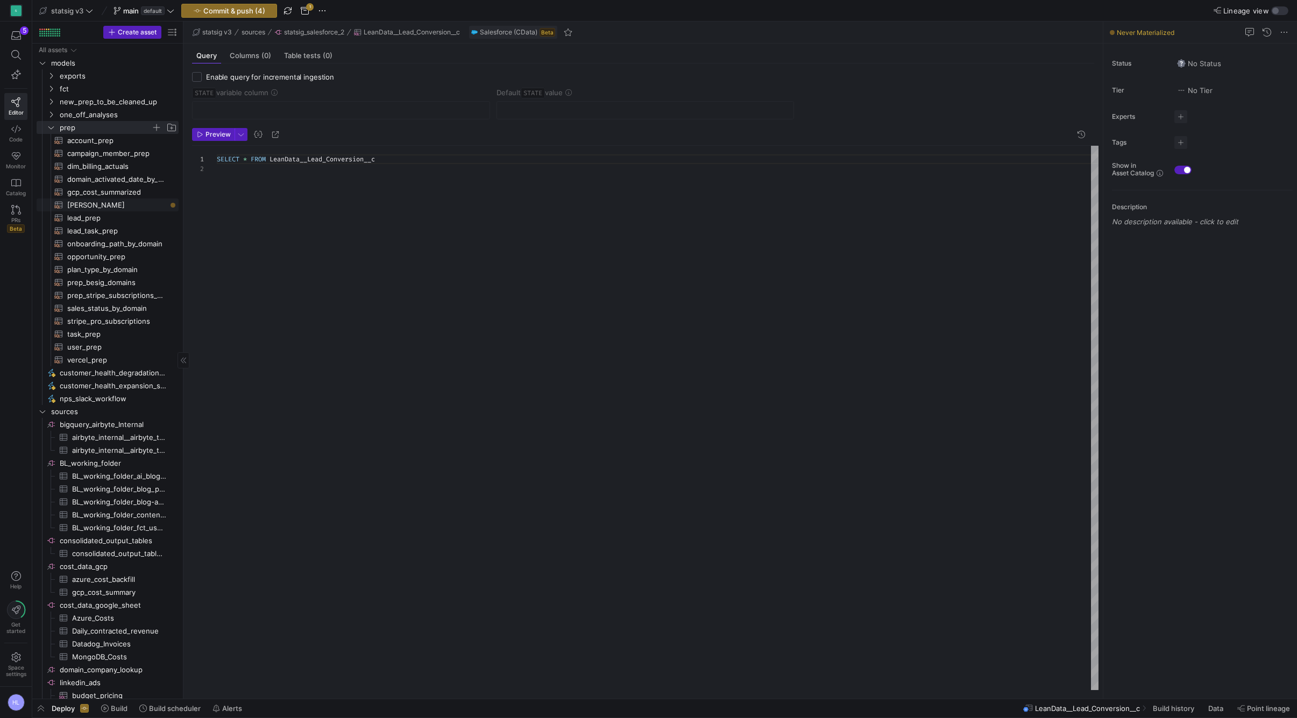
click at [99, 208] on span "[PERSON_NAME]​​​​​​​​​​" at bounding box center [116, 205] width 99 height 12
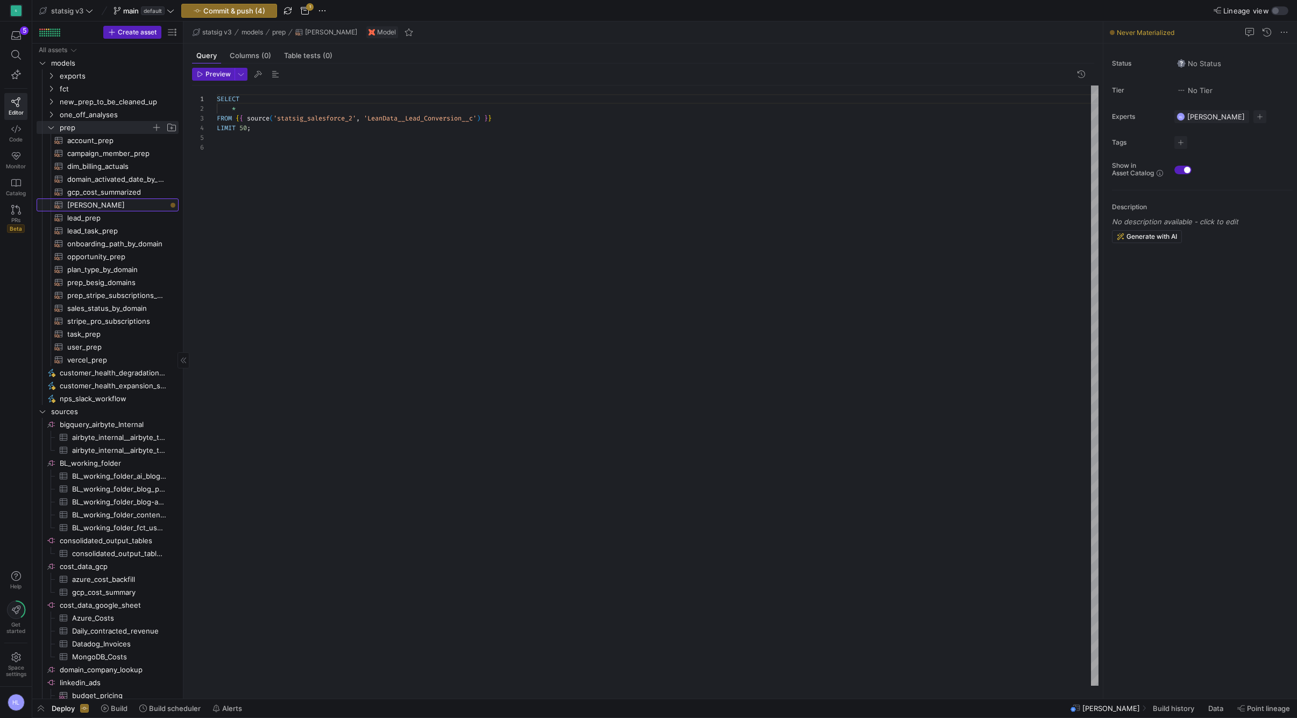
scroll to position [48, 0]
click at [216, 100] on div at bounding box center [204, 99] width 25 height 10
click at [219, 101] on span "SELECT" at bounding box center [228, 99] width 23 height 9
click at [266, 135] on div "LIMIT 50;" at bounding box center [658, 138] width 882 height 10
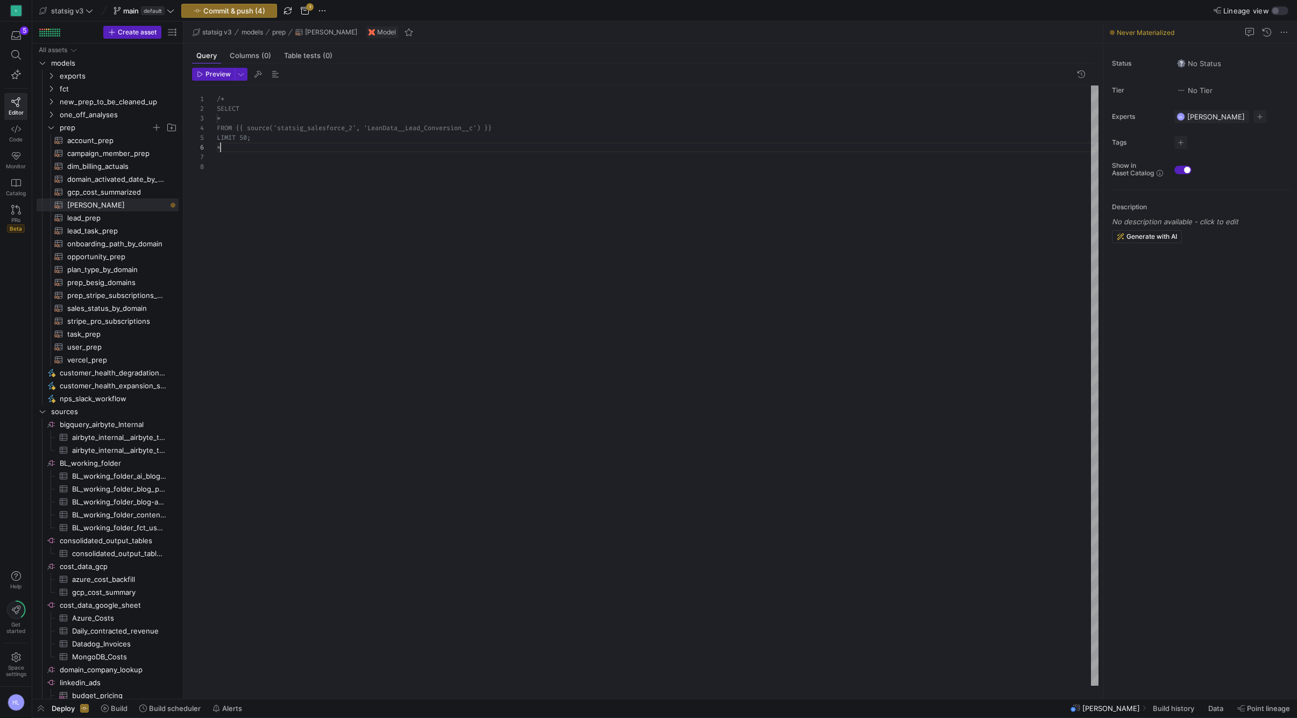
scroll to position [48, 8]
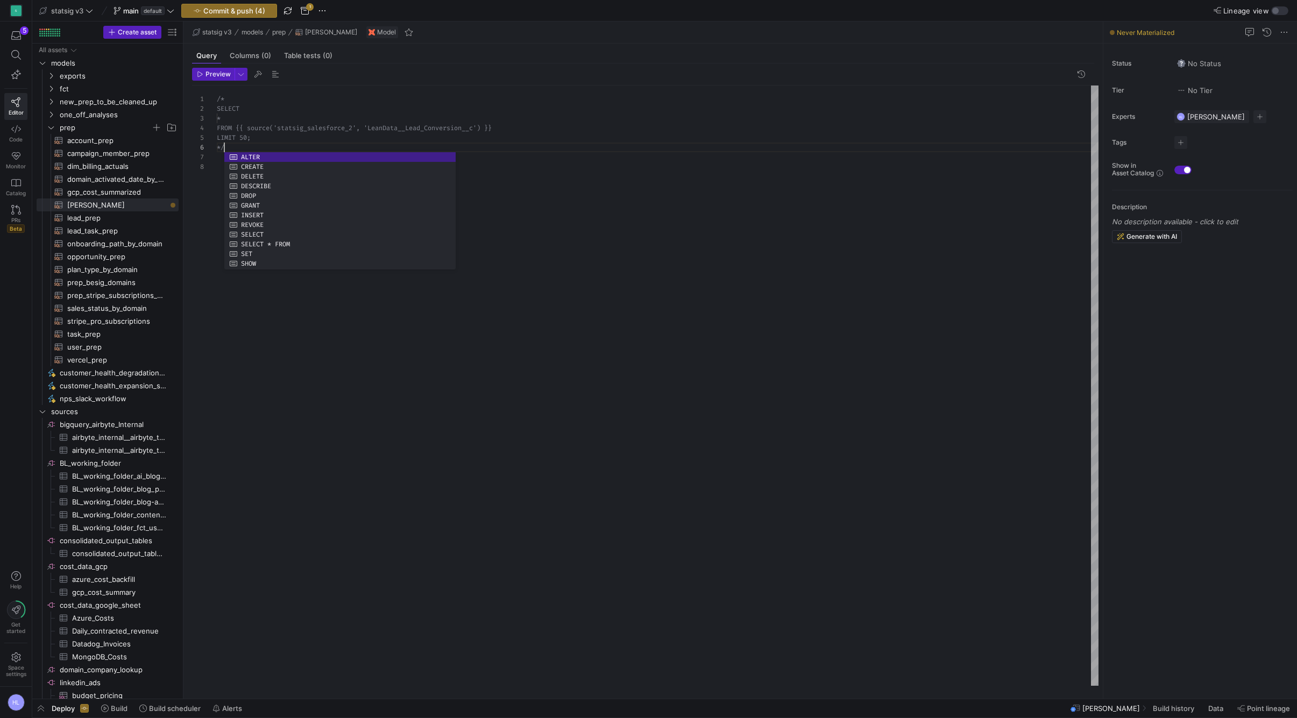
click at [278, 126] on span "FROM {{ source('statsig_salesforce_2', 'LeanData__" at bounding box center [311, 128] width 188 height 9
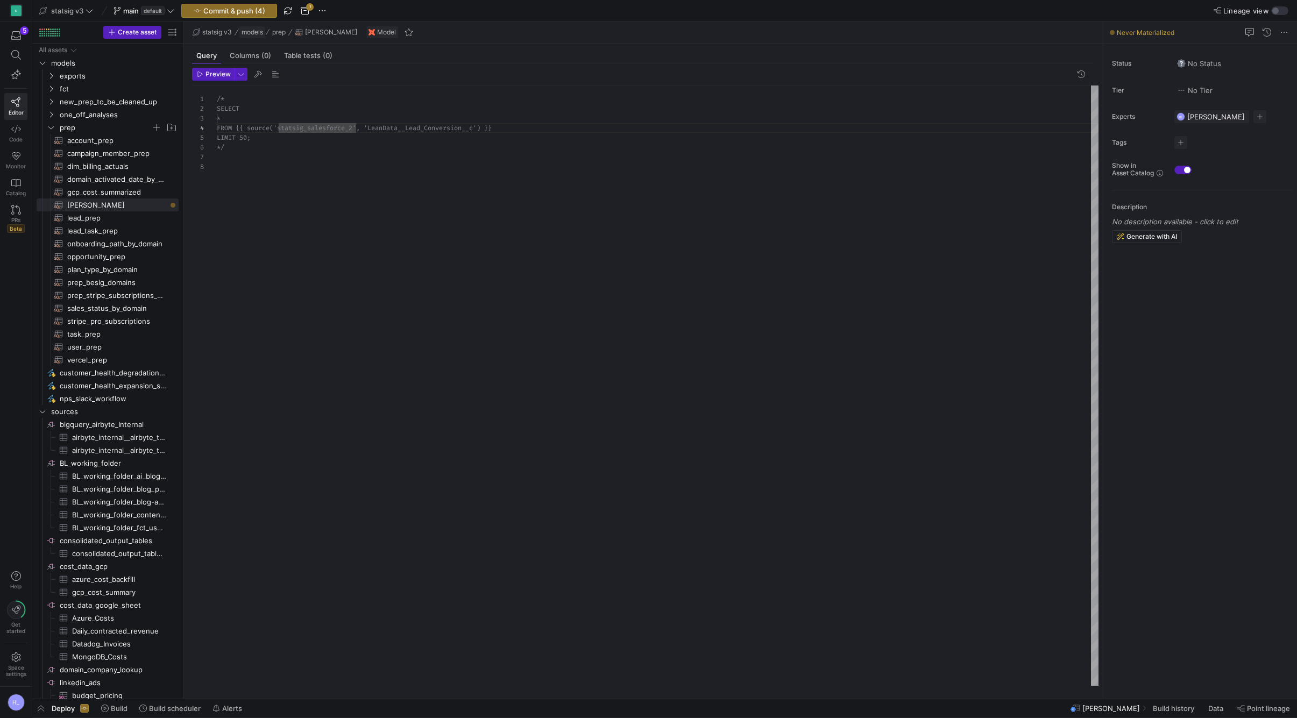
type textarea "/* SELECT * FROM {{ source('statsig_salesforce_2', 'LeanData__Lead_Conversion__…"
click at [237, 6] on div at bounding box center [648, 359] width 1297 height 718
click at [231, 11] on span "Commit & push (4)" at bounding box center [234, 10] width 62 height 9
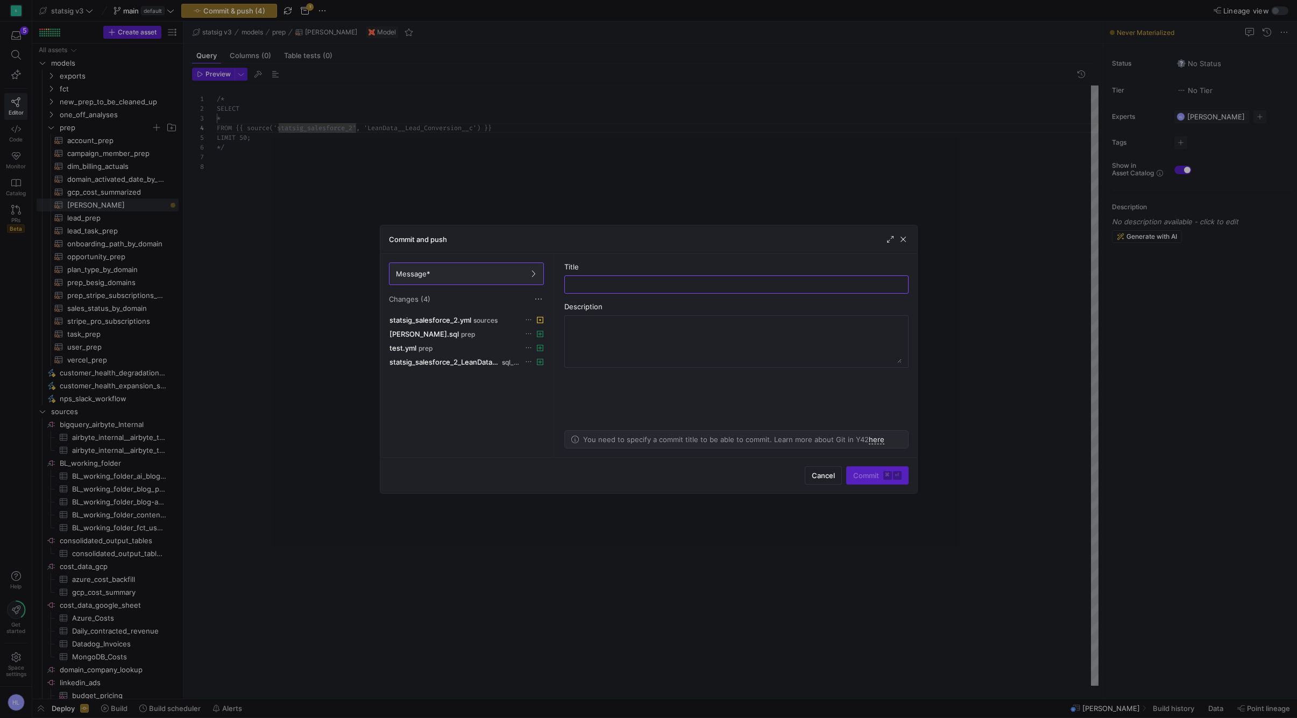
click at [218, 11] on div at bounding box center [648, 359] width 1297 height 718
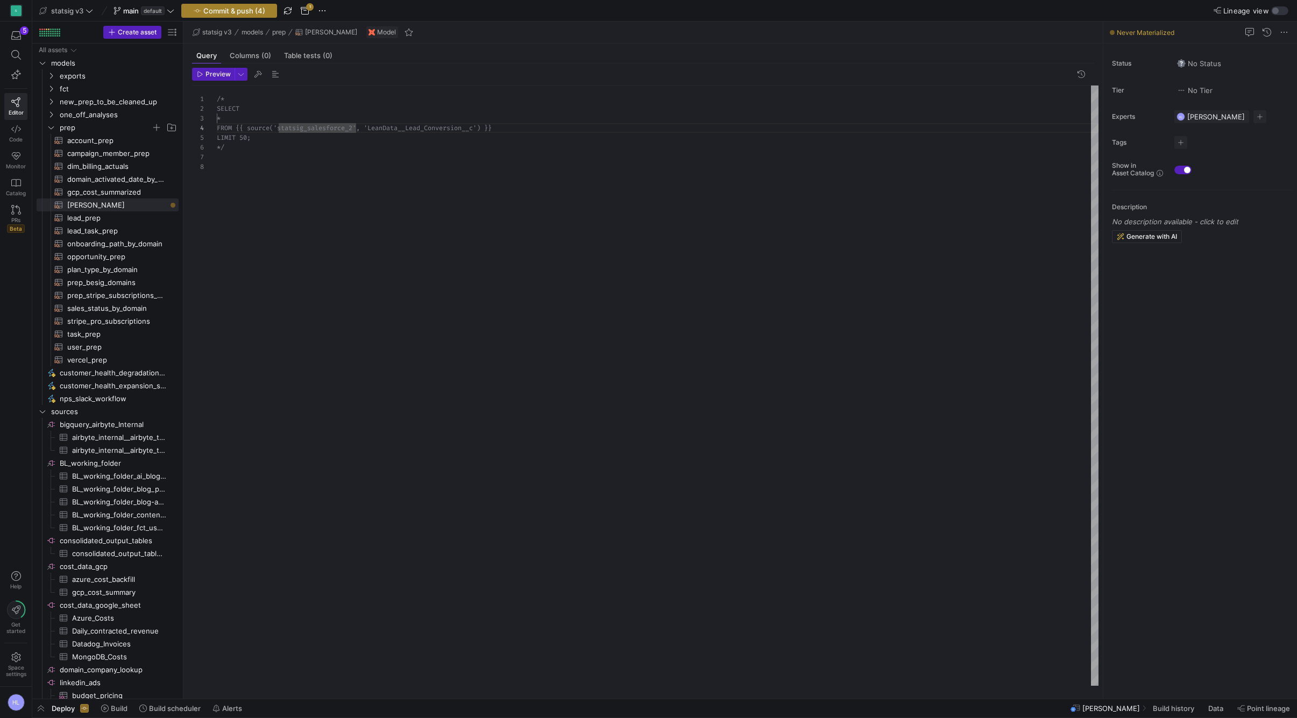
click at [259, 13] on span "Commit & push (4)" at bounding box center [234, 10] width 62 height 9
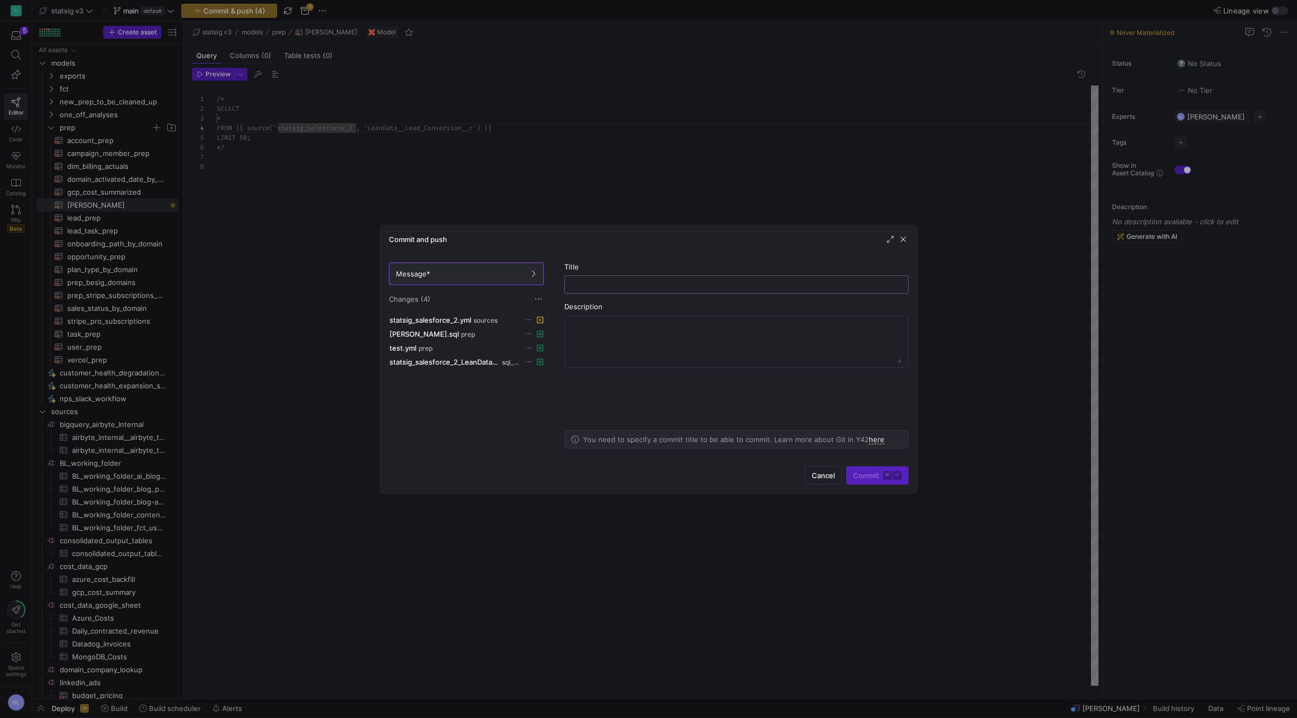
click at [590, 283] on input "text" at bounding box center [737, 284] width 326 height 9
type input "adding lead conversion SF source"
click at [877, 479] on span "Commit ⌘ ⏎" at bounding box center [878, 475] width 48 height 9
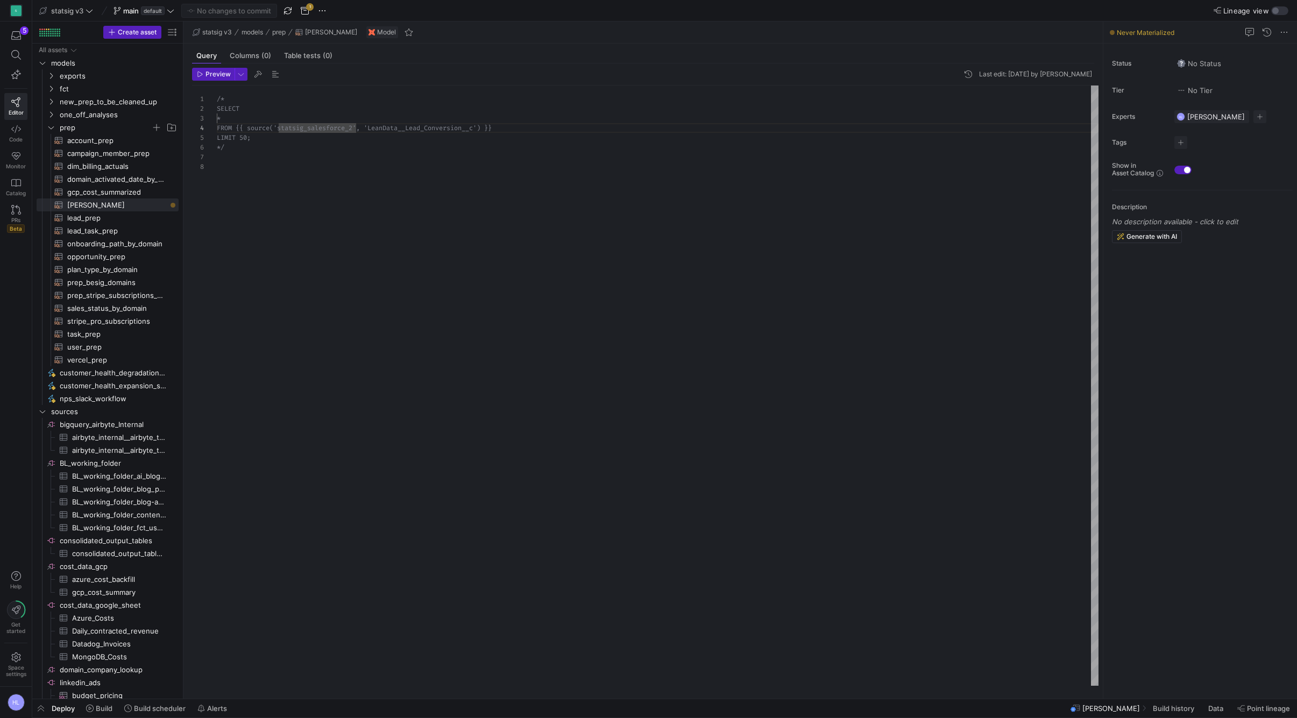
click at [567, 240] on div "/* * FROM {{ source('statsig_salesforce_2', 'LeanData__ Lead_Conversion__c') }}…" at bounding box center [658, 386] width 882 height 601
click at [231, 95] on div "/*" at bounding box center [658, 99] width 882 height 10
click at [236, 151] on div "*/" at bounding box center [658, 148] width 882 height 10
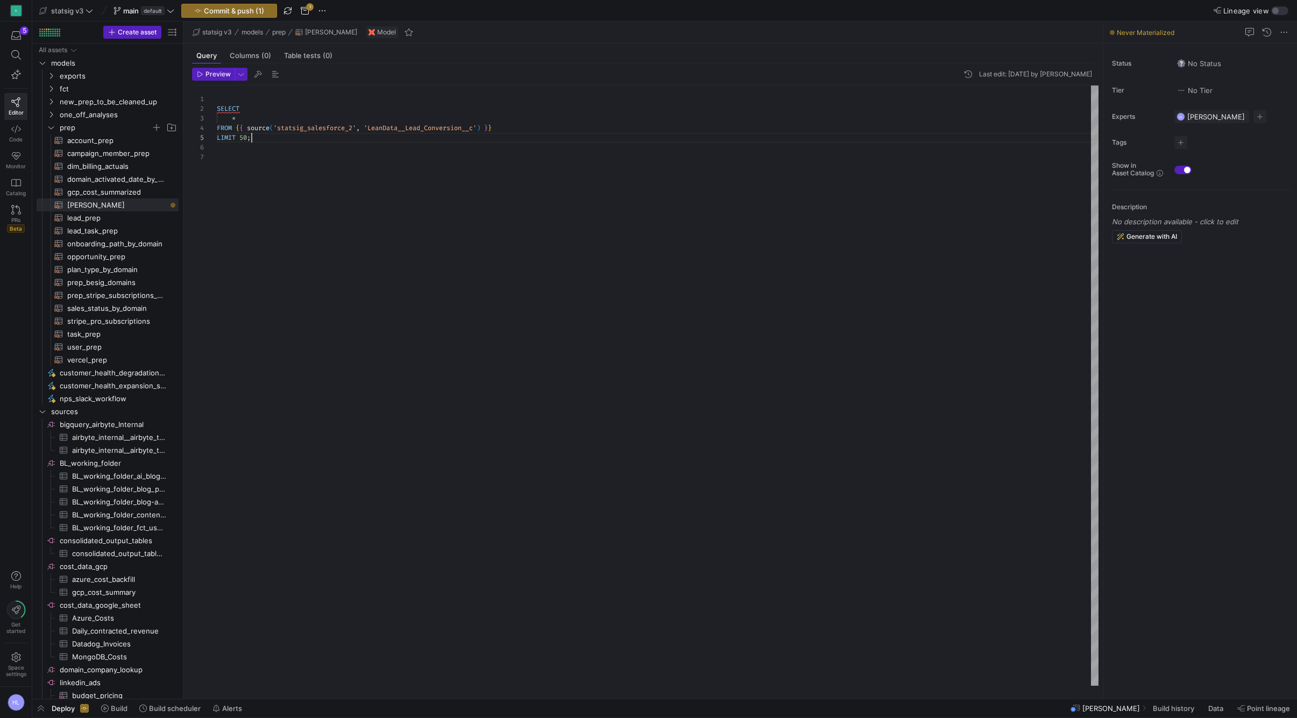
scroll to position [39, 35]
click at [206, 78] on span "button" at bounding box center [213, 74] width 41 height 12
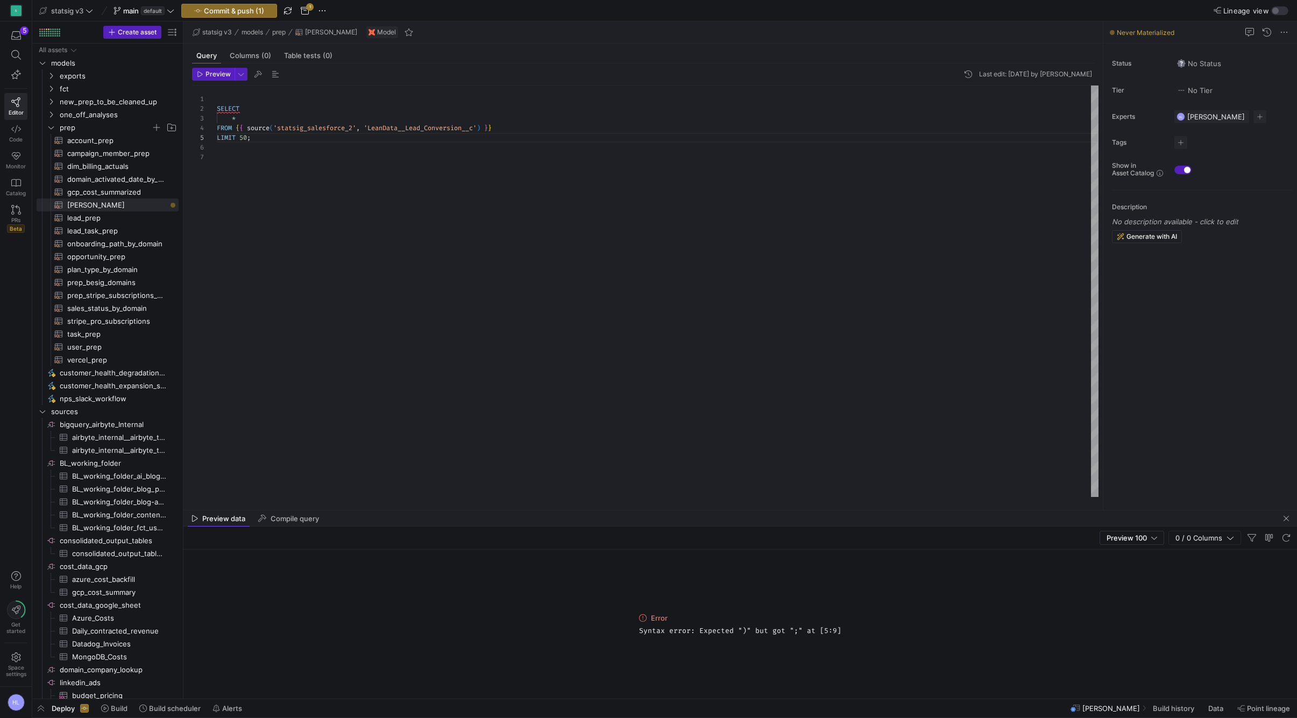
click at [295, 140] on div "LIMIT 50 ;" at bounding box center [658, 138] width 882 height 10
type textarea "SELECT * FROM {{ source('statsig_salesforce_2', 'LeanData__Lead_Conversion__c')…"
click at [202, 76] on icon "button" at bounding box center [200, 74] width 6 height 6
click at [290, 122] on div "*" at bounding box center [658, 119] width 882 height 10
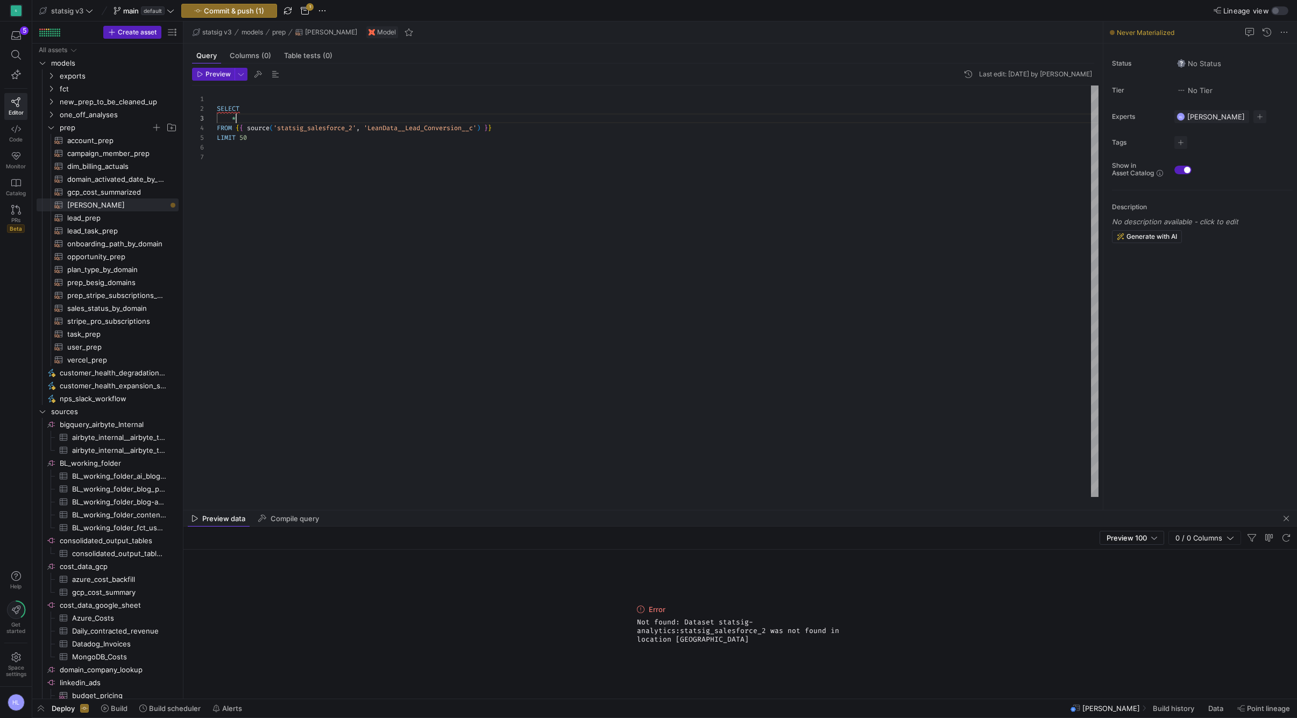
scroll to position [19, 19]
click at [220, 77] on span "Preview" at bounding box center [218, 74] width 25 height 8
click at [394, 155] on div at bounding box center [658, 157] width 882 height 10
click at [396, 129] on div at bounding box center [648, 359] width 1297 height 718
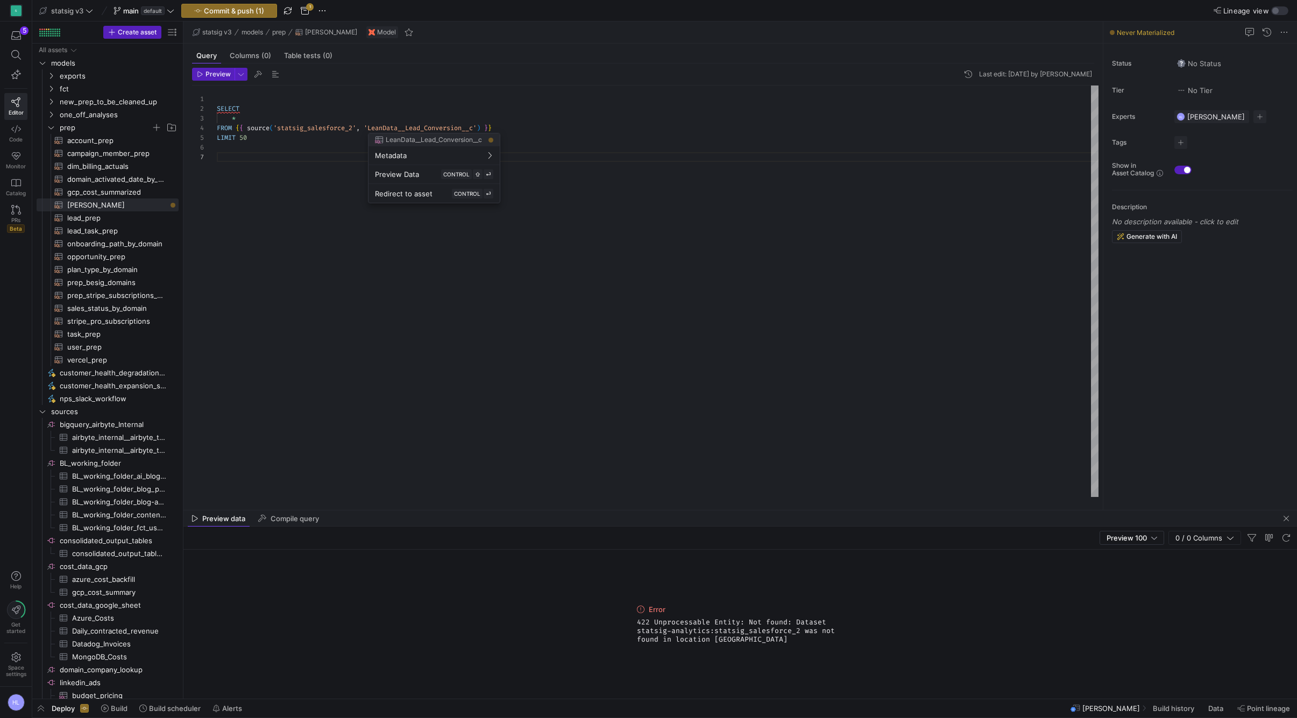
click at [27, 463] on div at bounding box center [648, 359] width 1297 height 718
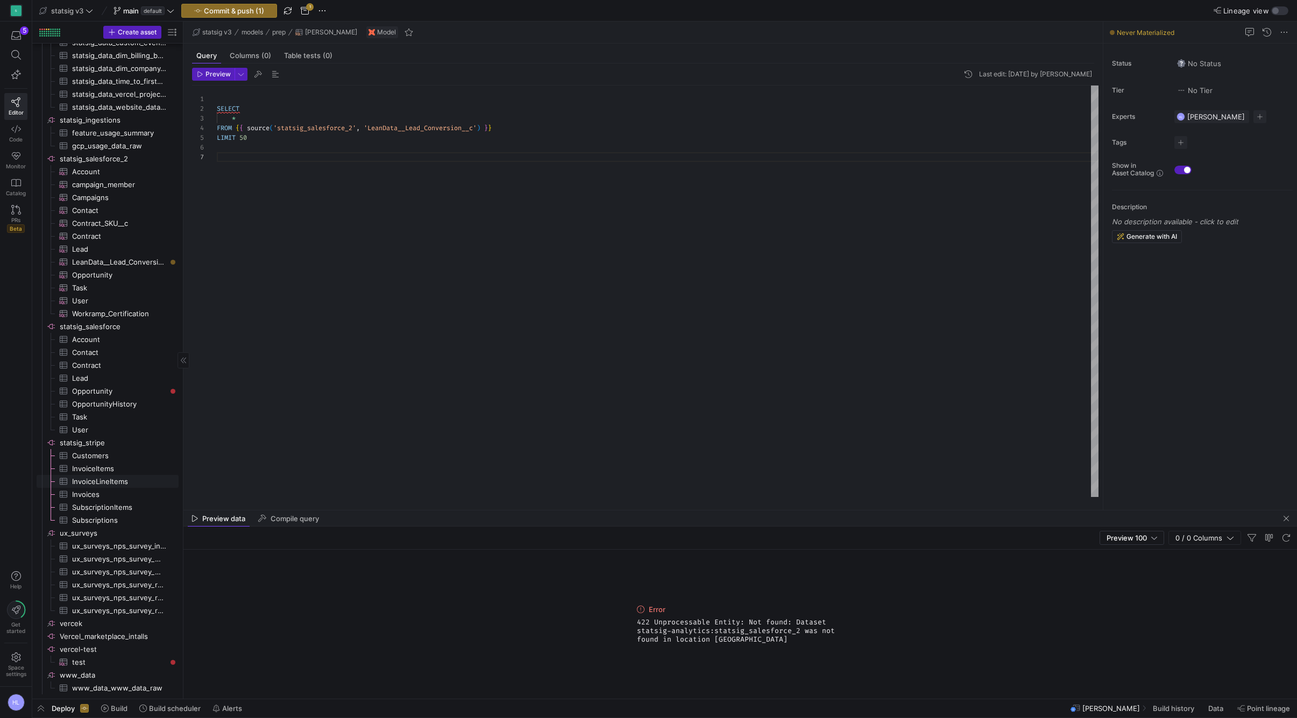
scroll to position [0, 0]
click at [119, 157] on span "statsig_salesforce_2​​​​​​​​" at bounding box center [118, 159] width 117 height 12
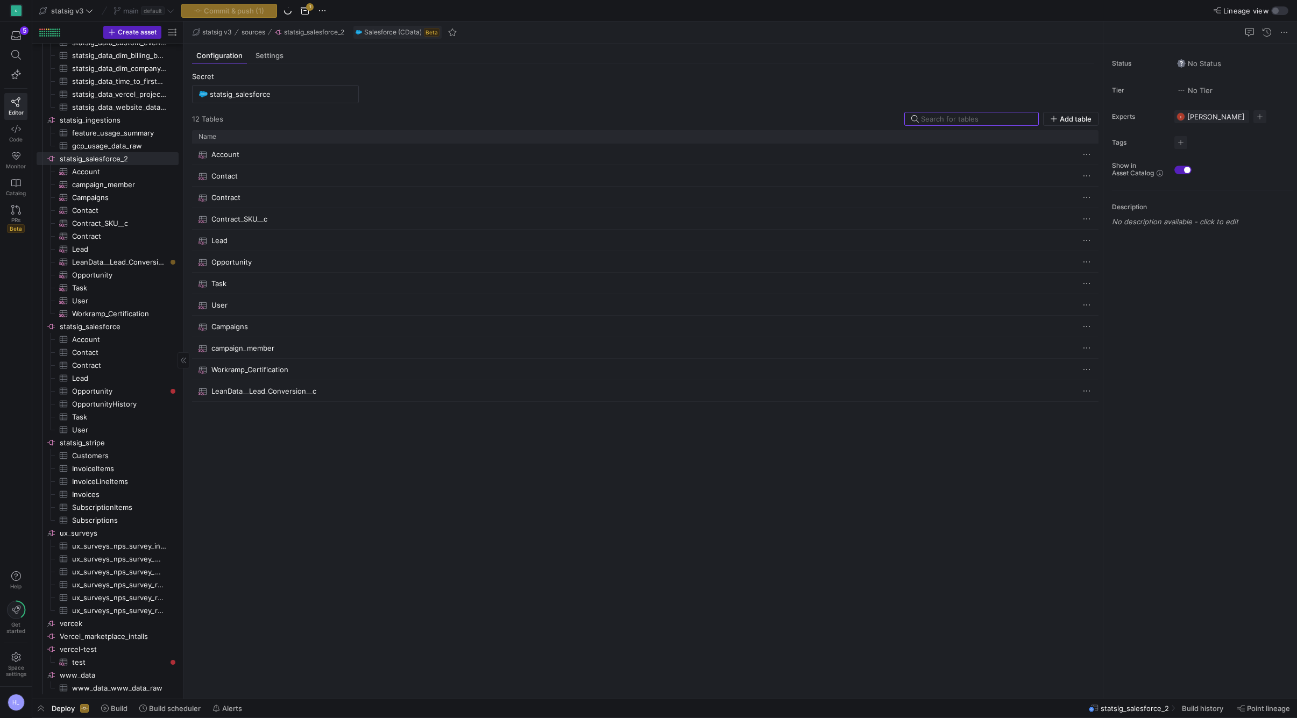
scroll to position [481, 0]
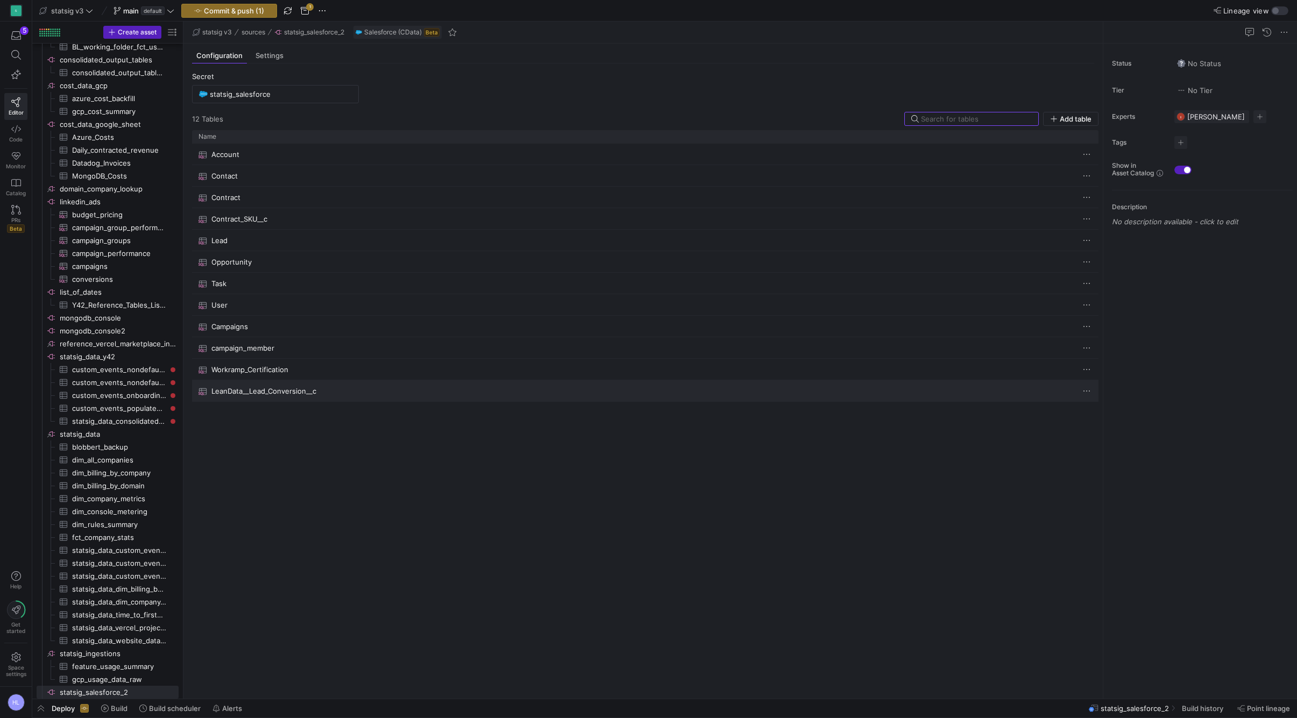
click at [285, 397] on span "LeanData__Lead_Conversion__c" at bounding box center [263, 391] width 105 height 21
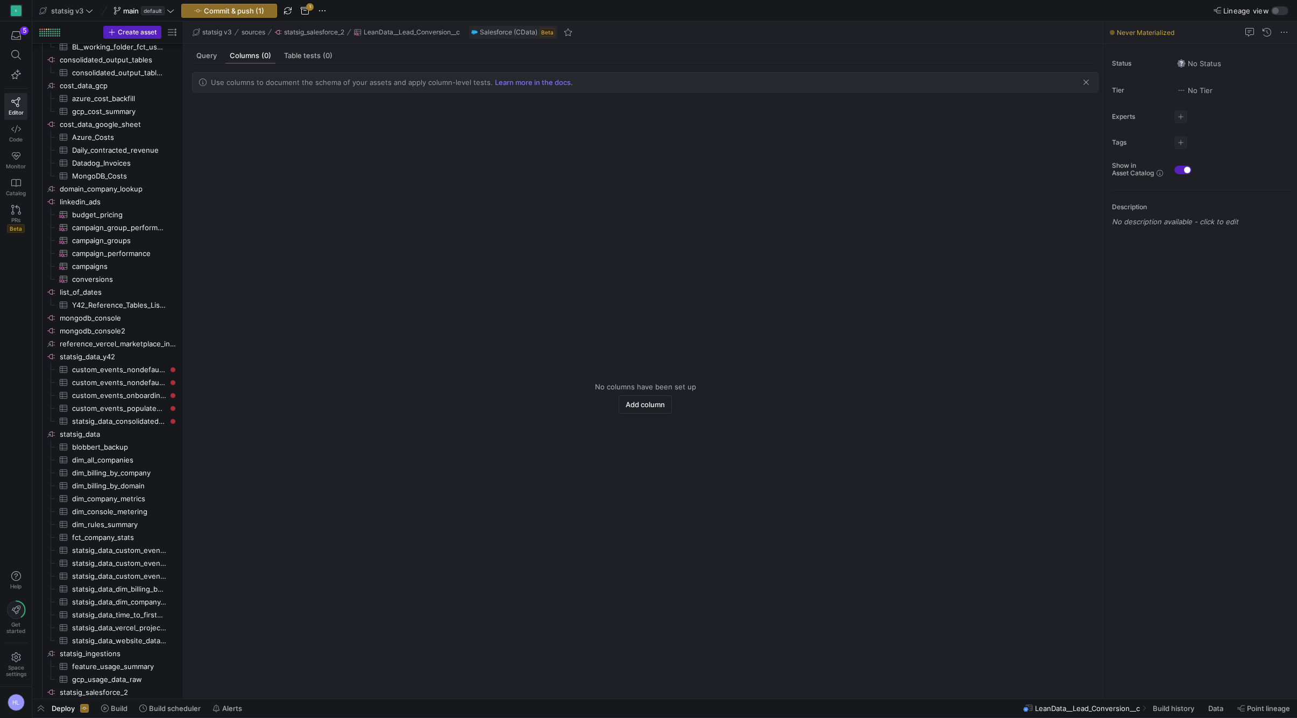
scroll to position [584, 0]
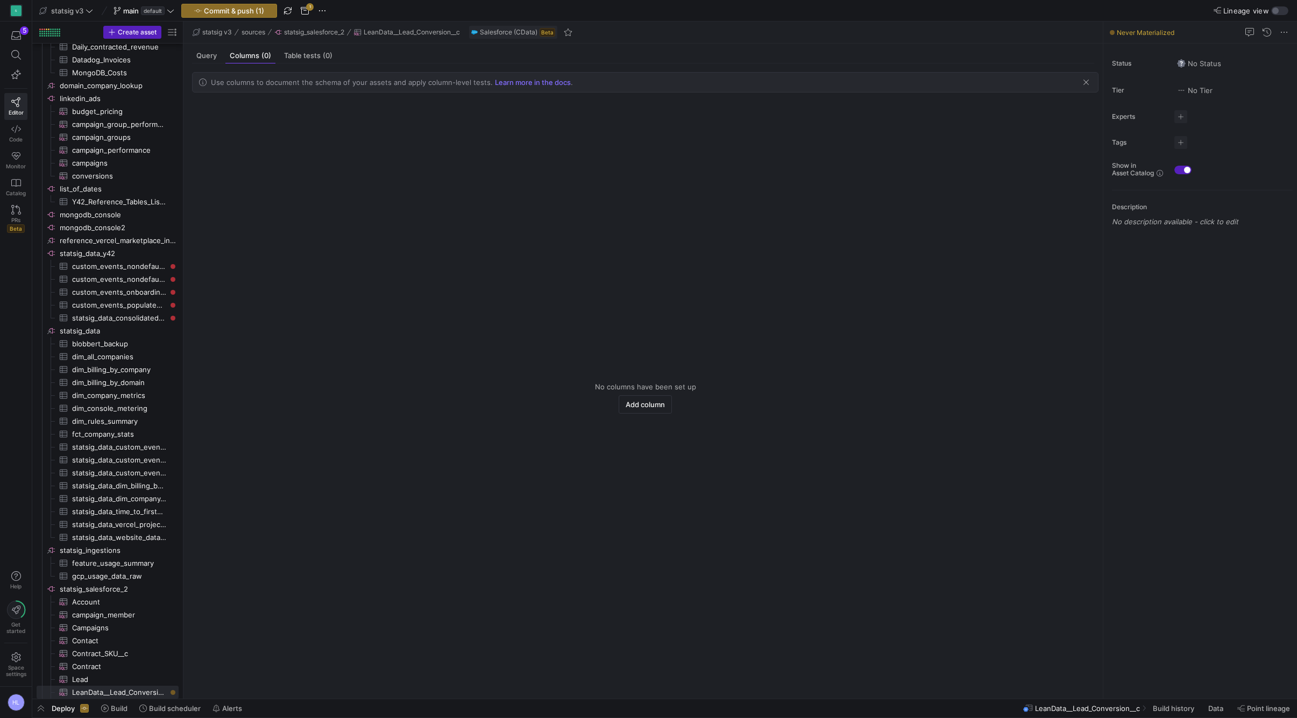
click at [225, 224] on y42-empty-state "No columns have been set up Add column" at bounding box center [645, 397] width 907 height 585
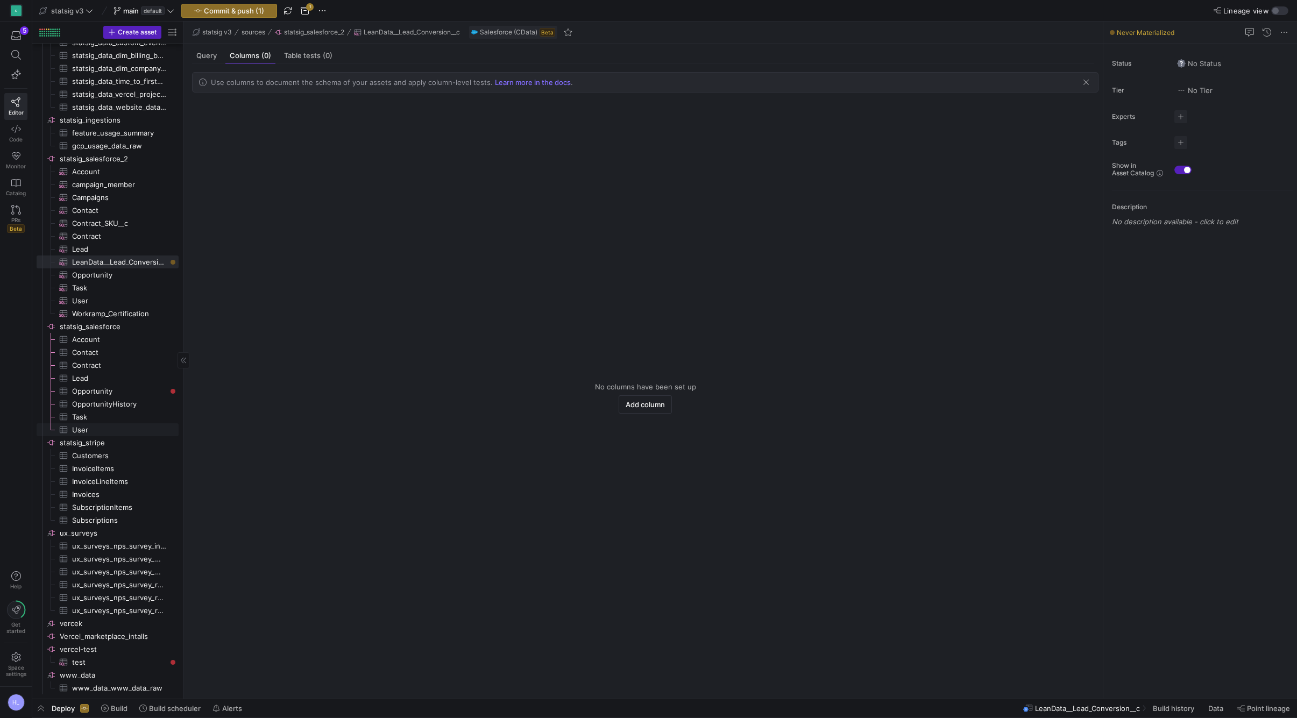
scroll to position [1015, 0]
click at [90, 419] on span "Task​​​​​​​​​" at bounding box center [119, 417] width 94 height 12
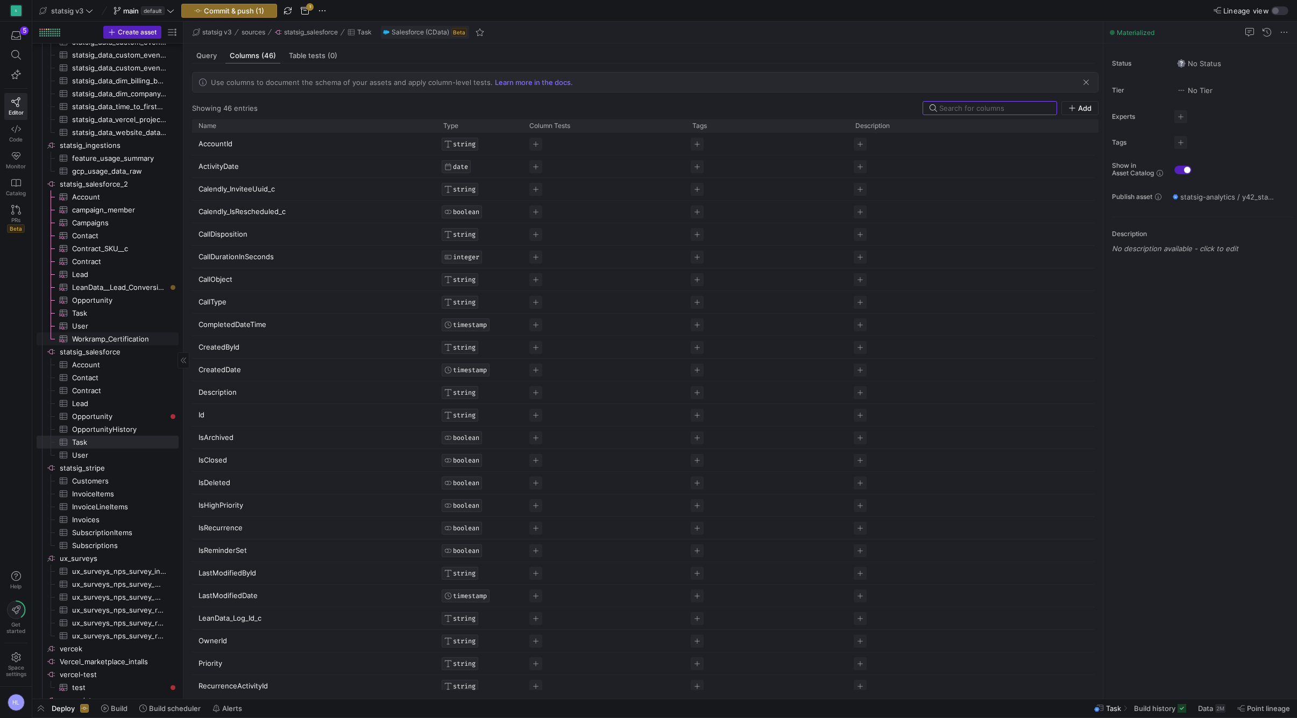
scroll to position [990, 0]
click at [87, 354] on span "statsig_salesforce​​​​​​​​" at bounding box center [118, 352] width 117 height 12
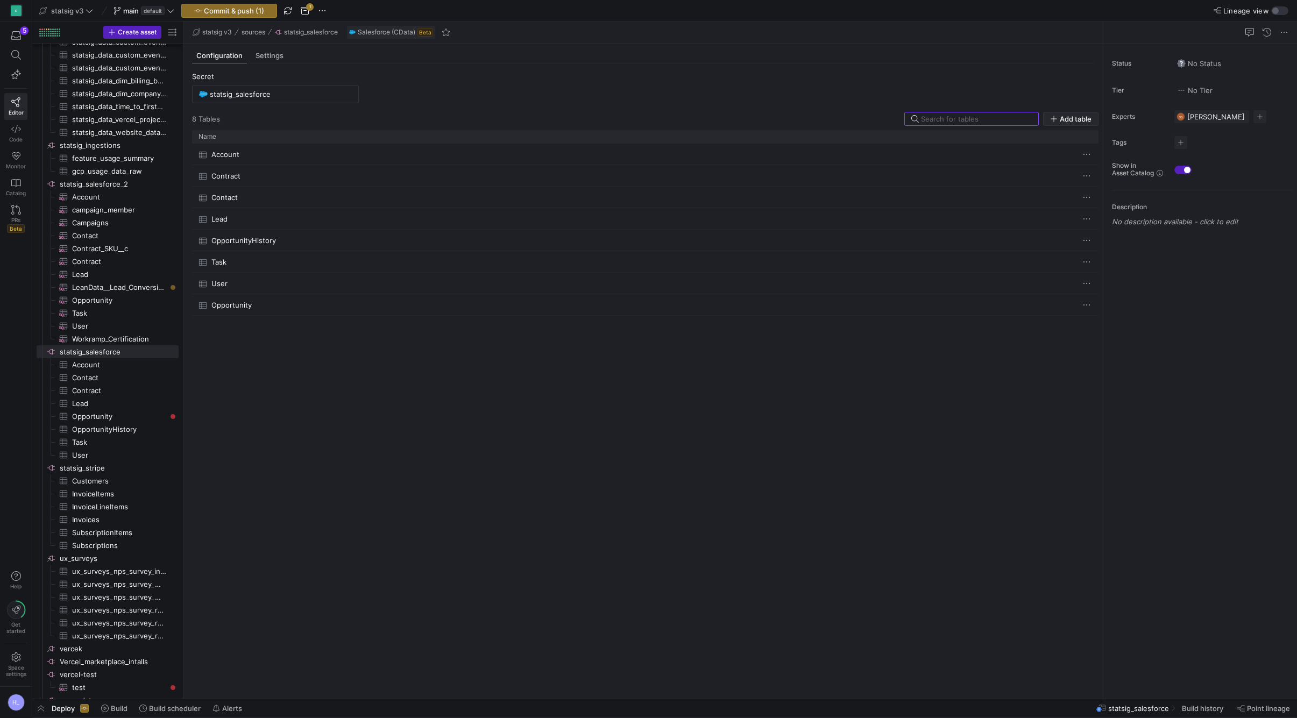
click at [1070, 122] on span "Add table" at bounding box center [1076, 119] width 32 height 9
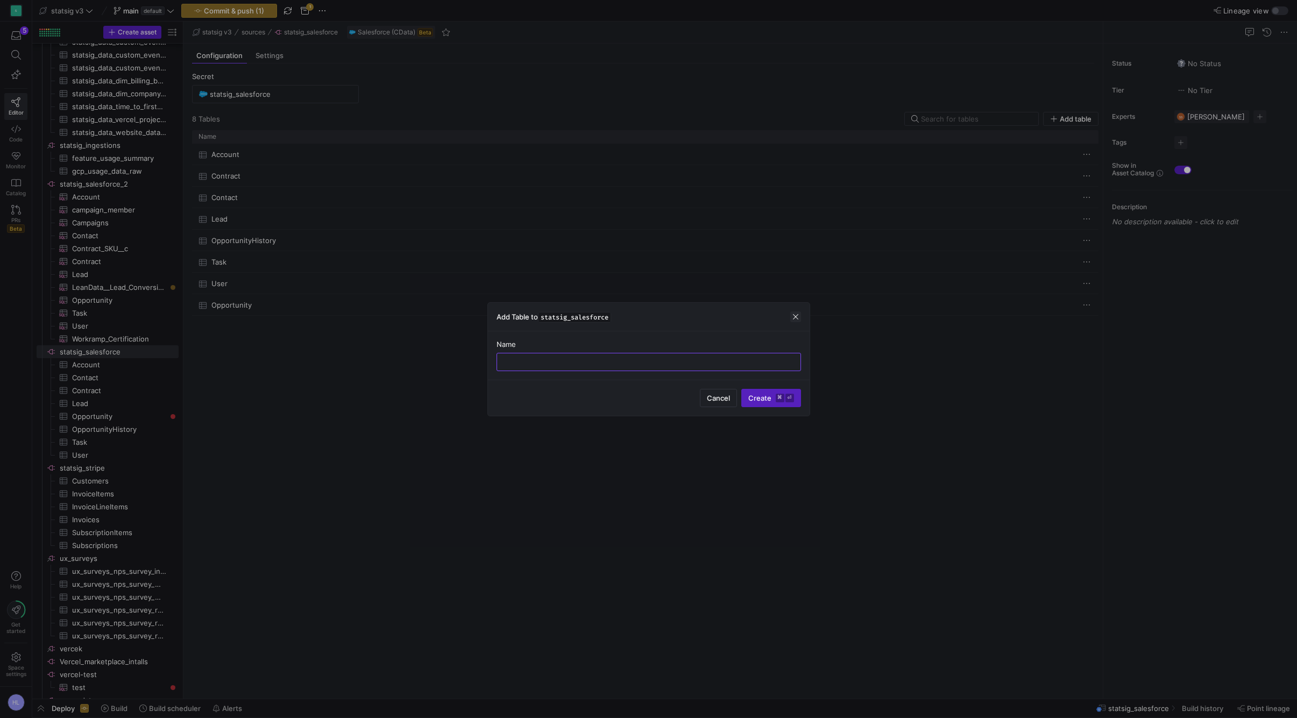
click at [794, 318] on span "button" at bounding box center [796, 317] width 11 height 11
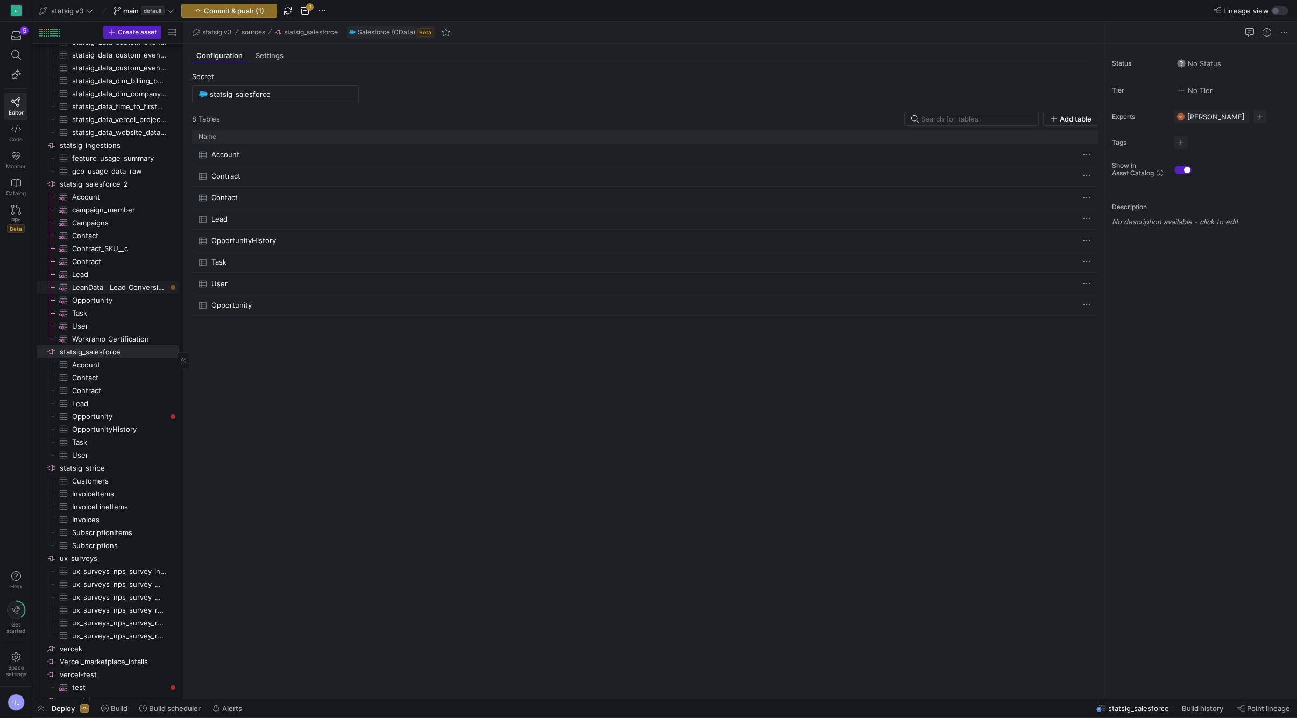
click at [88, 285] on span "LeanData__Lead_Conversion__c​​​​​​​​​" at bounding box center [119, 287] width 94 height 12
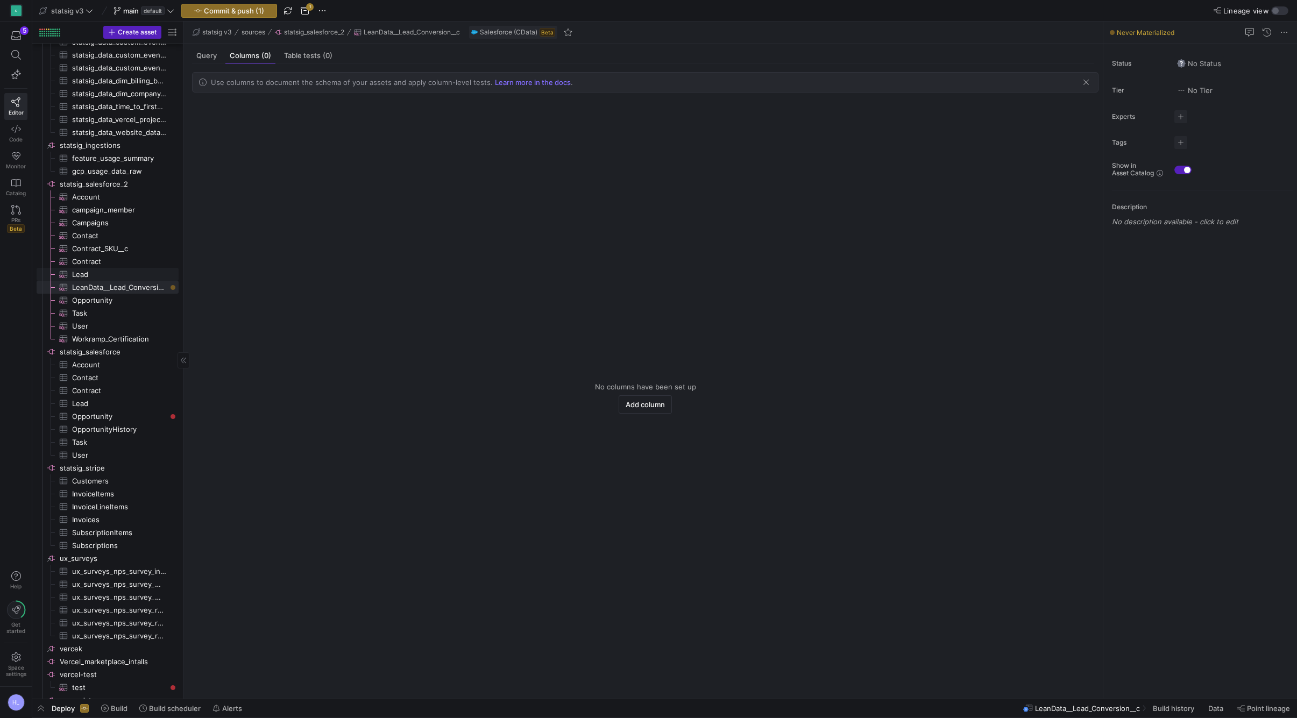
click at [135, 275] on span "Lead​​​​​​​​​" at bounding box center [119, 275] width 94 height 12
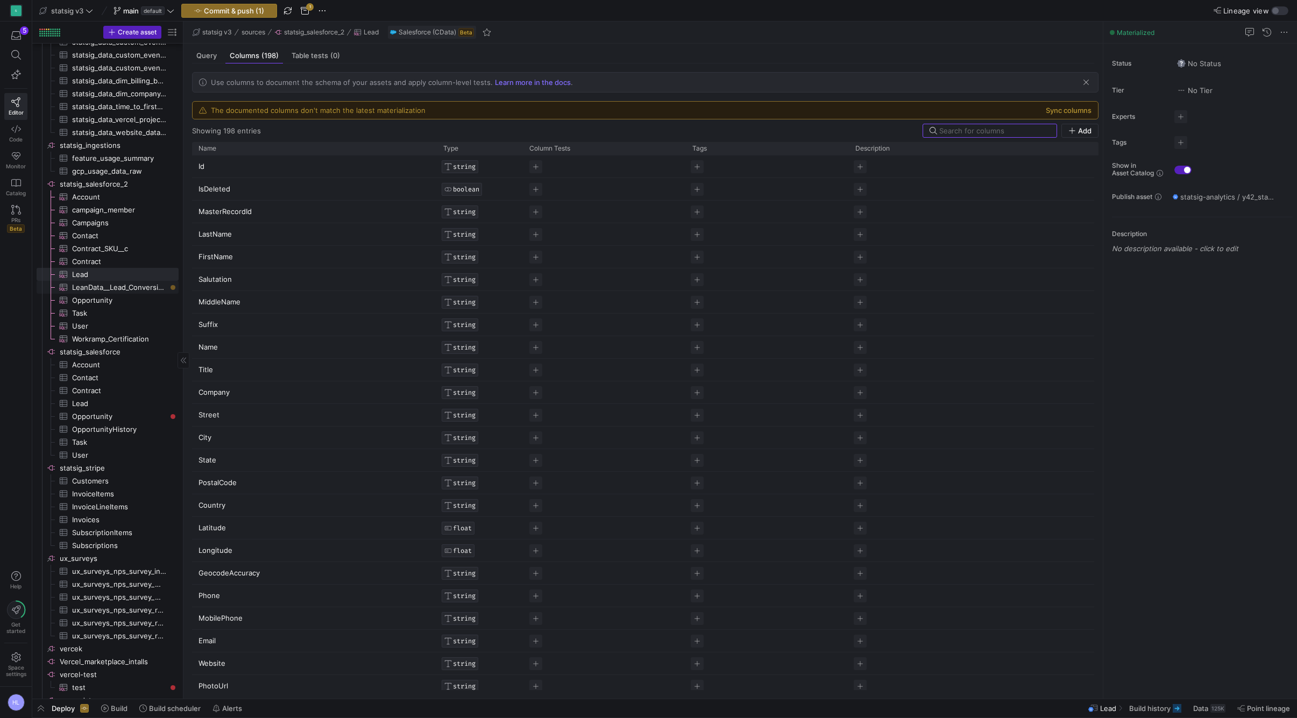
click at [121, 290] on span "LeanData__Lead_Conversion__c​​​​​​​​​" at bounding box center [119, 287] width 94 height 12
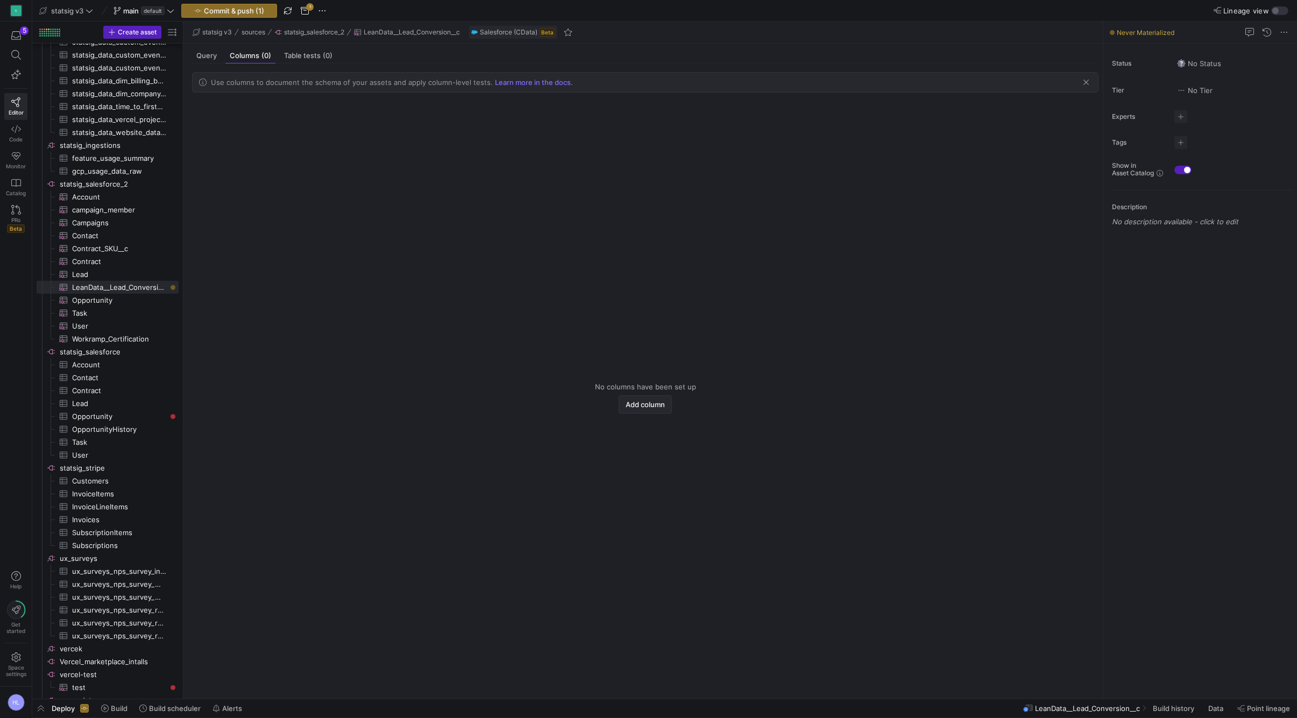
click at [644, 408] on span "Add column" at bounding box center [645, 404] width 39 height 9
click at [527, 341] on div "column" at bounding box center [645, 412] width 907 height 558
click at [137, 213] on span "campaign_member​​​​​​​​​" at bounding box center [119, 210] width 94 height 12
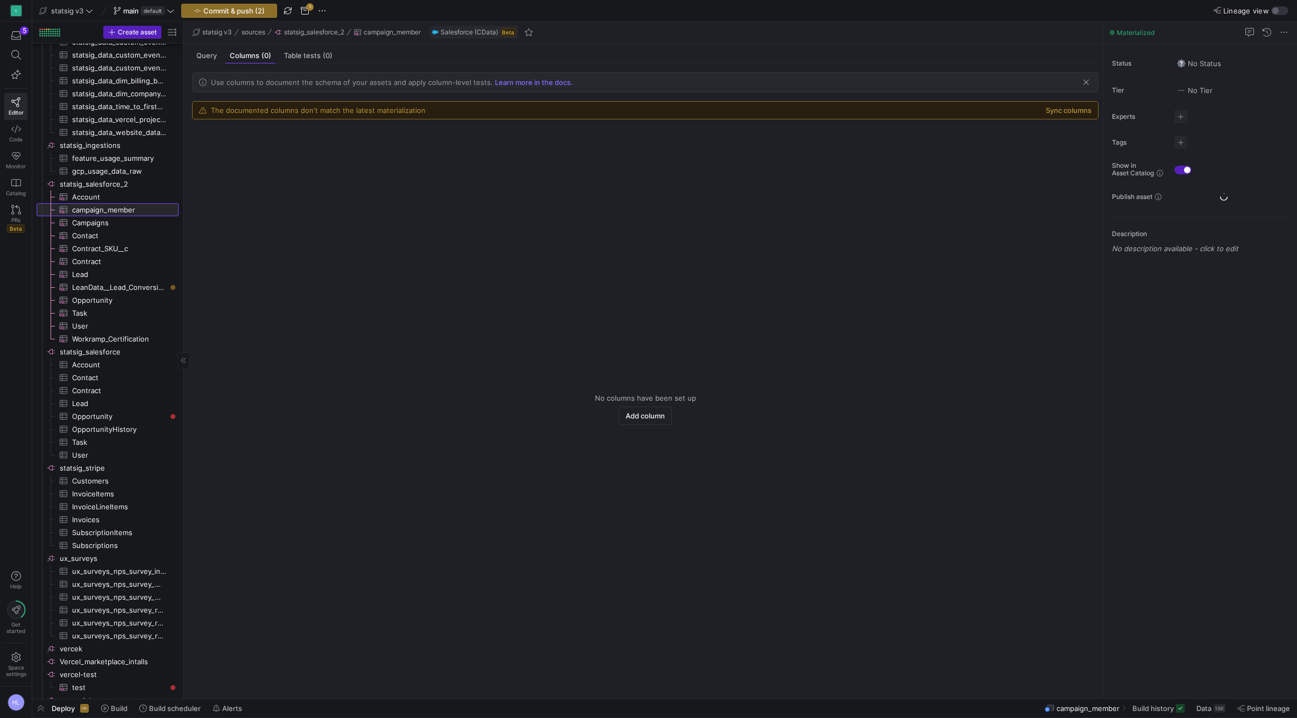
click at [125, 213] on span "campaign_member​​​​​​​​​" at bounding box center [119, 210] width 94 height 12
click at [120, 225] on span "Campaigns​​​​​​​​​" at bounding box center [119, 223] width 94 height 12
click at [115, 237] on span "Contact​​​​​​​​​" at bounding box center [119, 236] width 94 height 12
click at [113, 252] on span "Contract_SKU__c​​​​​​​​​" at bounding box center [119, 249] width 94 height 12
click at [107, 265] on span "Contract​​​​​​​​​" at bounding box center [119, 262] width 94 height 12
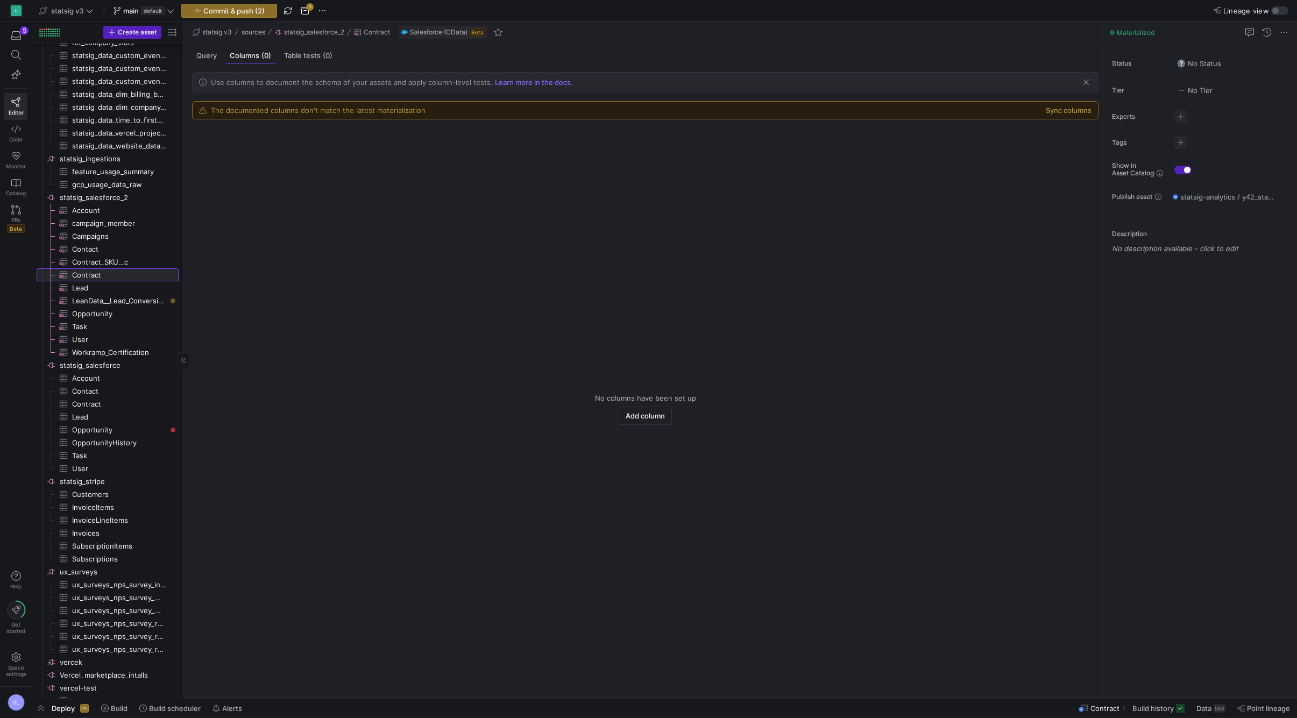
scroll to position [972, 0]
click at [104, 303] on span "LeanData__Lead_Conversion__c​​​​​​​​​" at bounding box center [119, 305] width 94 height 12
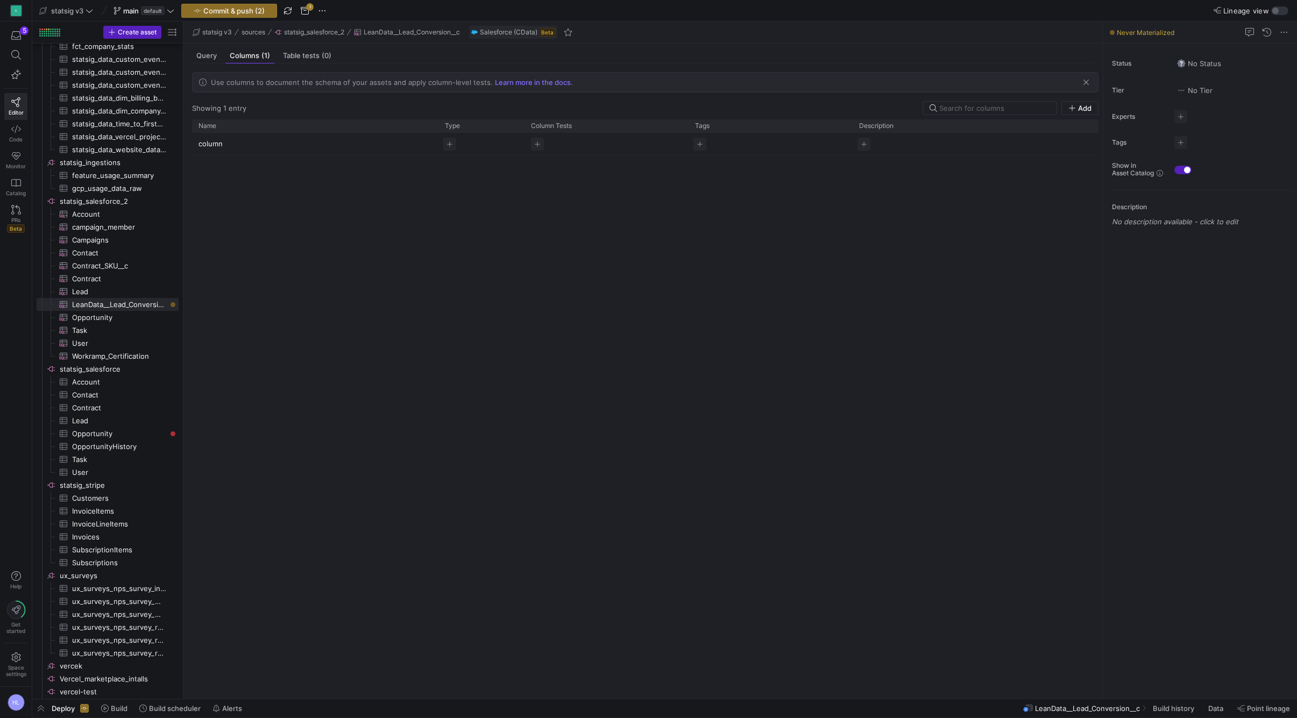
click at [259, 145] on p "column" at bounding box center [316, 143] width 234 height 21
click at [255, 204] on div "column" at bounding box center [645, 412] width 907 height 558
click at [127, 304] on span "LeanData__Lead_Conversion__c​​​​​​​​​" at bounding box center [119, 305] width 94 height 12
click at [210, 52] on span "Query" at bounding box center [206, 55] width 20 height 7
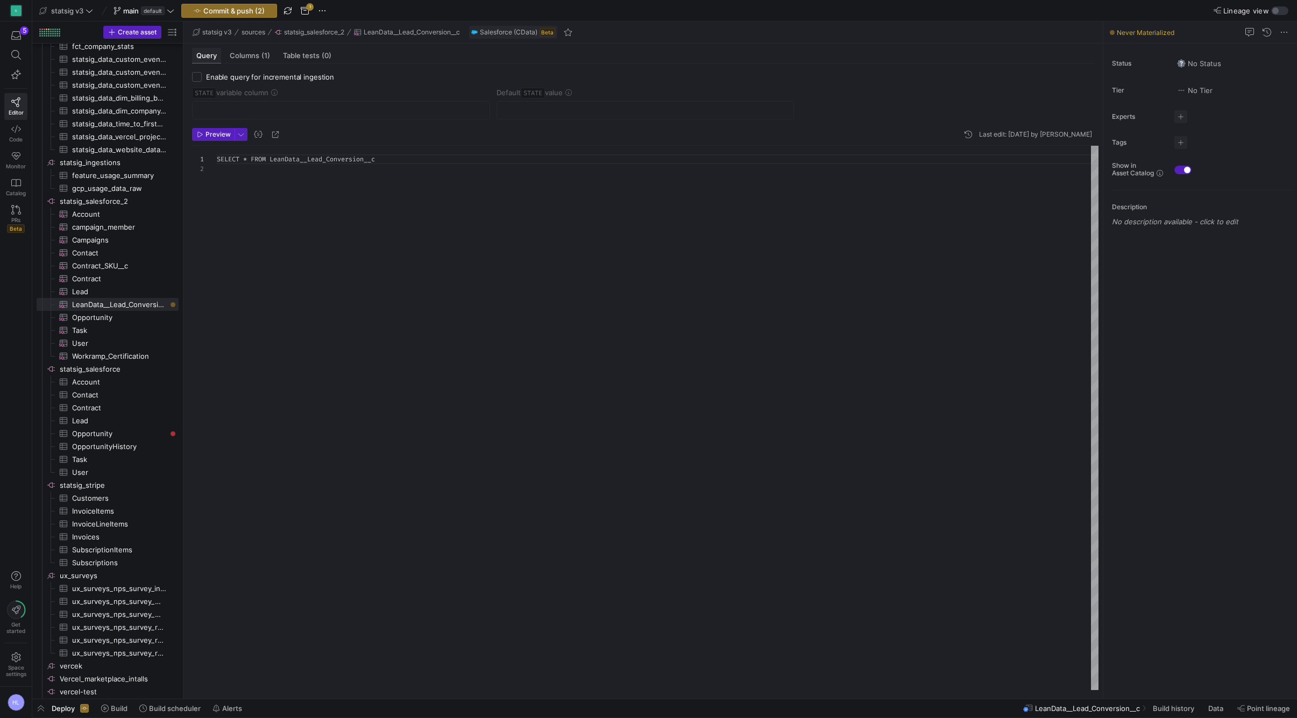
scroll to position [10, 0]
click at [406, 162] on div "SELECT * FROM LeanData__Lead_Conversion__c" at bounding box center [658, 159] width 882 height 10
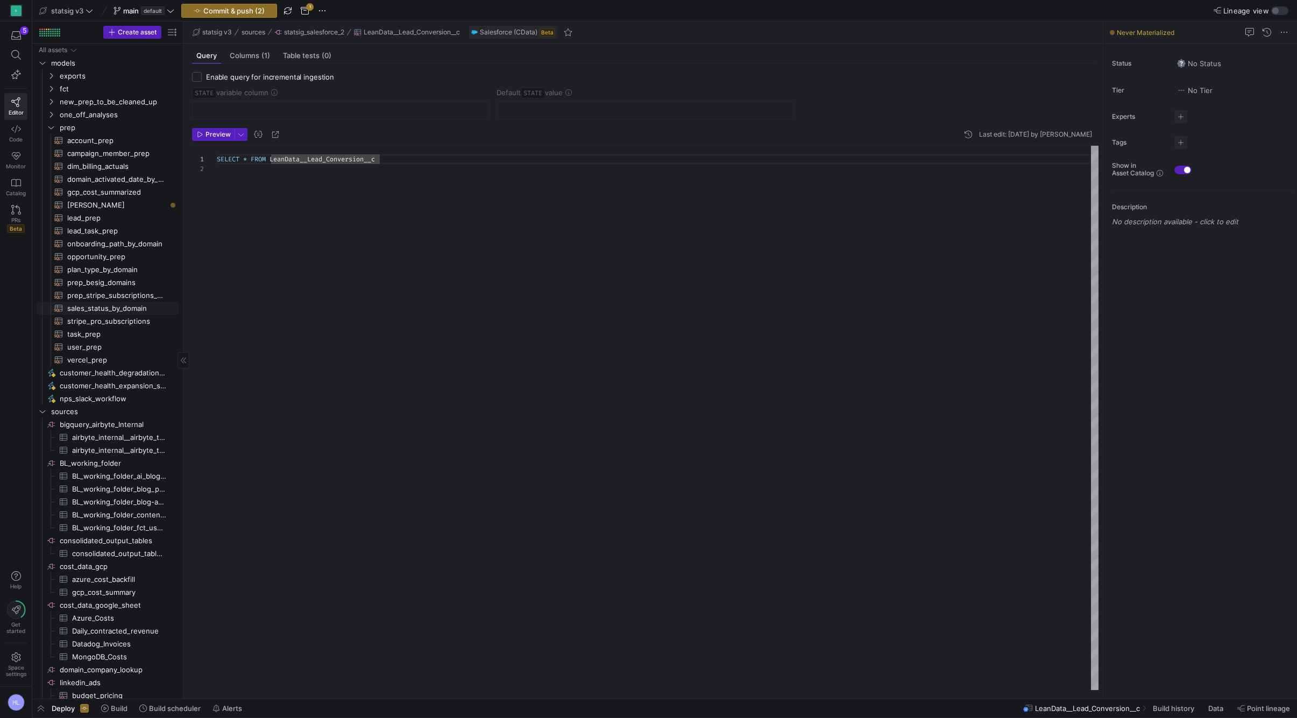
scroll to position [0, 0]
click at [100, 214] on span "lead_prep​​​​​​​​​​" at bounding box center [116, 218] width 99 height 12
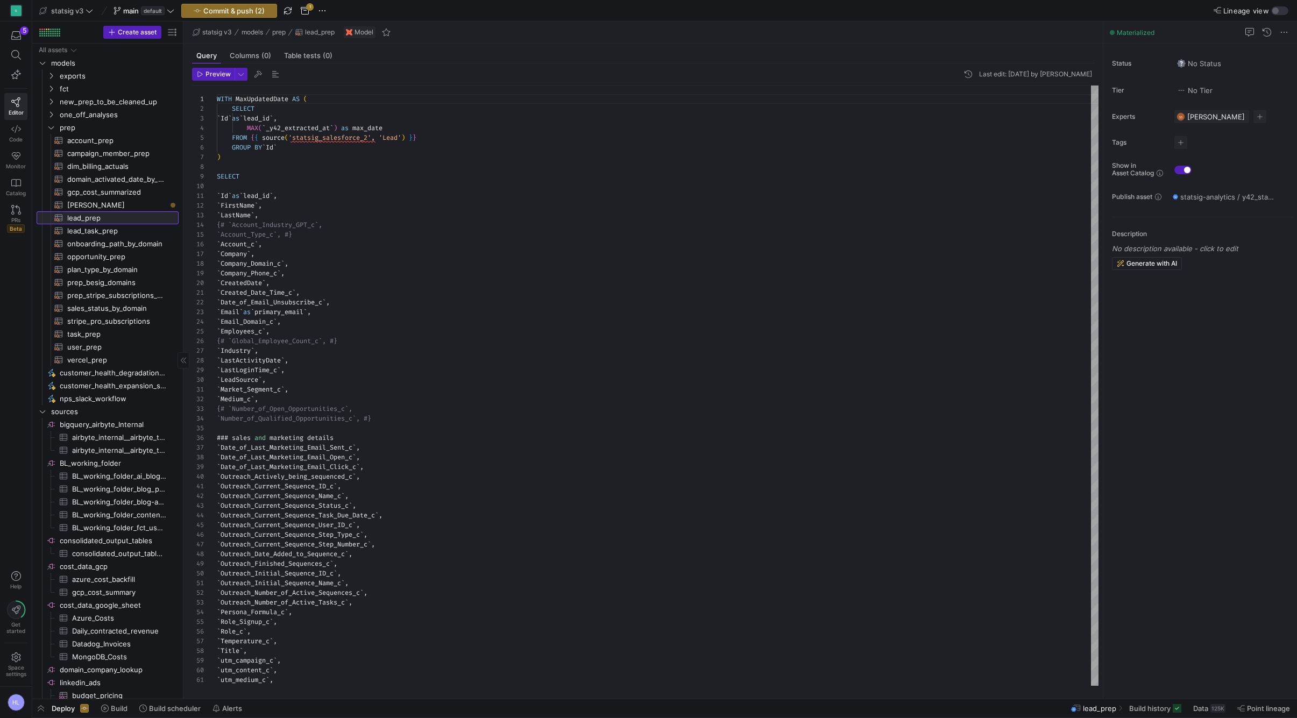
scroll to position [97, 0]
click at [100, 208] on span "[PERSON_NAME]​​​​​​​​​​" at bounding box center [116, 205] width 99 height 12
type textarea "SELECT * FROM {{ source('statsig_salesforce_2', 'LeanData__Lead_Conversion__c')…"
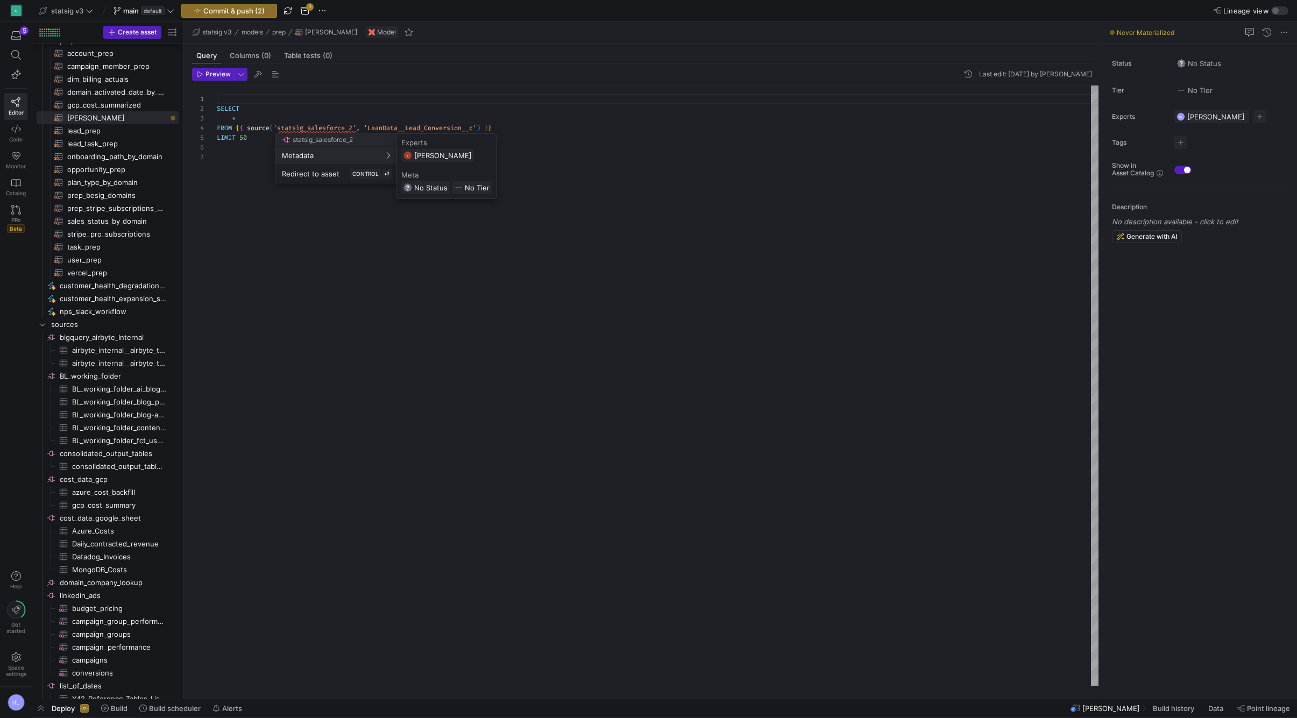
scroll to position [2, 0]
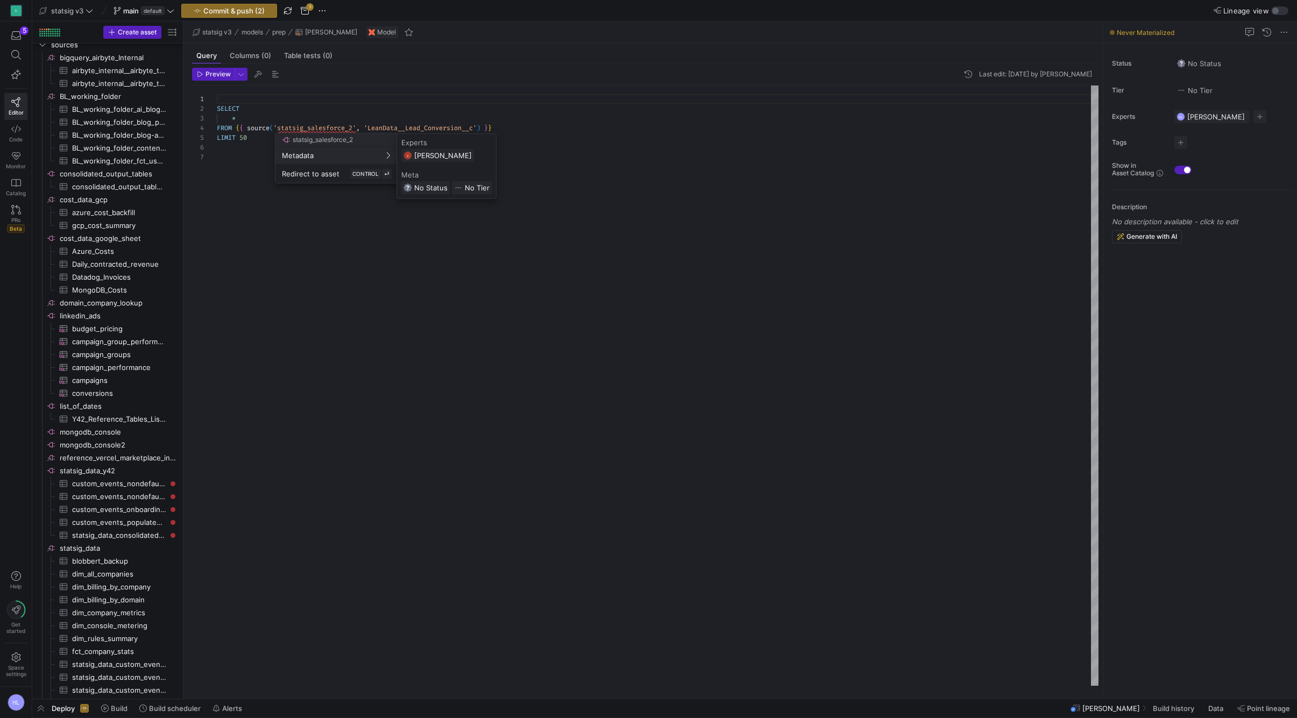
click at [263, 526] on div at bounding box center [648, 359] width 1297 height 718
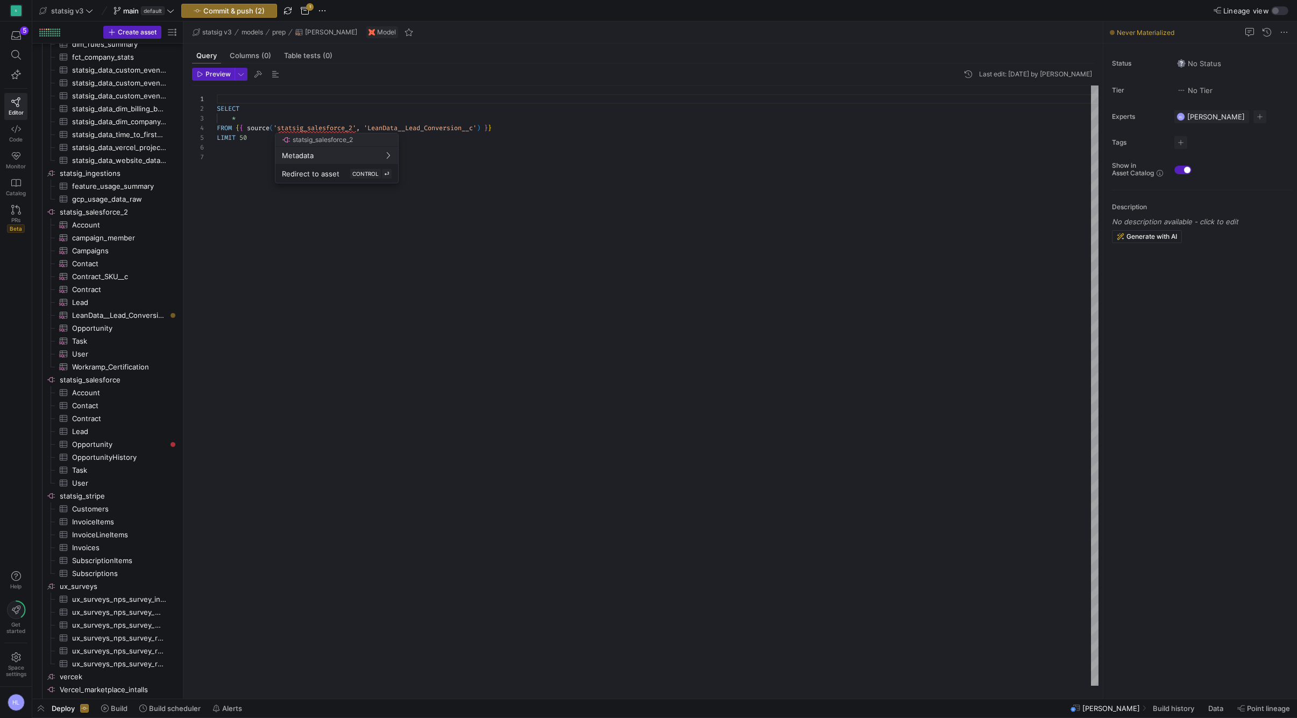
click at [349, 126] on div at bounding box center [648, 359] width 1297 height 718
click at [253, 201] on div at bounding box center [648, 359] width 1297 height 718
click at [127, 318] on div at bounding box center [648, 359] width 1297 height 718
click at [110, 316] on span "LeanData__Lead_Conversion__c​​​​​​​​​" at bounding box center [119, 315] width 94 height 12
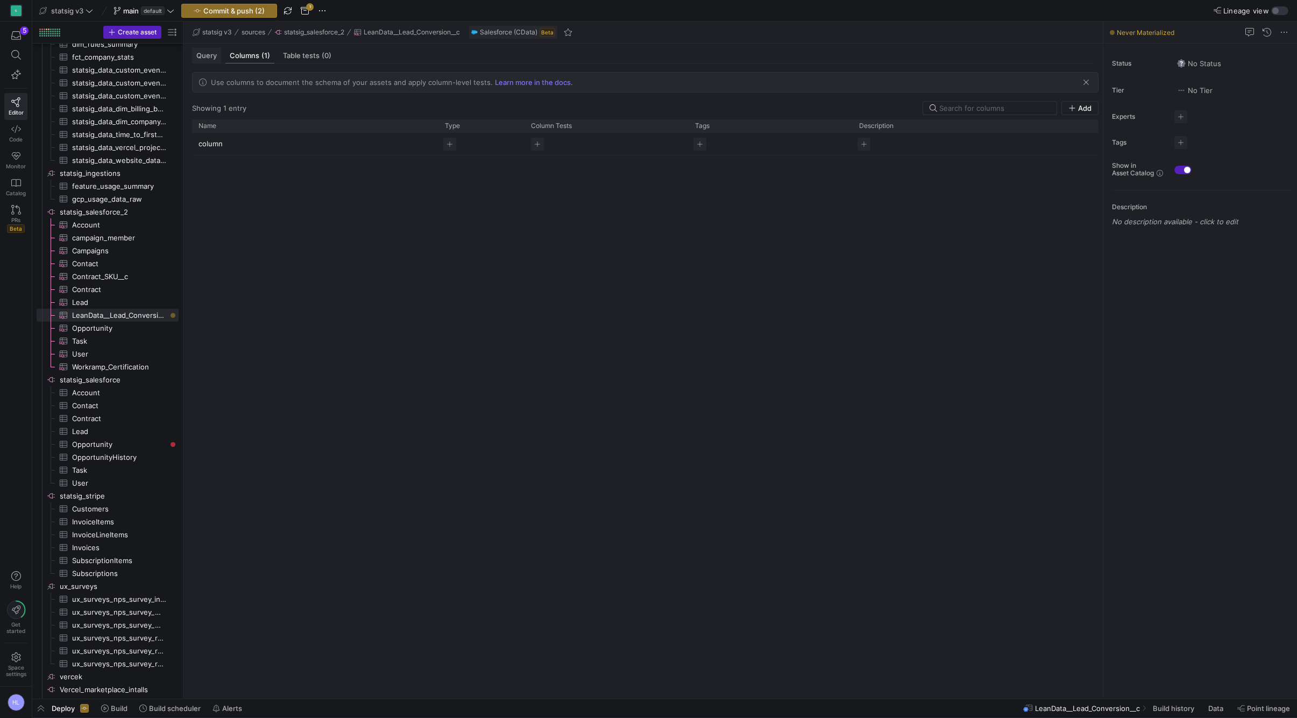
click at [205, 57] on span "Query" at bounding box center [206, 55] width 20 height 7
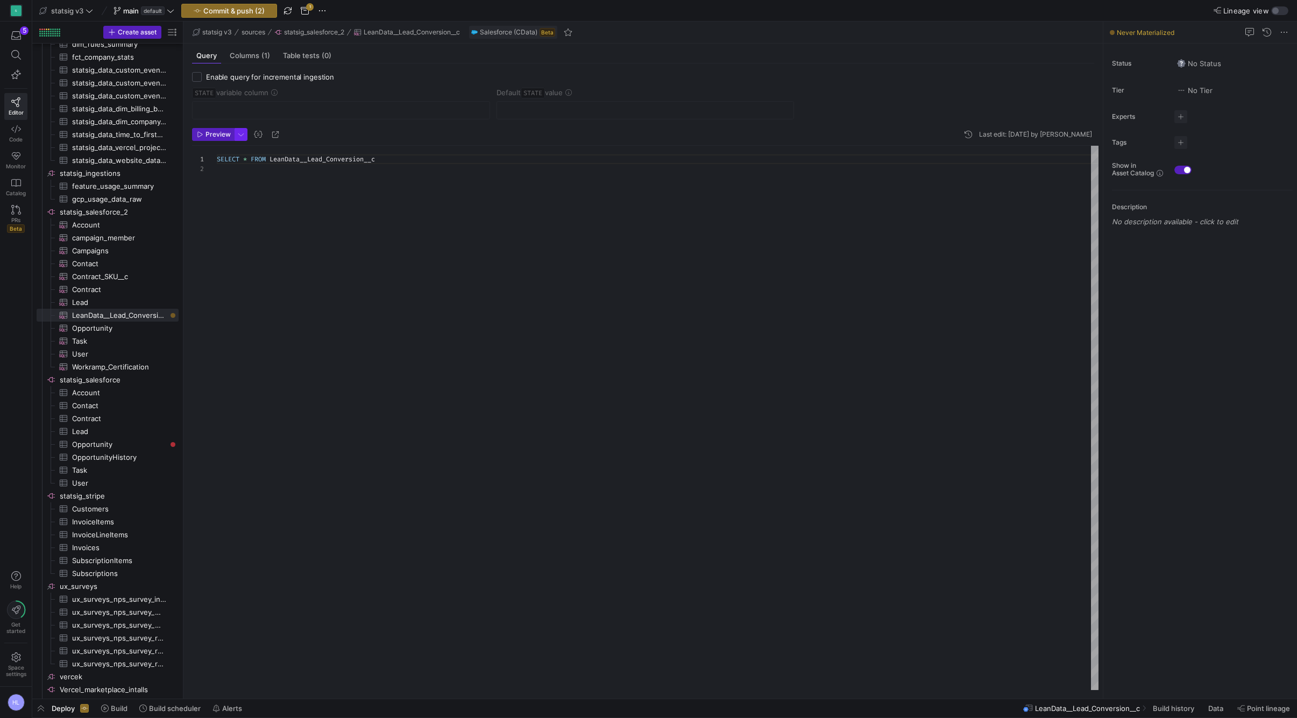
click at [242, 136] on span "button" at bounding box center [241, 135] width 12 height 12
click at [242, 136] on div at bounding box center [648, 359] width 1297 height 718
click at [211, 137] on span "Preview" at bounding box center [218, 135] width 25 height 8
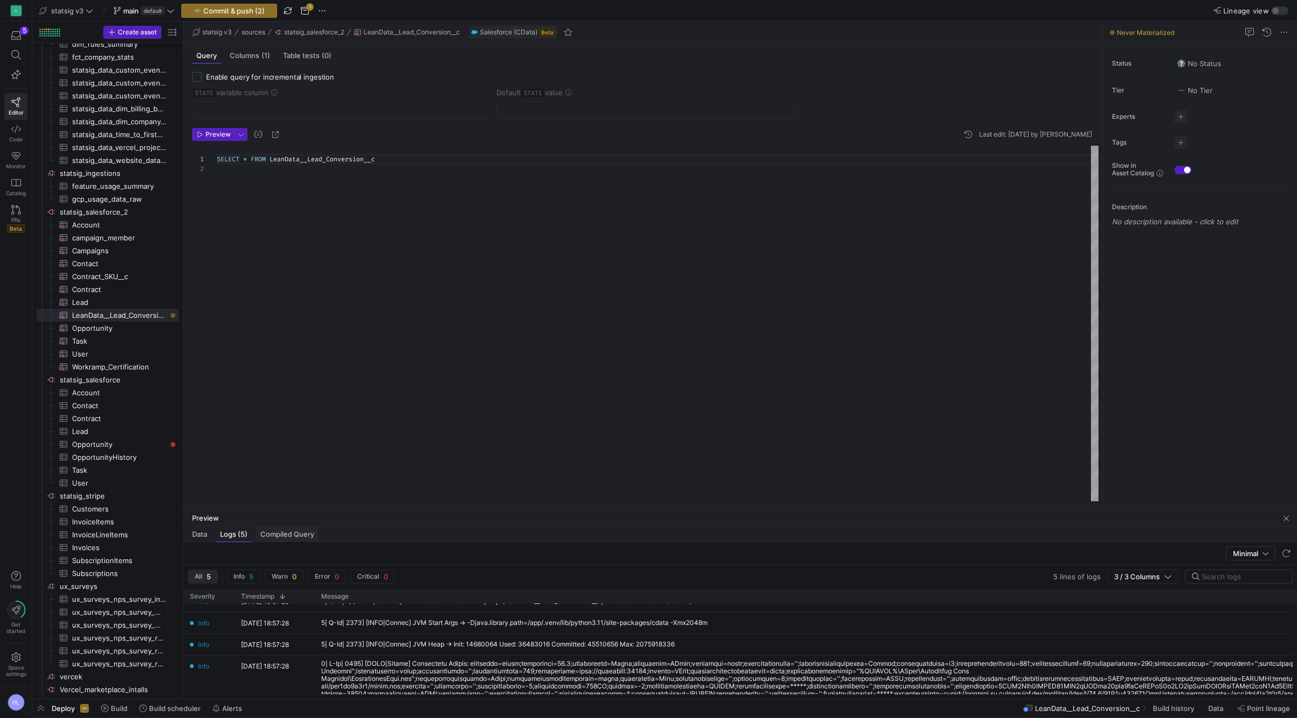
click at [279, 538] on span "Compiled Query" at bounding box center [287, 534] width 54 height 7
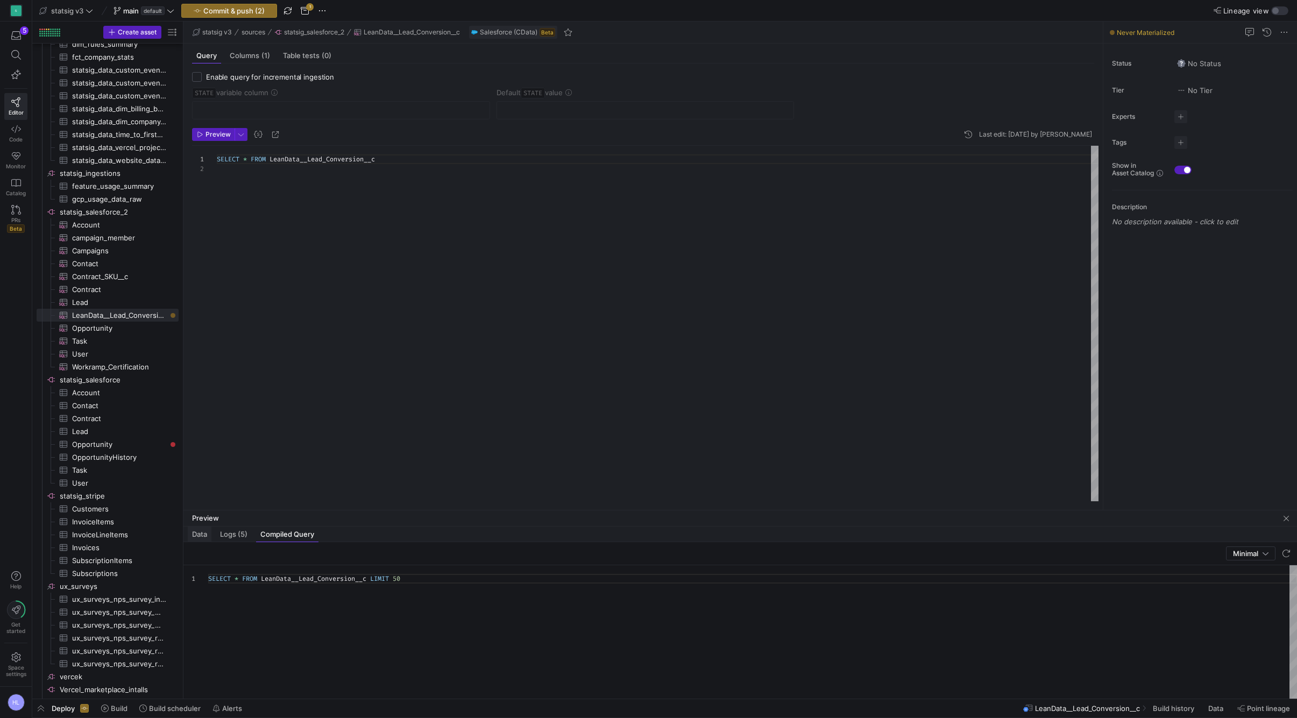
click at [195, 533] on span "Data" at bounding box center [199, 534] width 15 height 7
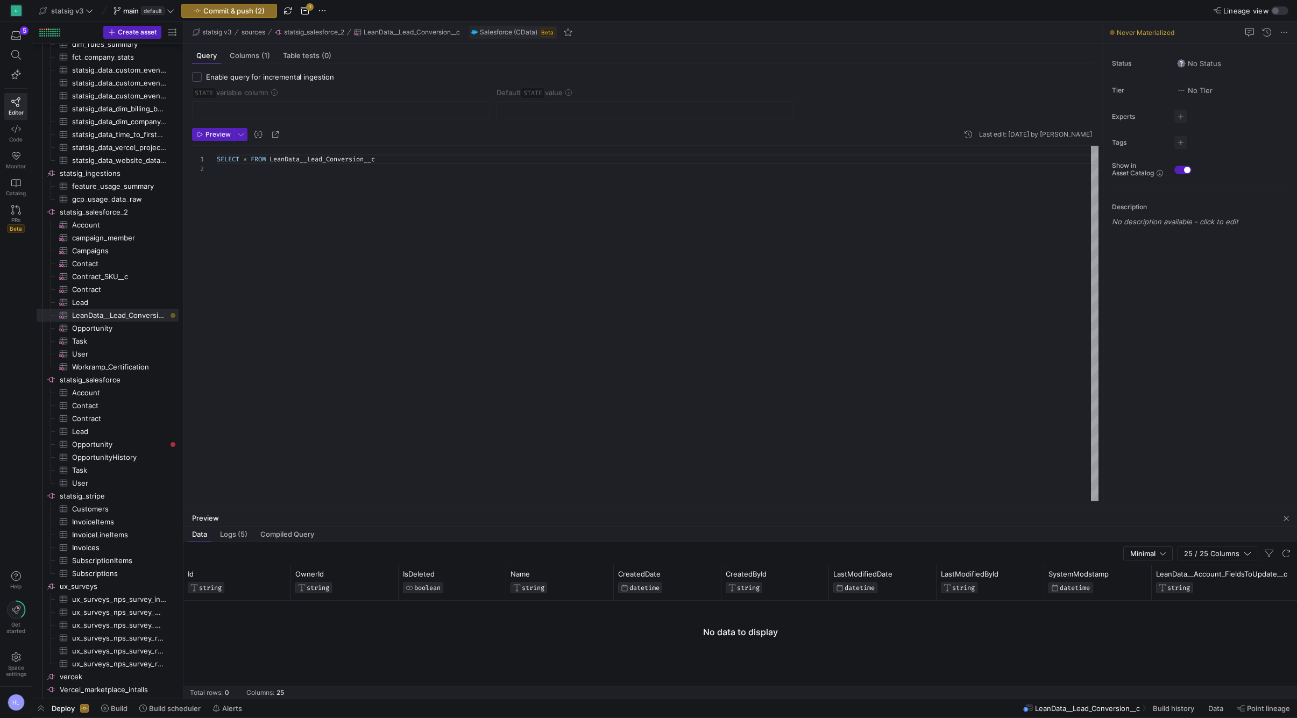
click at [336, 326] on div "SELECT * FROM LeanData__Lead_Conversion__c" at bounding box center [658, 324] width 882 height 356
click at [75, 311] on span "LeanData__Lead_Conversion__c​​​​​​​​​" at bounding box center [119, 315] width 94 height 12
click at [20, 156] on icon at bounding box center [16, 156] width 10 height 10
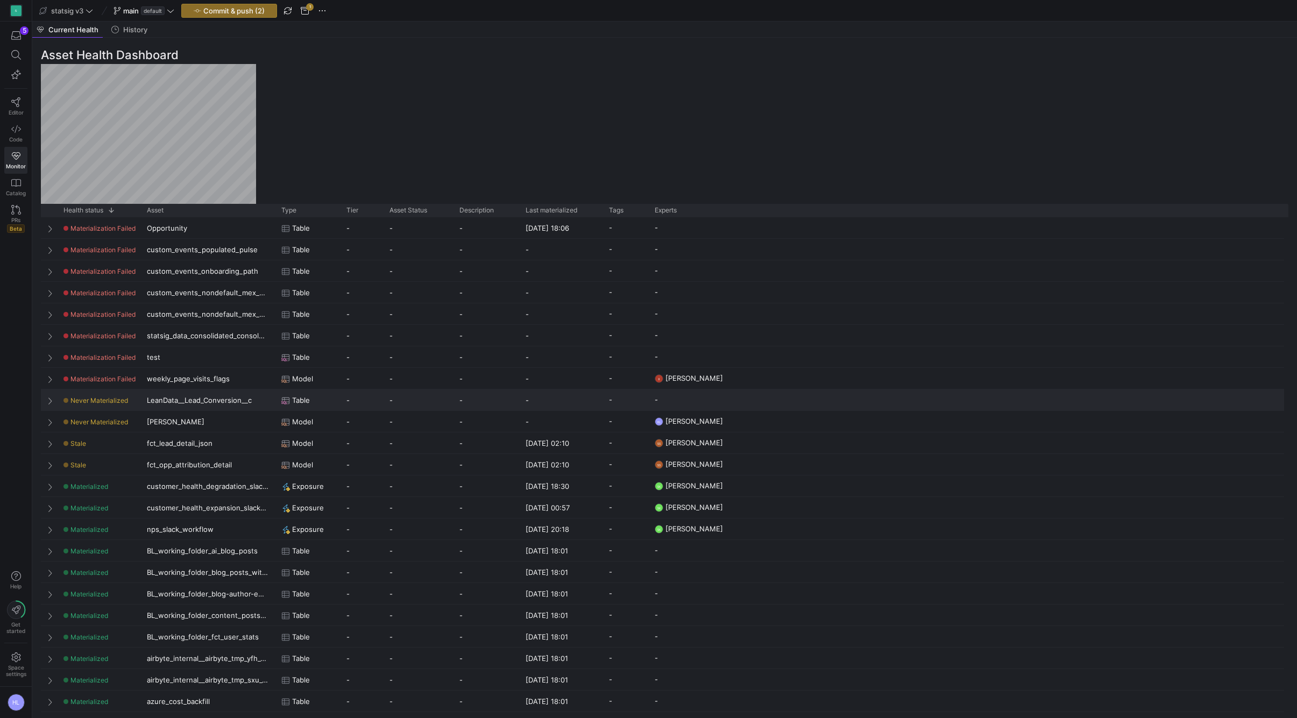
click at [53, 398] on span "Press SPACE to select this row." at bounding box center [51, 401] width 8 height 9
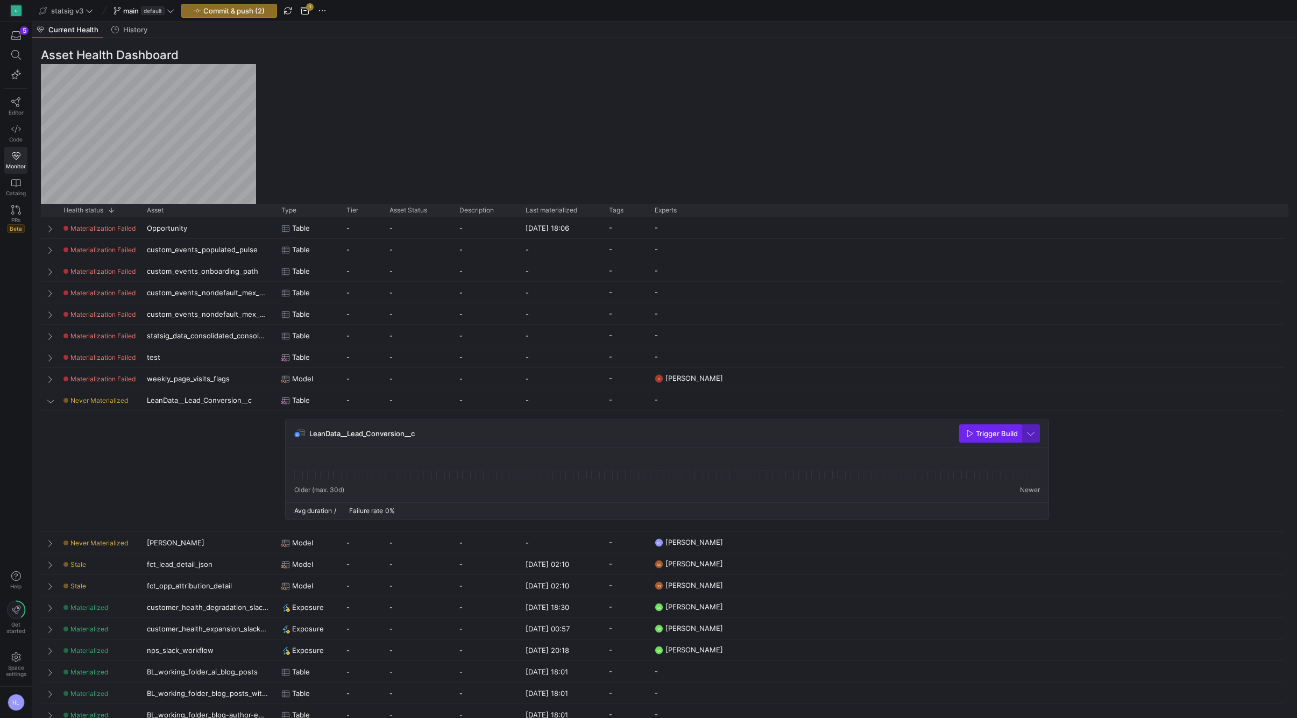
click at [997, 432] on span "Trigger Build" at bounding box center [997, 433] width 42 height 9
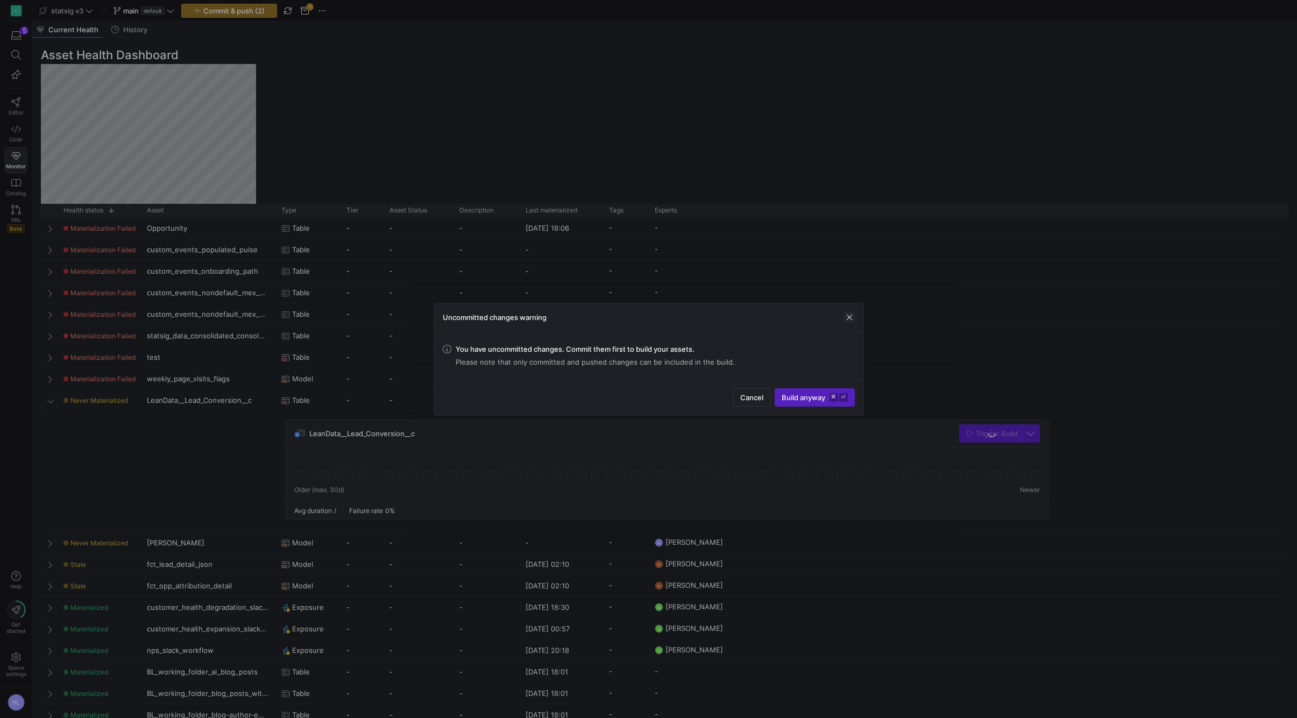
click at [849, 319] on span "button" at bounding box center [849, 317] width 11 height 11
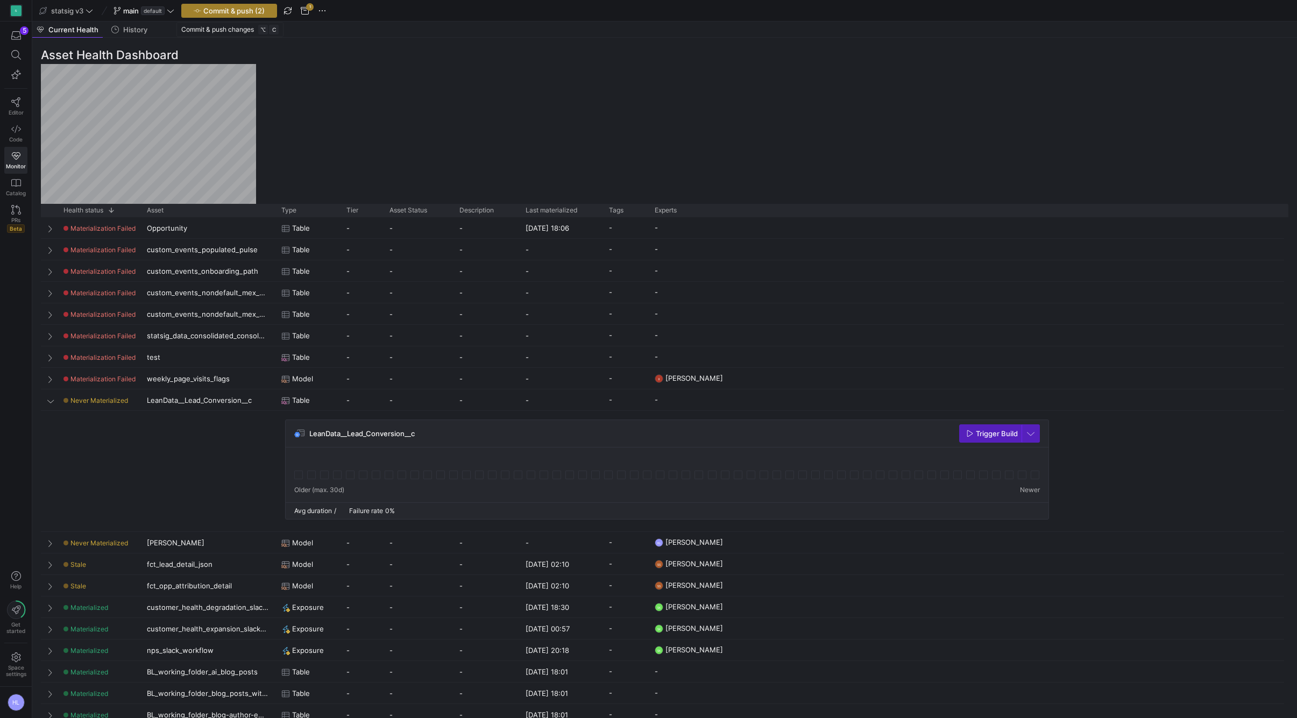
click at [234, 9] on span "Commit & push (2)" at bounding box center [233, 10] width 61 height 9
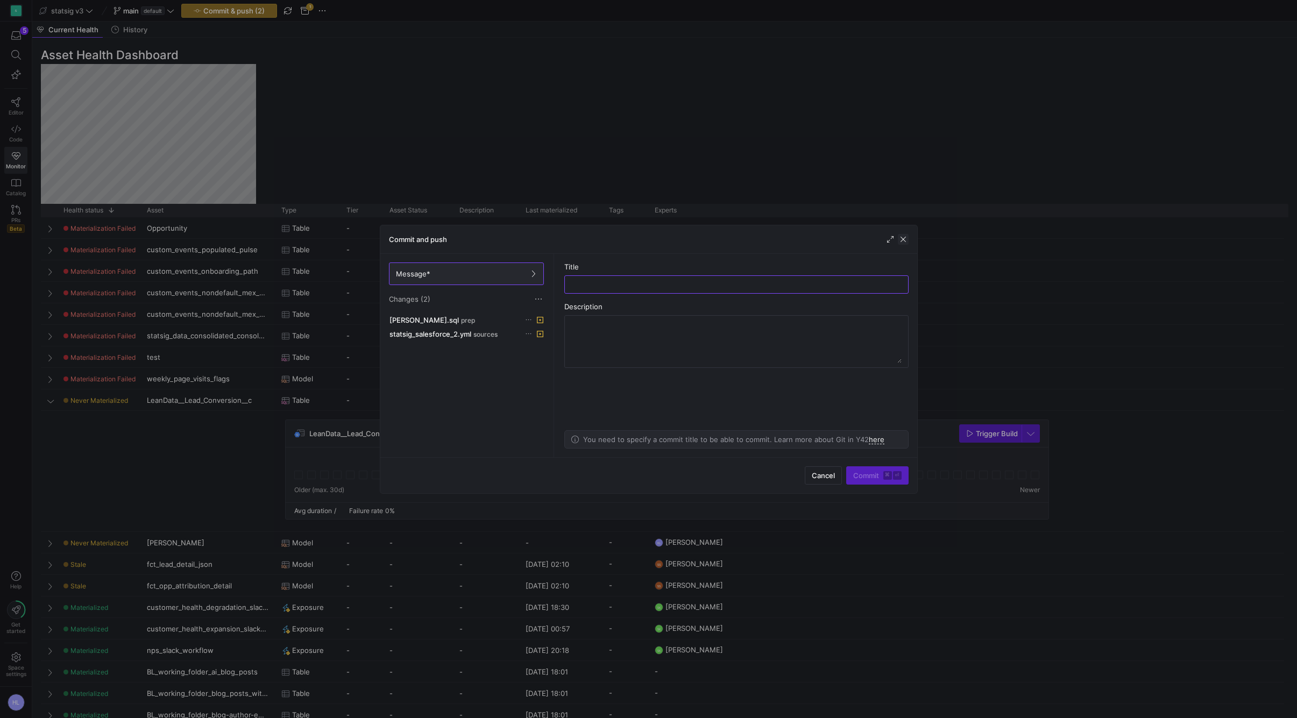
click at [907, 238] on span "button" at bounding box center [903, 239] width 11 height 11
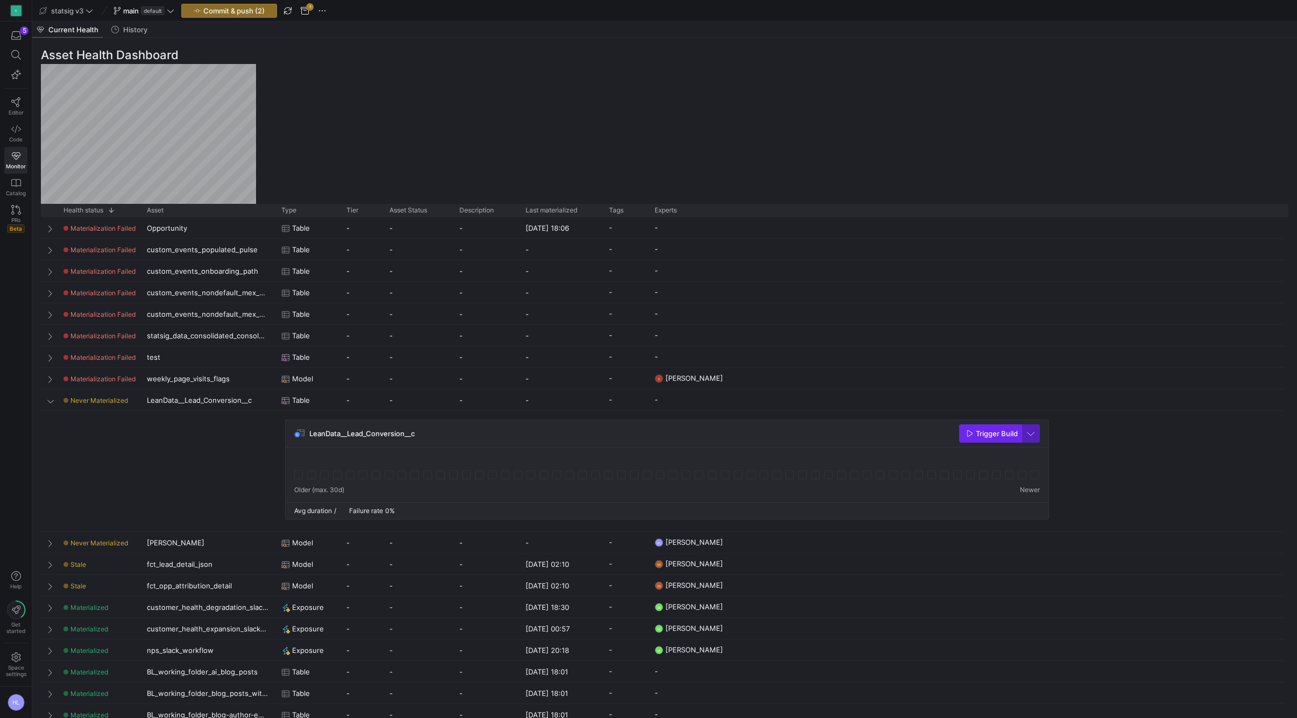
click at [989, 426] on span "button" at bounding box center [990, 433] width 61 height 17
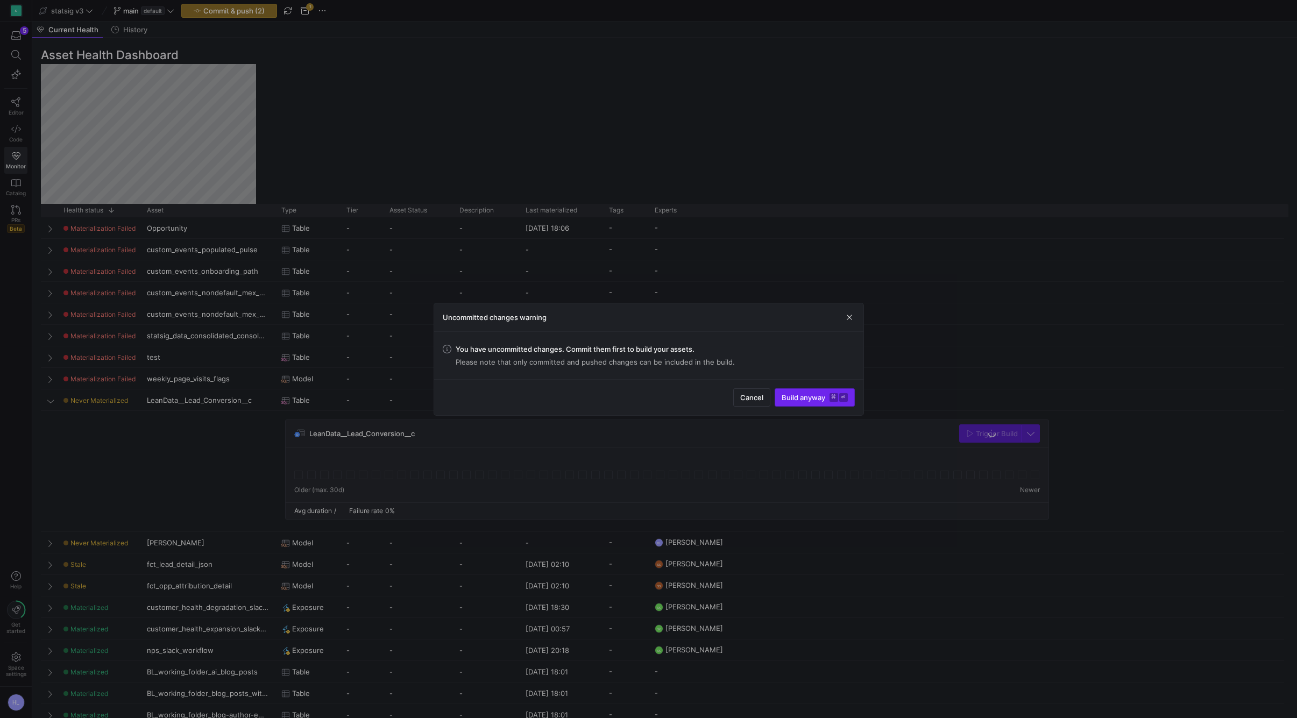
click at [807, 403] on span "submit" at bounding box center [814, 397] width 79 height 17
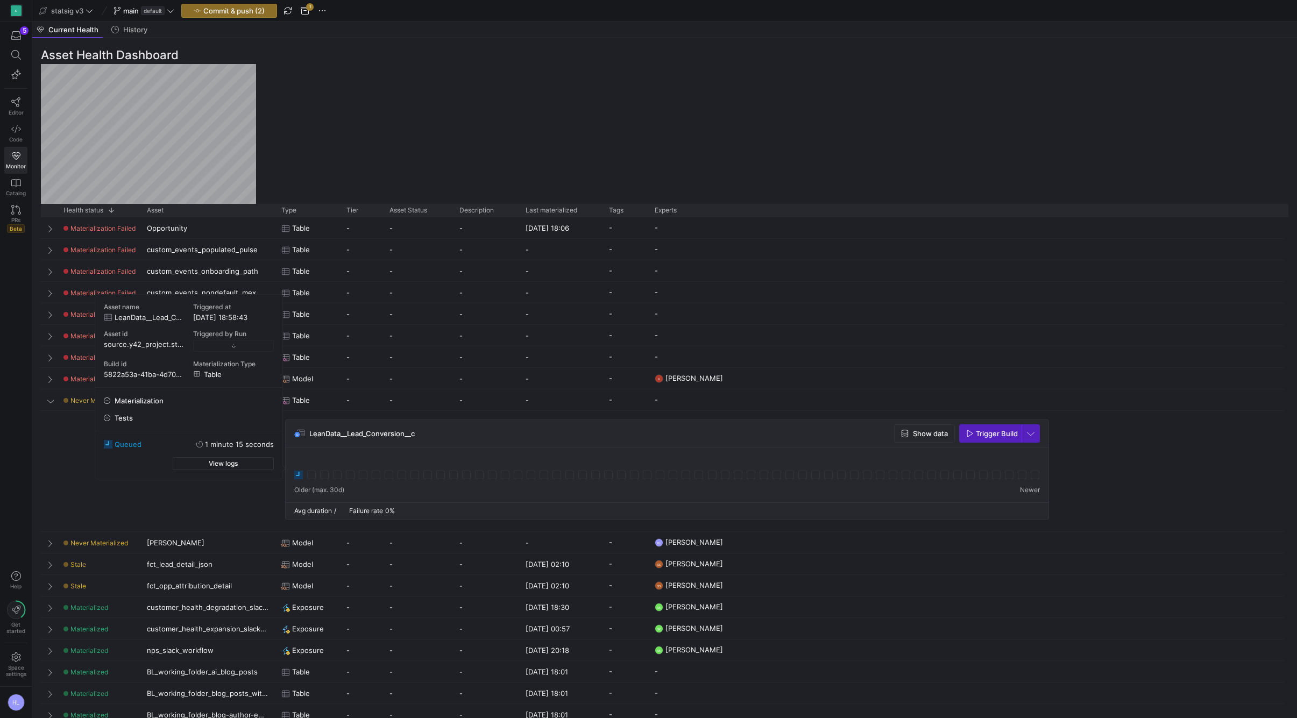
click at [298, 476] on icon at bounding box center [298, 475] width 9 height 9
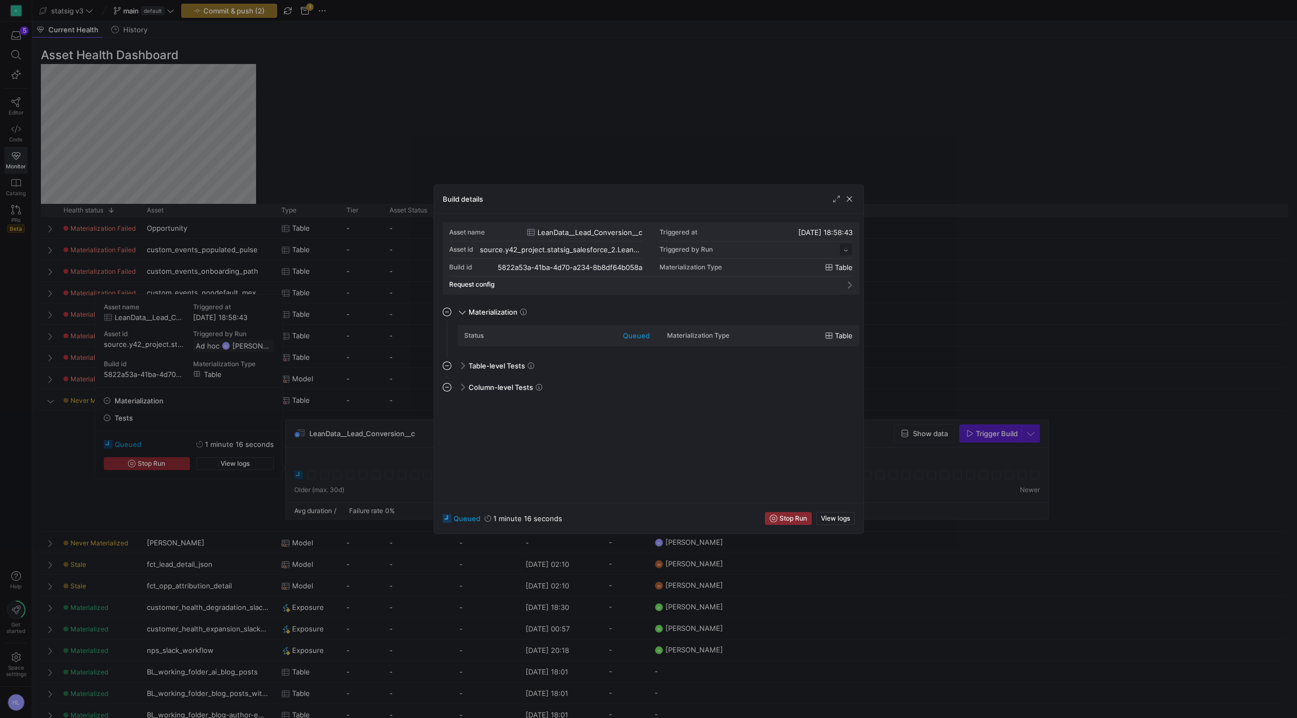
scroll to position [97, 0]
click at [852, 200] on span "button" at bounding box center [849, 199] width 11 height 11
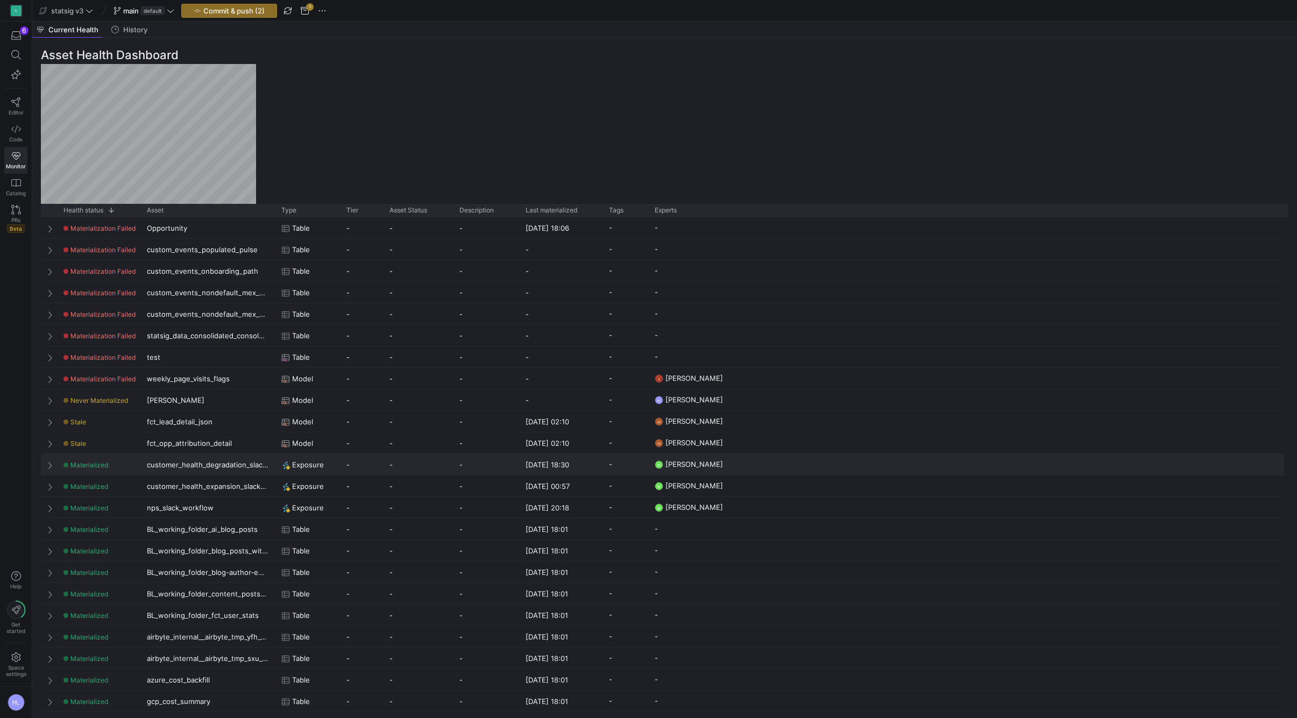
scroll to position [0, 0]
click at [13, 132] on icon at bounding box center [16, 129] width 10 height 10
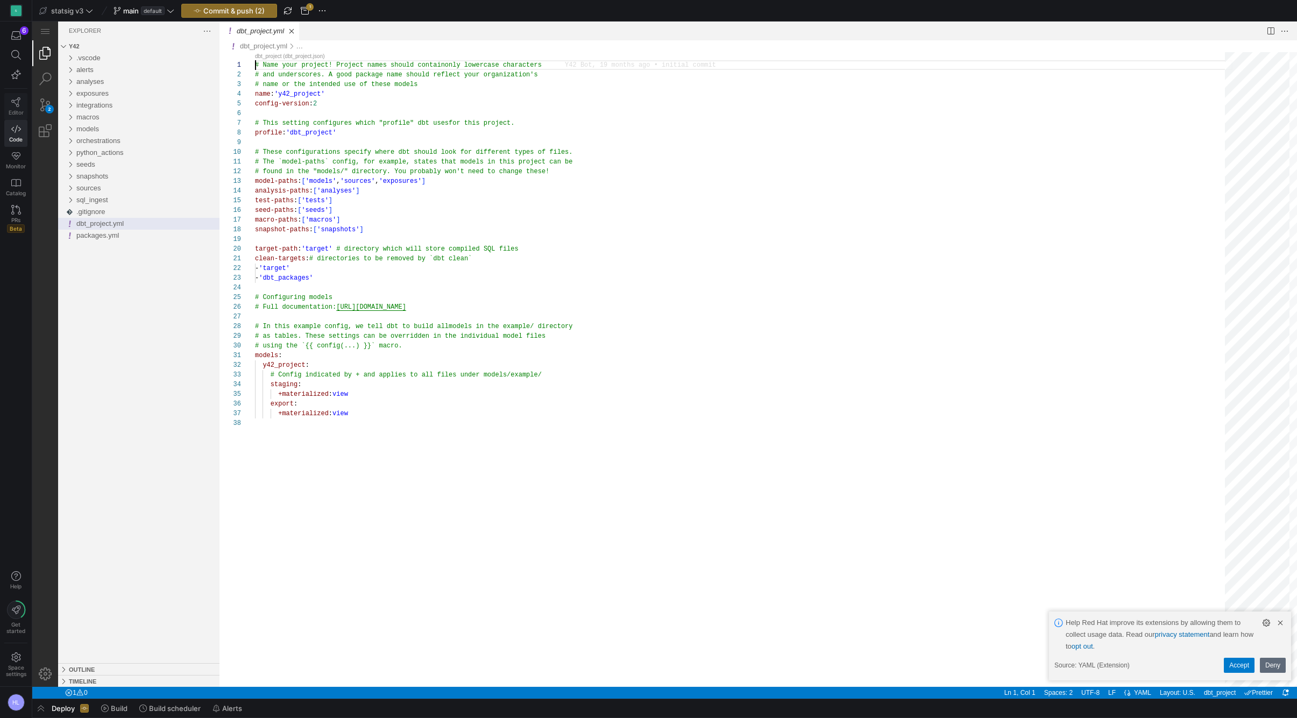
click at [16, 101] on icon at bounding box center [16, 102] width 10 height 10
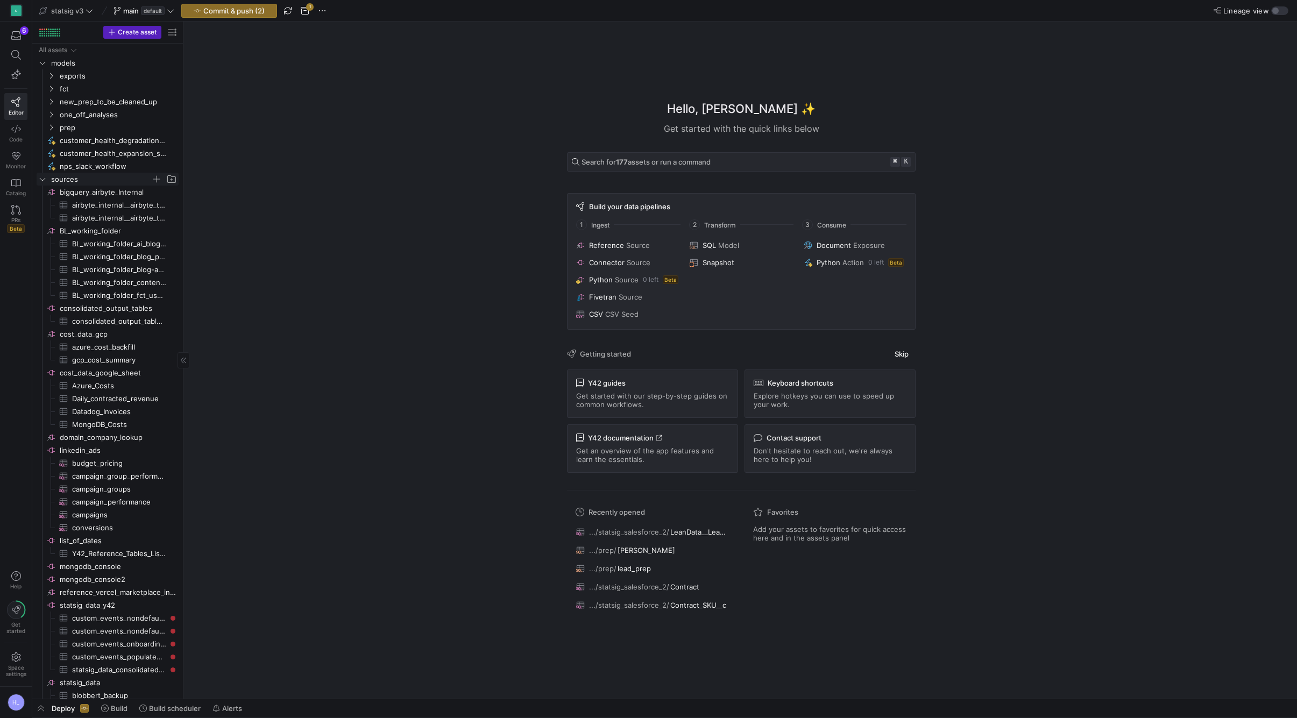
click at [44, 178] on icon "Press SPACE to select this row." at bounding box center [43, 179] width 8 height 6
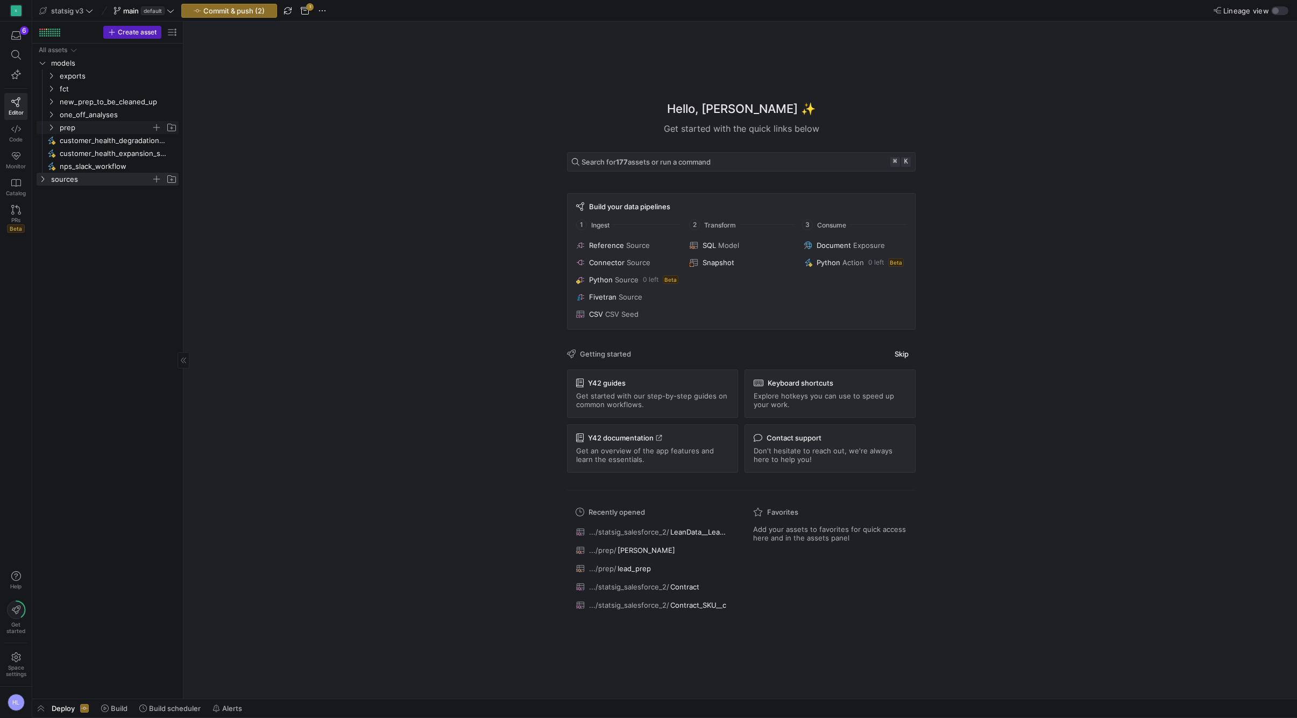
click at [49, 126] on icon "Press SPACE to select this row." at bounding box center [51, 127] width 8 height 6
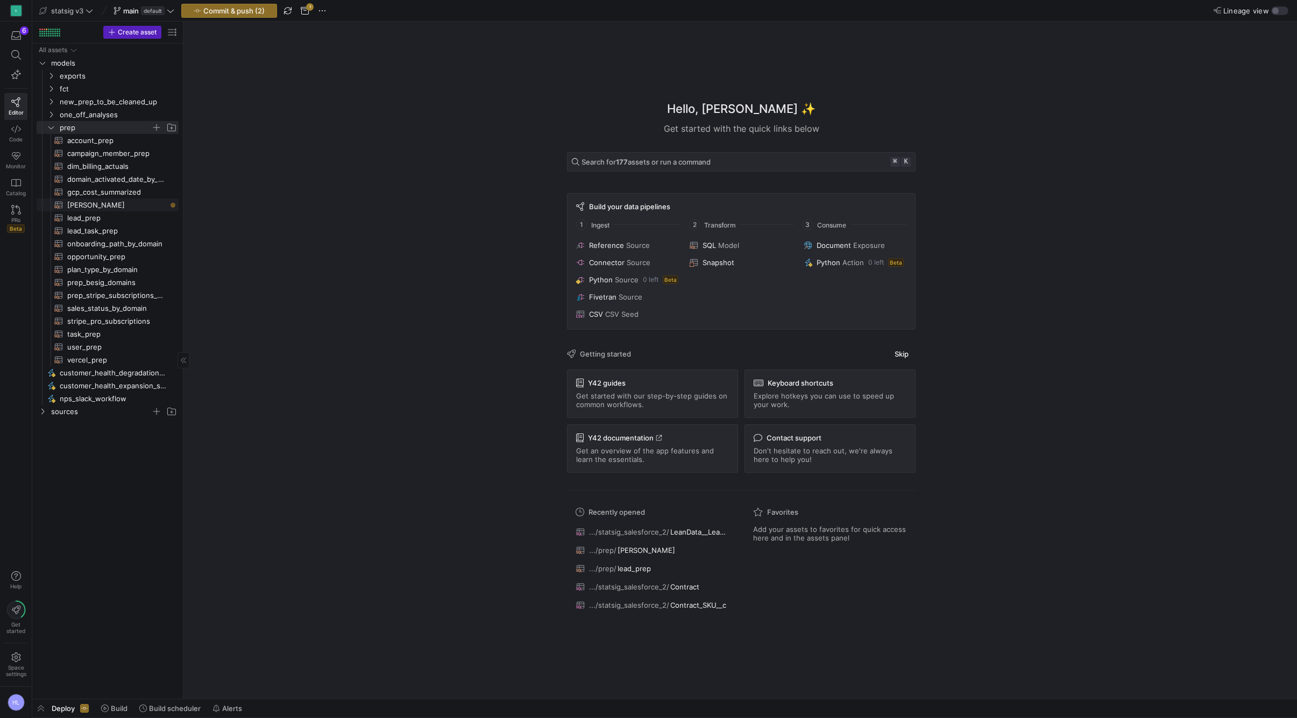
click at [82, 209] on span "[PERSON_NAME]​​​​​​​​​​" at bounding box center [116, 205] width 99 height 12
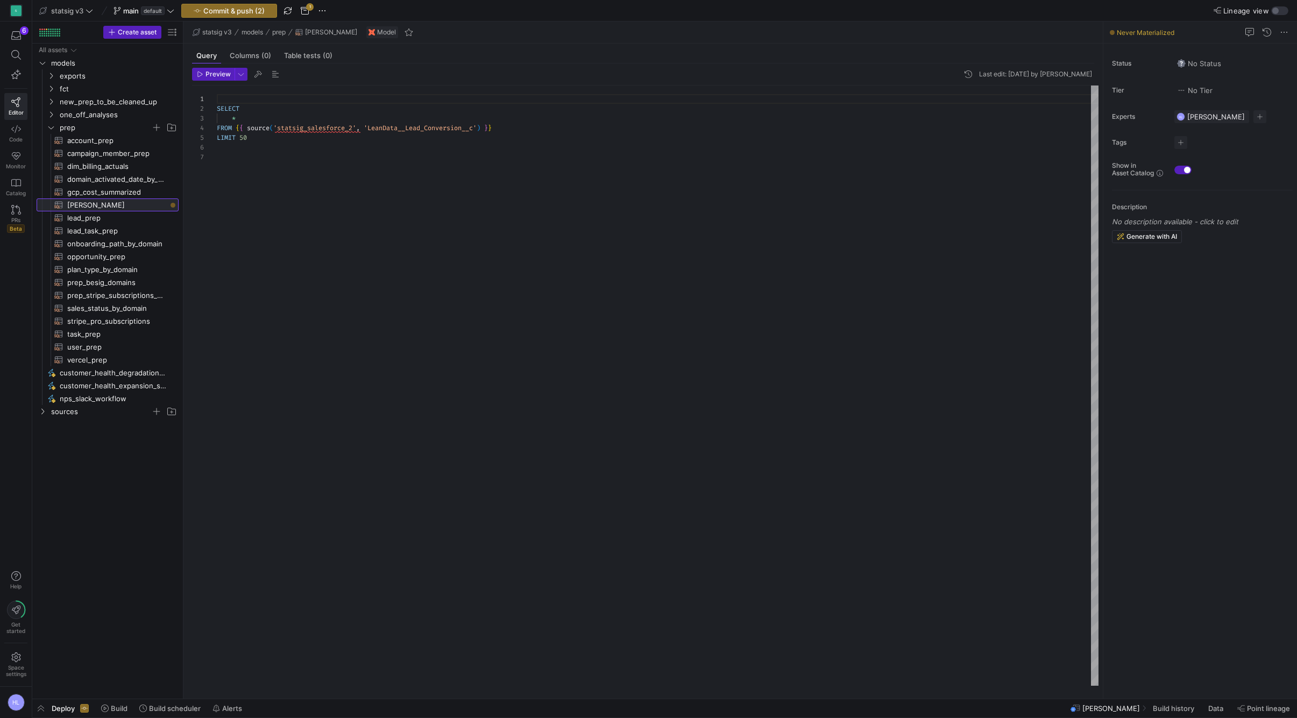
scroll to position [58, 0]
click at [301, 131] on body "S 6 Editor Code Monitor Catalog PRs Beta Help Get started Space settings HL sta…" at bounding box center [648, 359] width 1297 height 718
click at [207, 77] on div at bounding box center [648, 359] width 1297 height 718
click at [210, 72] on span "Preview" at bounding box center [218, 74] width 25 height 8
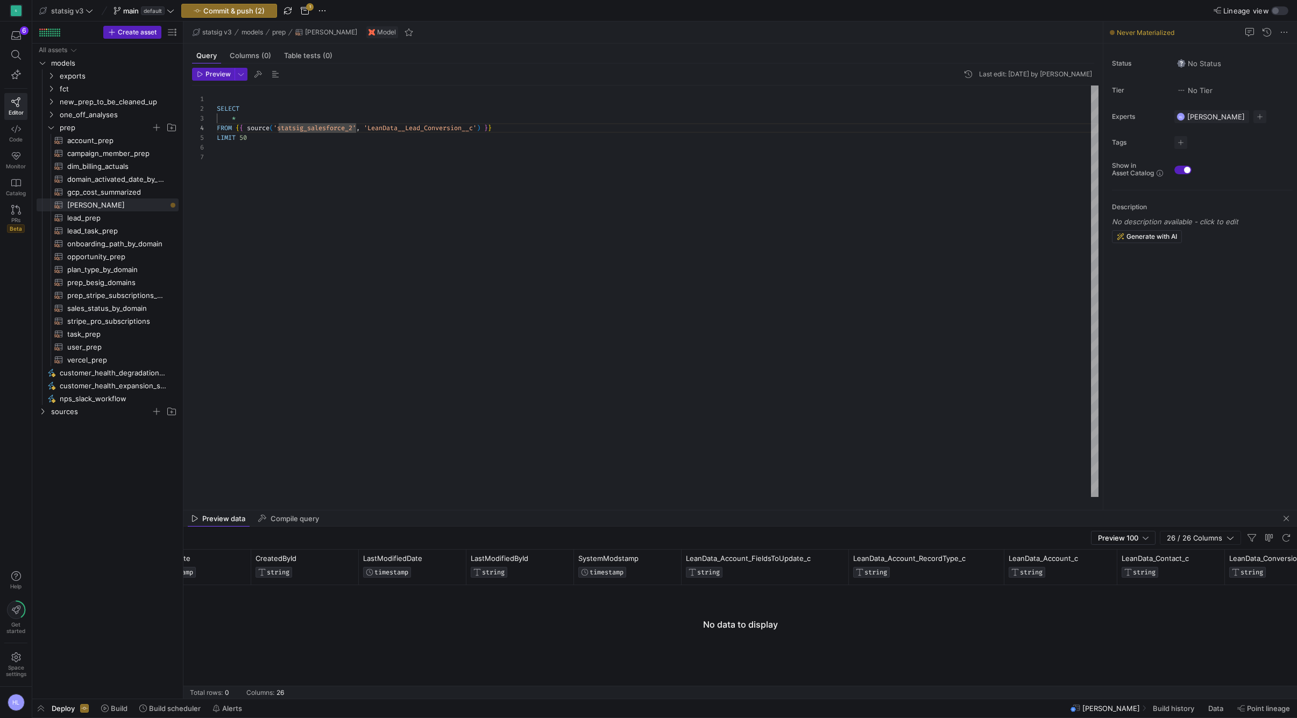
scroll to position [0, 497]
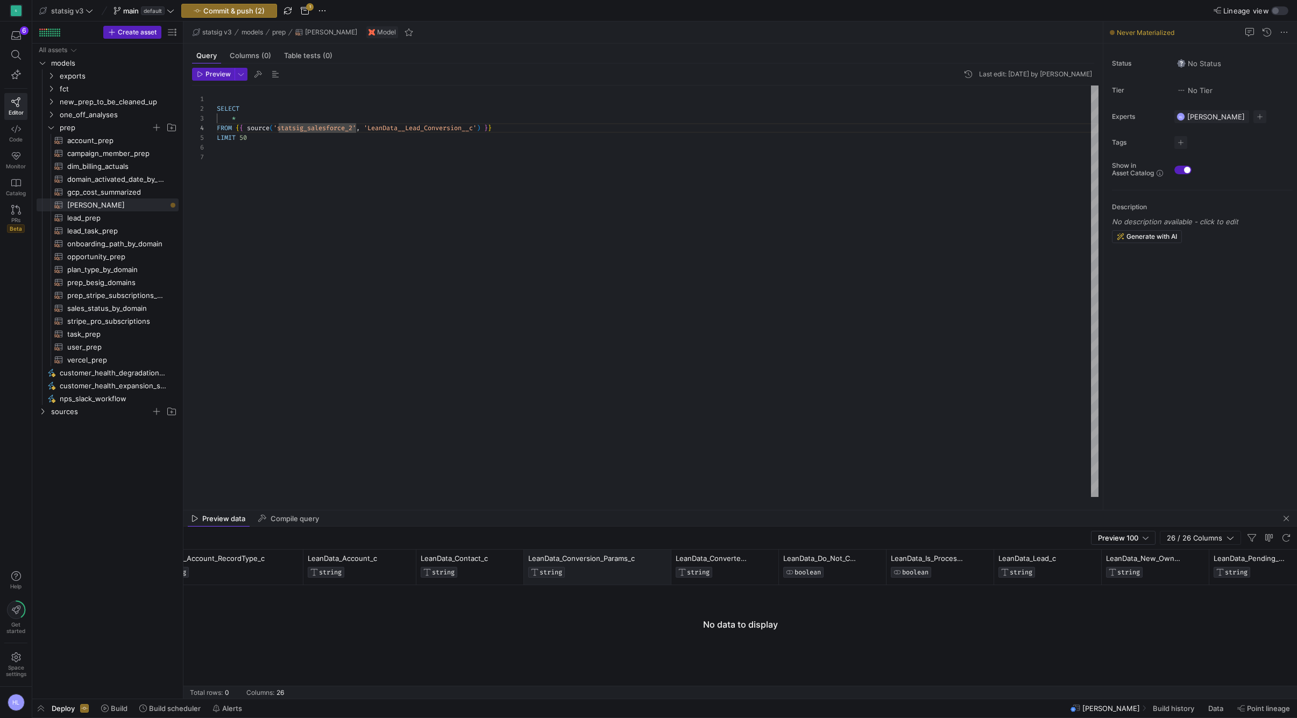
drag, startPoint x: 630, startPoint y: 559, endPoint x: 669, endPoint y: 559, distance: 39.8
click at [669, 559] on div at bounding box center [671, 567] width 4 height 35
click at [43, 410] on icon "Press SPACE to select this row." at bounding box center [43, 411] width 8 height 6
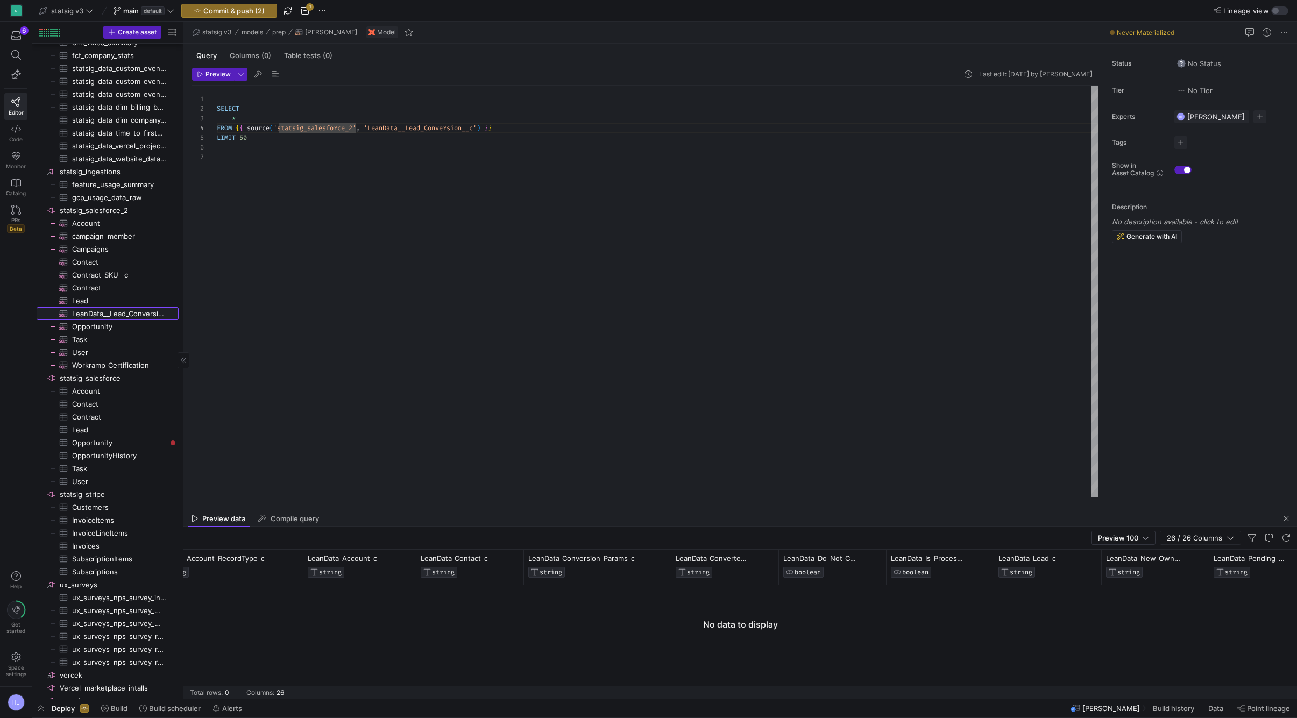
click at [106, 315] on span "LeanData__Lead_Conversion__c​​​​​​​​​" at bounding box center [119, 314] width 94 height 12
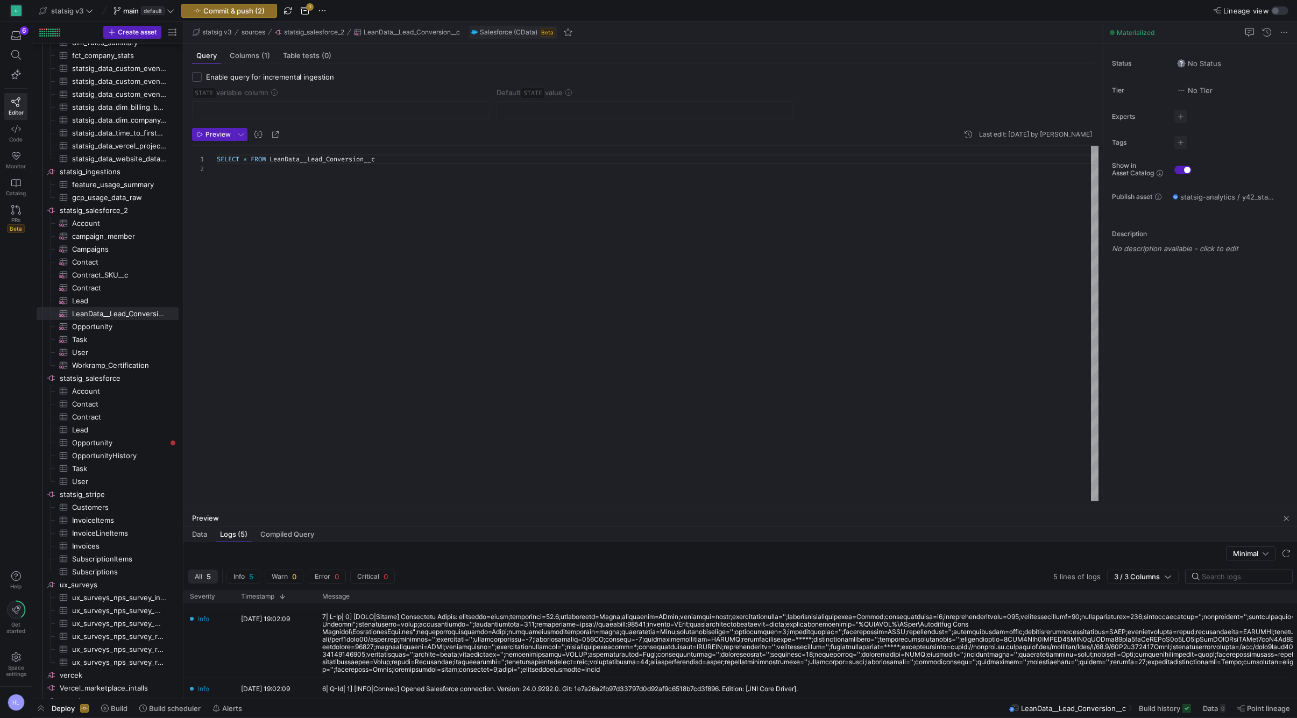
click at [206, 577] on span "All 5" at bounding box center [203, 577] width 16 height 9
click at [198, 534] on span "Data" at bounding box center [199, 534] width 15 height 7
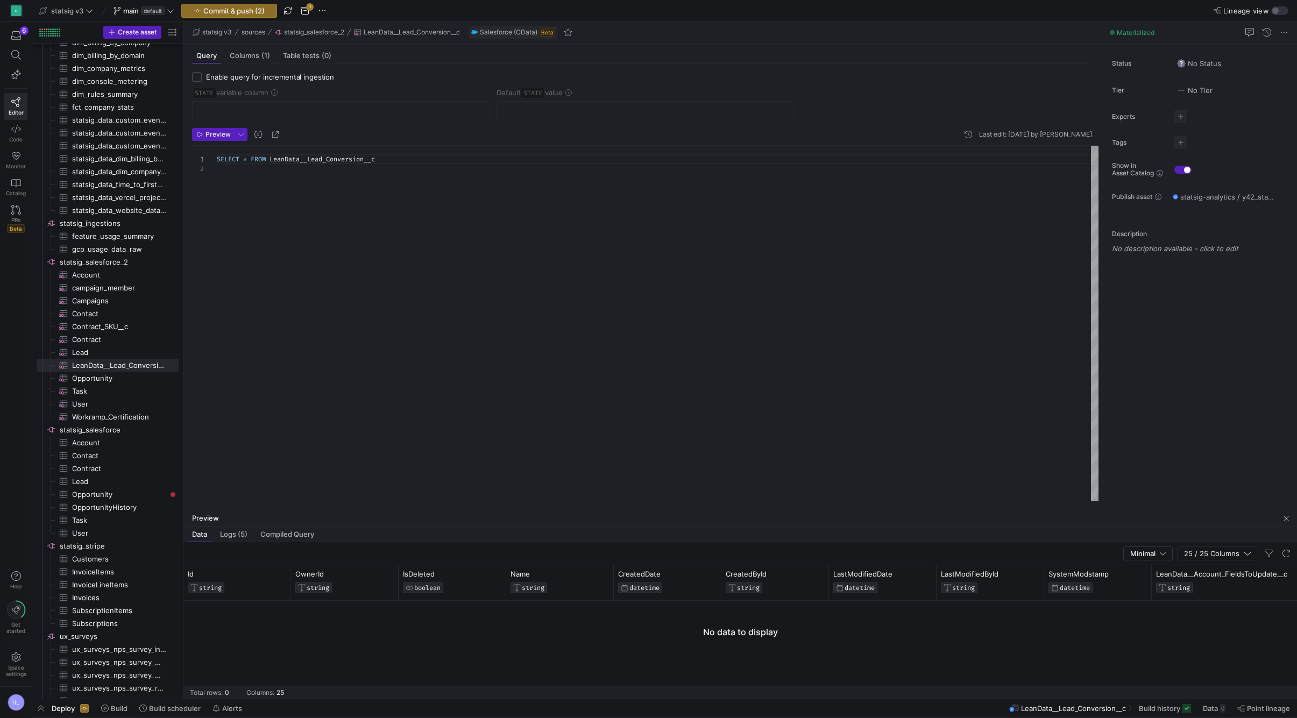
click at [269, 196] on div "SELECT * FROM LeanData__Lead_Conversion__c" at bounding box center [658, 324] width 882 height 356
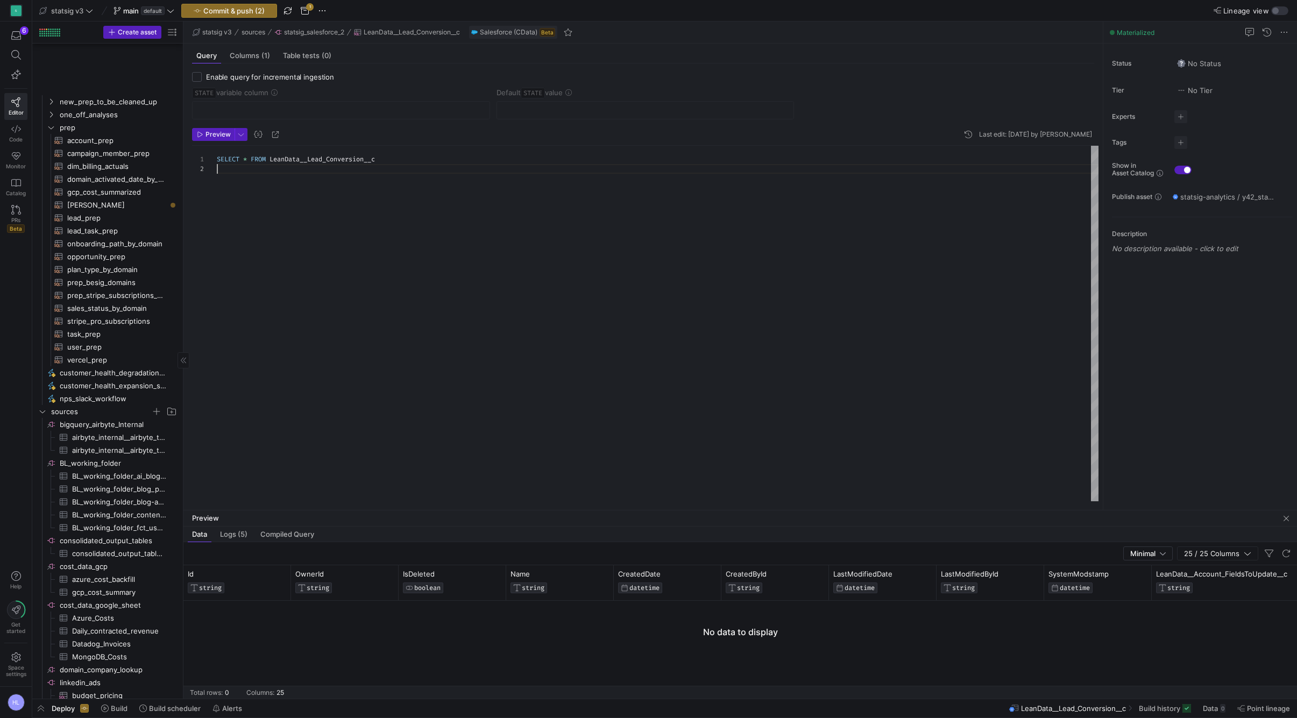
scroll to position [702, 0]
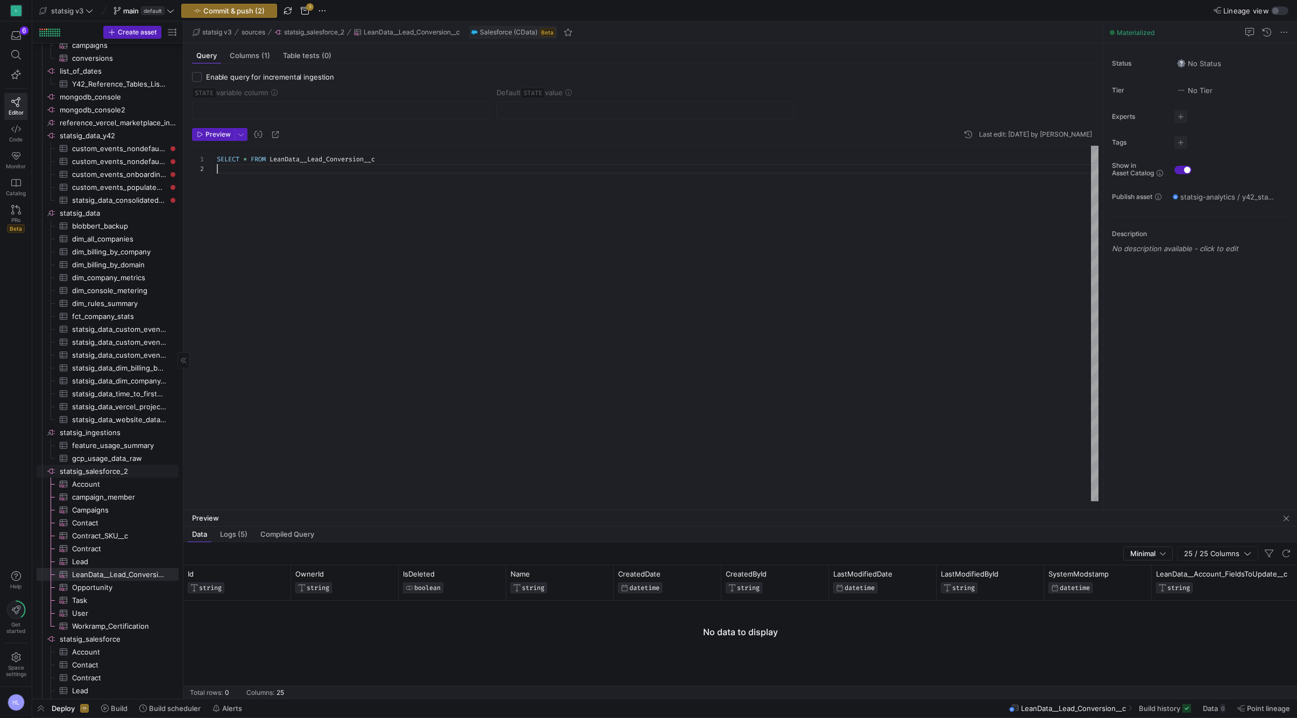
click at [104, 474] on span "statsig_salesforce_2​​​​​​​​" at bounding box center [118, 472] width 117 height 12
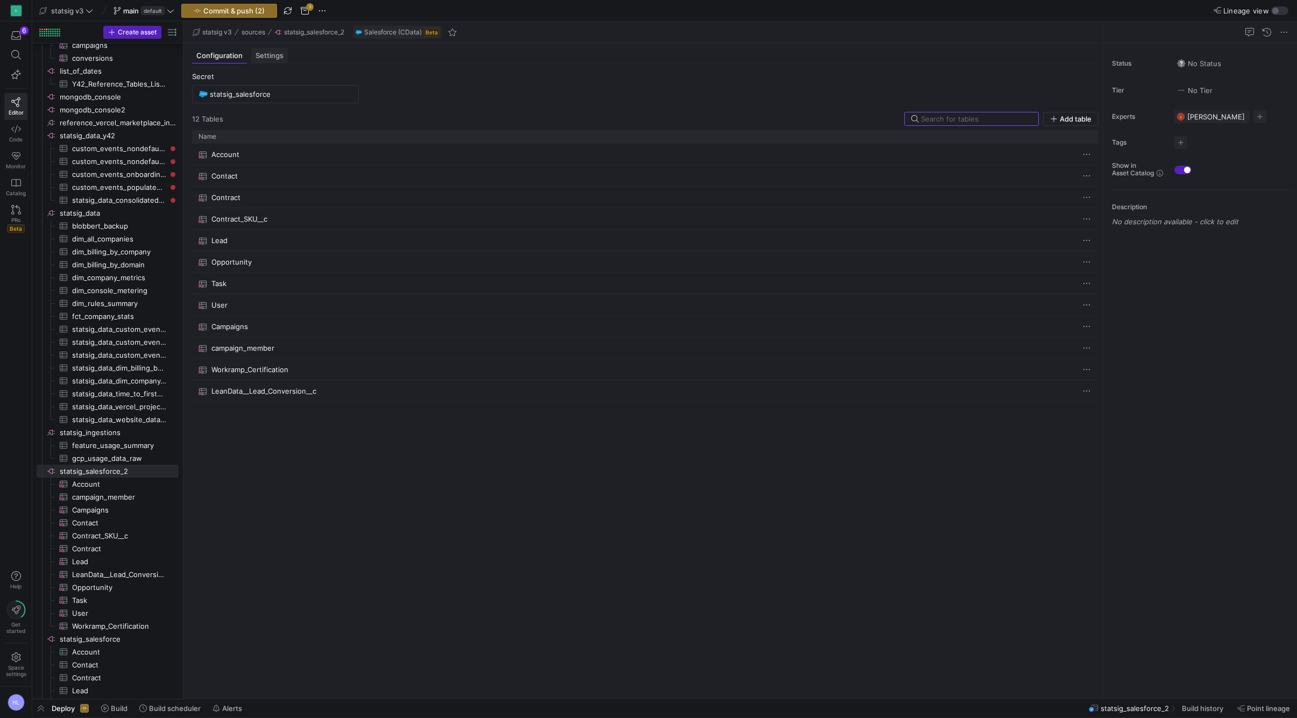
click at [266, 57] on span "Settings" at bounding box center [270, 55] width 28 height 7
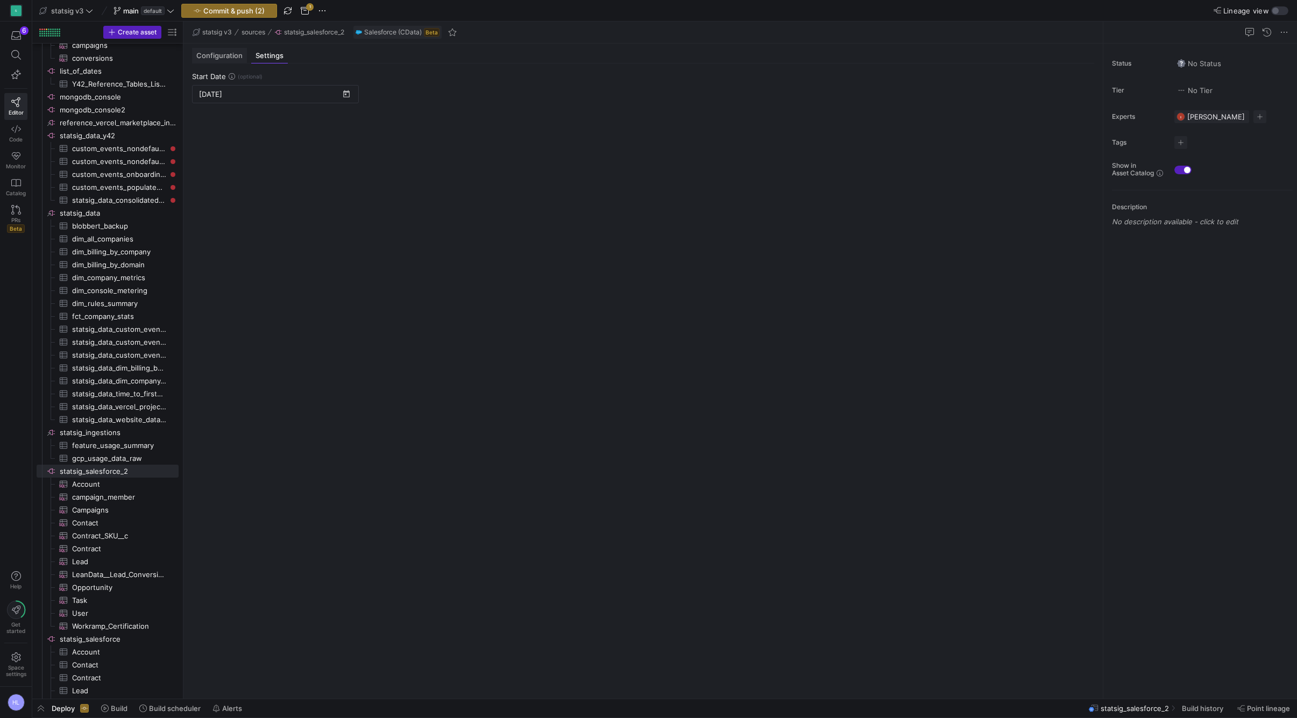
click at [232, 57] on span "Configuration" at bounding box center [219, 55] width 46 height 7
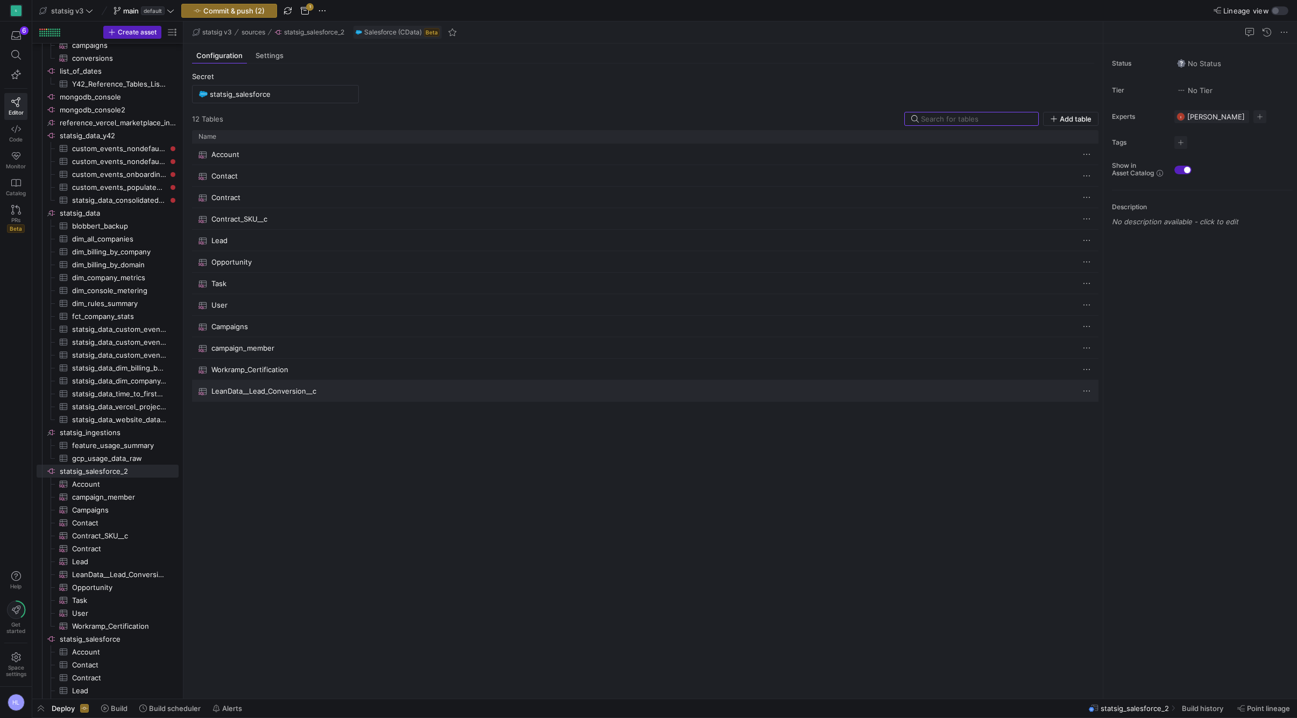
click at [270, 391] on span "LeanData__Lead_Conversion__c" at bounding box center [263, 391] width 105 height 21
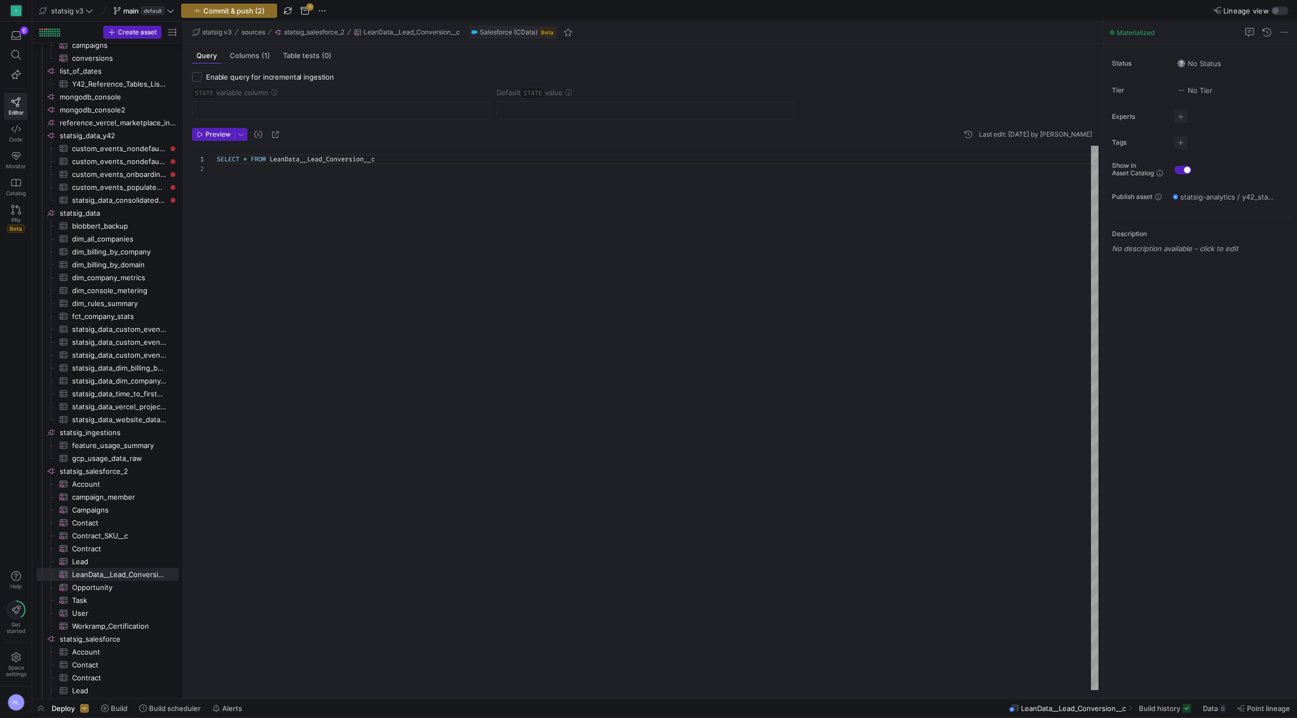
scroll to position [10, 0]
click at [245, 52] on span "Columns (1)" at bounding box center [250, 55] width 40 height 7
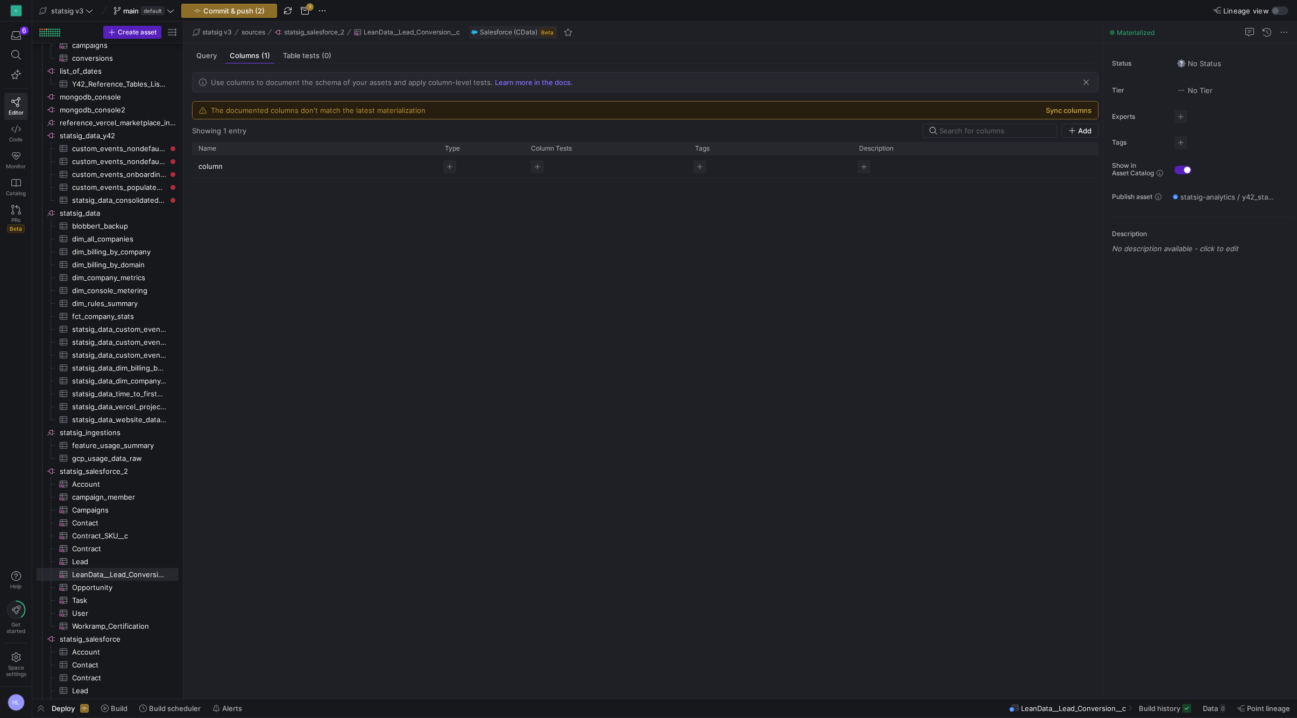
click at [1053, 110] on button "Sync columns" at bounding box center [1069, 110] width 46 height 9
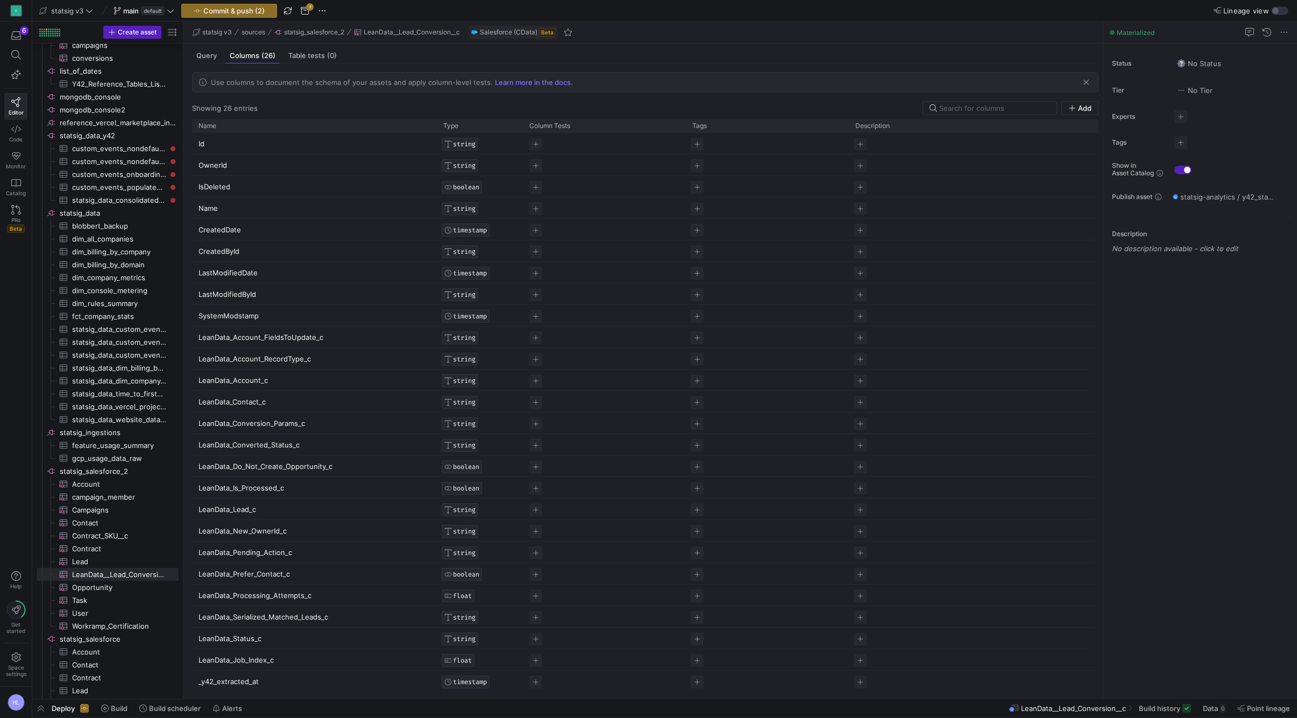
click at [1056, 111] on div at bounding box center [990, 108] width 135 height 14
click at [326, 57] on span "Table tests (0)" at bounding box center [312, 55] width 48 height 7
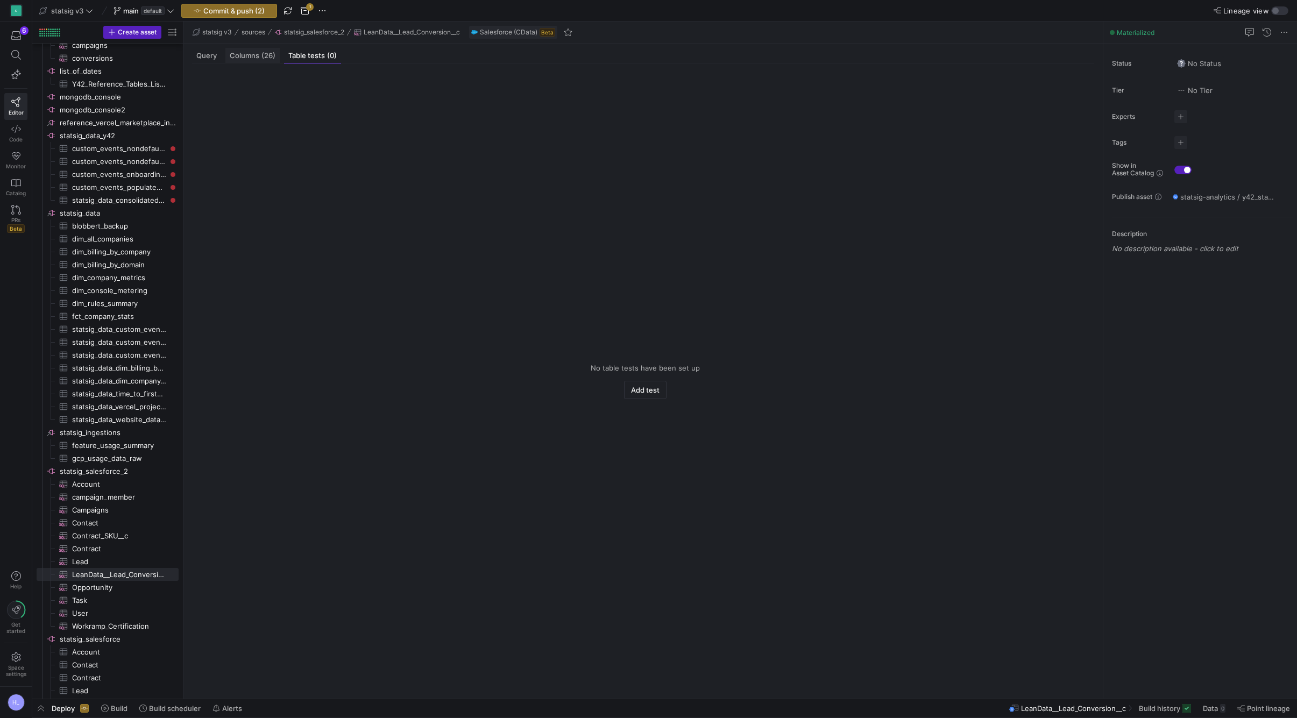
click at [260, 52] on span "Columns (26)" at bounding box center [253, 55] width 46 height 7
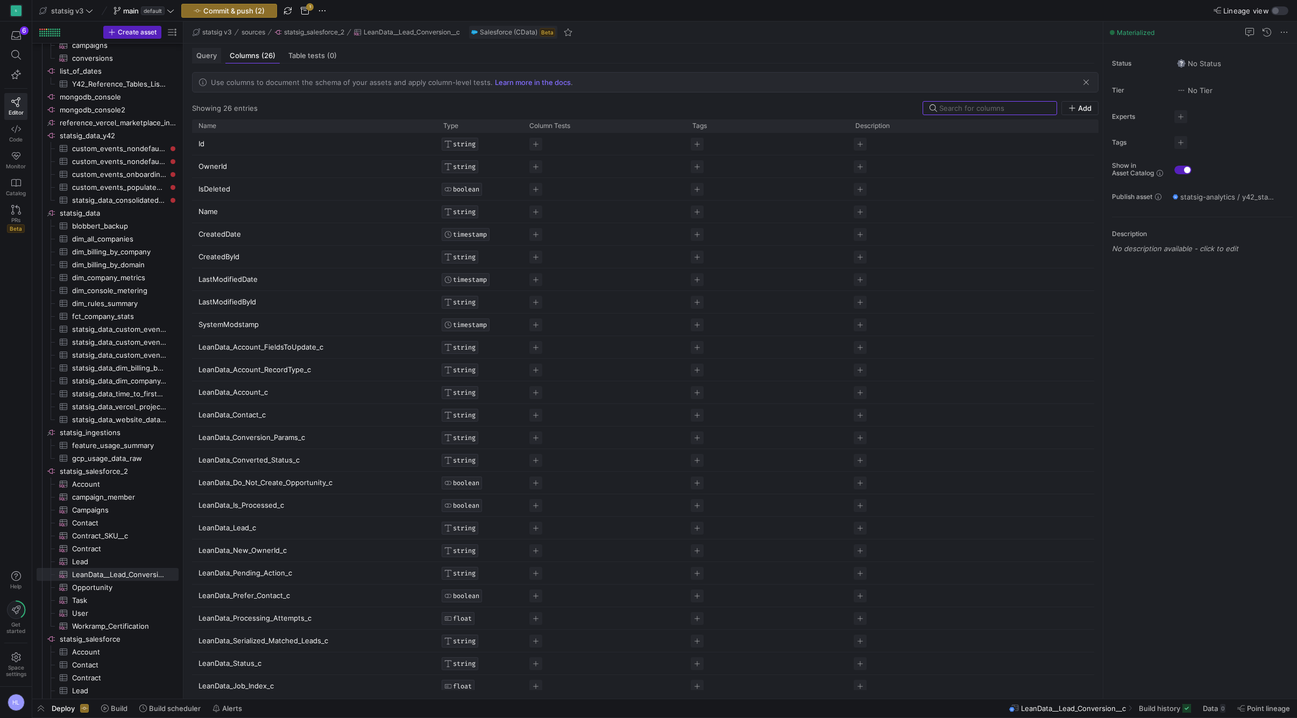
click at [211, 57] on span "Query" at bounding box center [206, 55] width 20 height 7
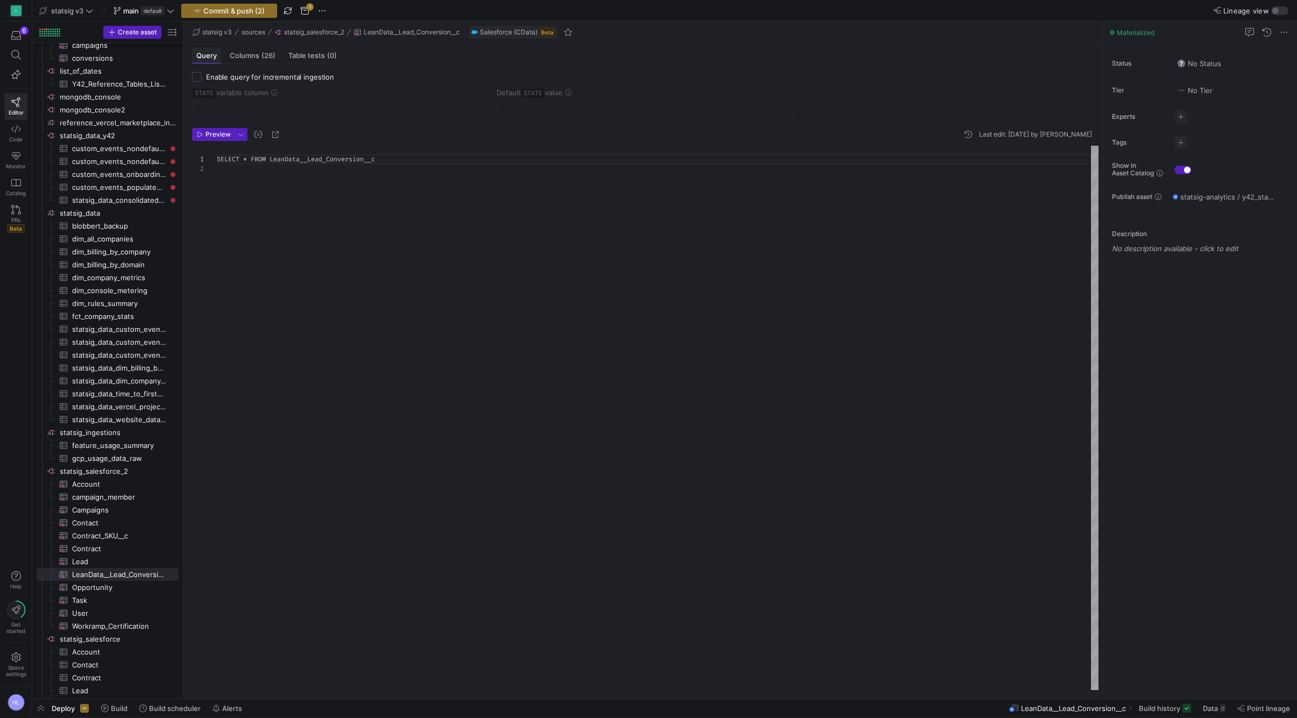
scroll to position [10, 0]
click at [220, 133] on span "Preview" at bounding box center [218, 135] width 25 height 8
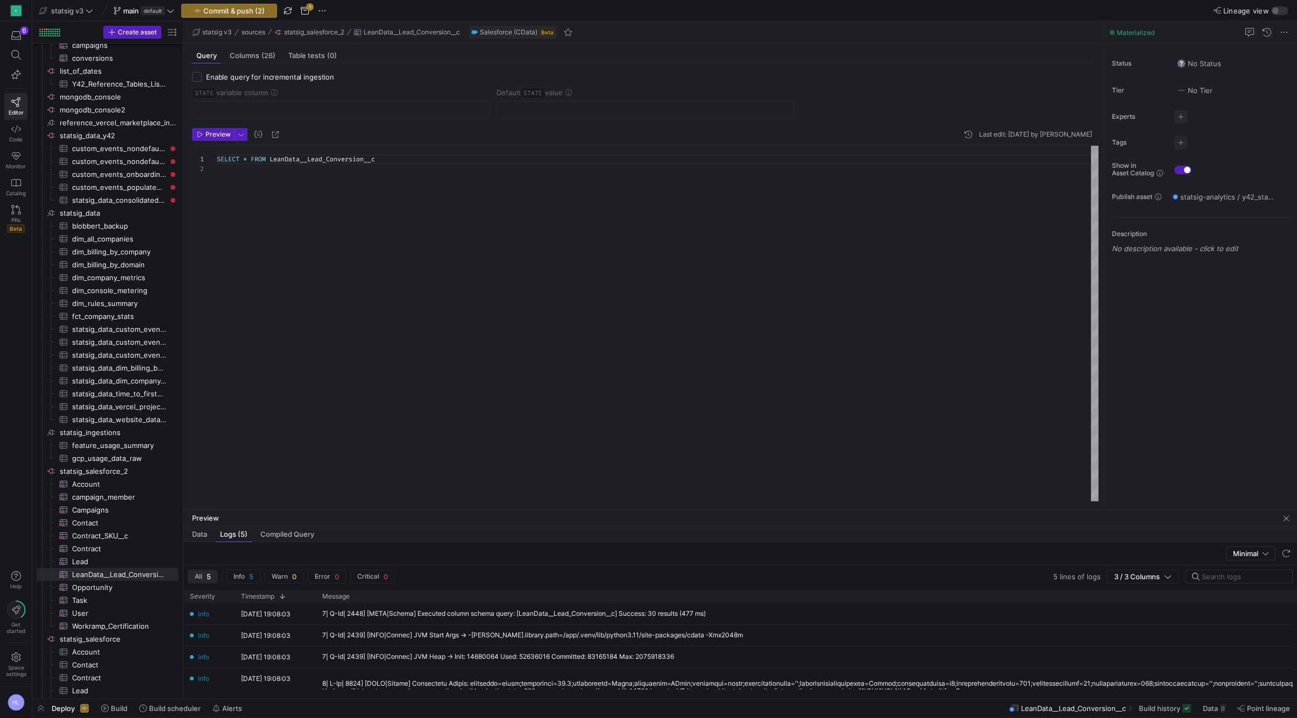
click at [466, 541] on div "Data Logs (5) Compiled Query" at bounding box center [741, 535] width 1114 height 16
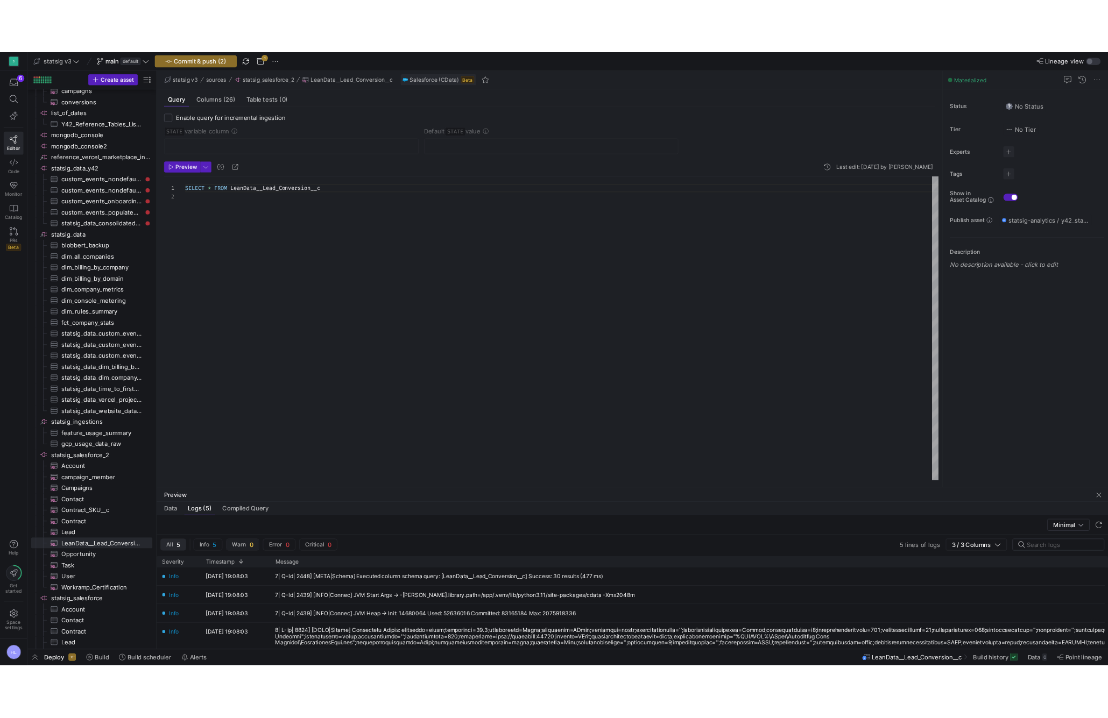
scroll to position [0, 0]
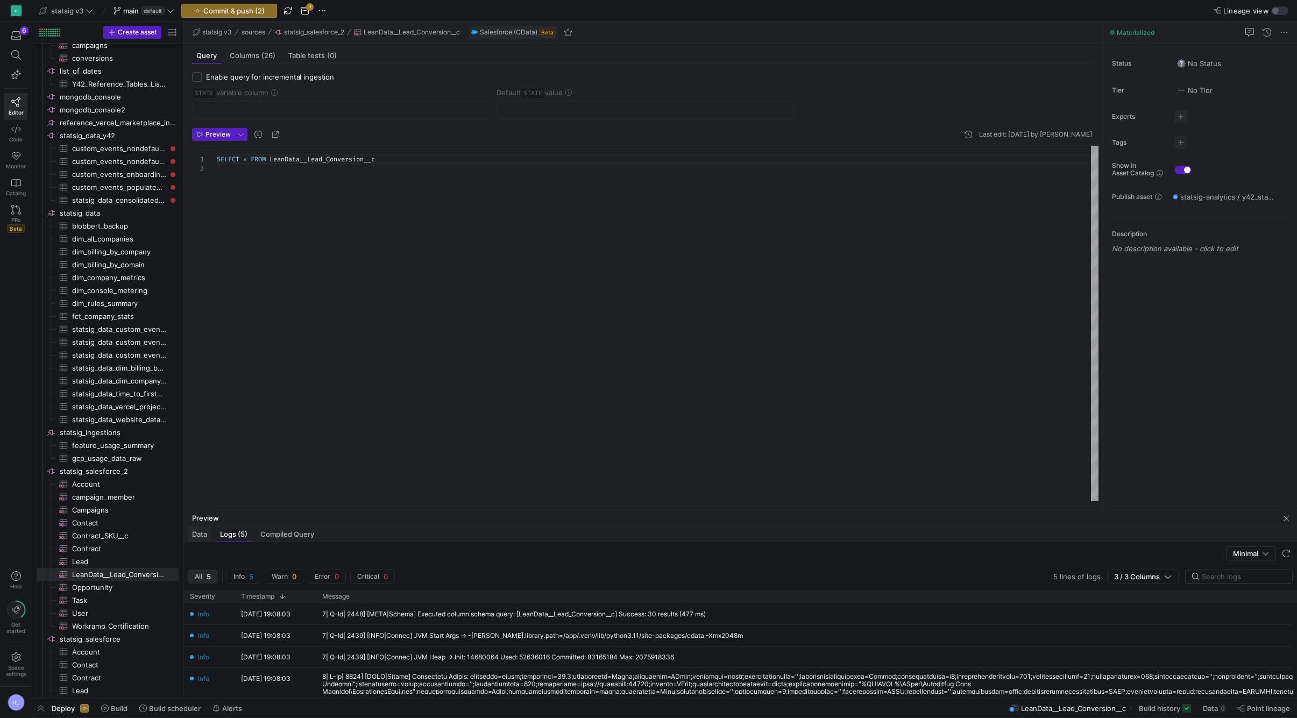
click at [201, 533] on span "Data" at bounding box center [199, 534] width 15 height 7
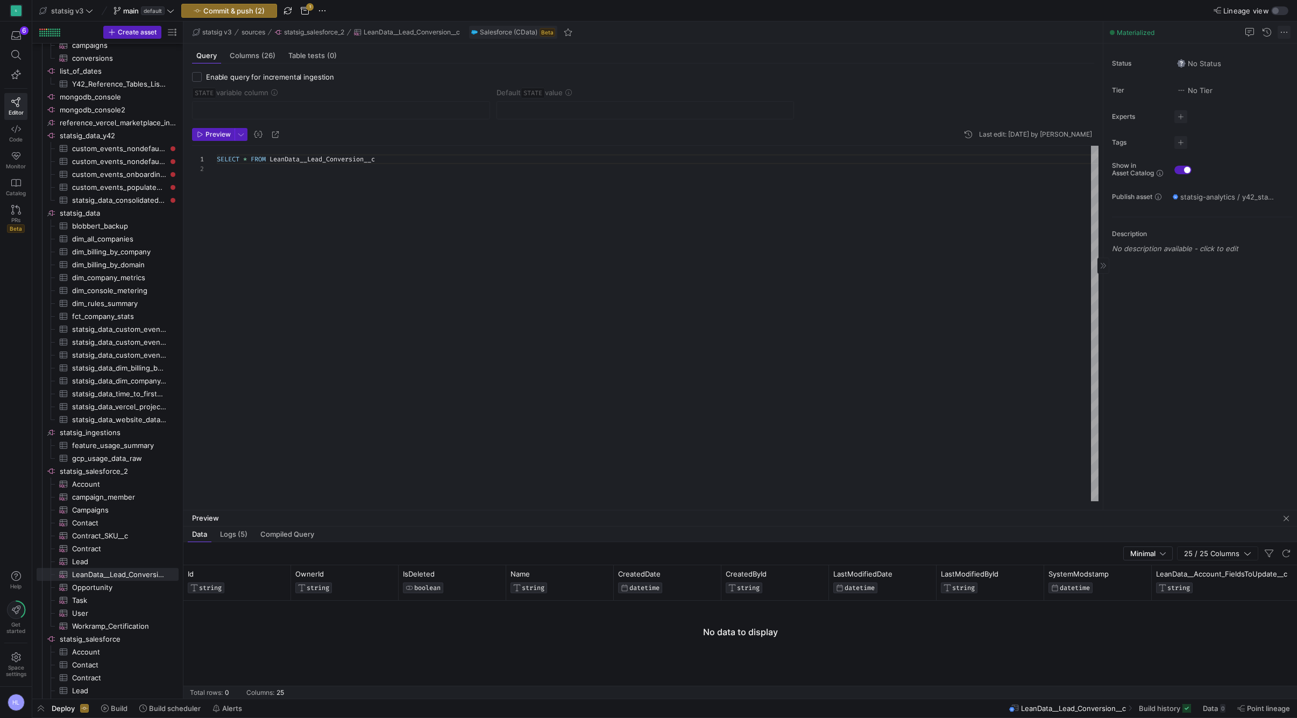
click at [1285, 34] on span at bounding box center [1284, 32] width 13 height 13
click at [1285, 34] on div at bounding box center [648, 359] width 1297 height 718
click at [1102, 269] on div "Enable query for incremental ingestion STATE variable column Default STATE valu…" at bounding box center [644, 283] width 920 height 438
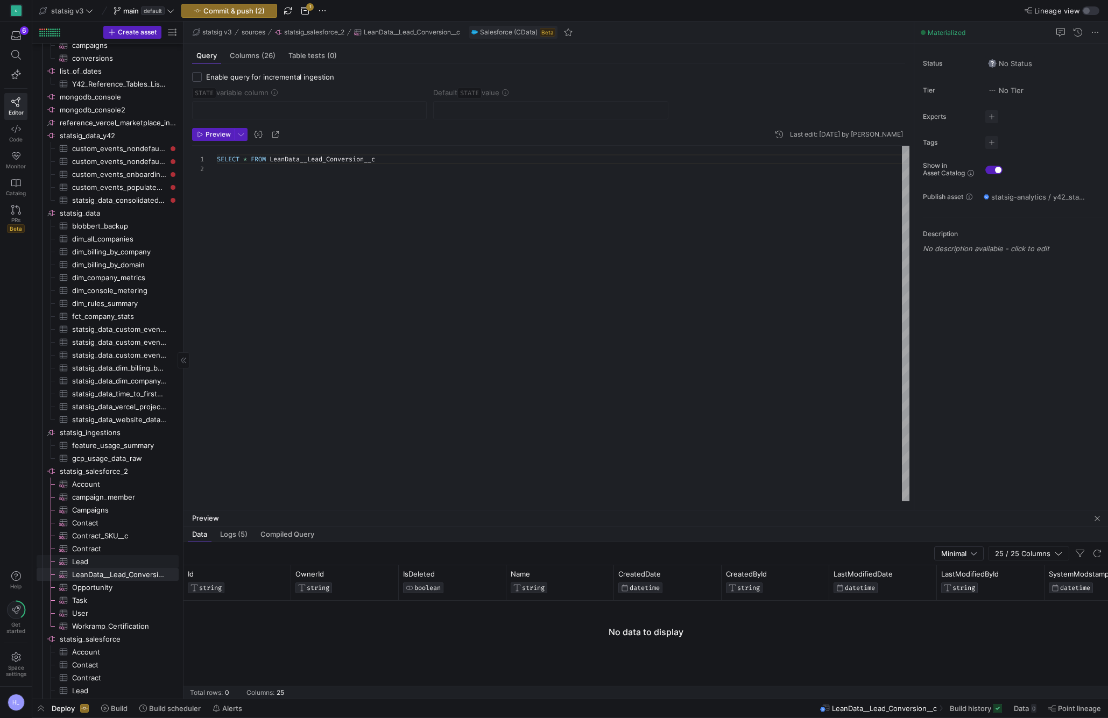
scroll to position [739, 0]
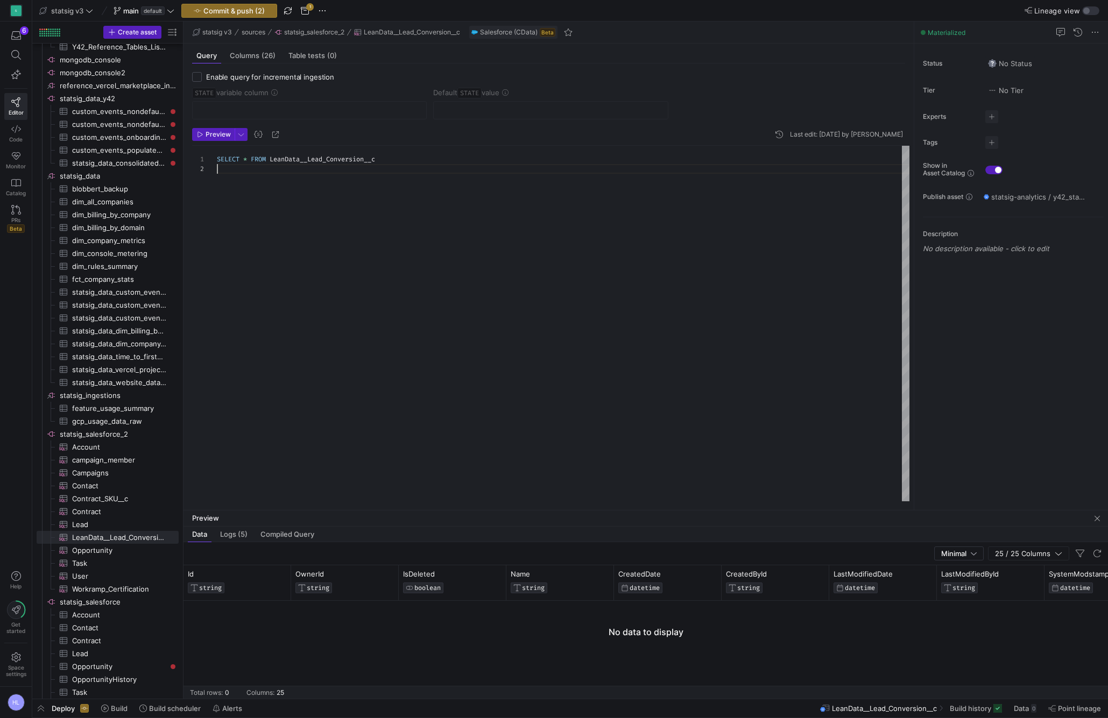
click at [250, 217] on div "SELECT * FROM LeanData__Lead_Conversion__c" at bounding box center [563, 324] width 693 height 356
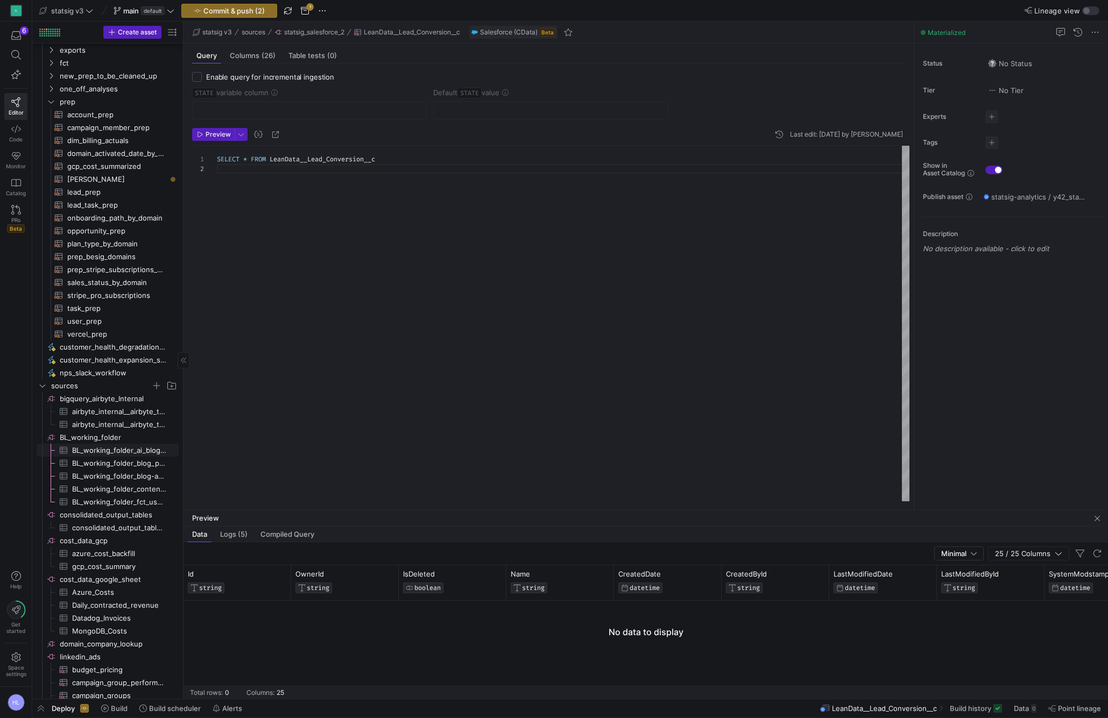
scroll to position [0, 0]
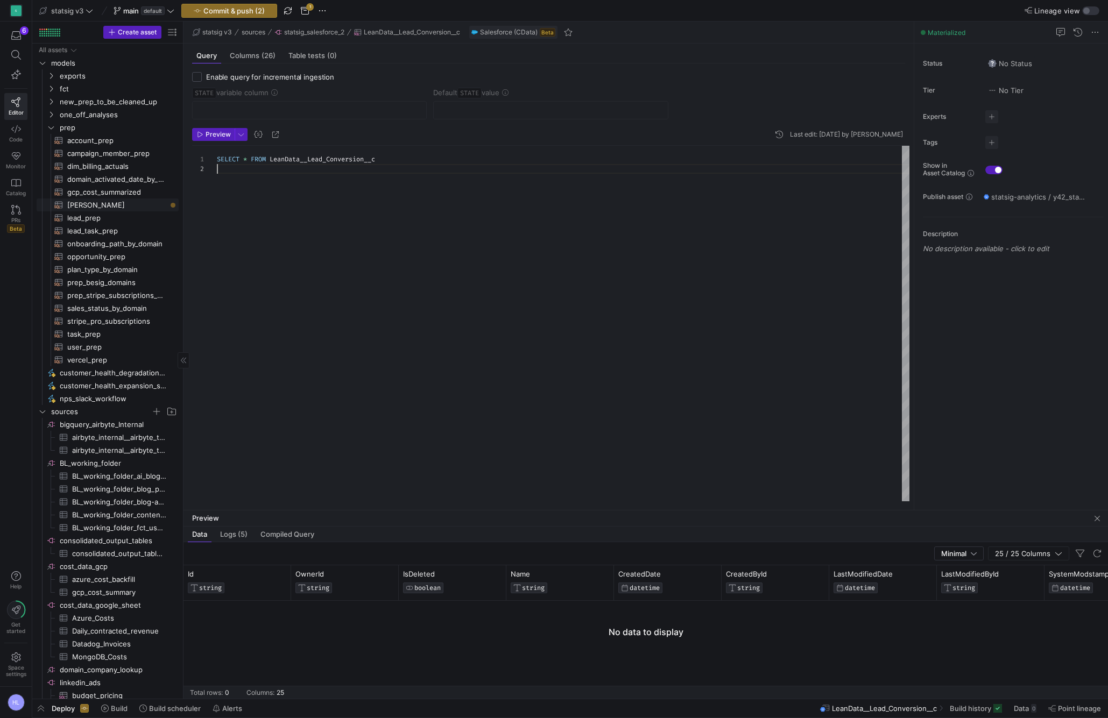
click at [93, 207] on span "[PERSON_NAME]​​​​​​​​​​" at bounding box center [116, 205] width 99 height 12
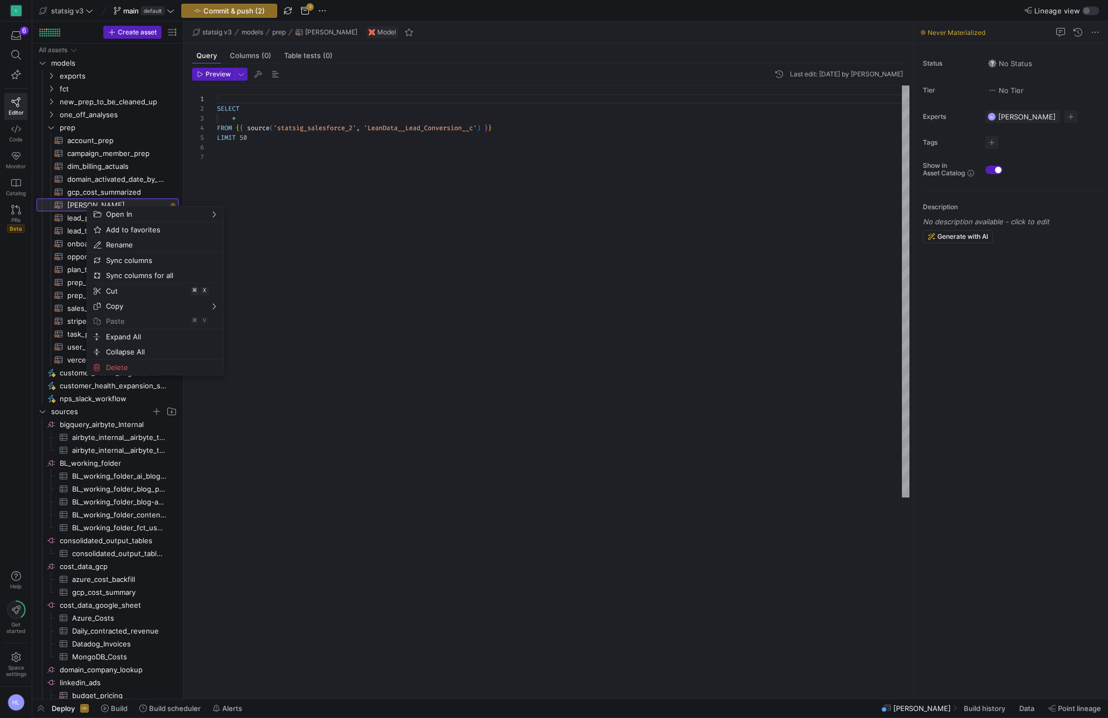
scroll to position [58, 0]
click at [123, 371] on span "Delete" at bounding box center [146, 367] width 89 height 15
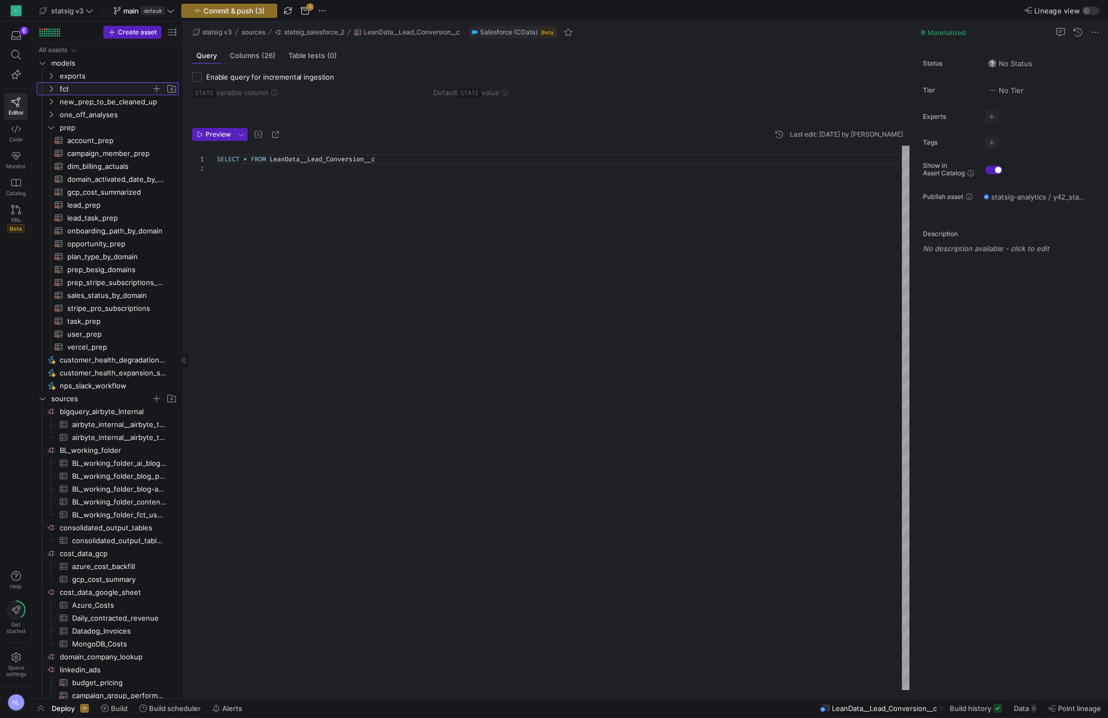
click at [52, 90] on icon "Press SPACE to select this row." at bounding box center [51, 89] width 8 height 6
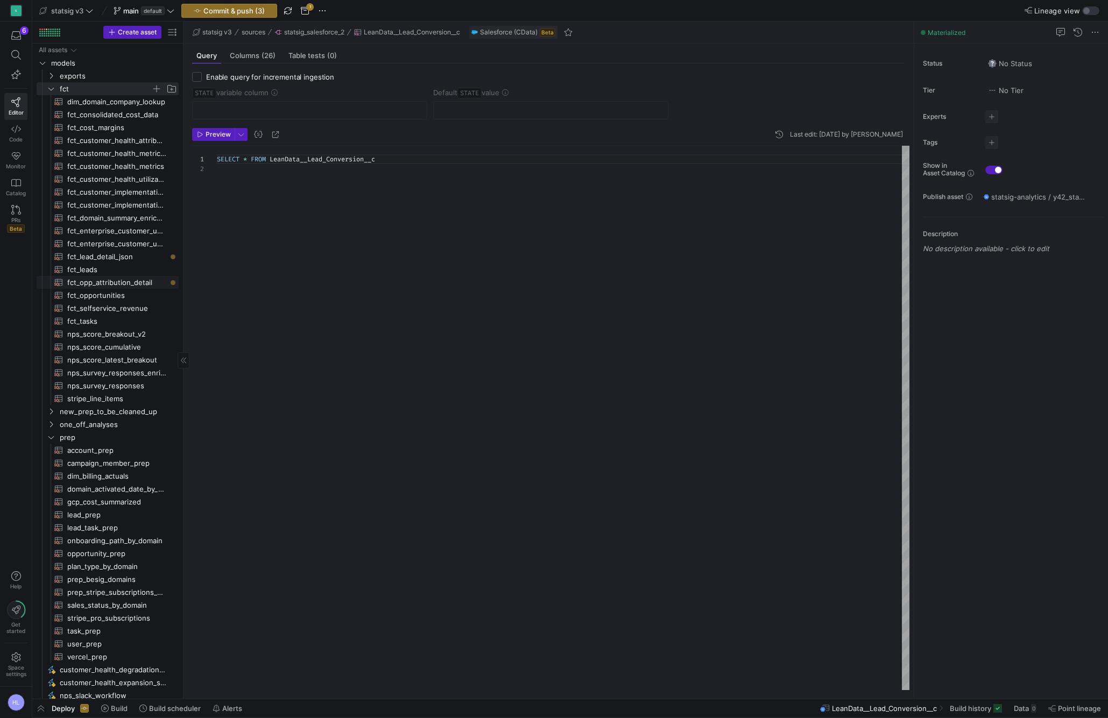
click at [115, 284] on span "fct_opp_attribution_detail​​​​​​​​​​" at bounding box center [116, 283] width 99 height 12
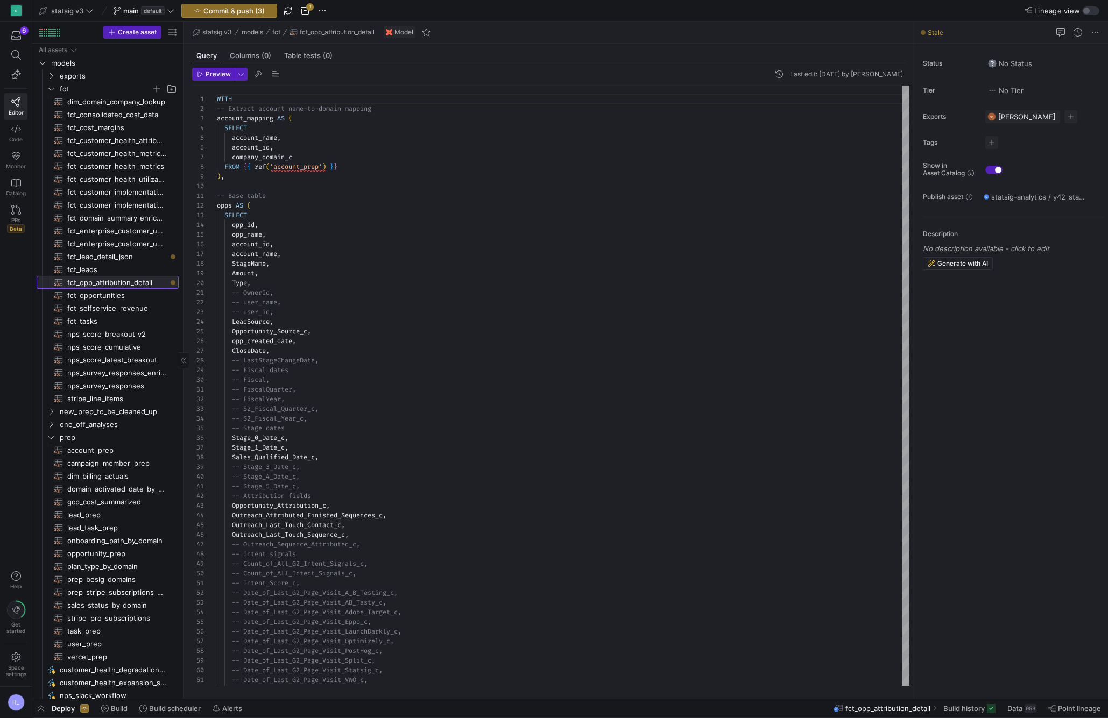
scroll to position [97, 0]
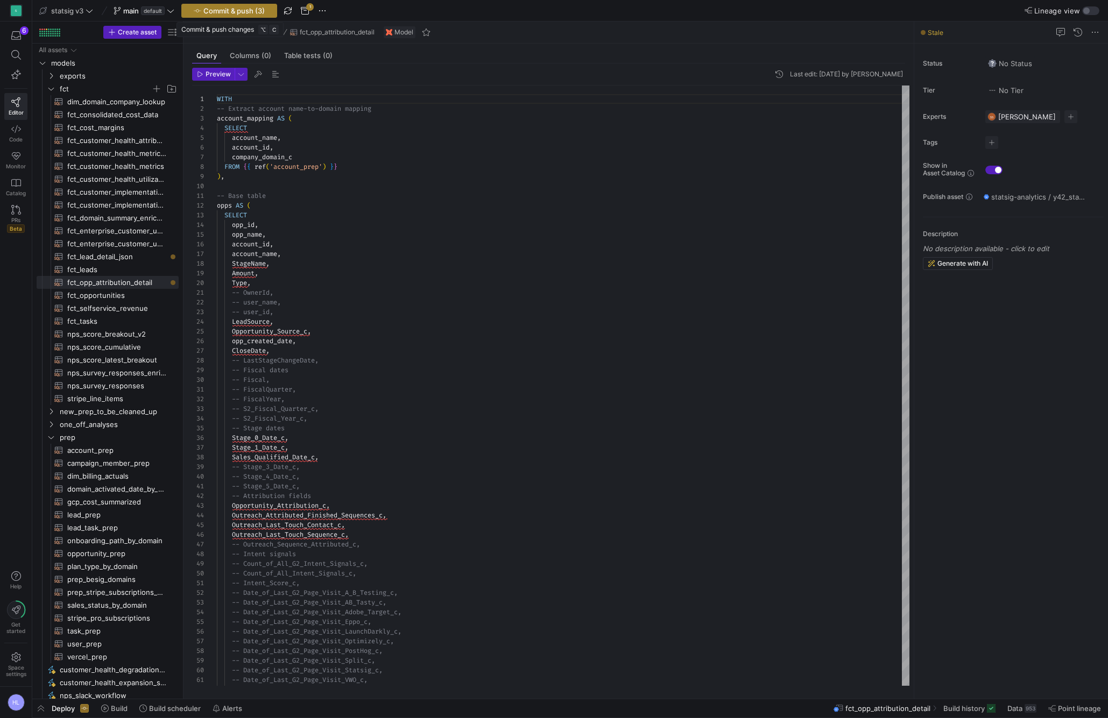
click at [251, 10] on span "Commit & push (3)" at bounding box center [233, 10] width 61 height 9
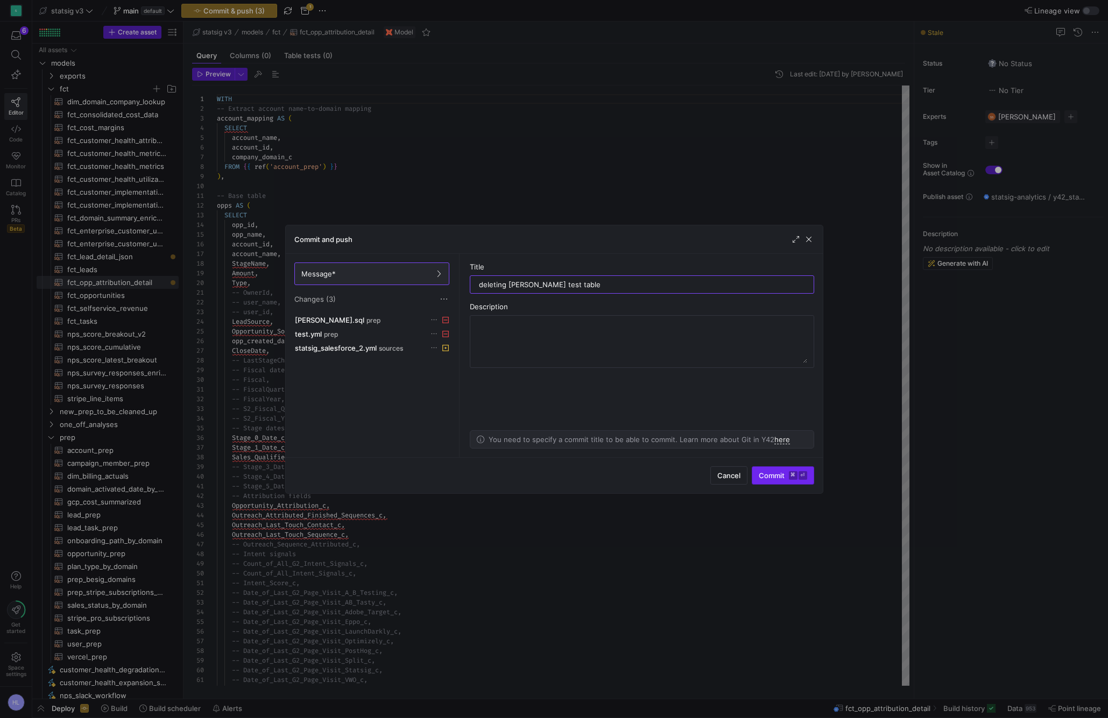
type input "deleting Helen test table"
click at [775, 479] on span "Commit ⌘ ⏎" at bounding box center [783, 475] width 48 height 9
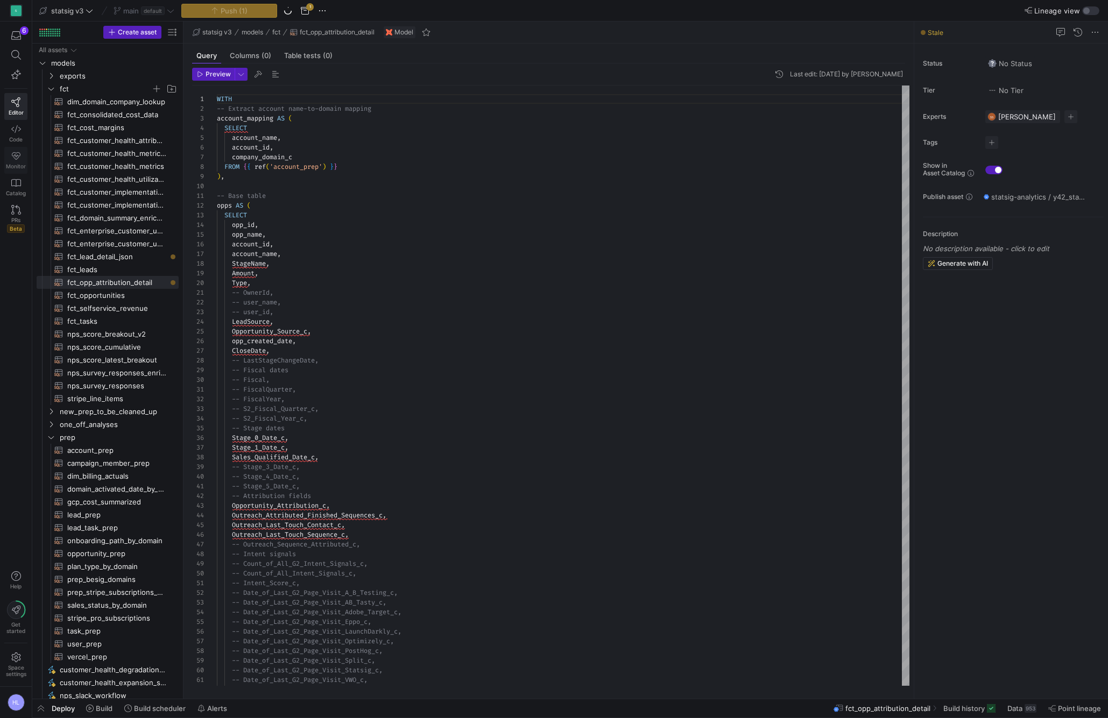
click at [16, 161] on link "Monitor" at bounding box center [15, 160] width 23 height 27
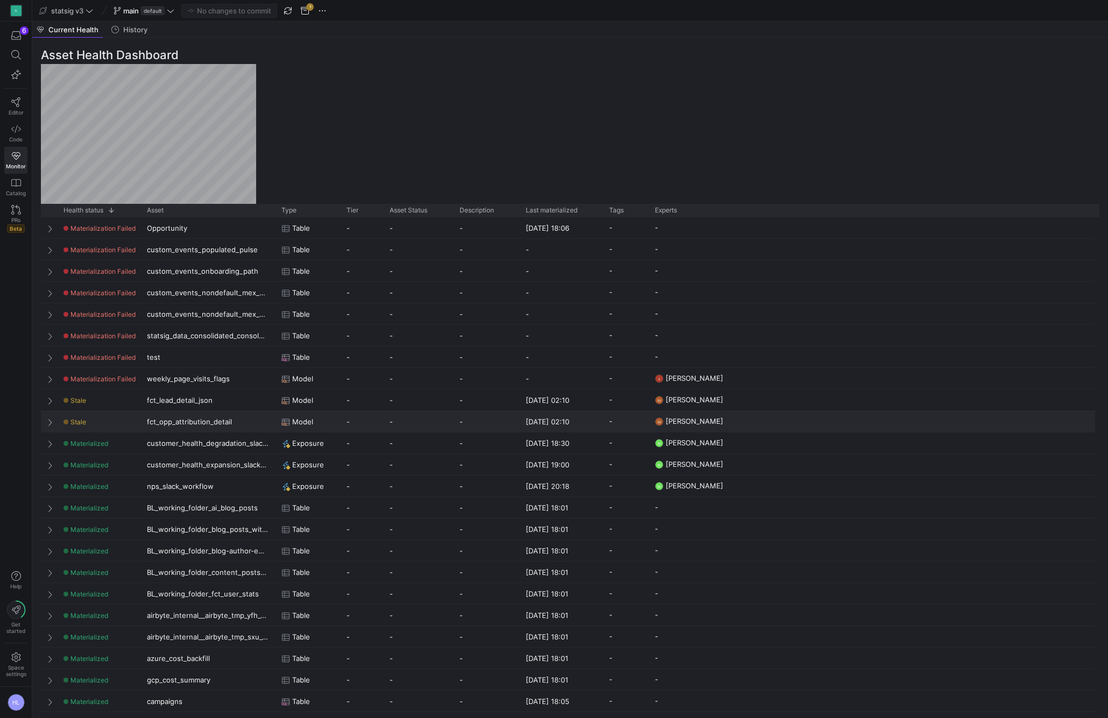
click at [51, 418] on span "Press SPACE to select this row." at bounding box center [51, 422] width 8 height 9
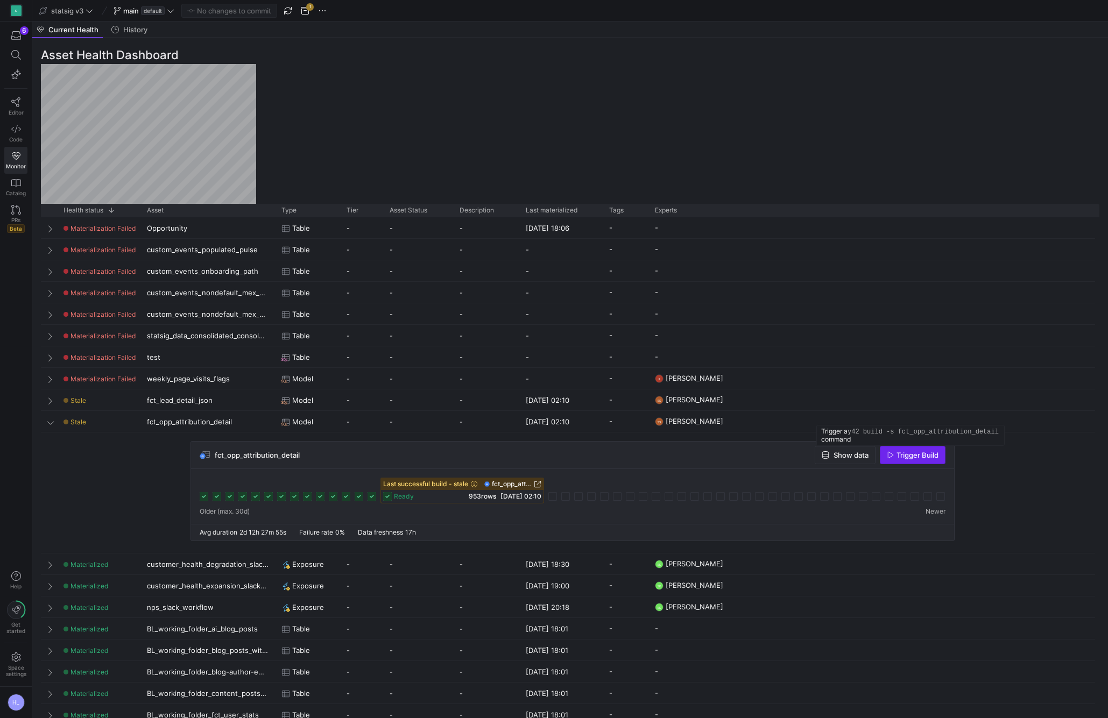
click at [908, 458] on span "Trigger Build" at bounding box center [918, 455] width 42 height 9
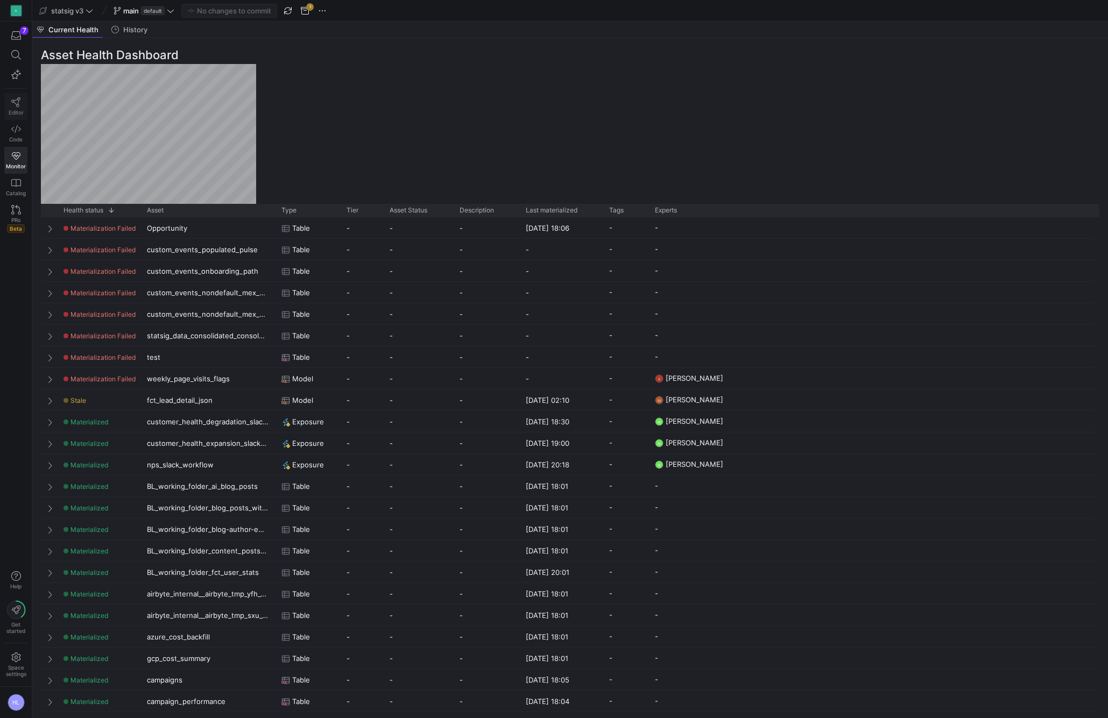
click at [15, 108] on link "Editor" at bounding box center [15, 106] width 23 height 27
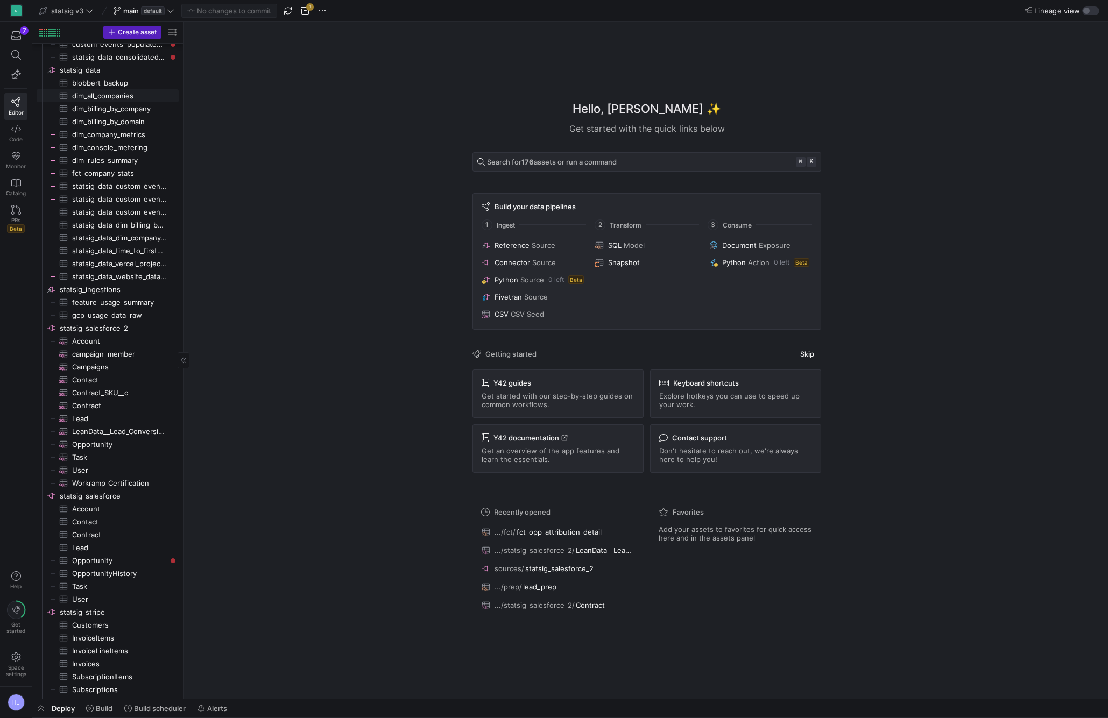
scroll to position [626, 0]
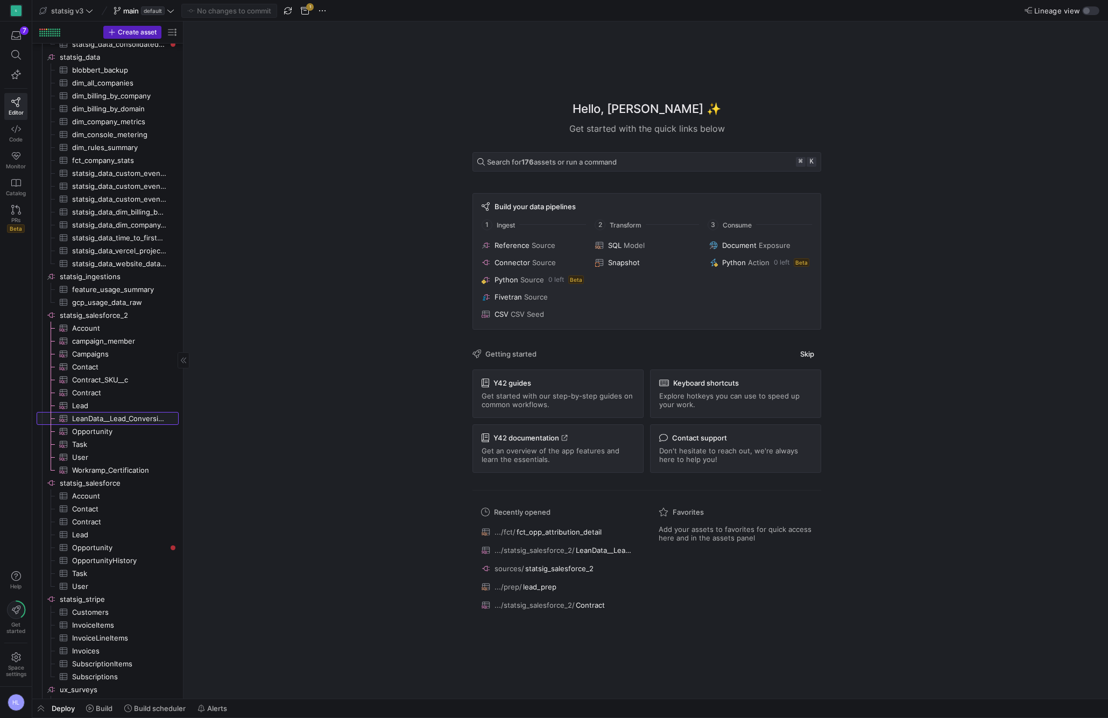
click at [114, 418] on span "LeanData__Lead_Conversion__c​​​​​​​​​" at bounding box center [119, 419] width 94 height 12
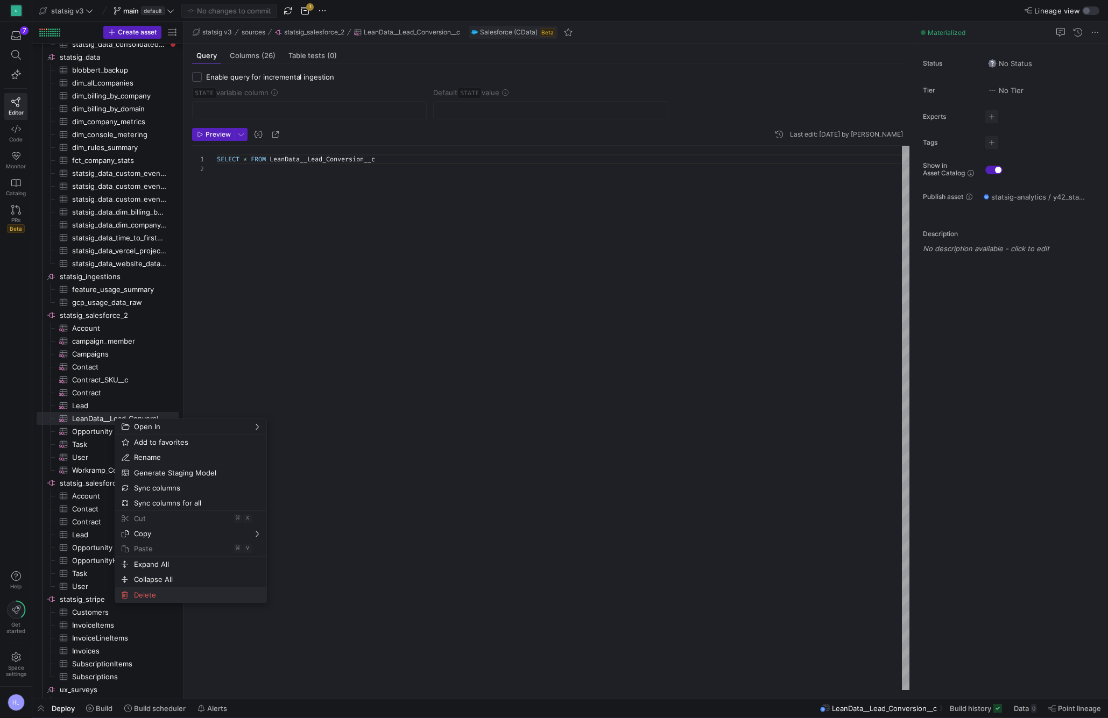
scroll to position [10, 0]
click at [151, 598] on span "Delete" at bounding box center [182, 595] width 104 height 15
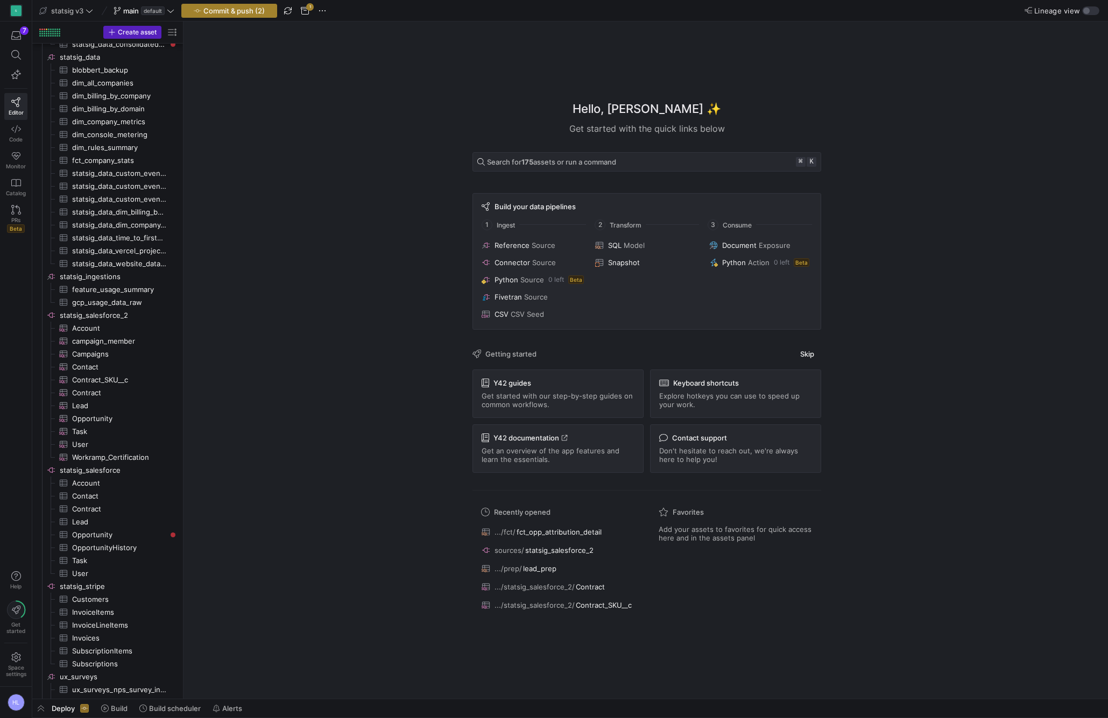
click at [222, 10] on span "Commit & push (2)" at bounding box center [233, 10] width 61 height 9
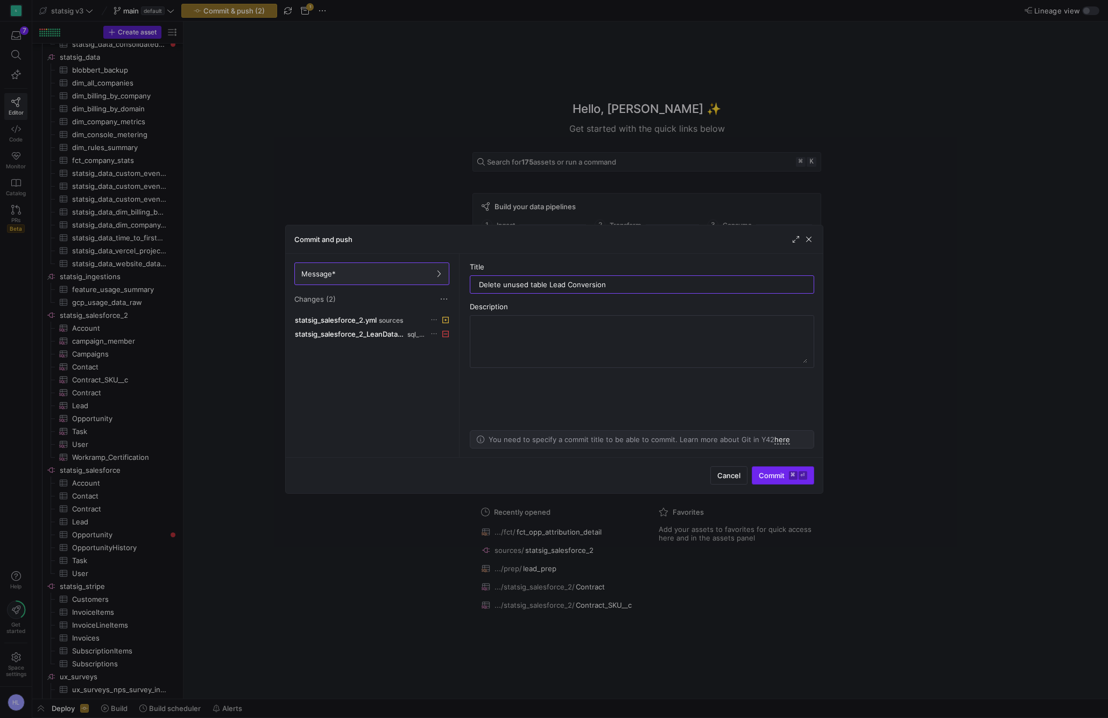
type input "Delete unused table Lead Conversion"
click at [793, 472] on kbd "⌘" at bounding box center [793, 475] width 9 height 9
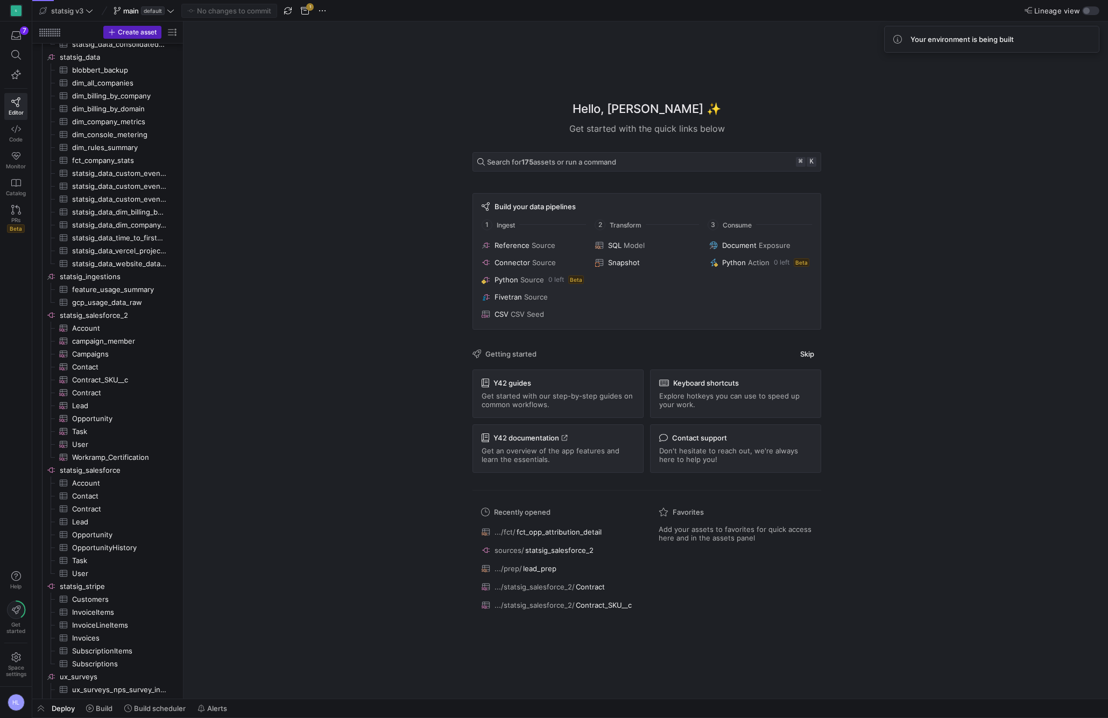
click at [261, 221] on div "Hello, Helen ✨ Get started with the quick links below Search for 175 assets or …" at bounding box center [647, 361] width 918 height 678
